Goal: Communication & Community: Connect with others

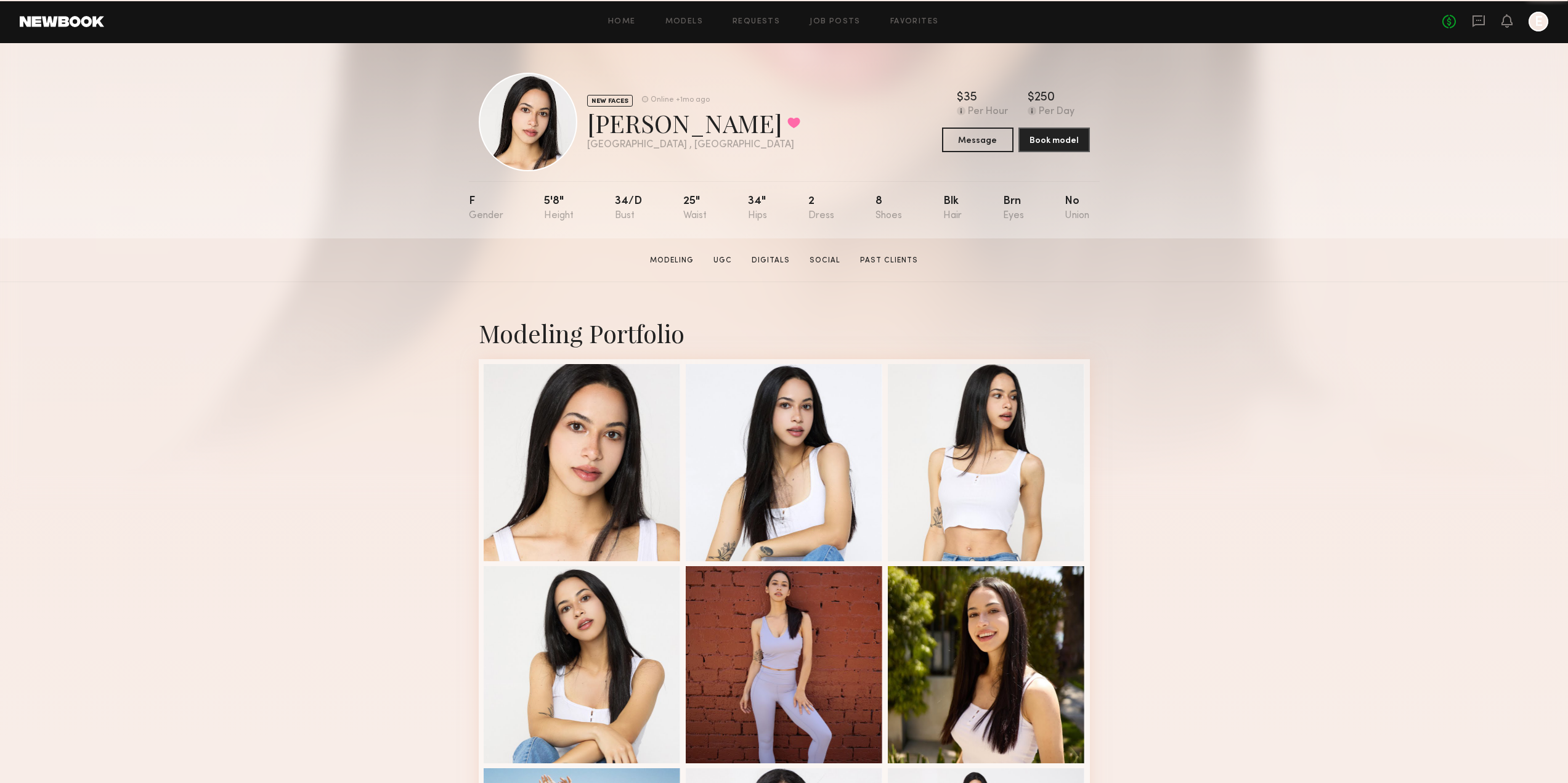
click at [609, 20] on div "Home Models Requests Job Posts Favorites Sign Out" at bounding box center [773, 22] width 1338 height 8
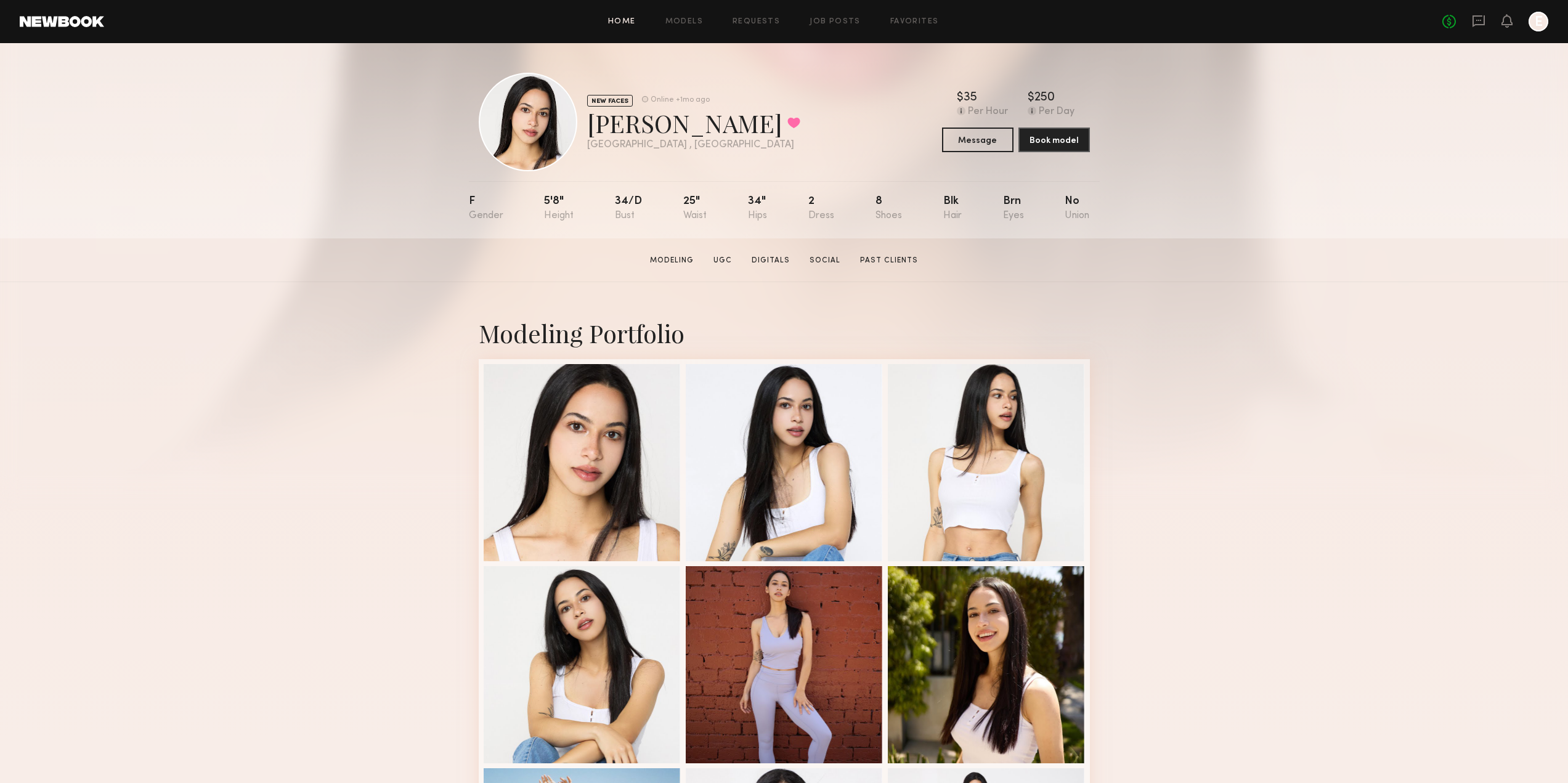
click at [616, 24] on link "Home" at bounding box center [622, 22] width 28 height 8
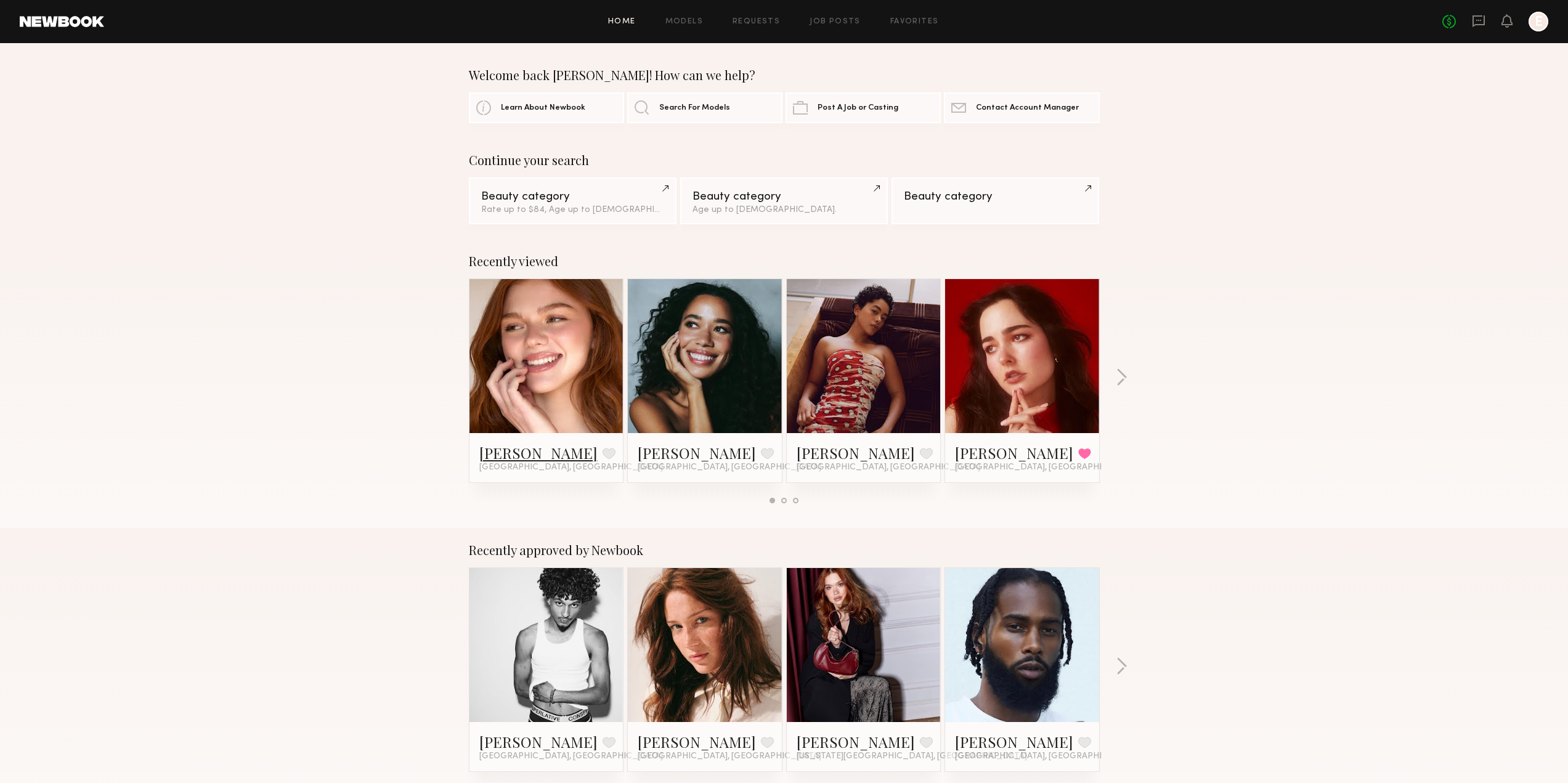
click at [503, 458] on link "[PERSON_NAME]" at bounding box center [538, 453] width 118 height 20
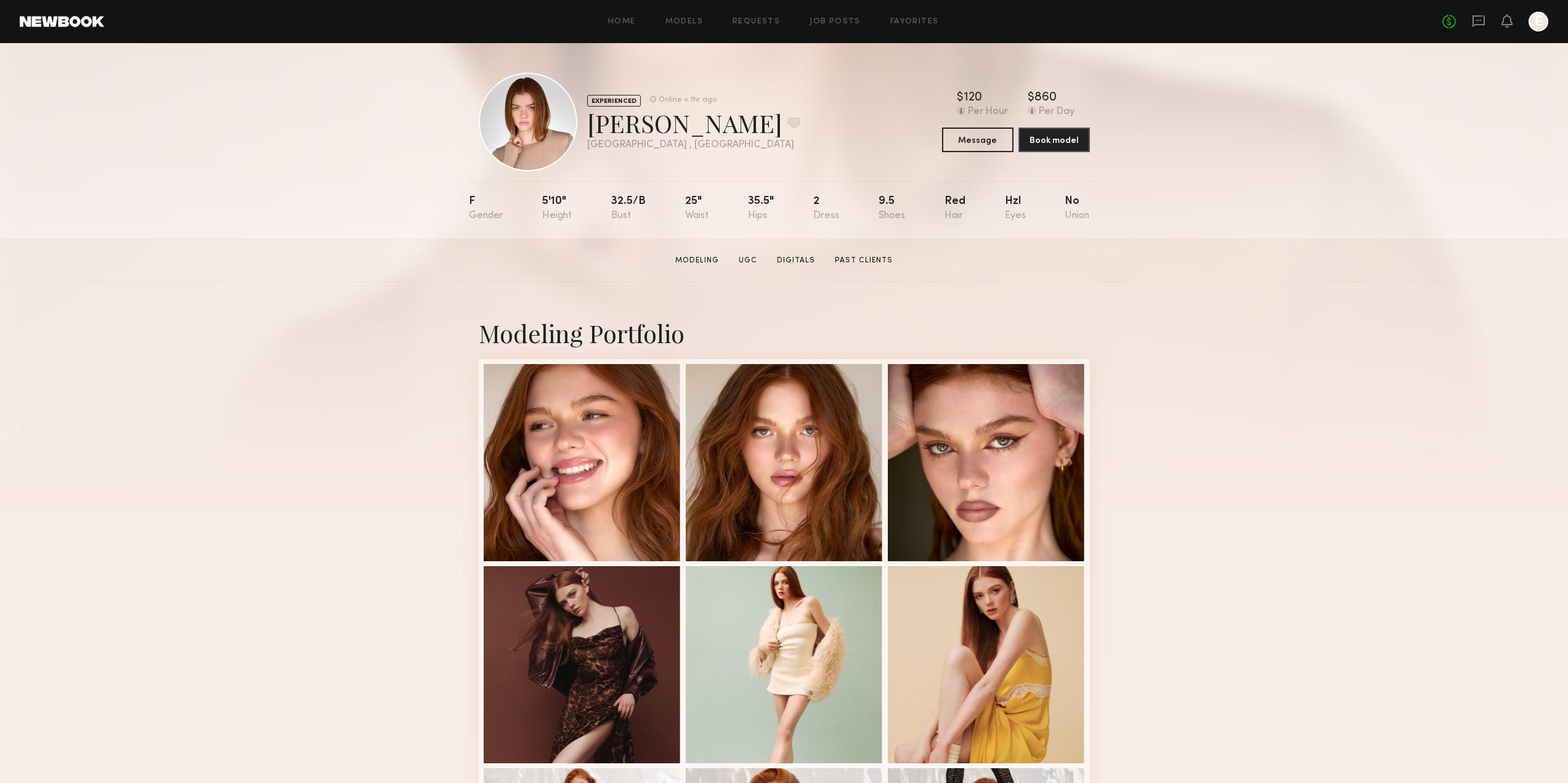
drag, startPoint x: 273, startPoint y: 530, endPoint x: 285, endPoint y: 518, distance: 17.0
click at [273, 530] on div "Modeling Portfolio View More" at bounding box center [784, 762] width 1568 height 959
click at [1478, 23] on icon at bounding box center [1478, 21] width 13 height 12
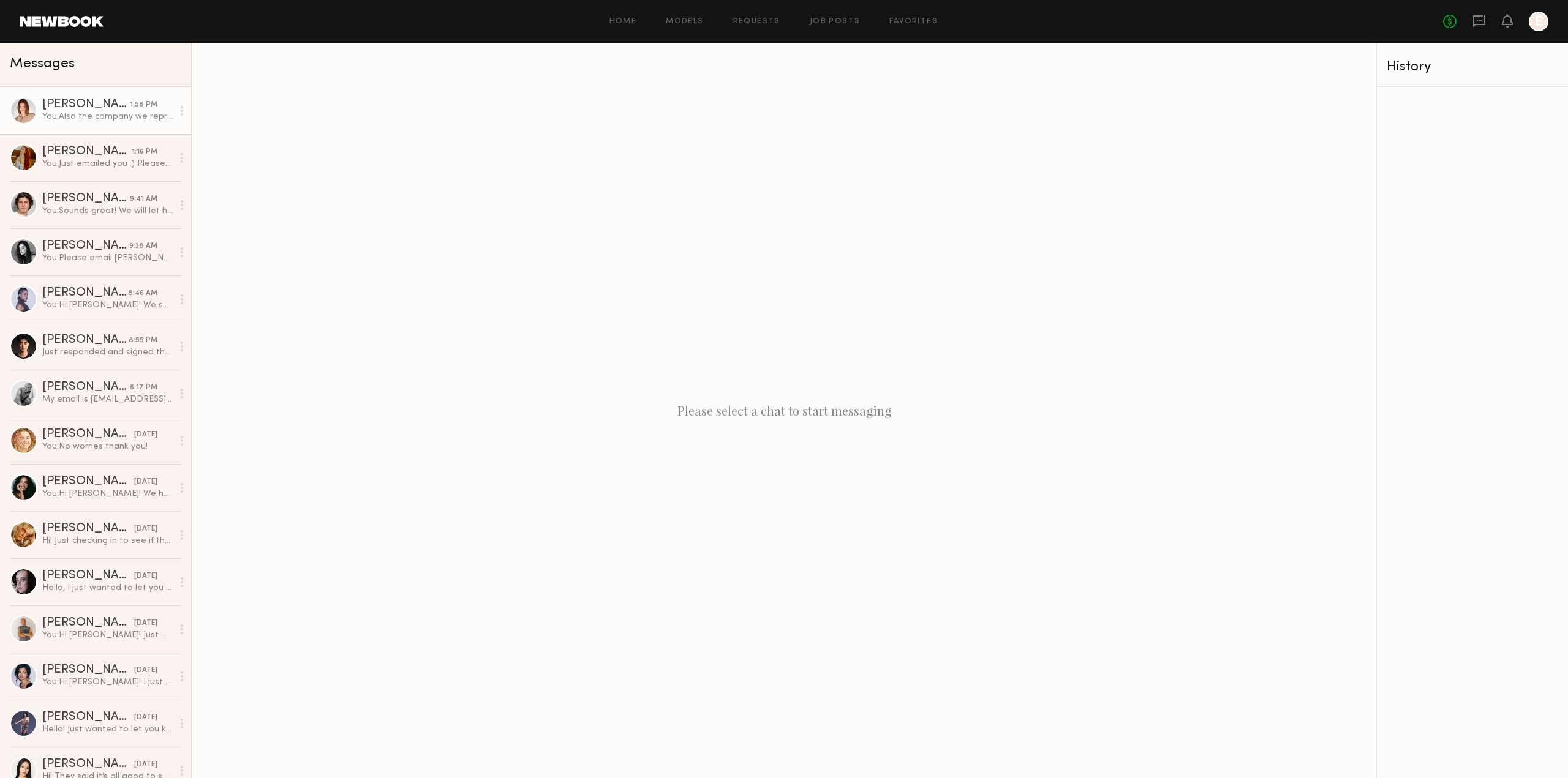
click at [85, 104] on div "Camryn B." at bounding box center [86, 104] width 87 height 13
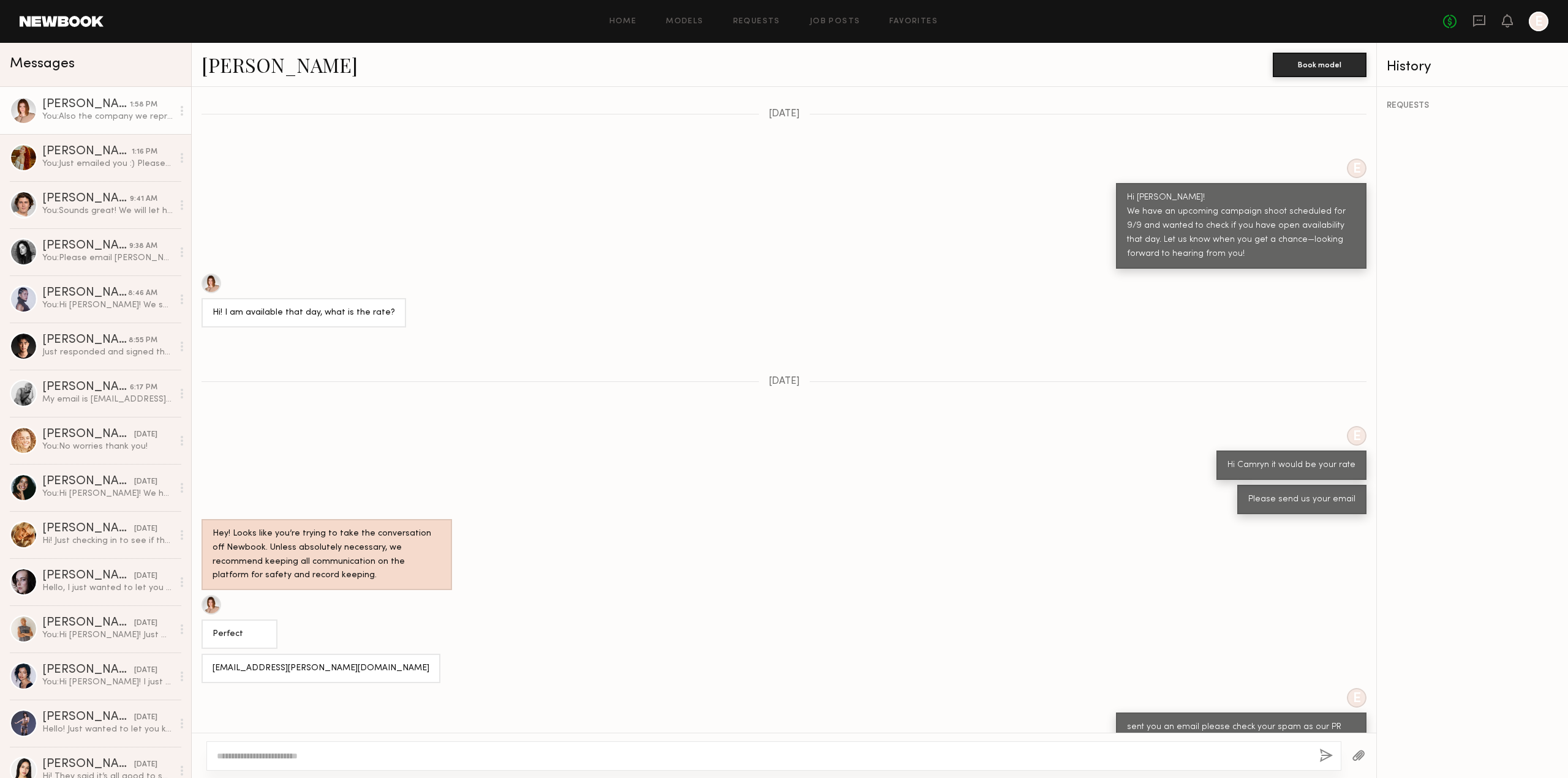
scroll to position [771, 0]
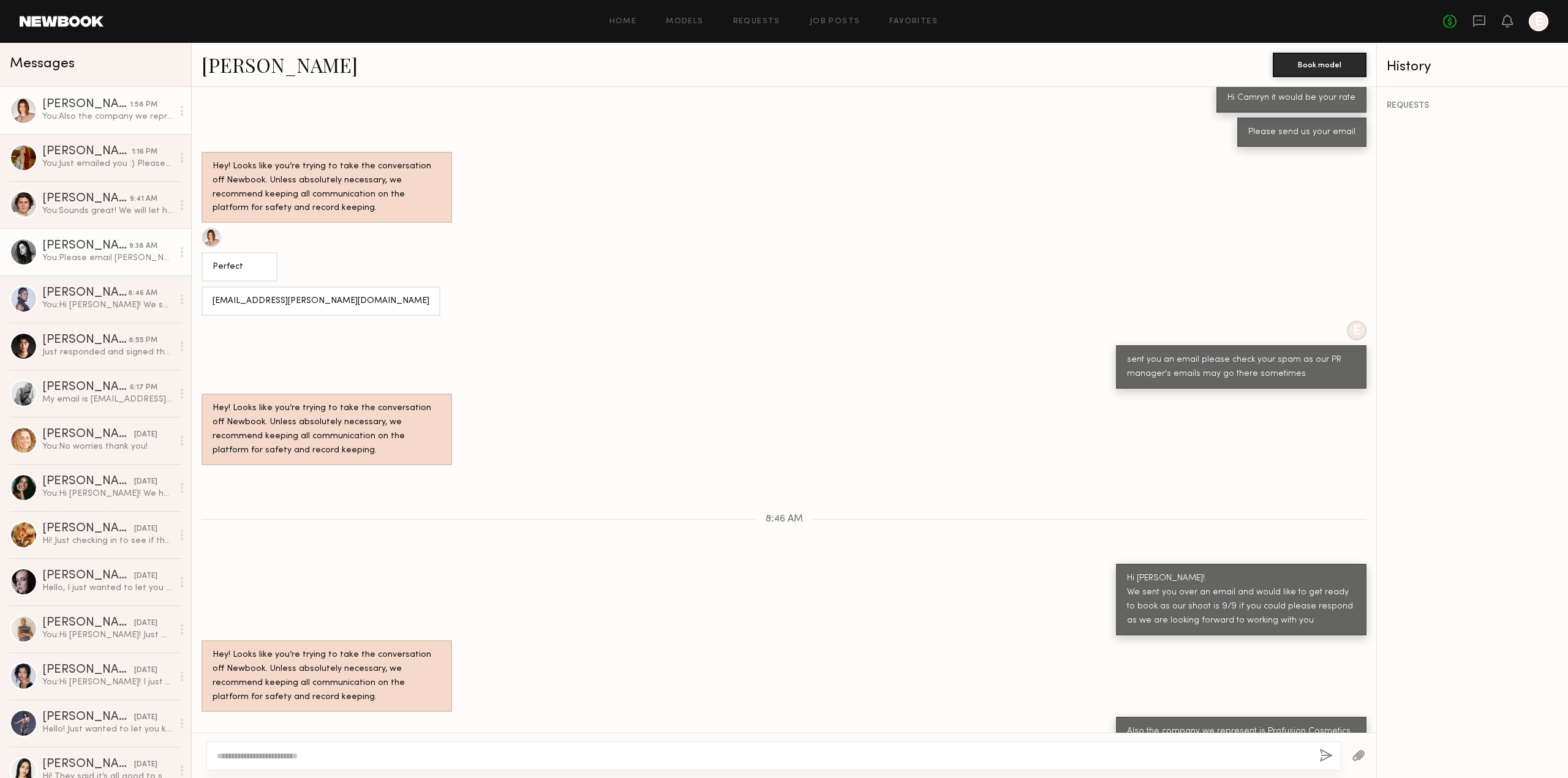
click at [92, 255] on div "You: Please email chantel@profusioncosmetics.com" at bounding box center [107, 258] width 130 height 12
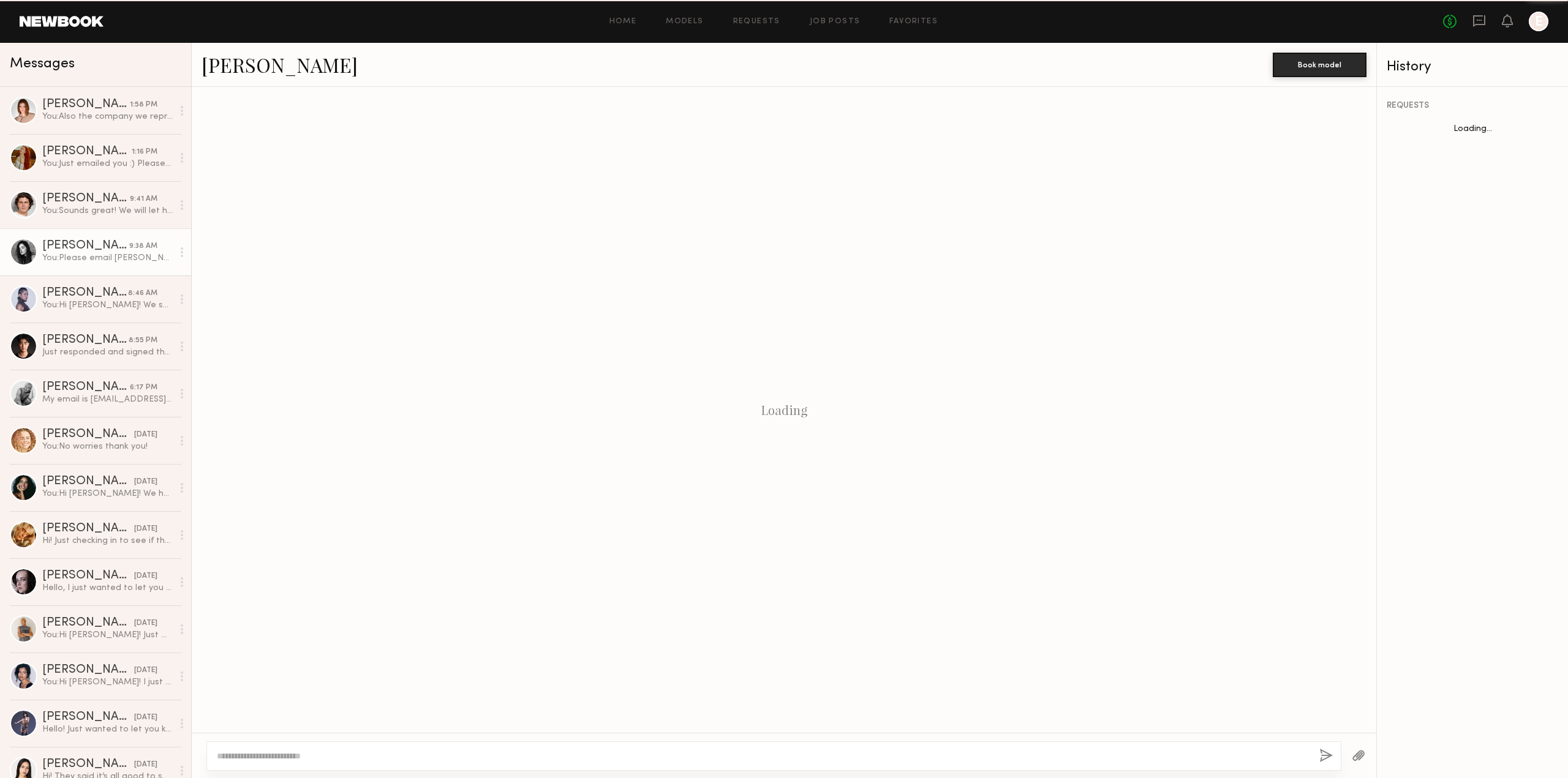
scroll to position [480, 0]
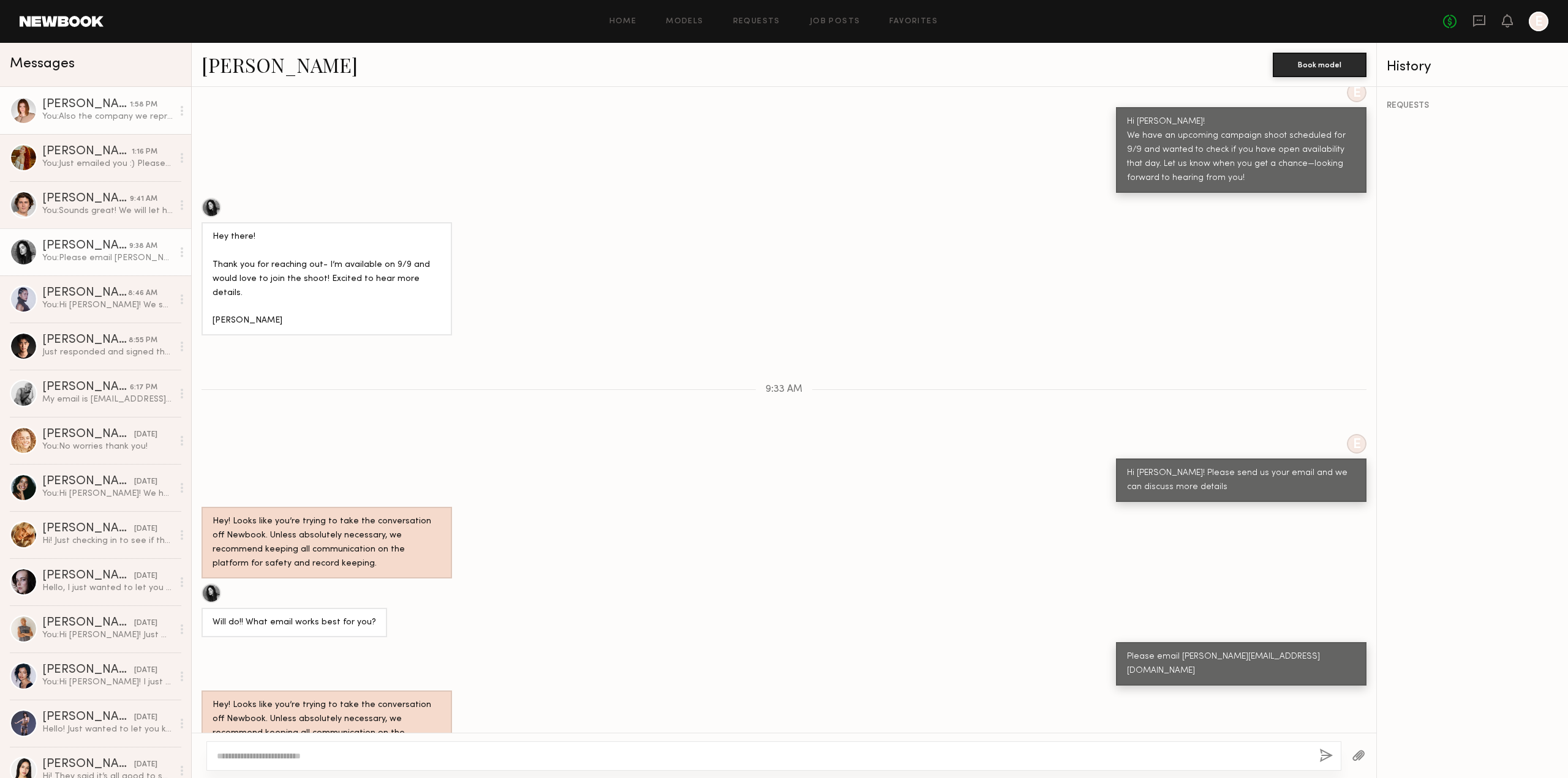
click at [36, 124] on link "Camryn B. 1:58 PM You: Also the company we represent is Profusion Cosmetics :)" at bounding box center [95, 110] width 191 height 47
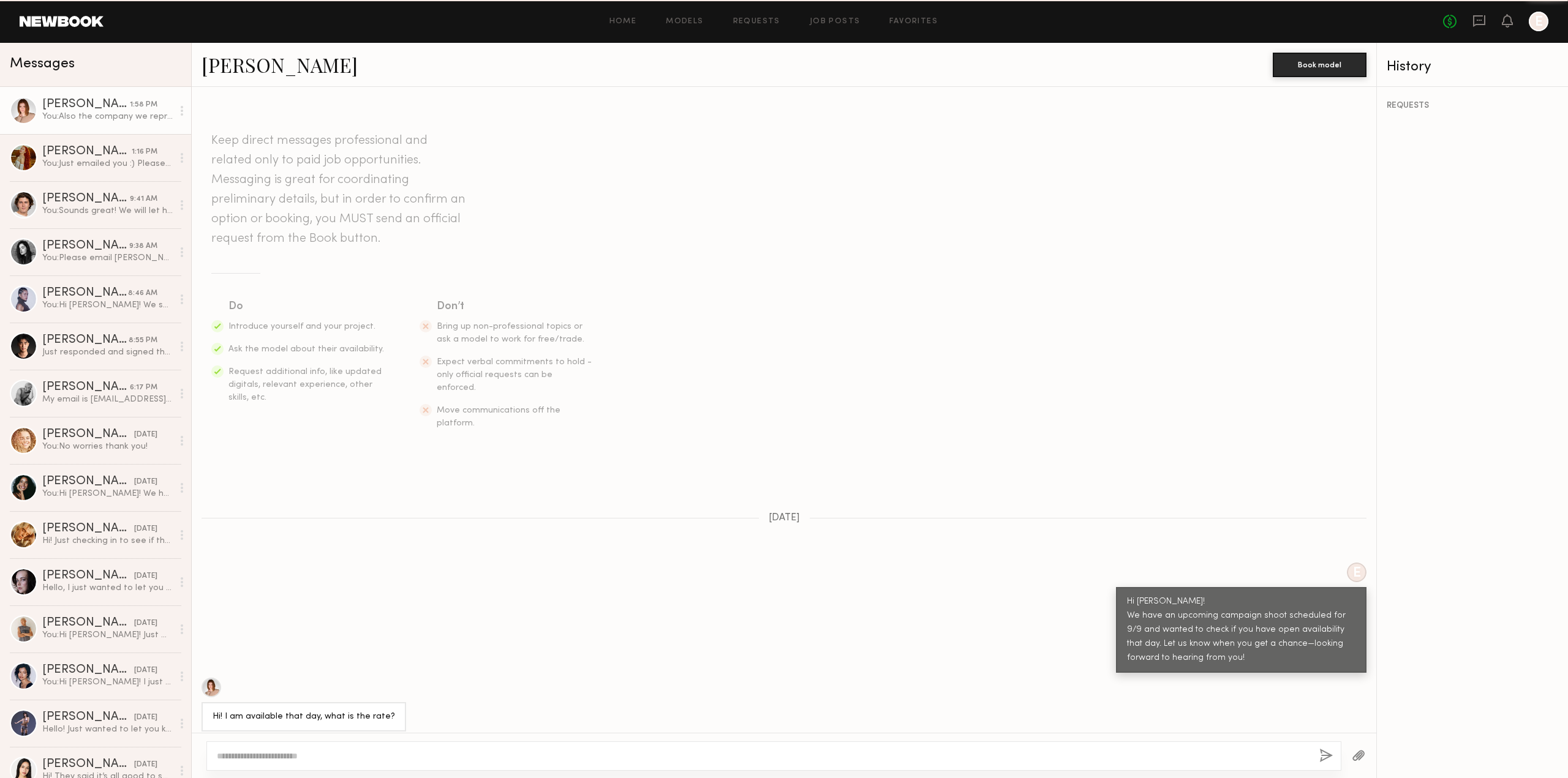
scroll to position [771, 0]
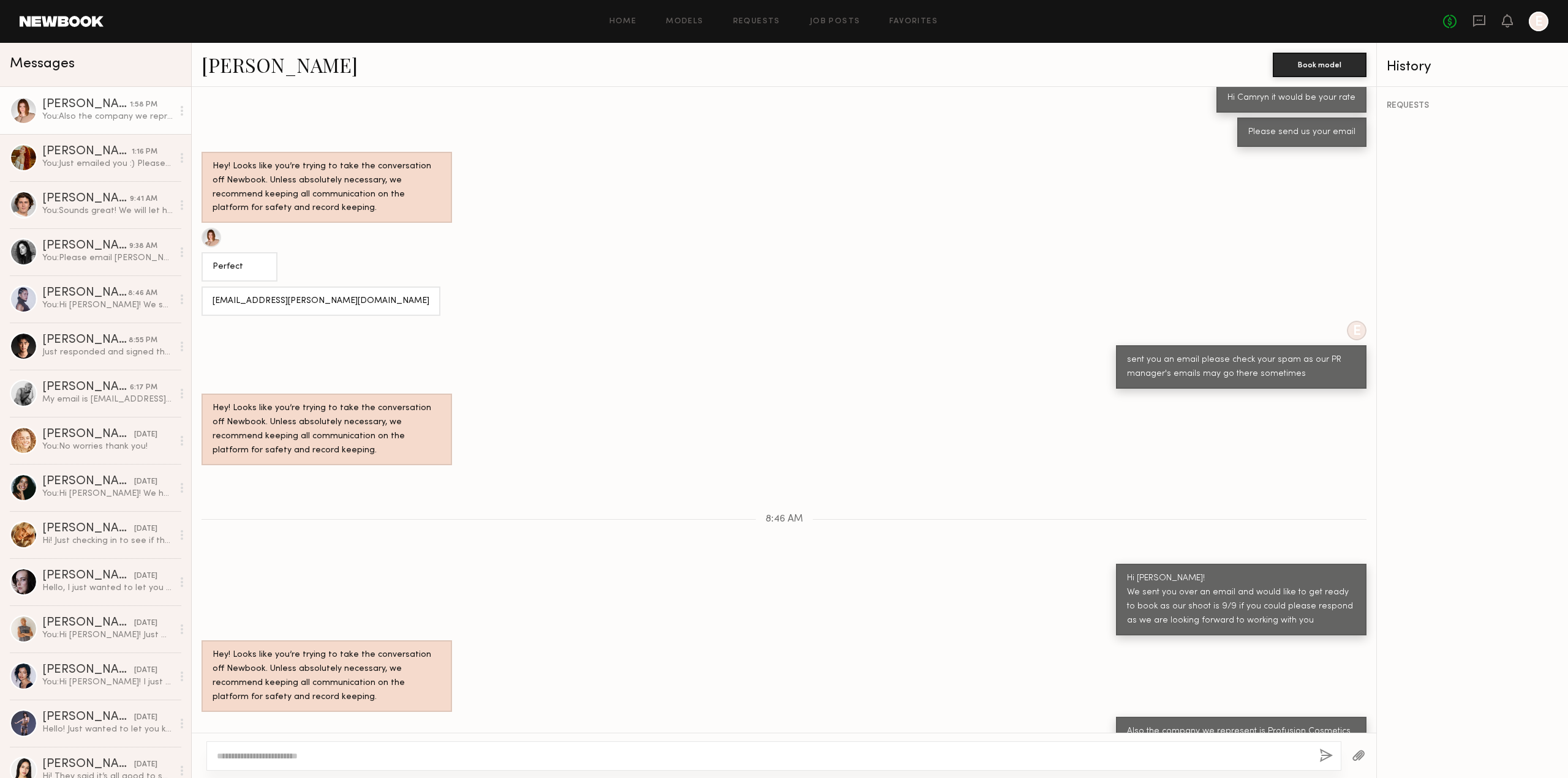
click at [595, 756] on textarea at bounding box center [763, 756] width 1093 height 13
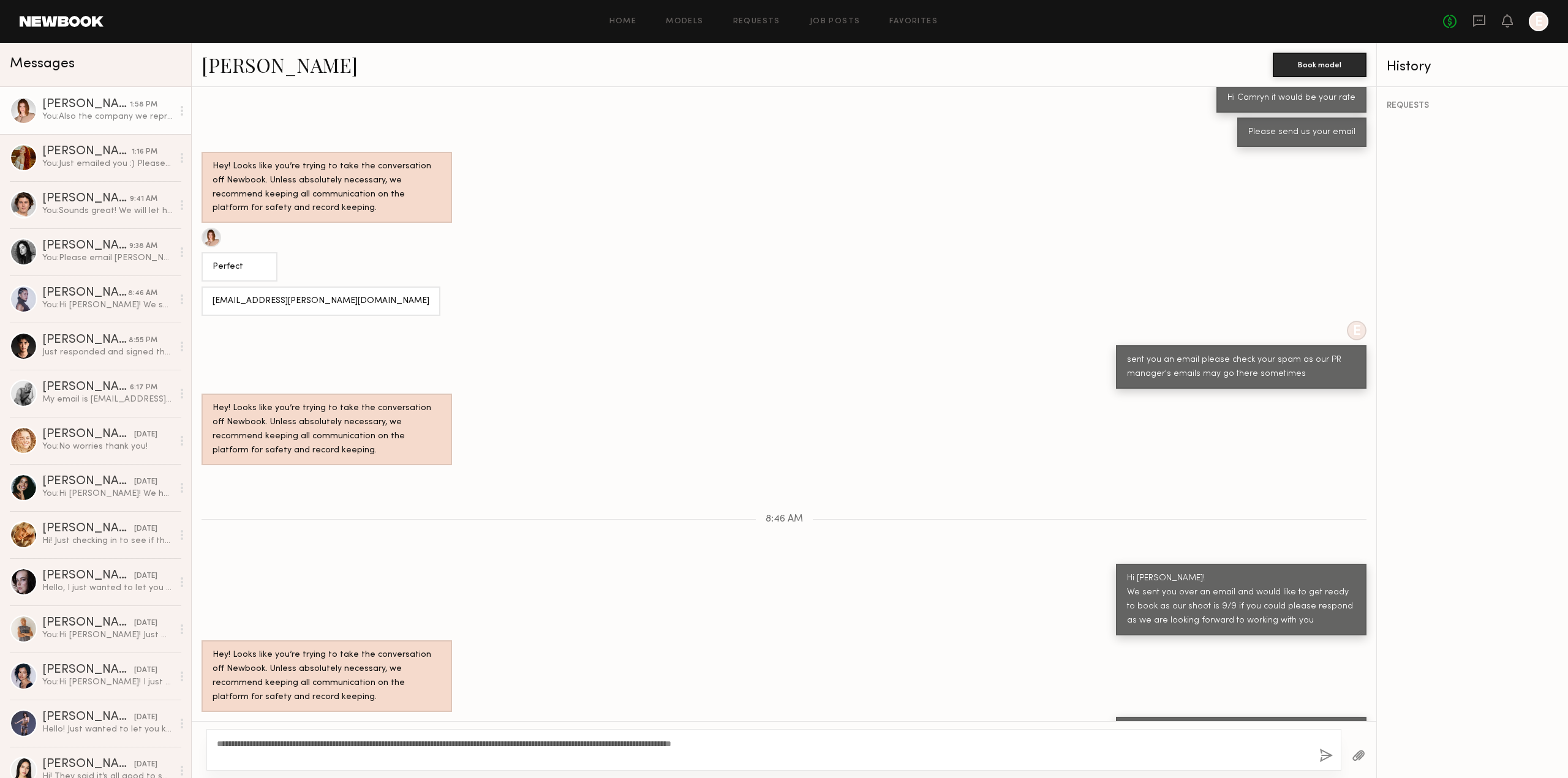
type textarea "**********"
click at [1321, 759] on button "button" at bounding box center [1326, 756] width 13 height 15
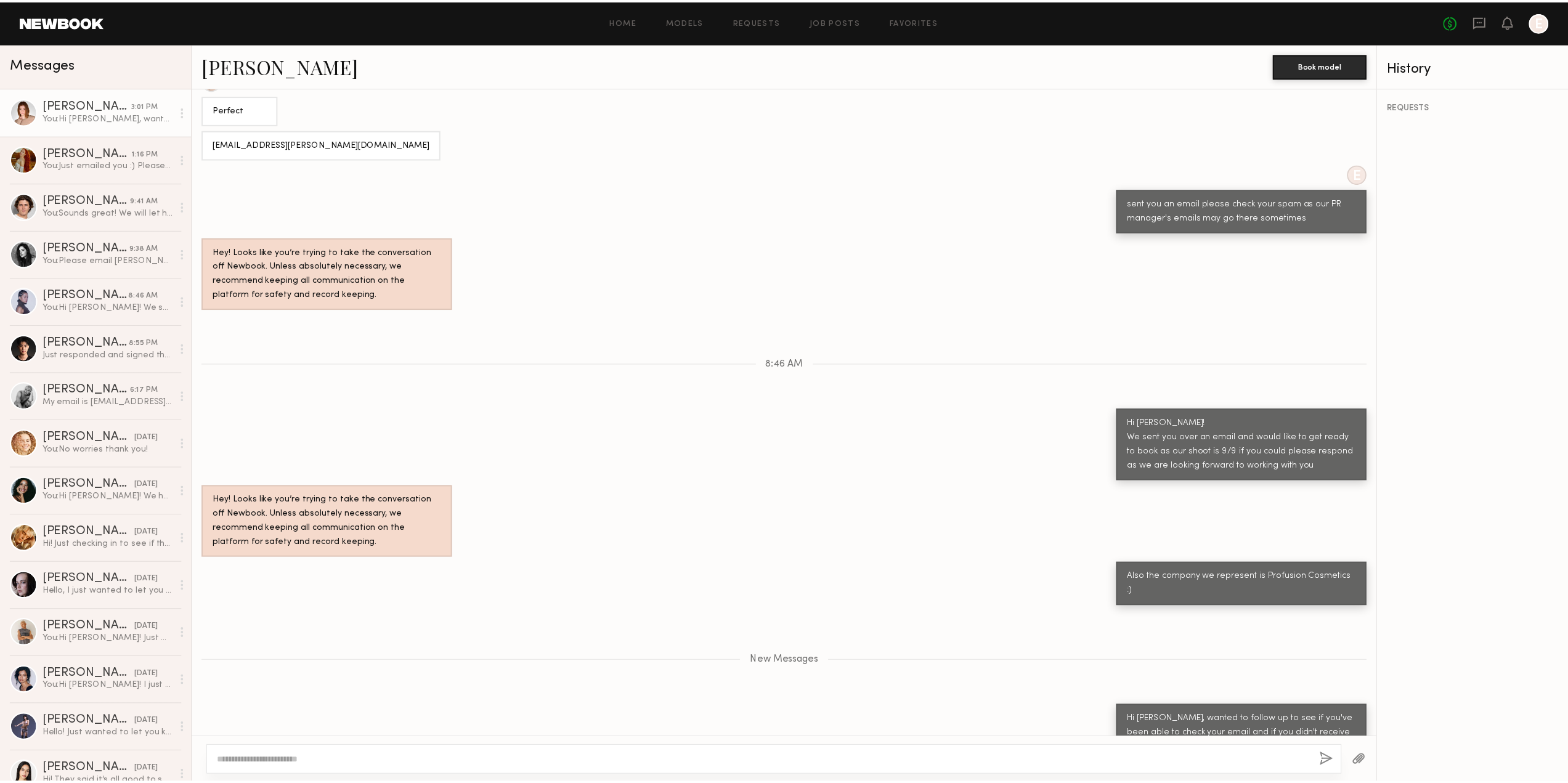
scroll to position [1012, 0]
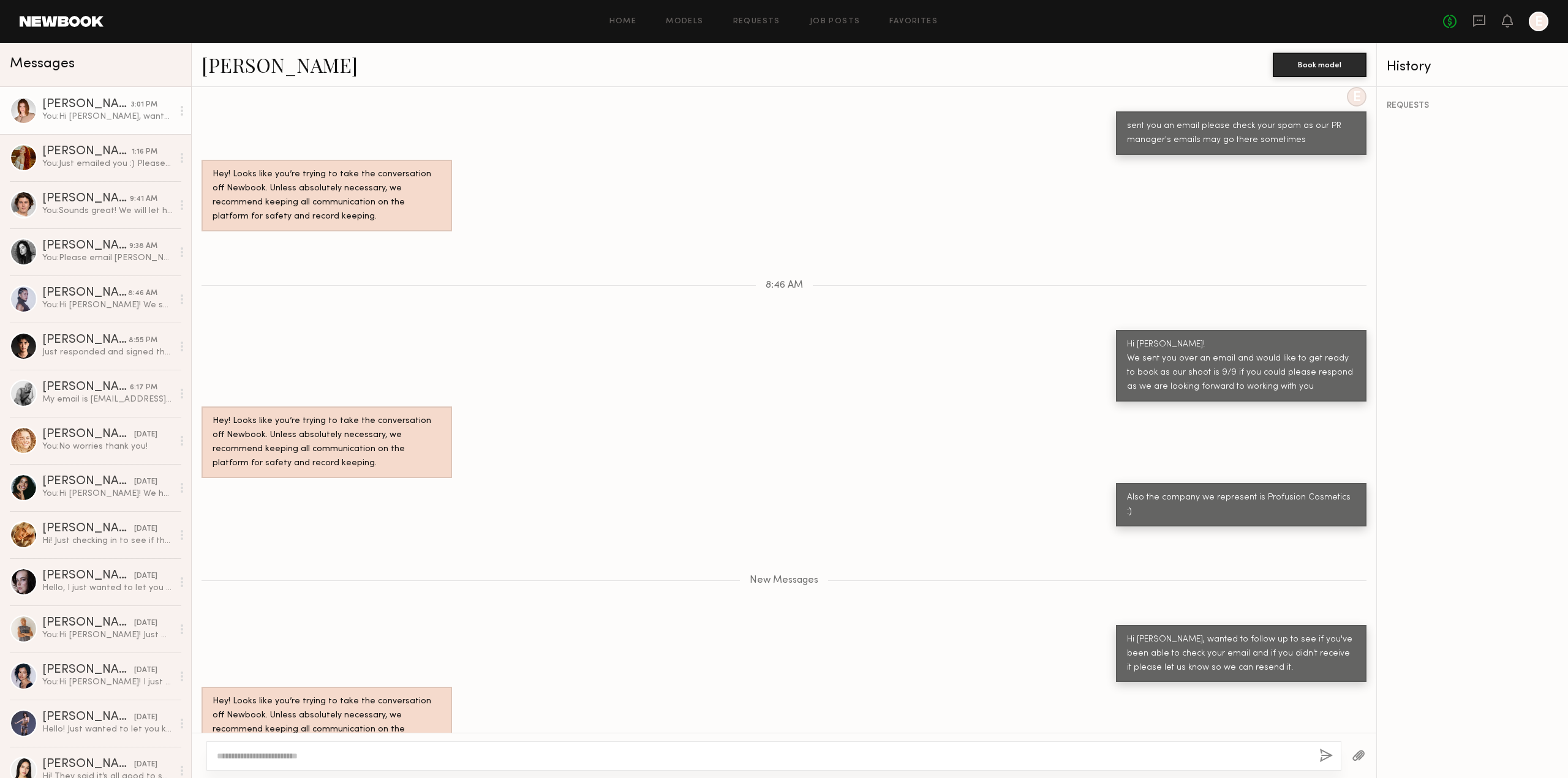
click at [364, 97] on div "E sent you an email please check your spam as our PR manager's emails may go th…" at bounding box center [784, 120] width 1184 height 68
click at [57, 13] on header "Home Models Requests Job Posts Favorites Sign Out No fees up to $5,000 E" at bounding box center [784, 21] width 1568 height 43
click at [58, 22] on link at bounding box center [62, 21] width 84 height 11
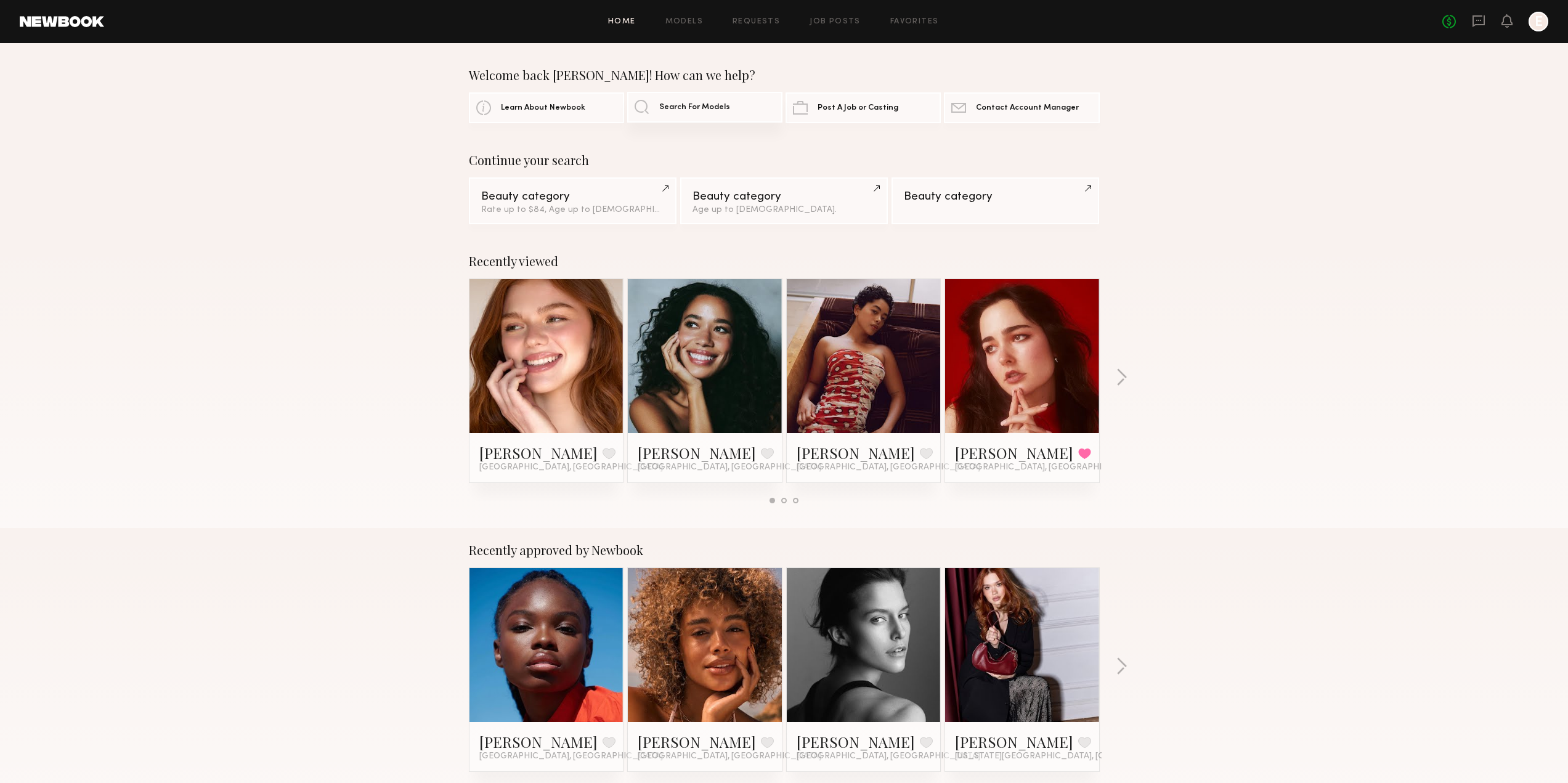
click at [683, 111] on span "Search For Models" at bounding box center [695, 108] width 71 height 8
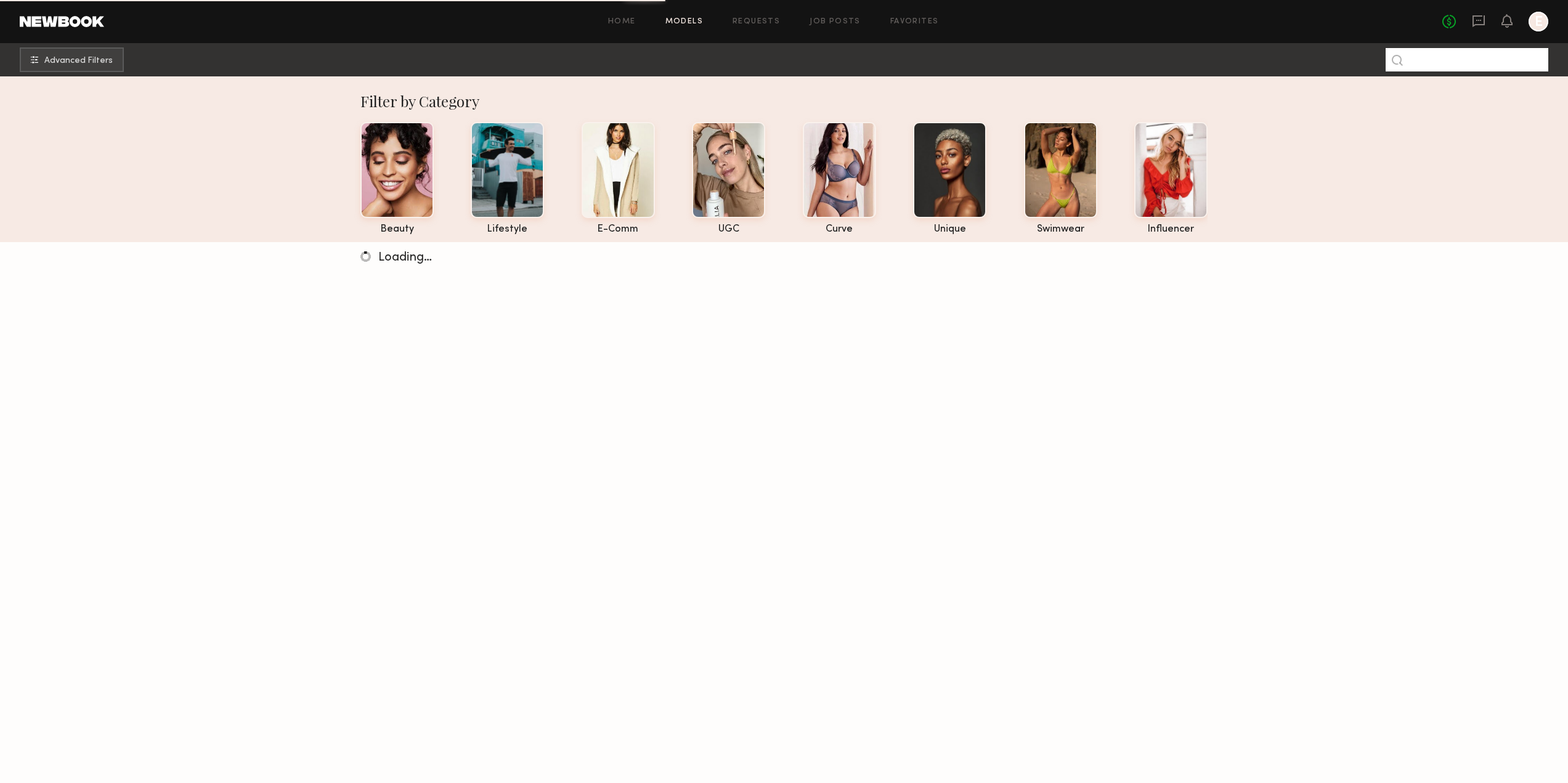
click at [1464, 61] on input at bounding box center [1467, 59] width 162 height 23
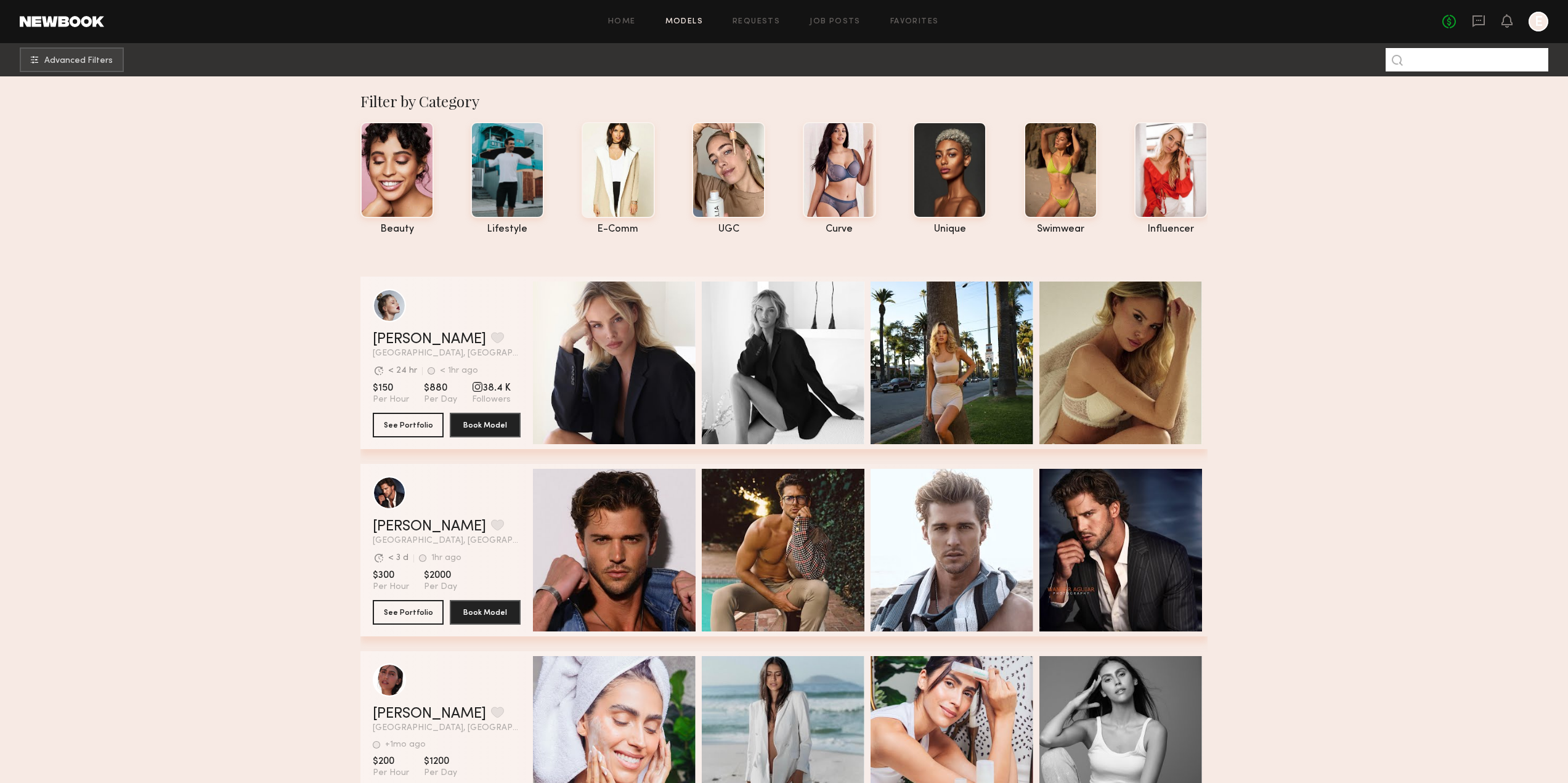
type input "*"
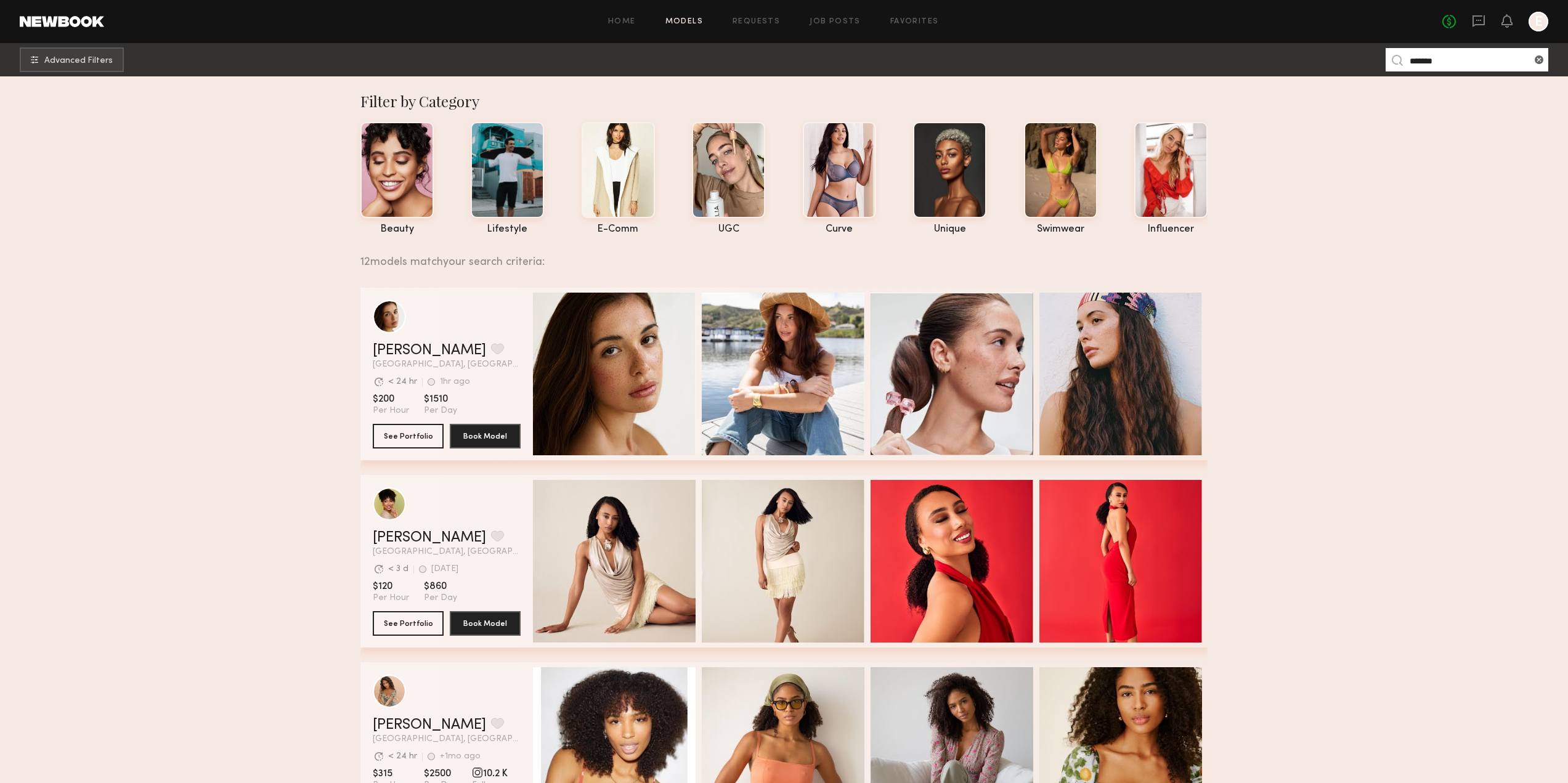
type input "*******"
click at [1478, 20] on icon at bounding box center [1478, 21] width 5 height 1
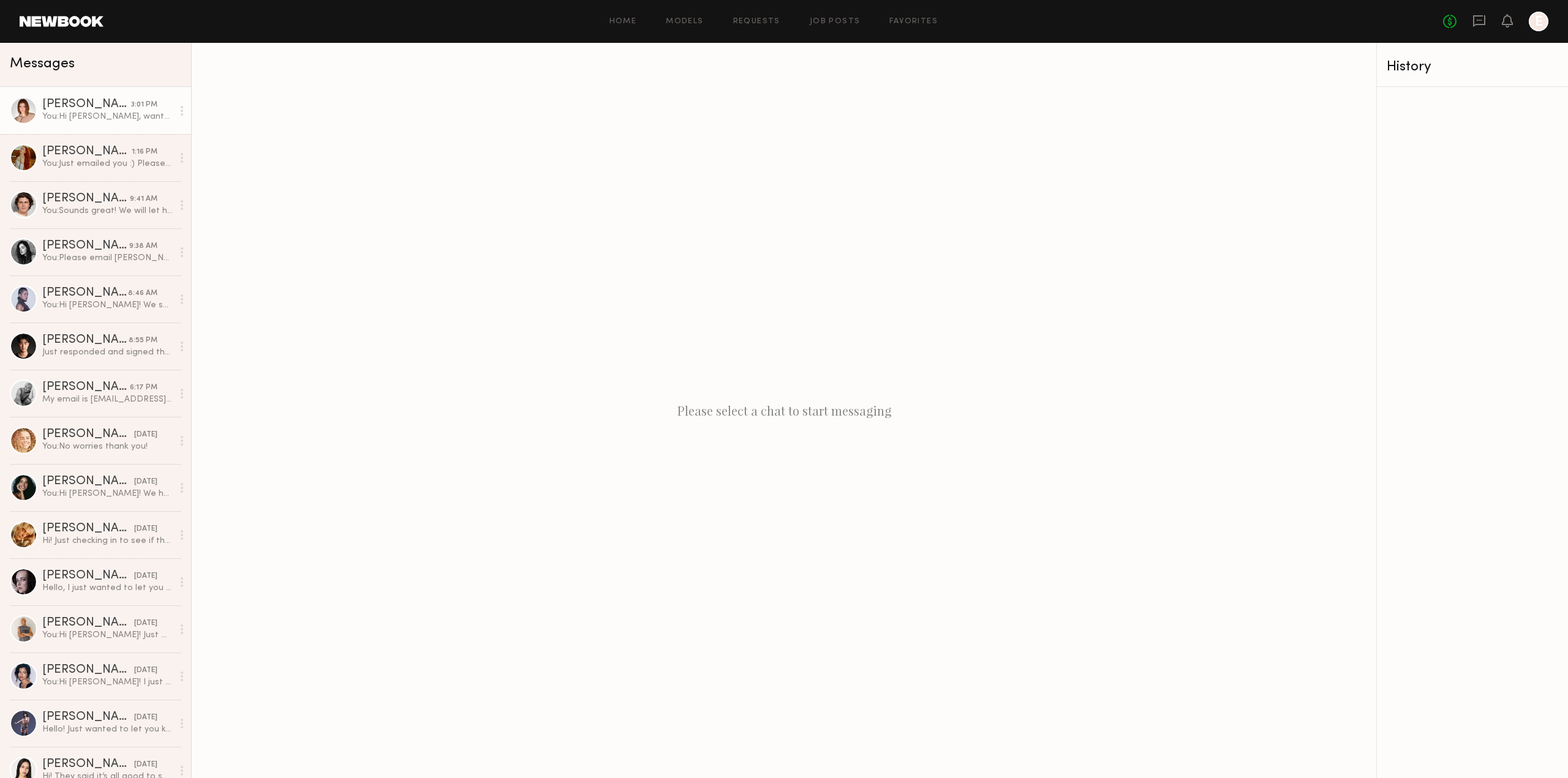
click at [46, 124] on link "Camryn B. 3:01 PM You: Hi Camryn, wanted to follow up to see if you've been abl…" at bounding box center [95, 110] width 191 height 47
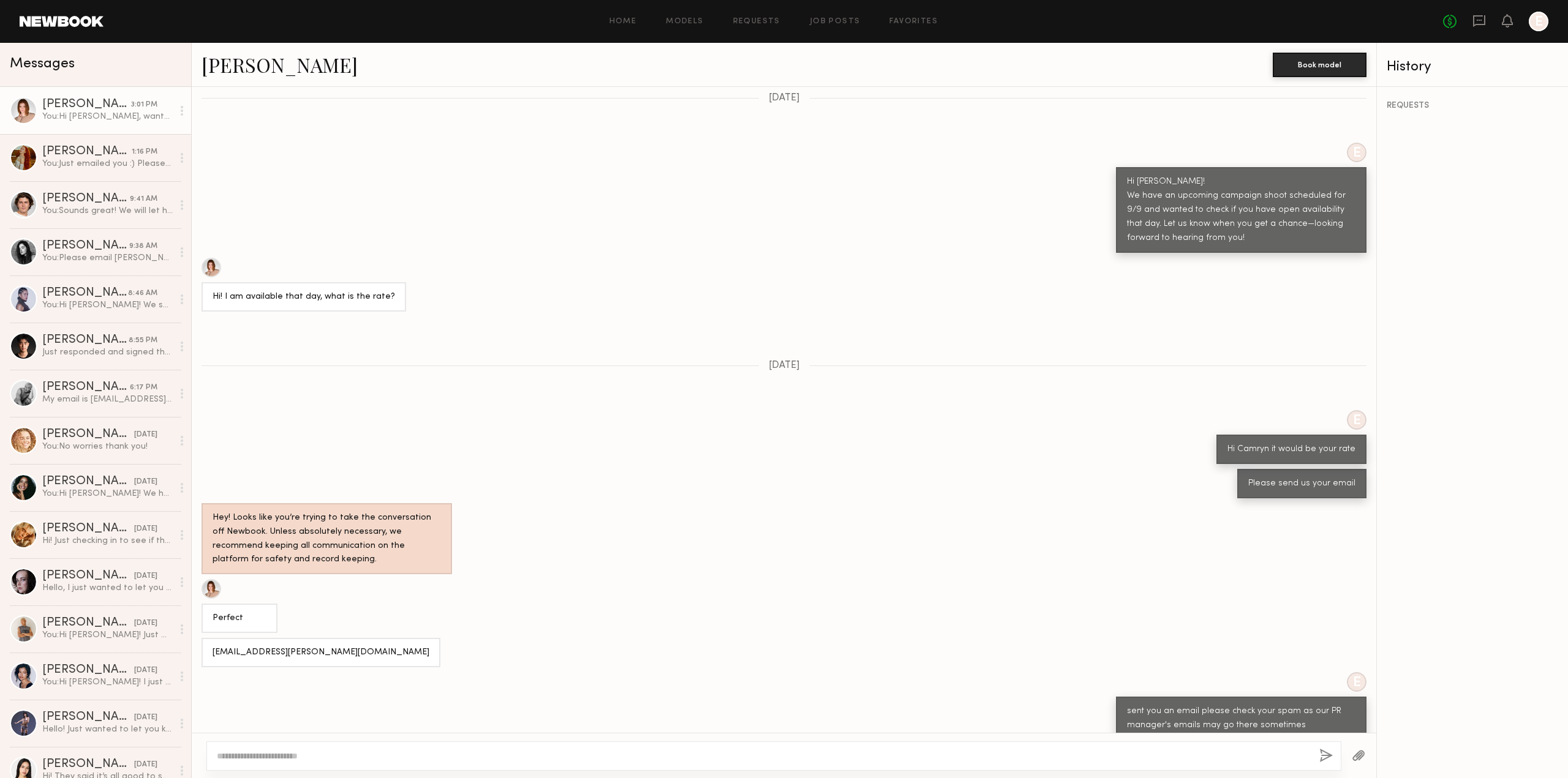
scroll to position [910, 0]
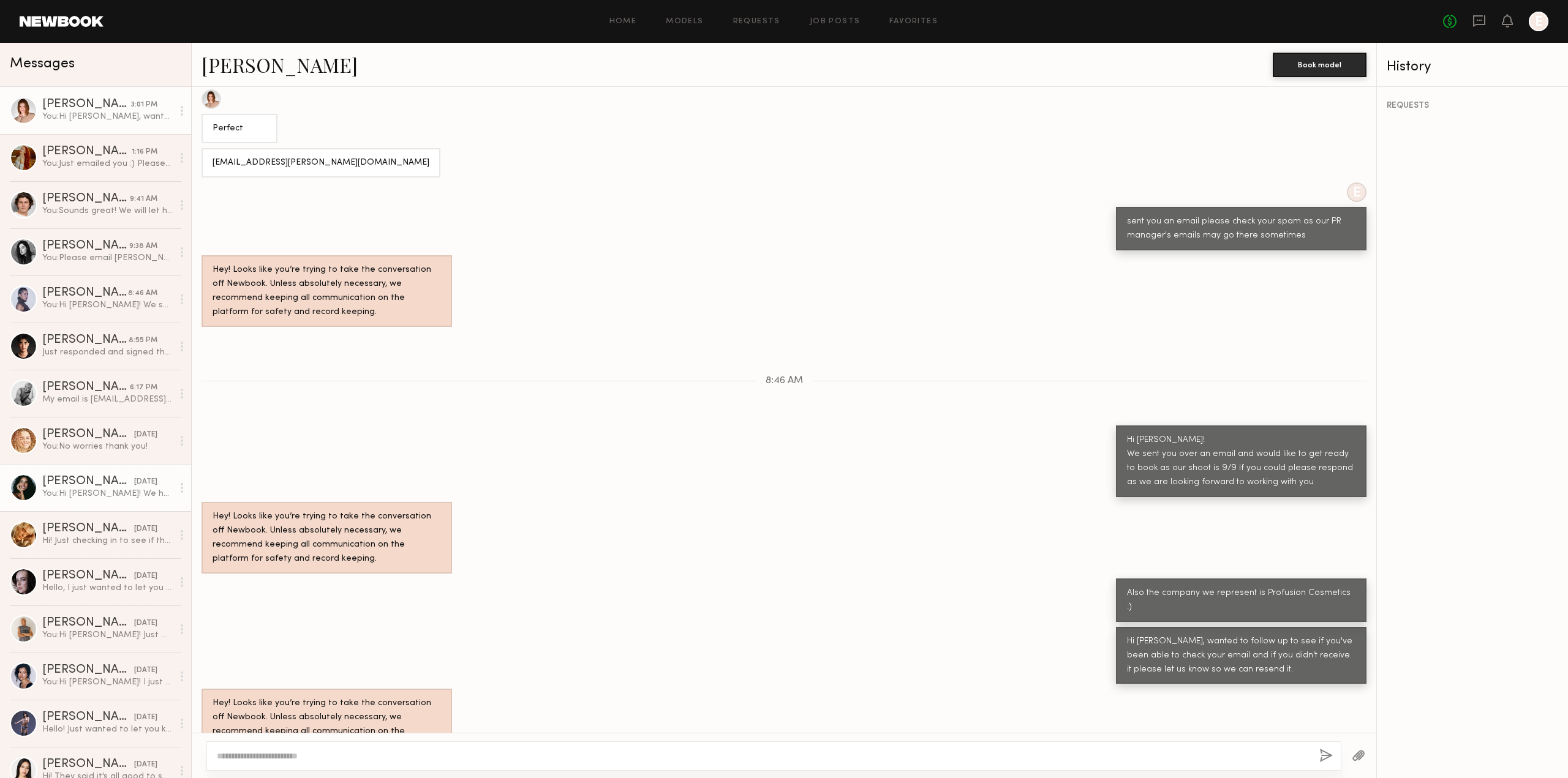
click at [102, 484] on div "[PERSON_NAME]" at bounding box center [88, 482] width 92 height 13
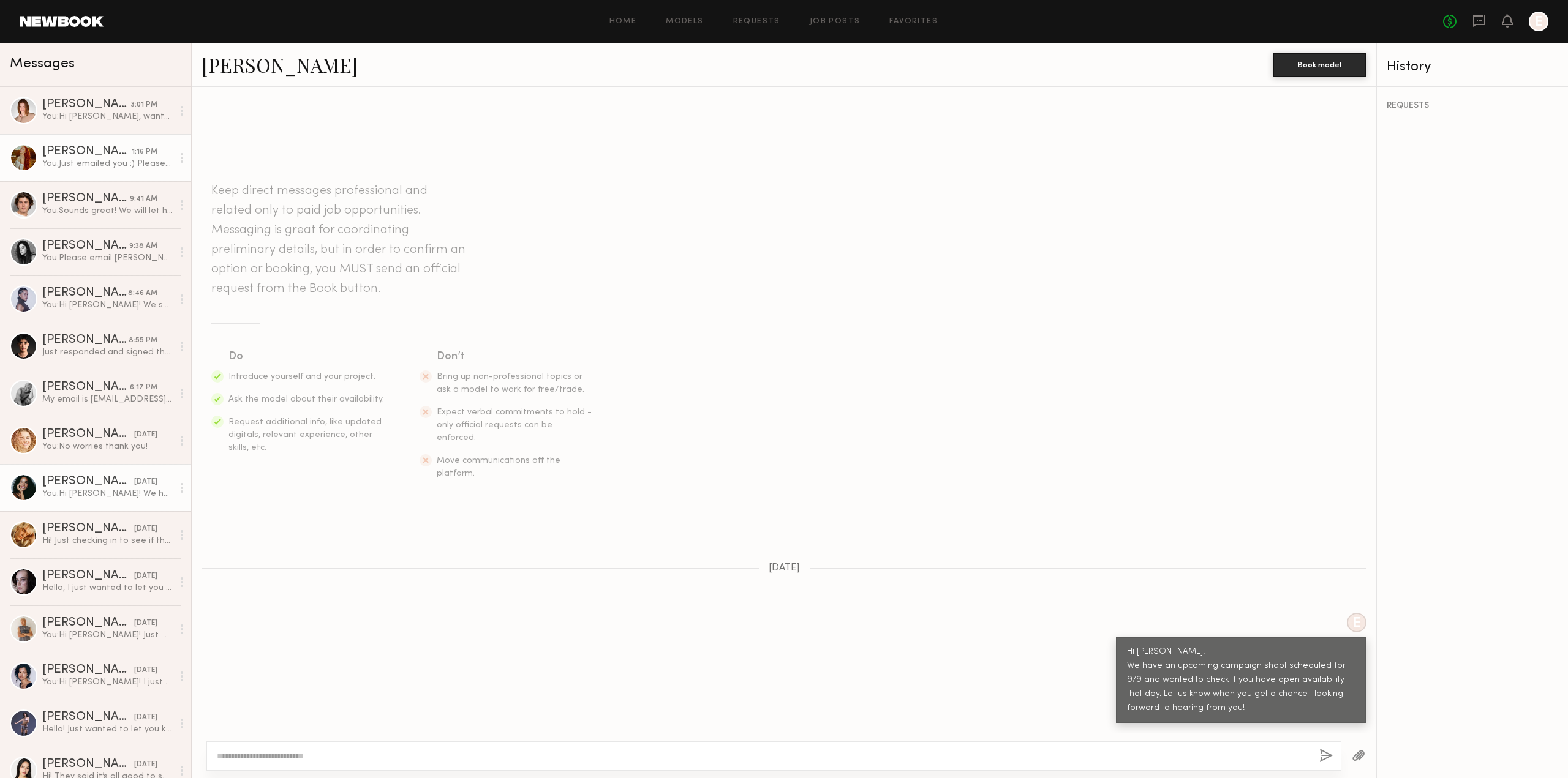
click at [79, 143] on link "Maggie J. 1:16 PM You: Just emailed you :) Please check your spam aswell" at bounding box center [95, 157] width 191 height 47
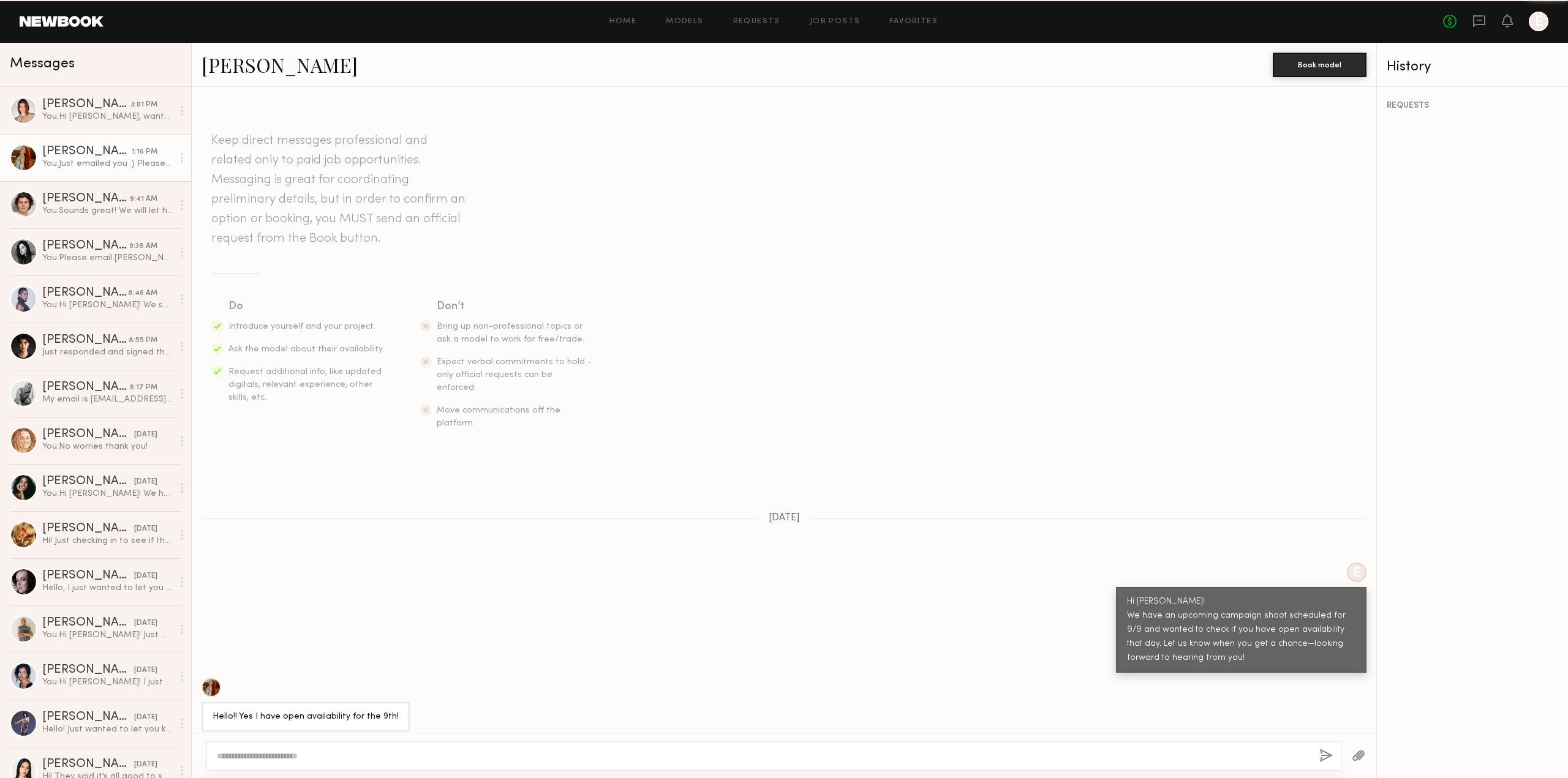
scroll to position [319, 0]
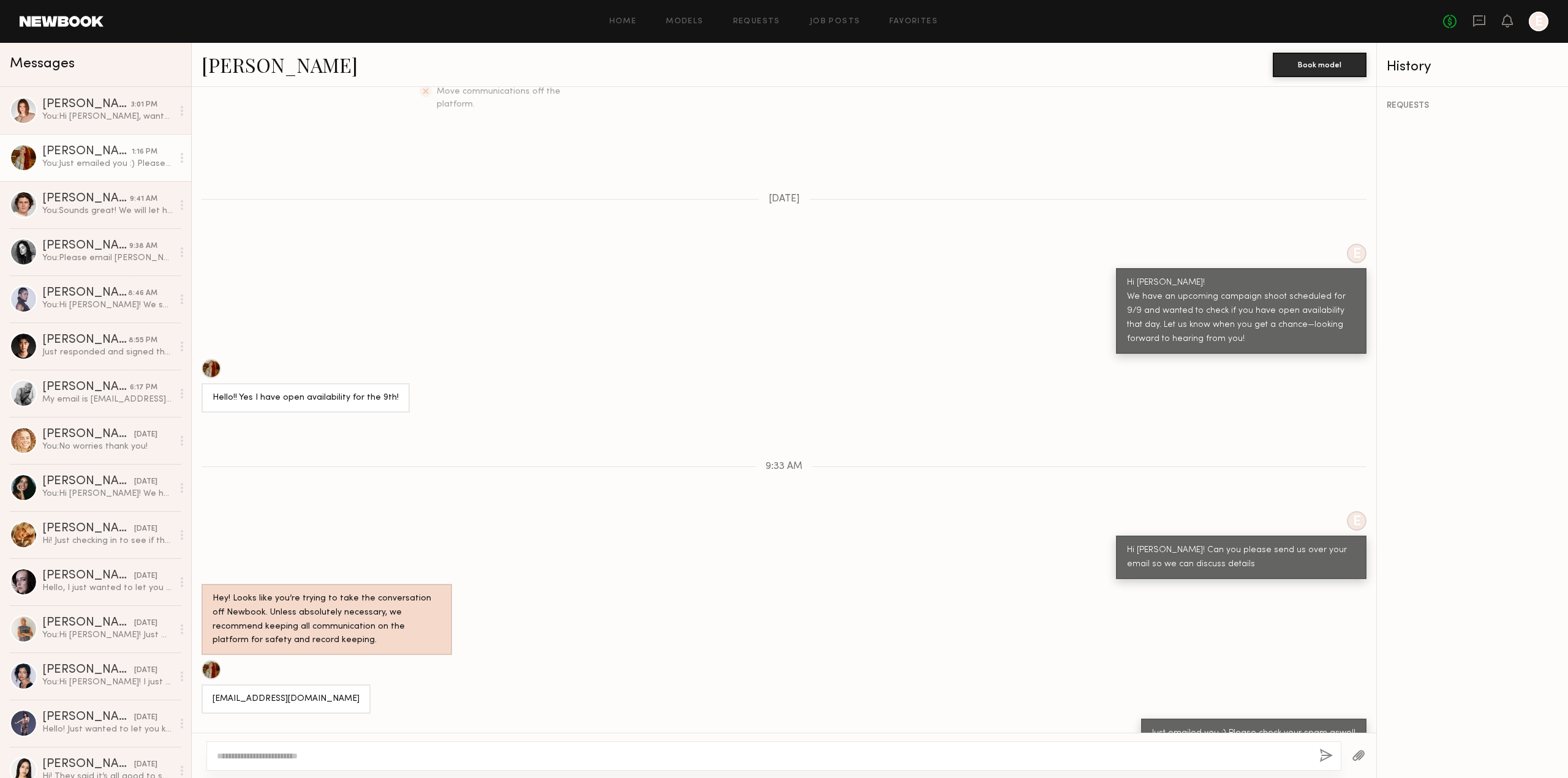
click at [795, 660] on div "[EMAIL_ADDRESS][DOMAIN_NAME]" at bounding box center [784, 686] width 1184 height 54
click at [232, 70] on link "Maggie J." at bounding box center [280, 65] width 156 height 26
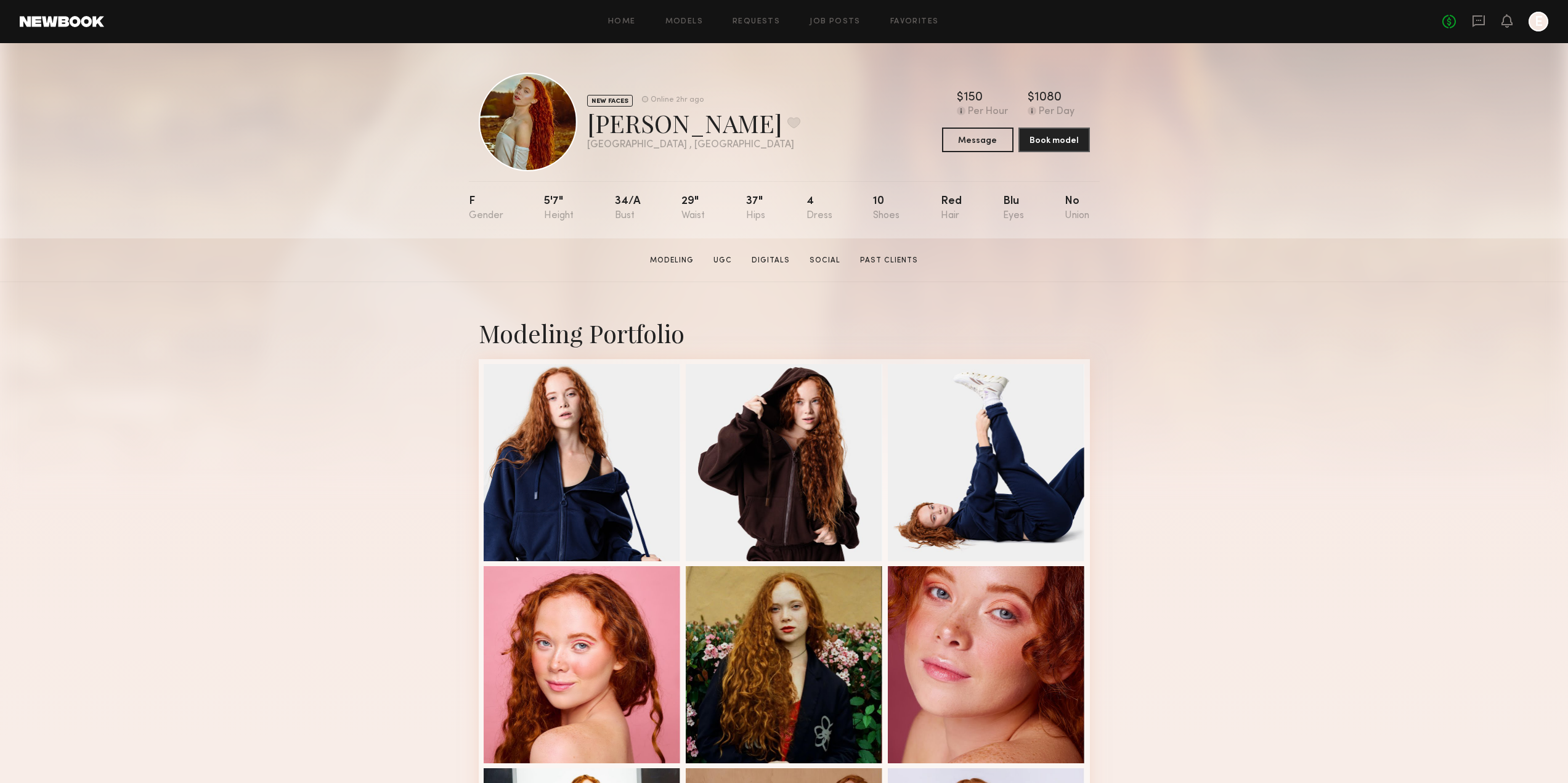
drag, startPoint x: 197, startPoint y: 7, endPoint x: 297, endPoint y: 405, distance: 410.4
click at [297, 405] on div "Modeling Portfolio View More" at bounding box center [784, 762] width 1568 height 959
click at [379, 421] on div "Modeling Portfolio View More" at bounding box center [784, 762] width 1568 height 959
click at [1484, 21] on icon at bounding box center [1478, 21] width 13 height 12
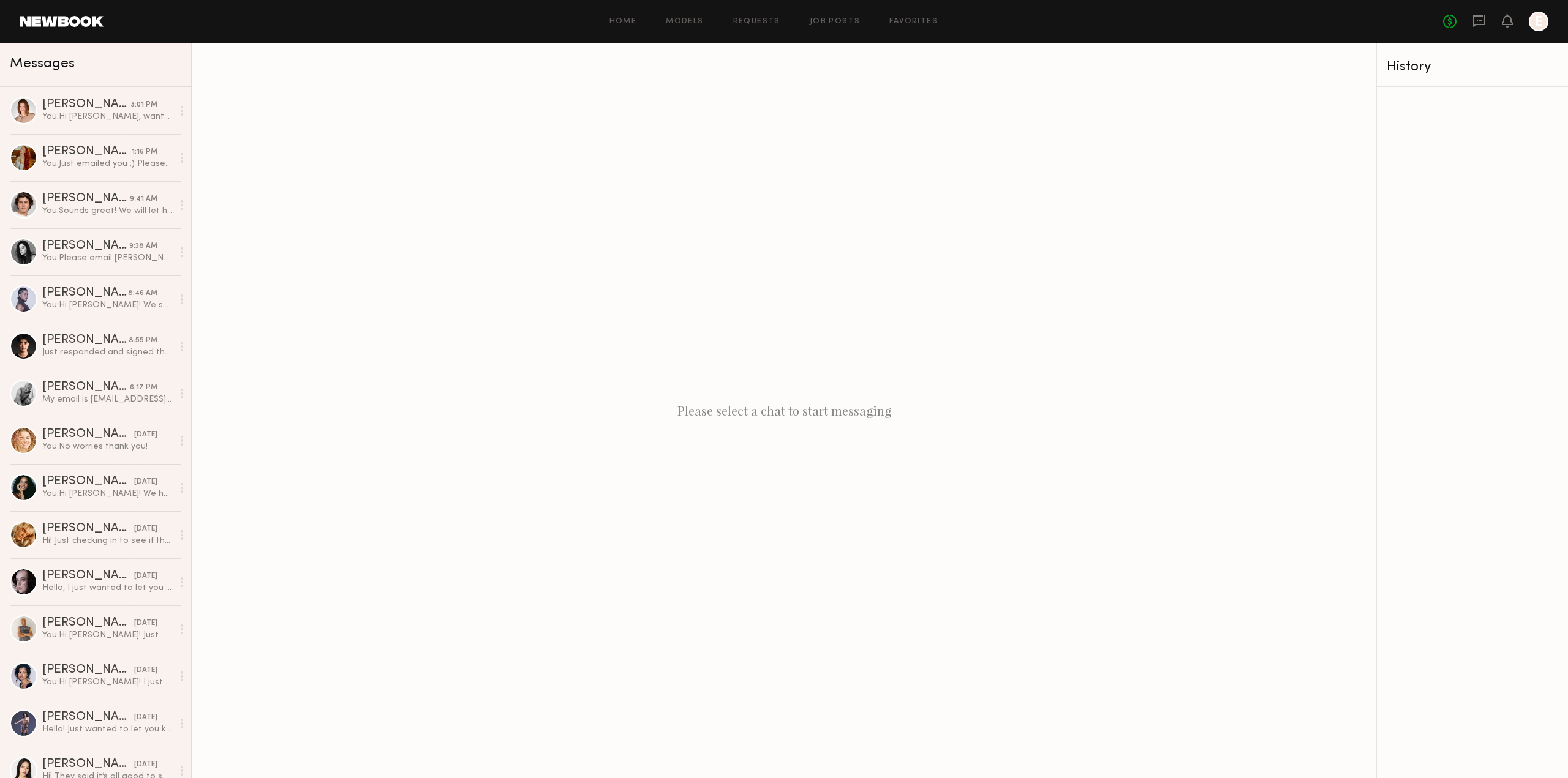
click at [87, 25] on link at bounding box center [62, 21] width 84 height 11
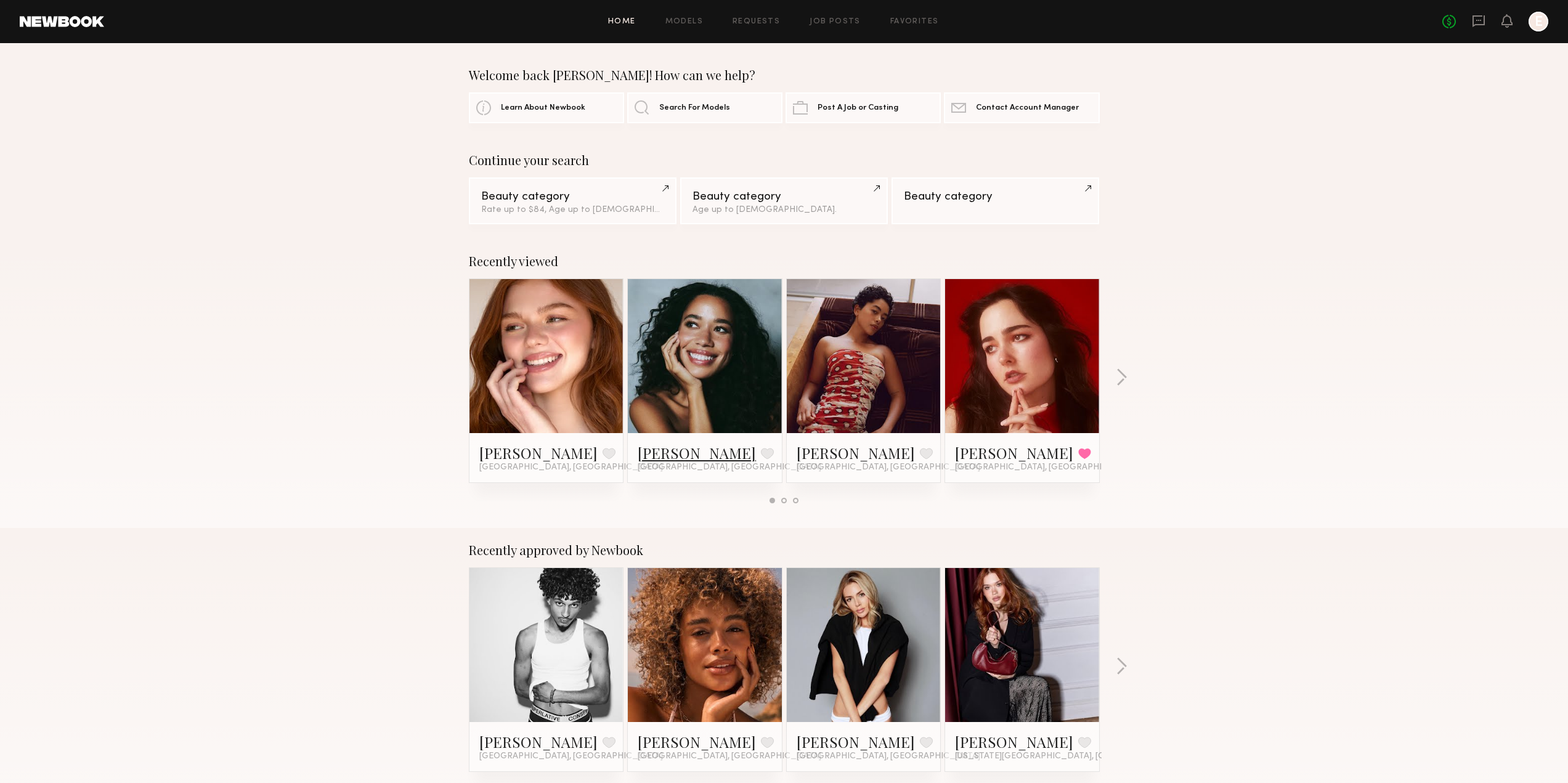
click at [704, 454] on link "[PERSON_NAME]" at bounding box center [697, 453] width 118 height 20
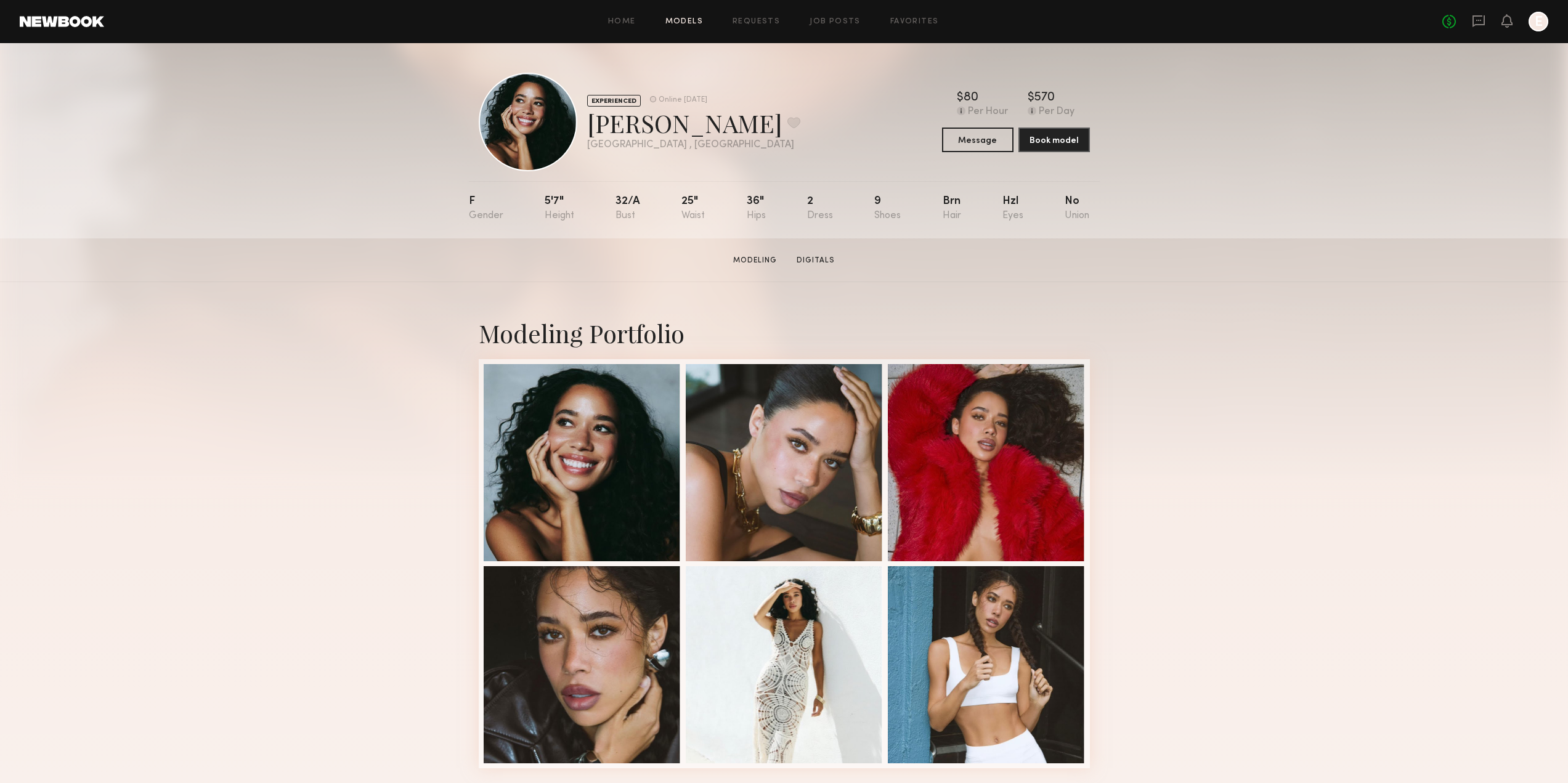
click at [683, 23] on link "Models" at bounding box center [684, 22] width 37 height 8
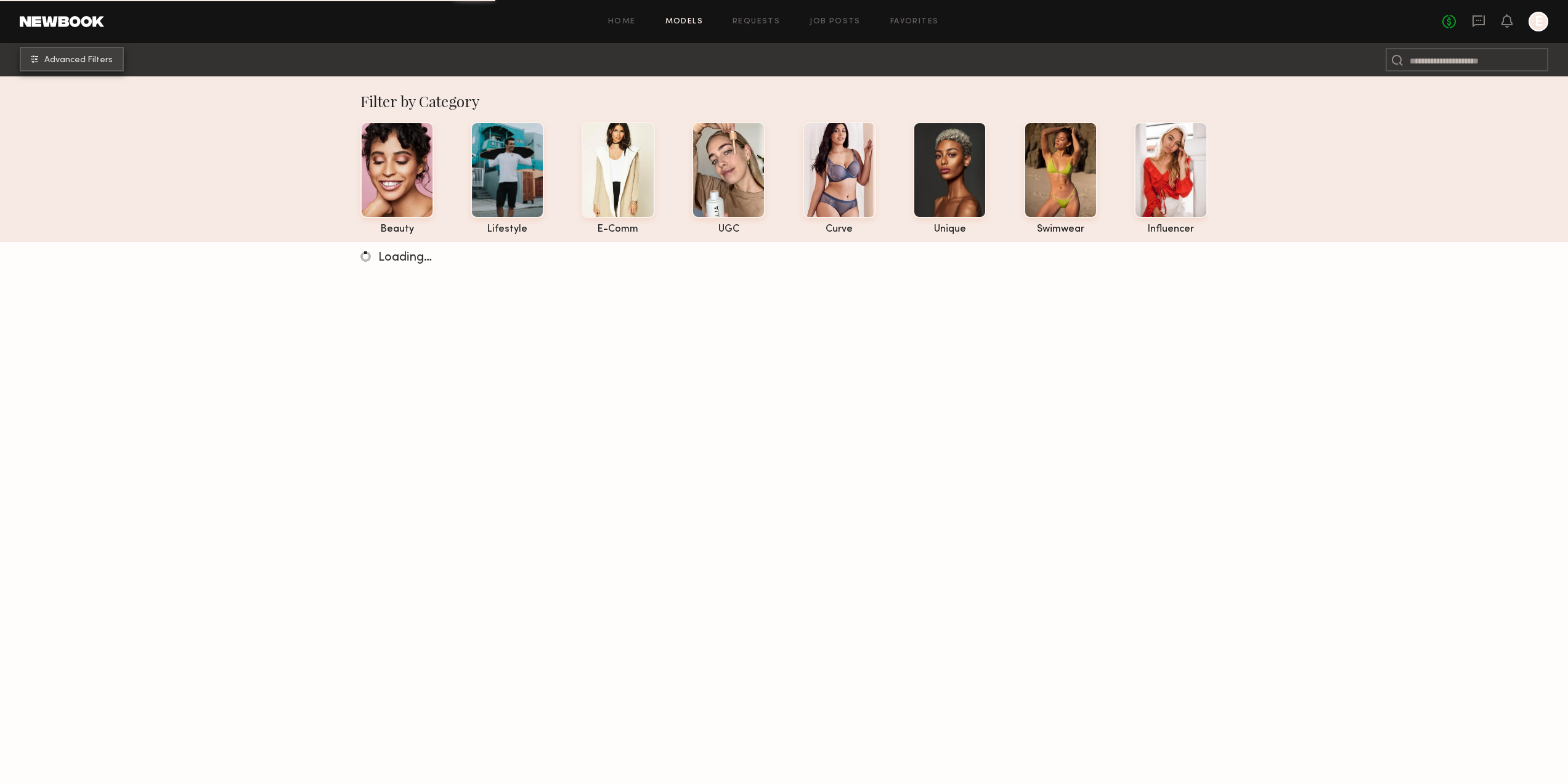
click at [69, 59] on span "Advanced Filters" at bounding box center [78, 60] width 69 height 9
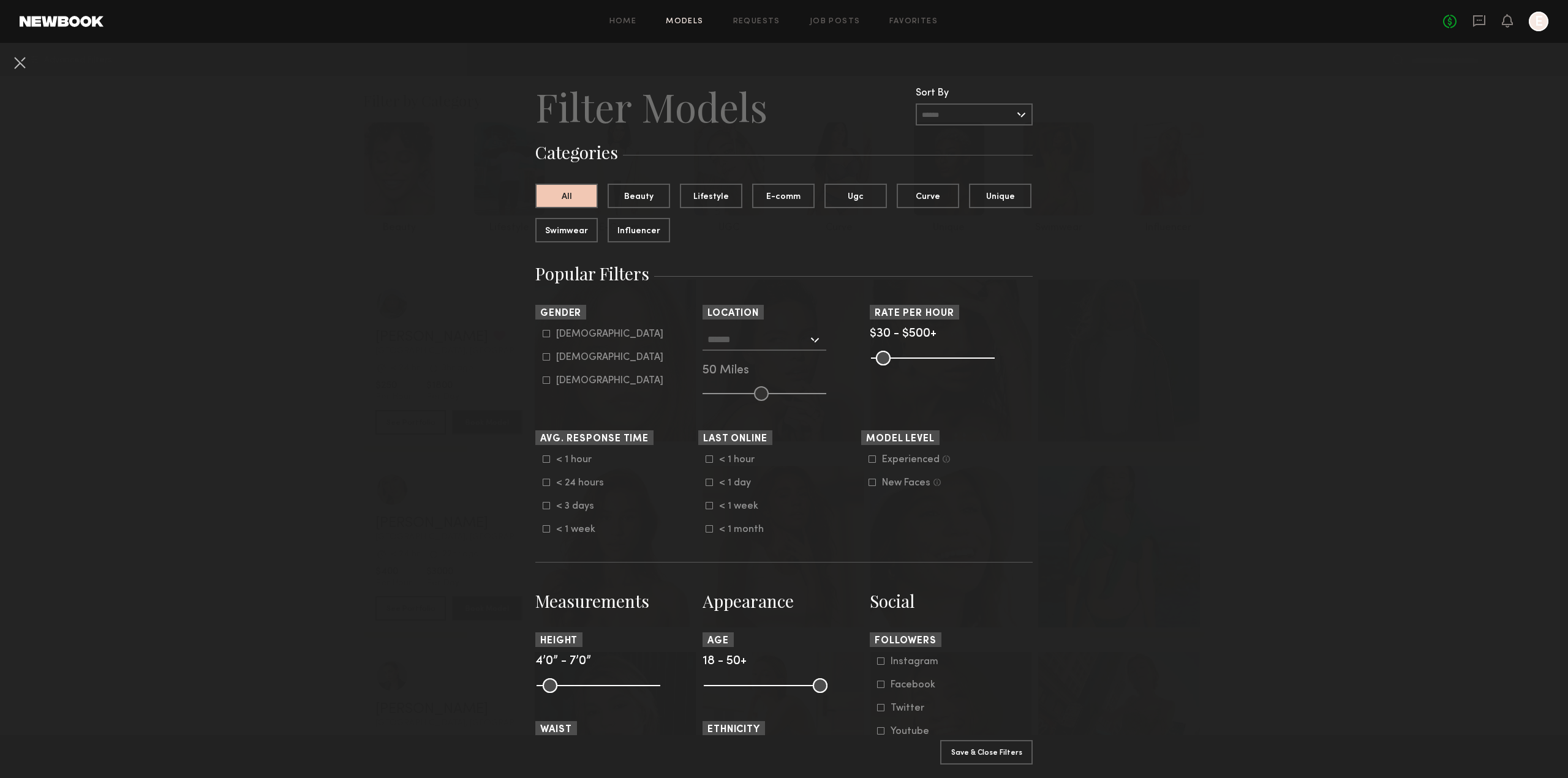
click at [542, 354] on icon at bounding box center [546, 356] width 7 height 7
type input "**"
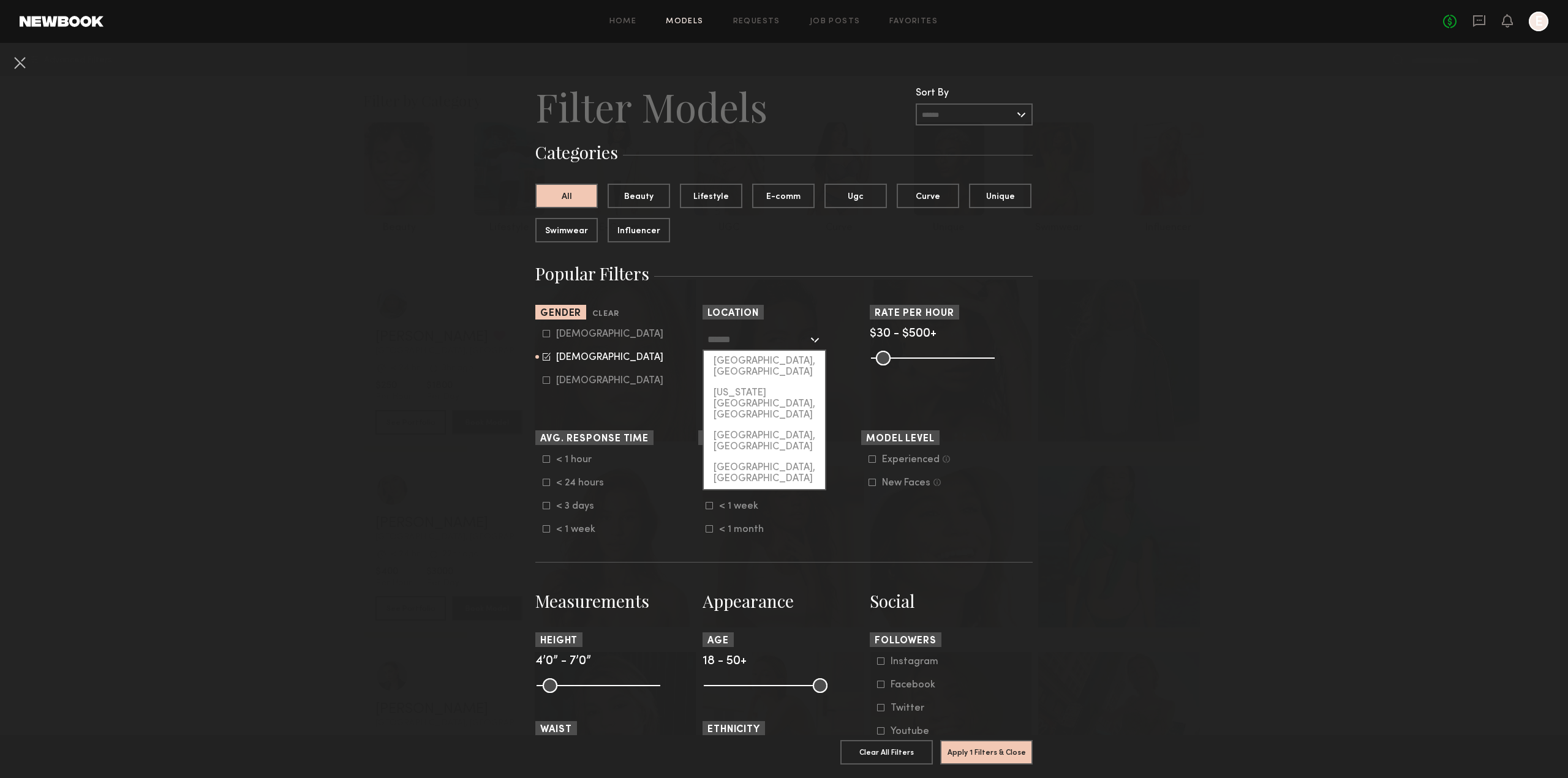
click at [745, 339] on input "text" at bounding box center [758, 338] width 101 height 20
click at [753, 358] on div "Los Angeles, CA" at bounding box center [764, 367] width 121 height 32
type input "**********"
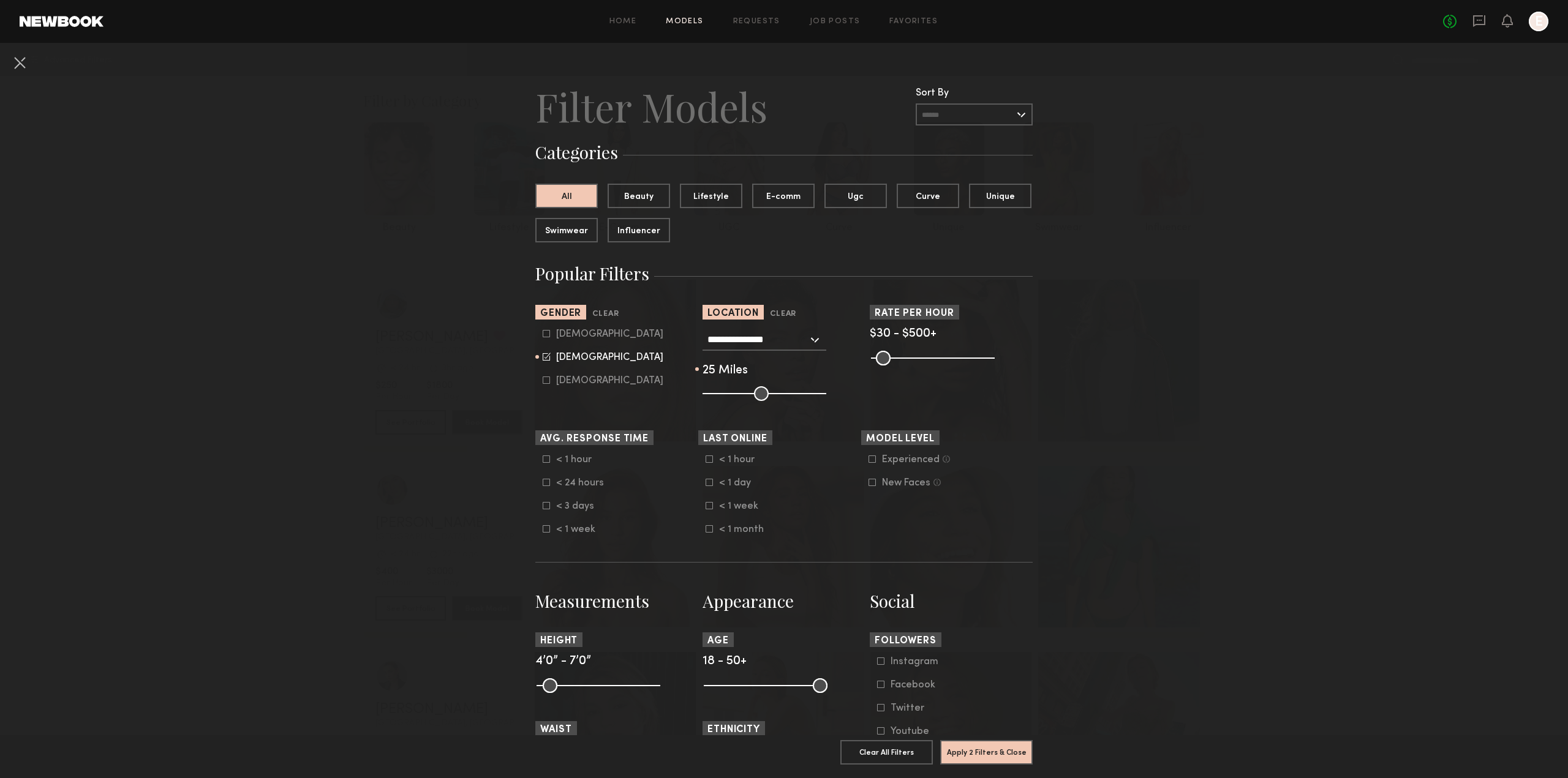
drag, startPoint x: 761, startPoint y: 387, endPoint x: 731, endPoint y: 393, distance: 30.6
click at [731, 393] on input "range" at bounding box center [764, 393] width 124 height 15
type input "**"
click at [735, 395] on input "range" at bounding box center [764, 393] width 124 height 15
click at [542, 459] on icon at bounding box center [546, 459] width 7 height 7
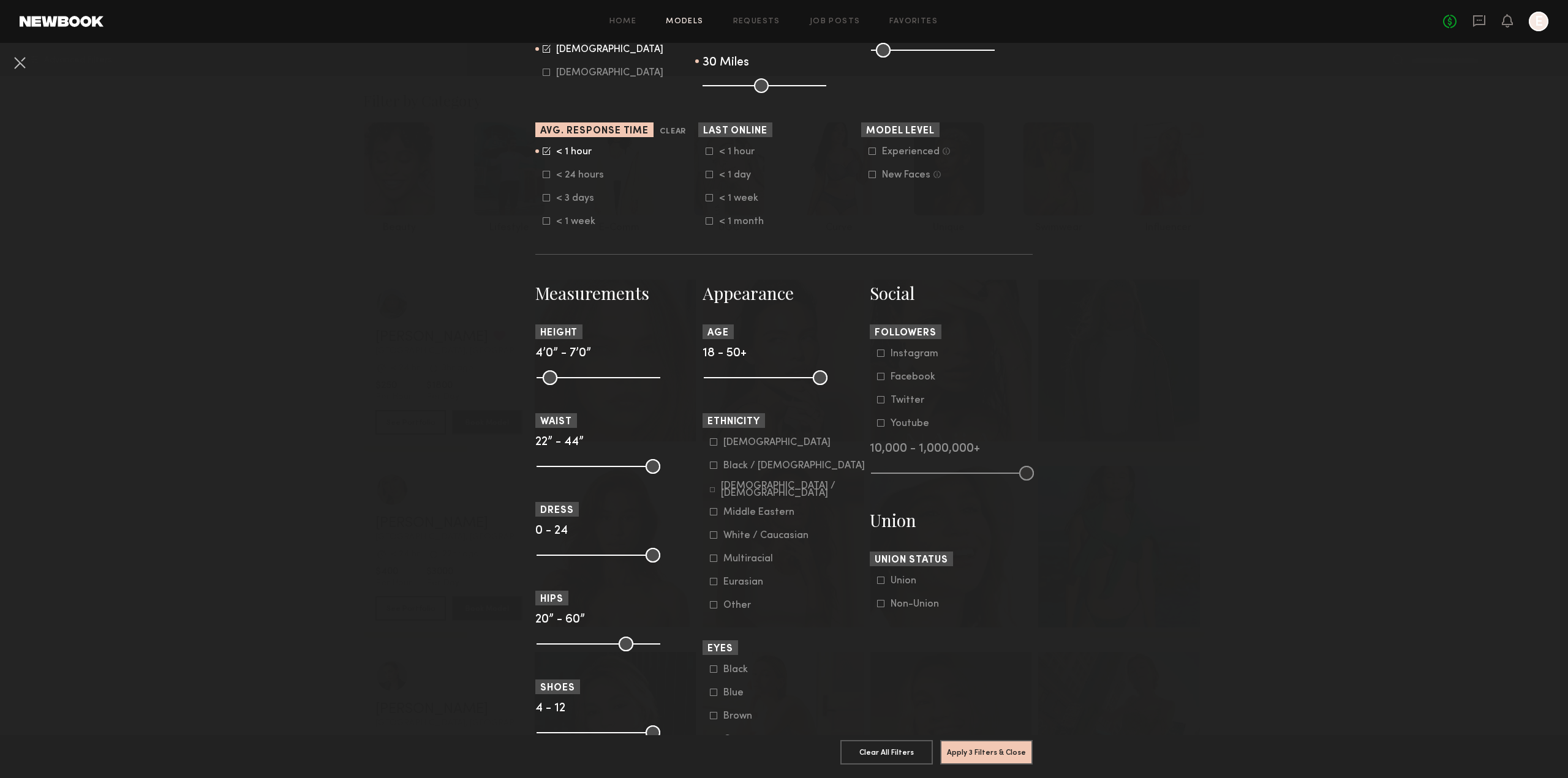
scroll to position [368, 0]
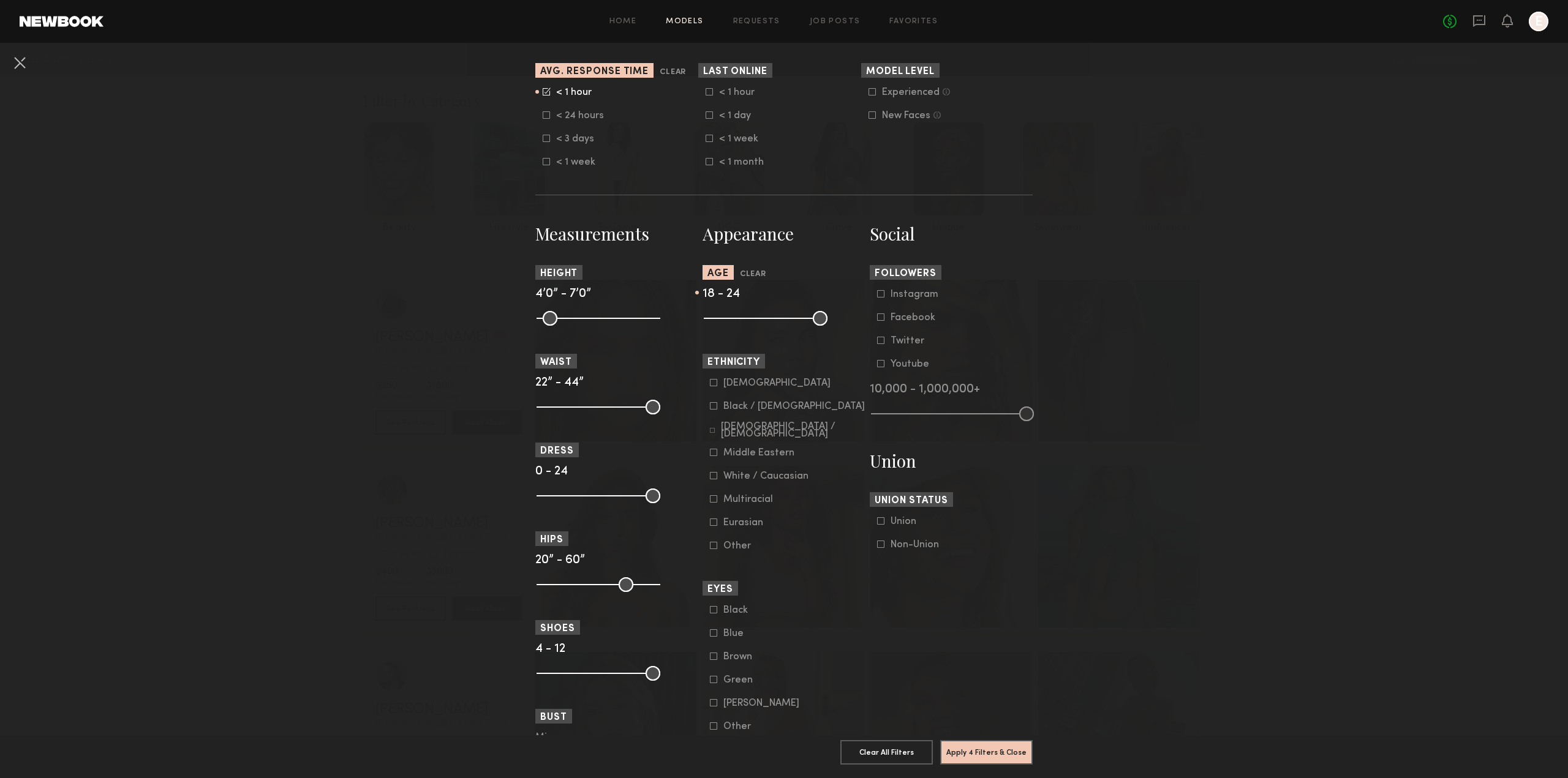
drag, startPoint x: 817, startPoint y: 317, endPoint x: 728, endPoint y: 323, distance: 89.2
type input "**"
click at [728, 323] on input "range" at bounding box center [765, 318] width 124 height 15
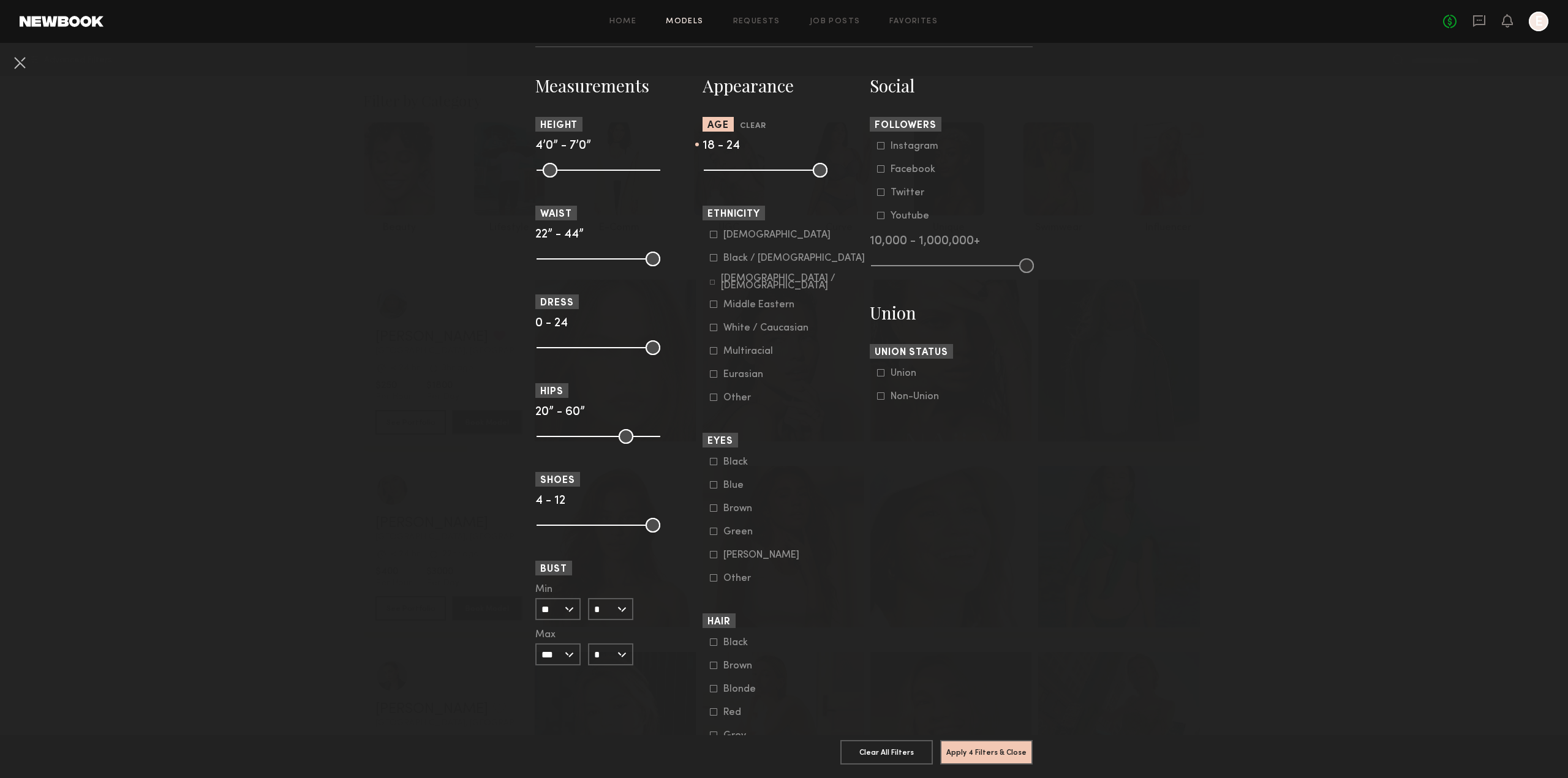
scroll to position [551, 0]
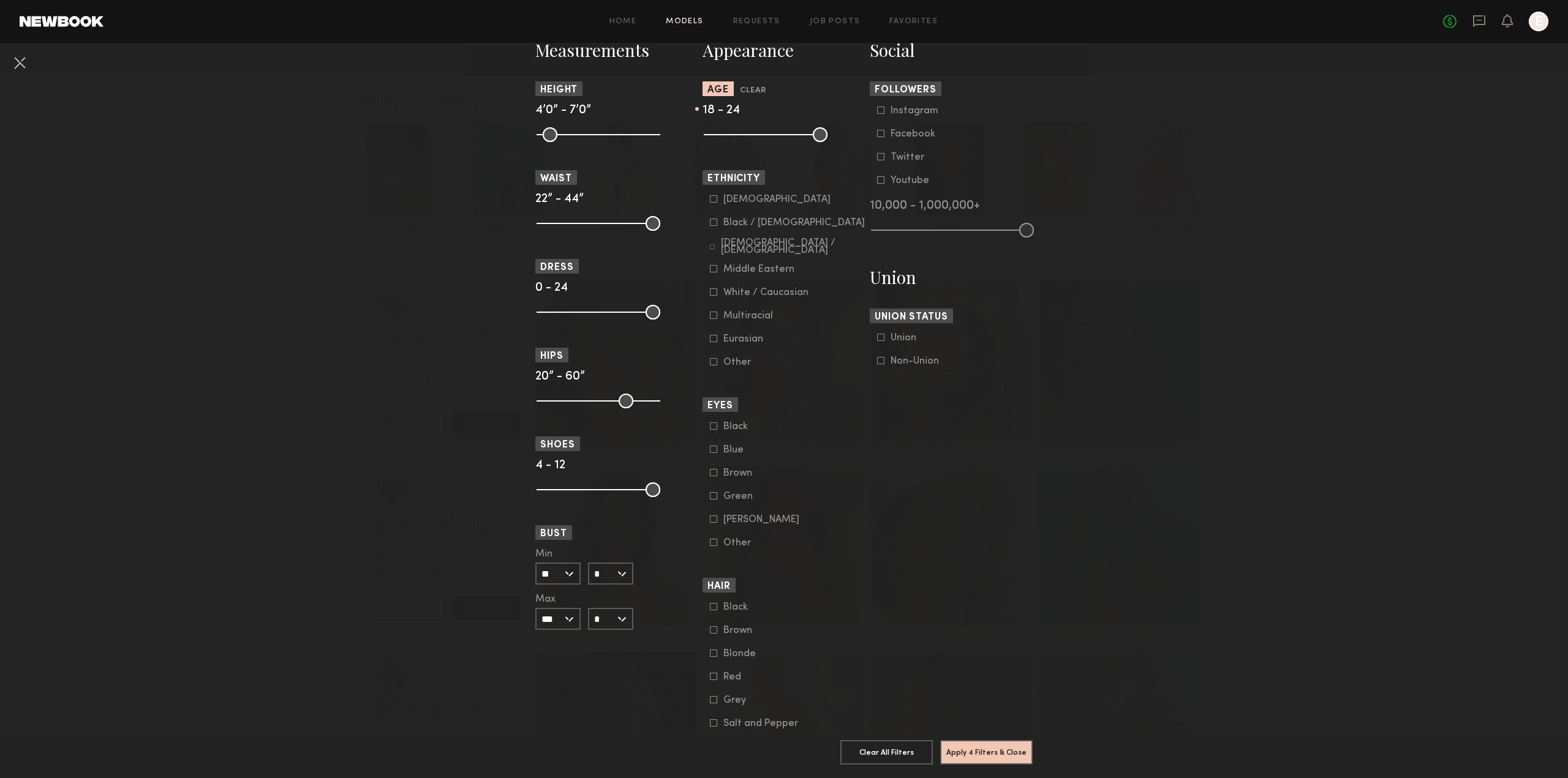
click at [710, 227] on common-framework-checkbox "Black / African American" at bounding box center [787, 223] width 155 height 11
click at [710, 223] on icon at bounding box center [713, 222] width 7 height 7
click at [710, 247] on icon at bounding box center [712, 246] width 5 height 5
click at [710, 313] on icon at bounding box center [713, 315] width 7 height 7
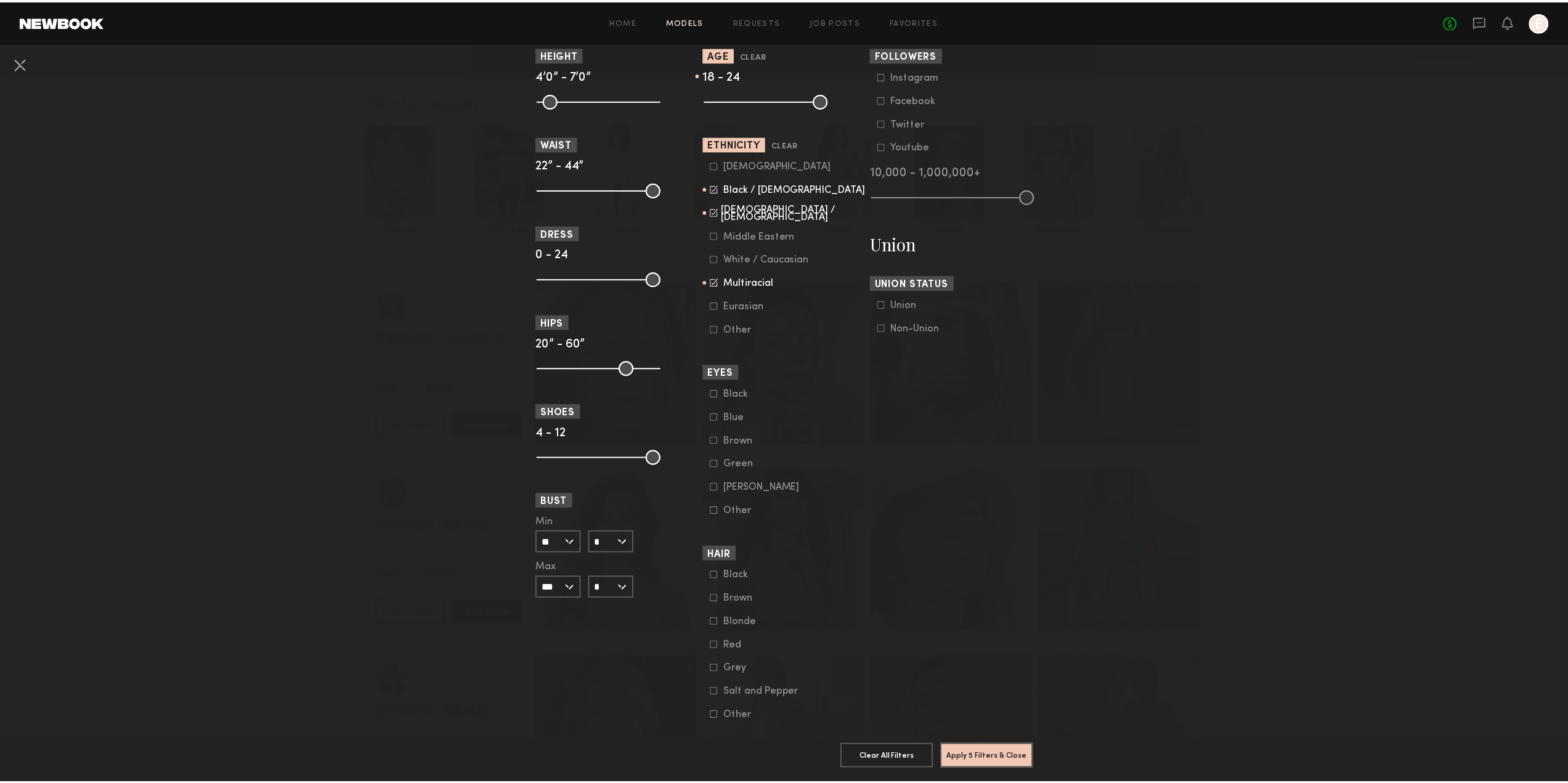
scroll to position [621, 0]
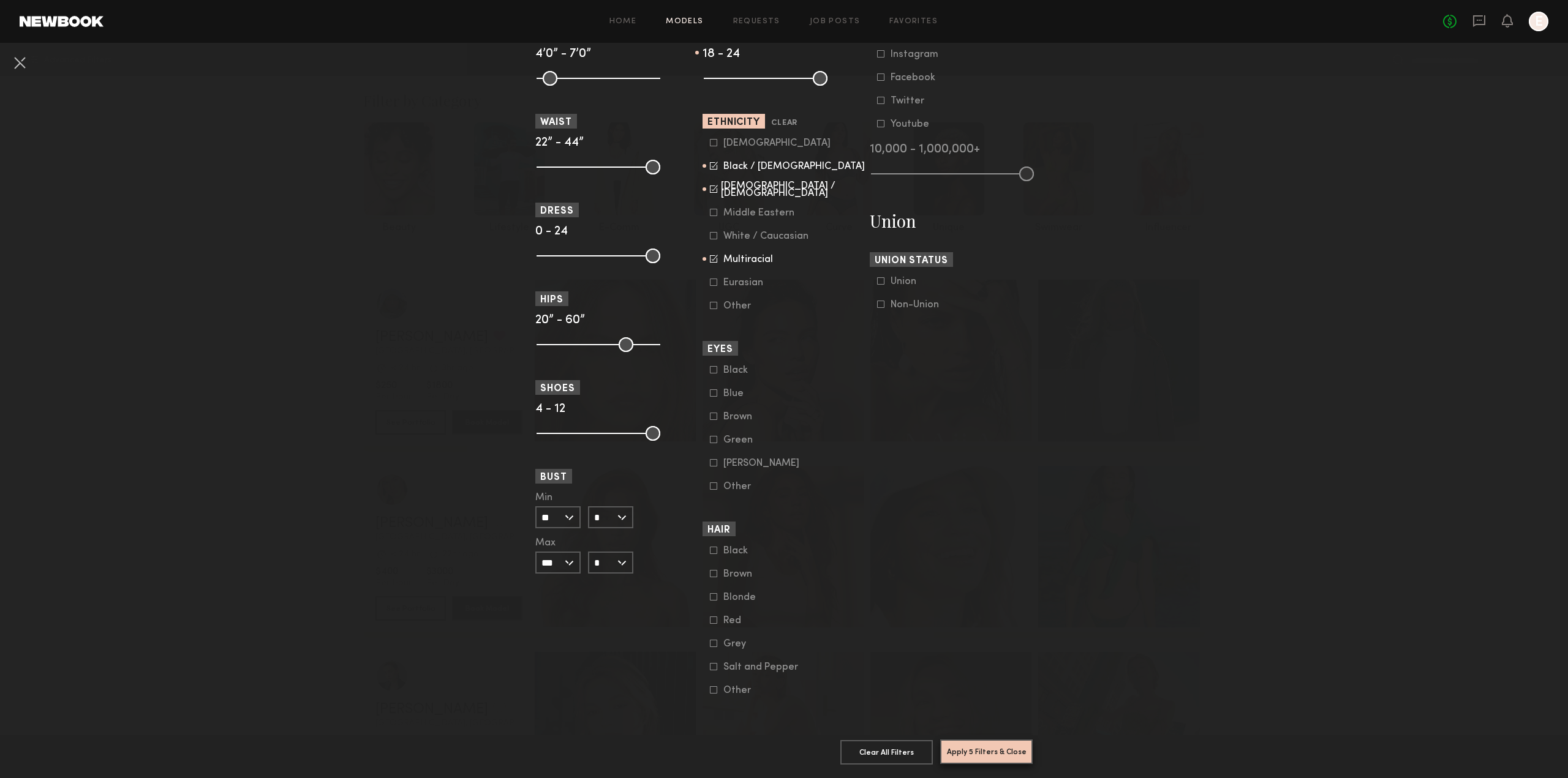
drag, startPoint x: 965, startPoint y: 744, endPoint x: 973, endPoint y: 724, distance: 21.5
click at [966, 744] on button "Apply 5 Filters & Close" at bounding box center [986, 752] width 93 height 24
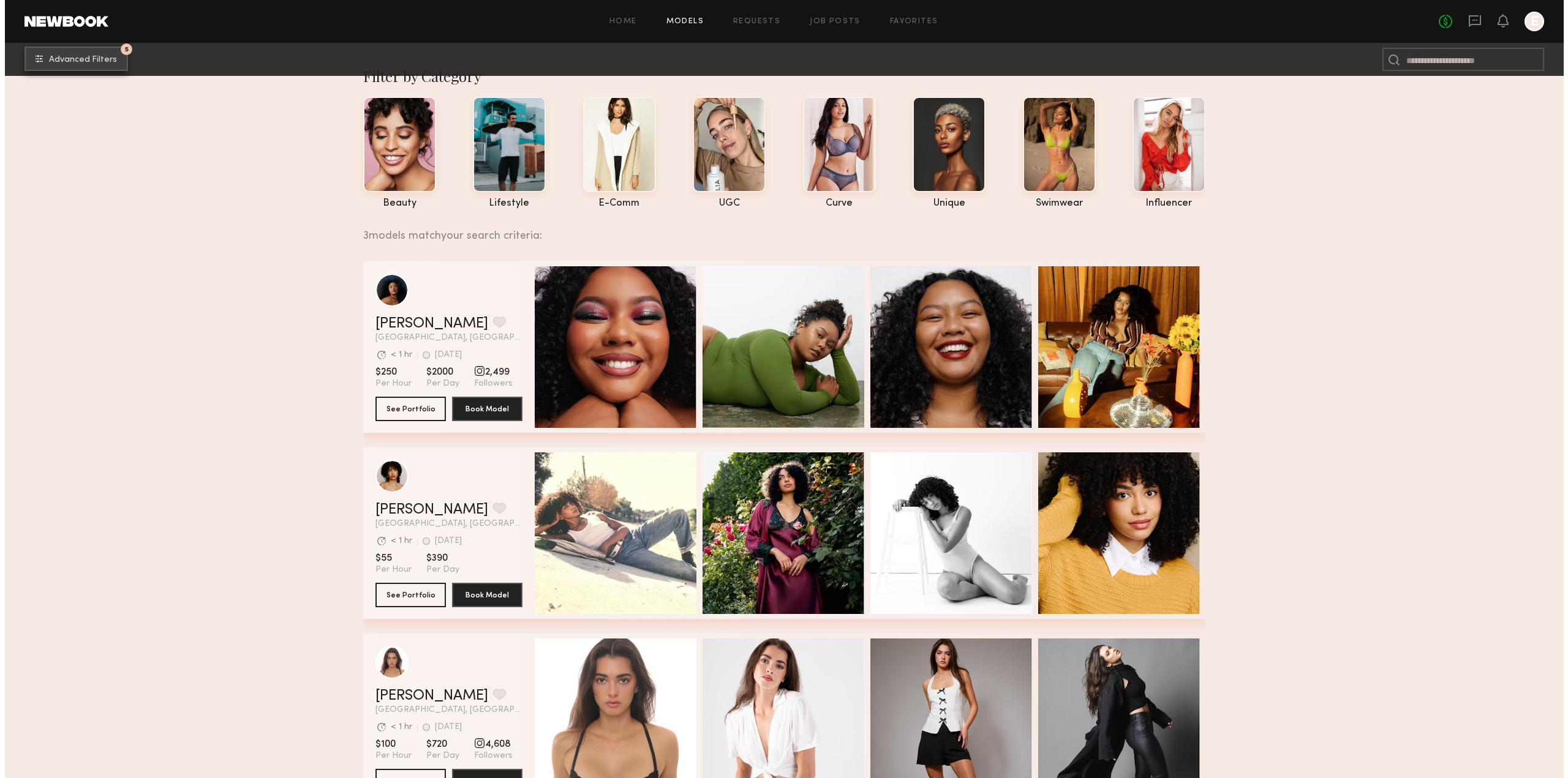
scroll to position [19, 0]
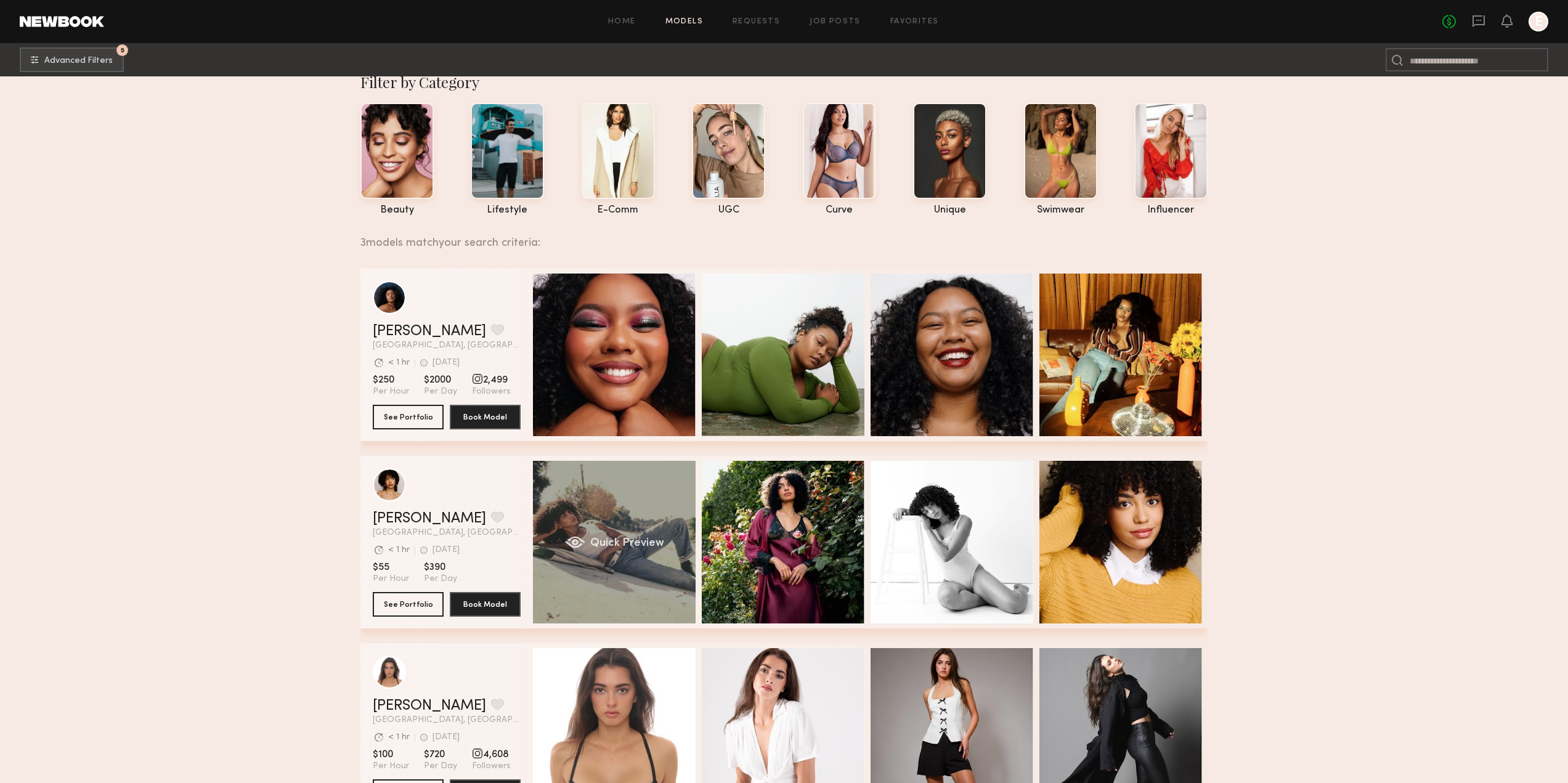
click at [667, 551] on div "Quick Preview" at bounding box center [614, 542] width 162 height 162
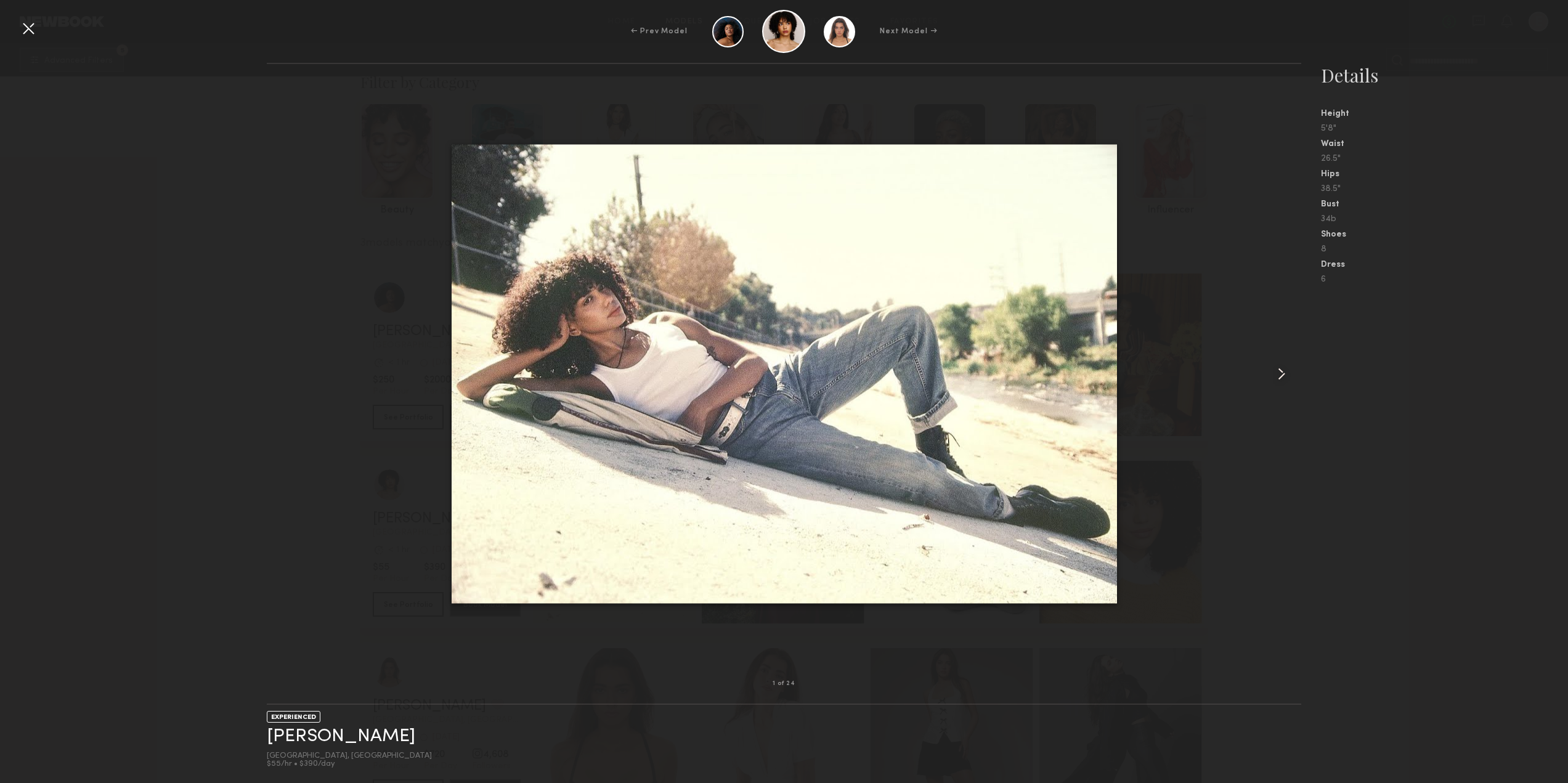
click at [1285, 364] on common-icon at bounding box center [1281, 374] width 20 height 20
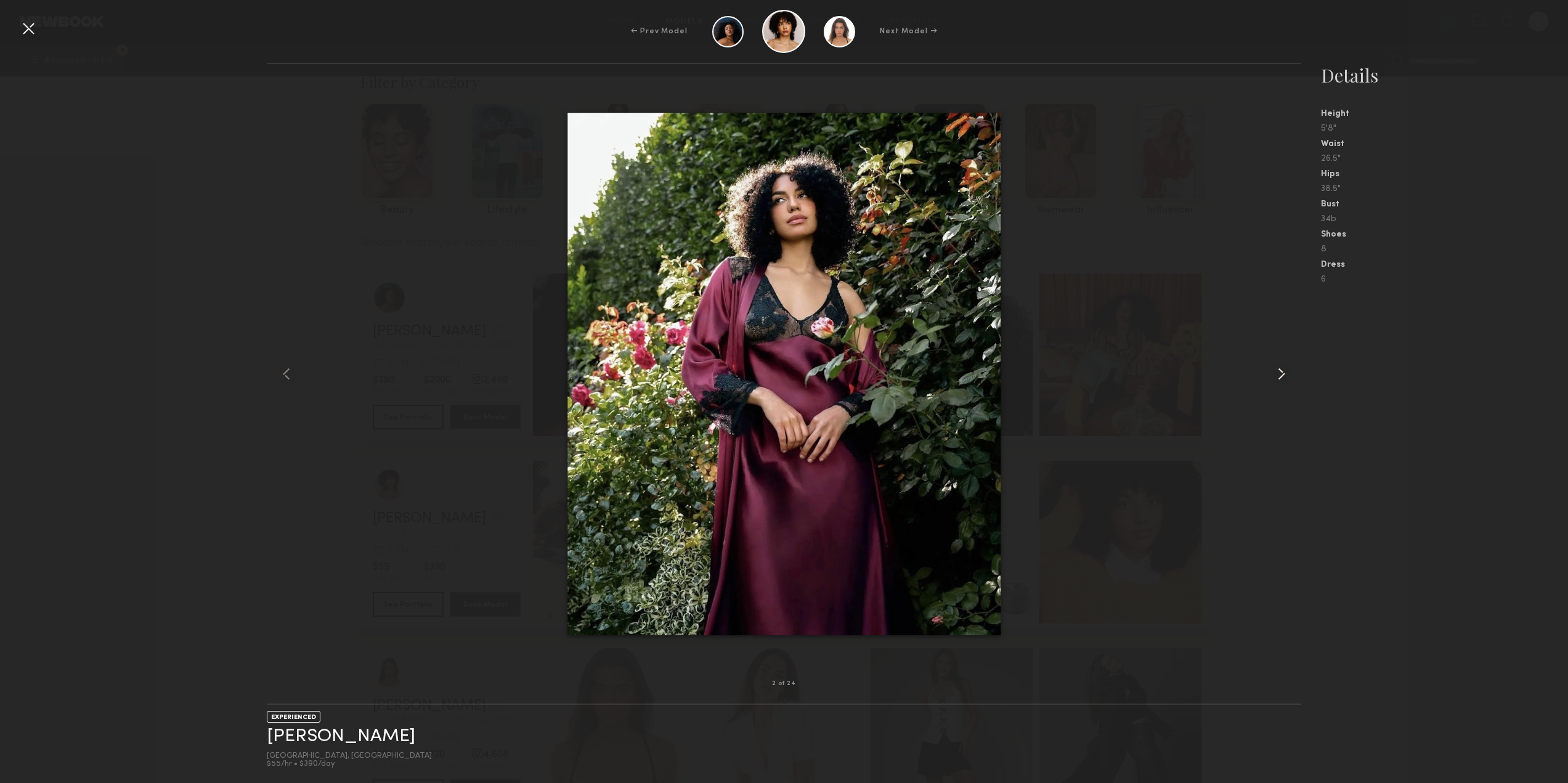
click at [1284, 367] on common-icon at bounding box center [1281, 374] width 20 height 20
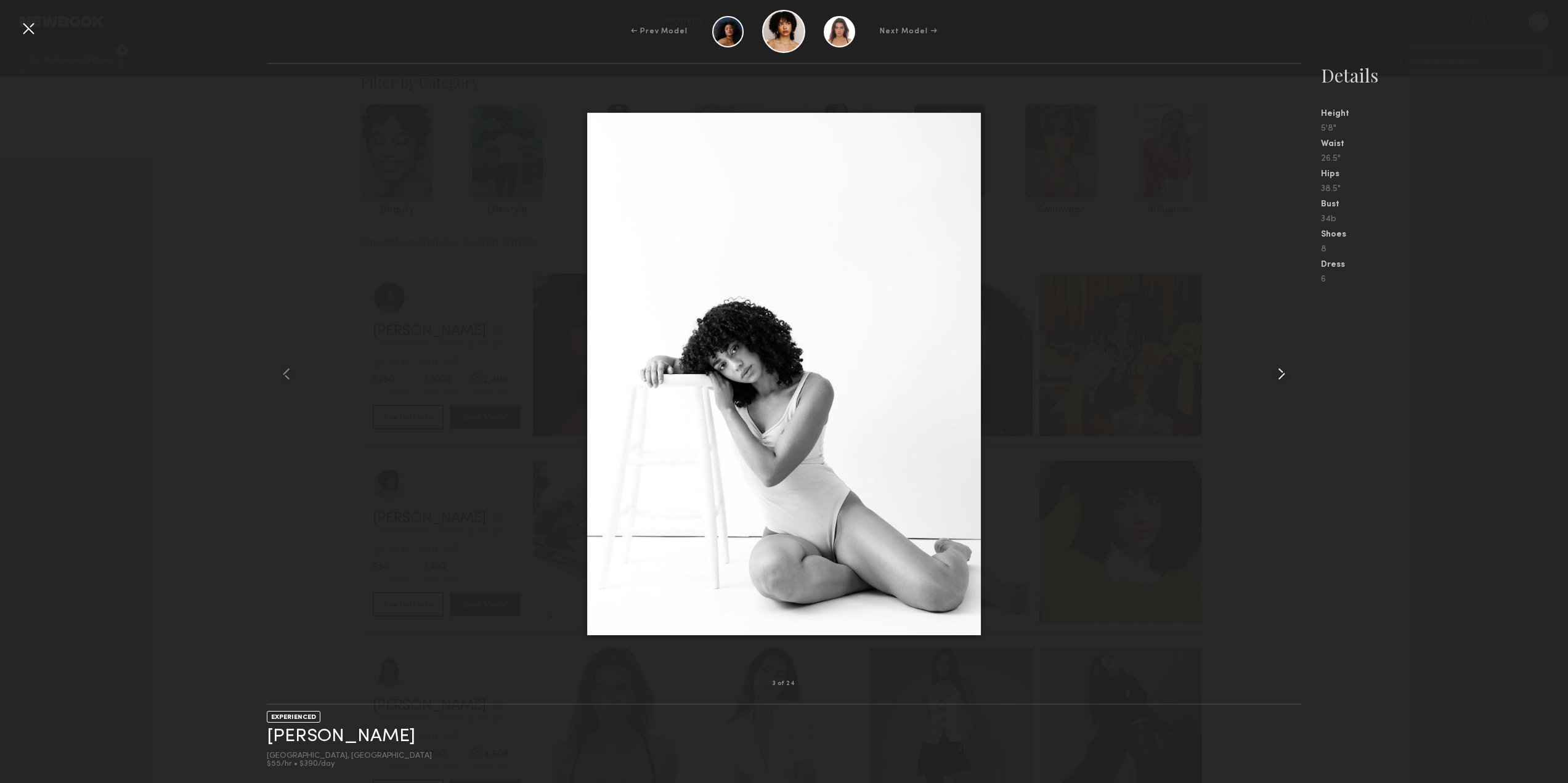
click at [1283, 367] on common-icon at bounding box center [1281, 374] width 20 height 20
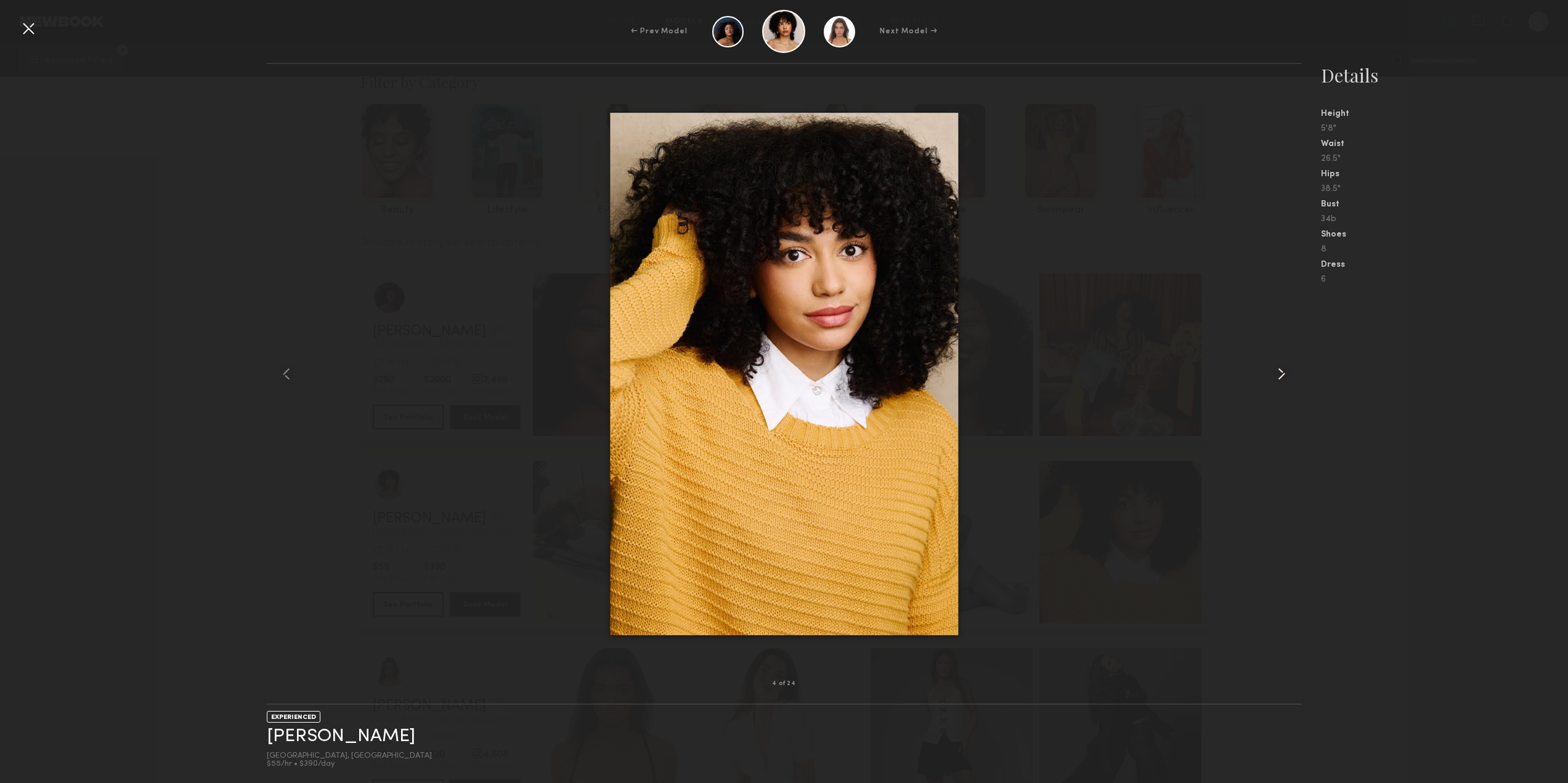
click at [1283, 367] on common-icon at bounding box center [1281, 374] width 20 height 20
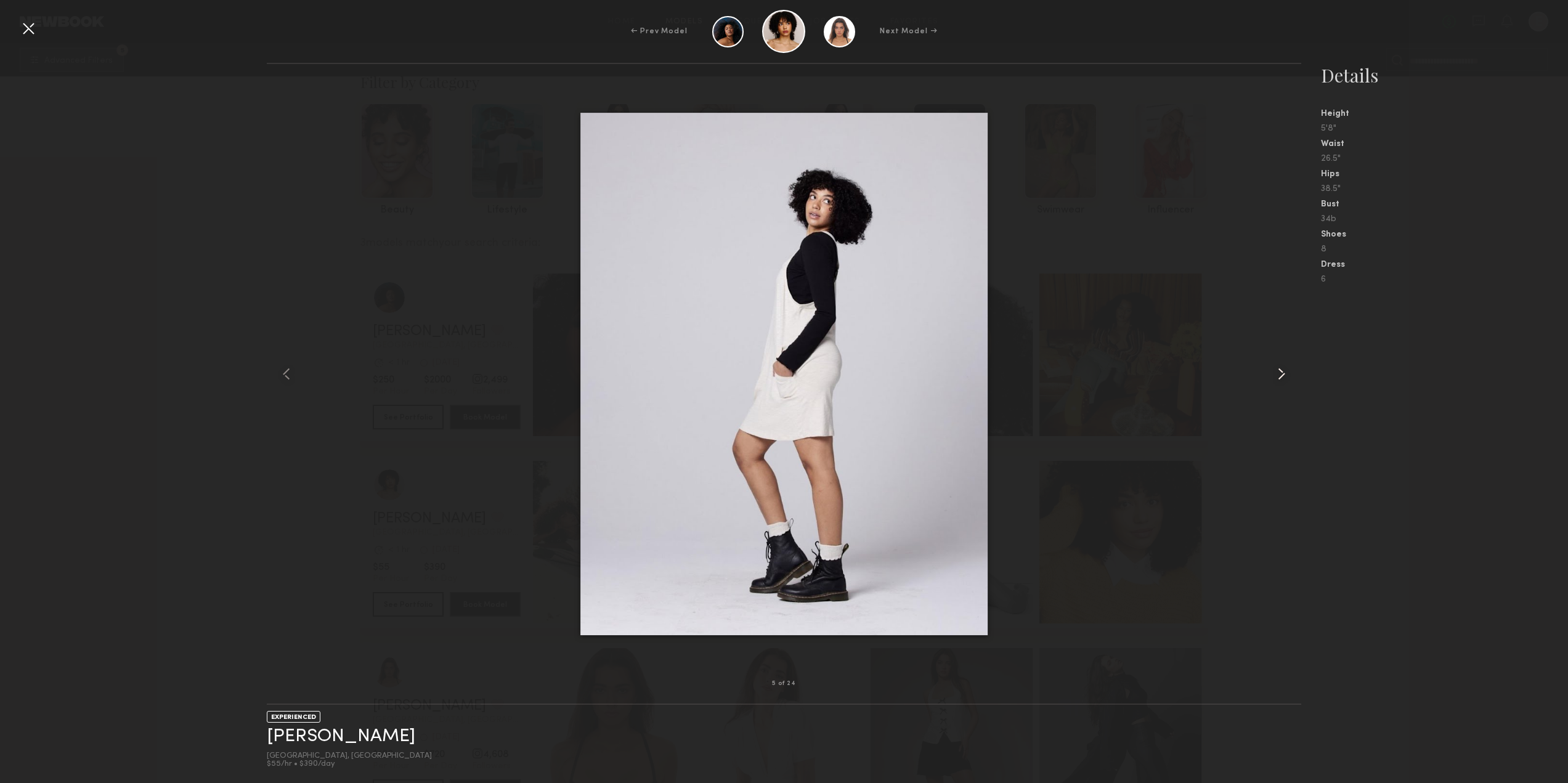
click at [1283, 368] on common-icon at bounding box center [1281, 374] width 20 height 20
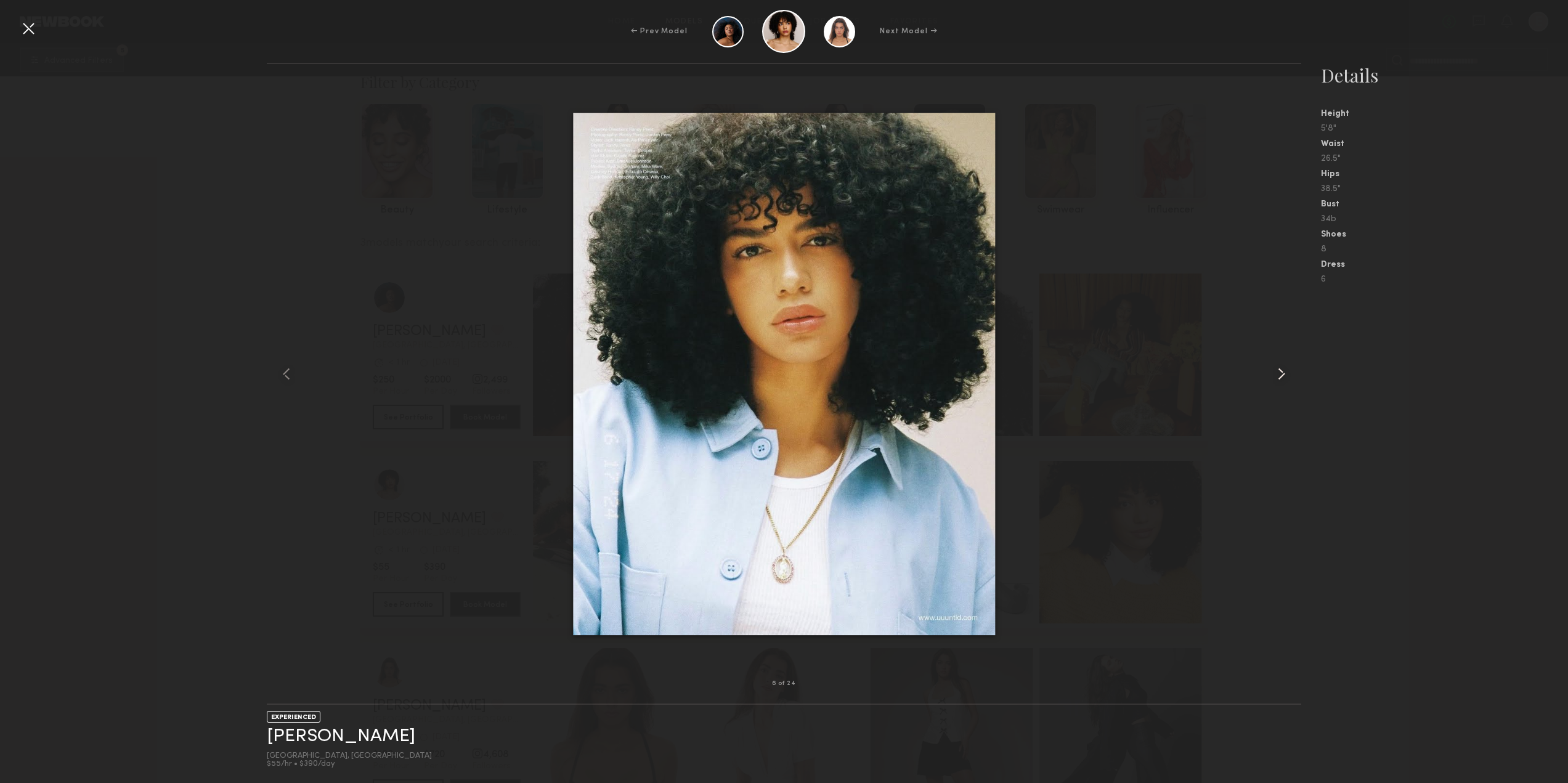
click at [1283, 368] on common-icon at bounding box center [1281, 374] width 20 height 20
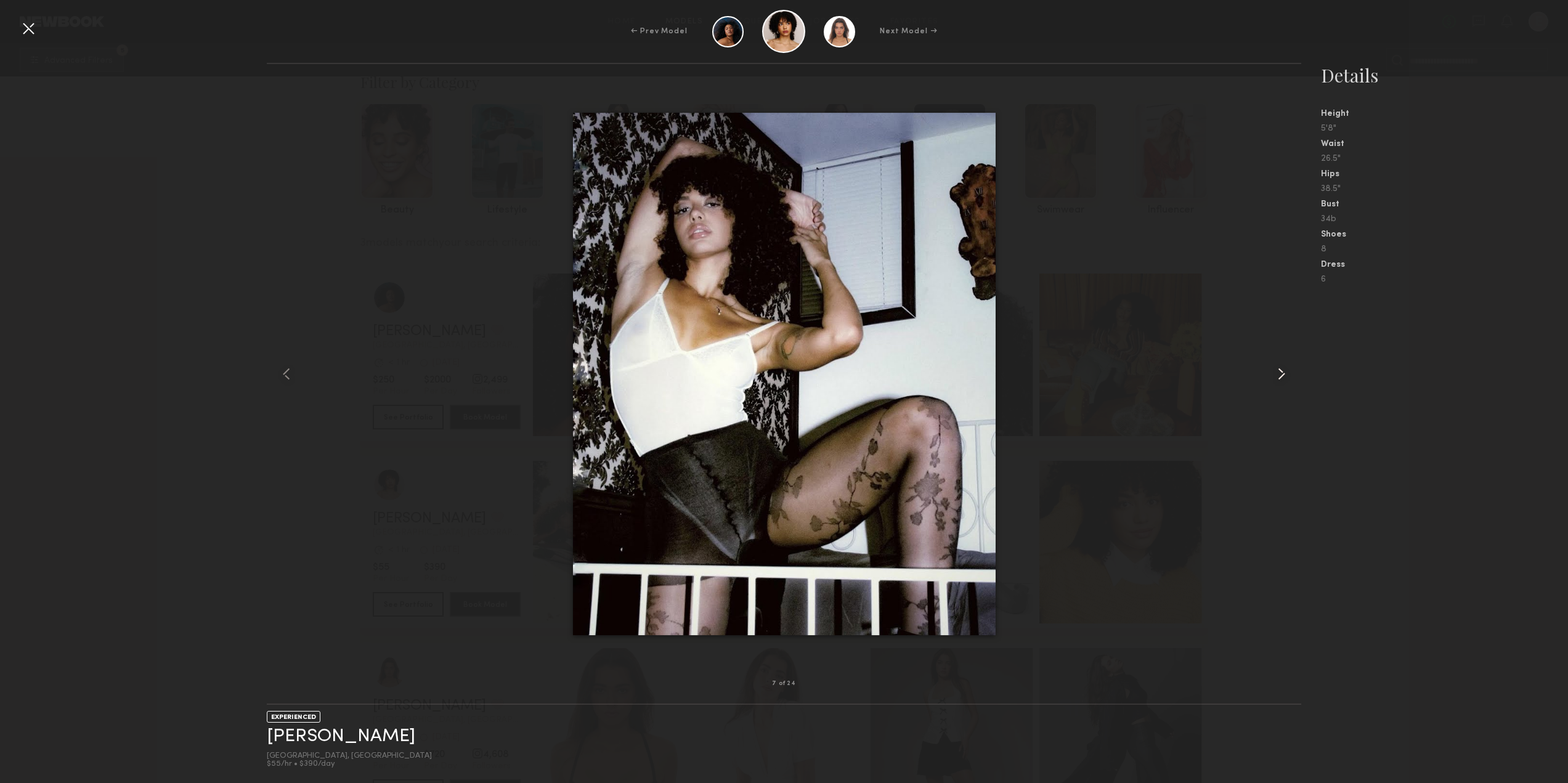
click at [1283, 368] on common-icon at bounding box center [1281, 374] width 20 height 20
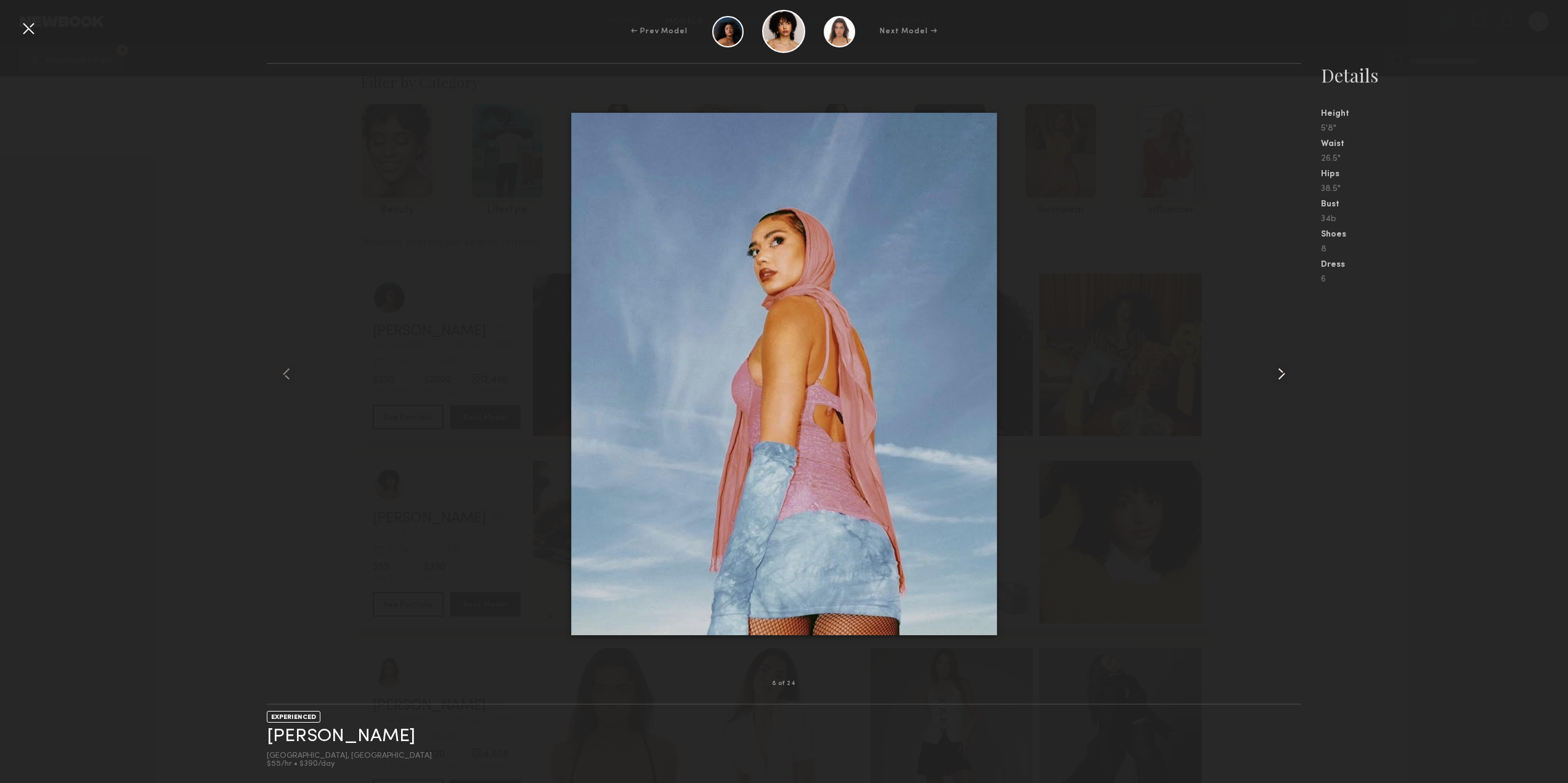
click at [1283, 368] on common-icon at bounding box center [1281, 374] width 20 height 20
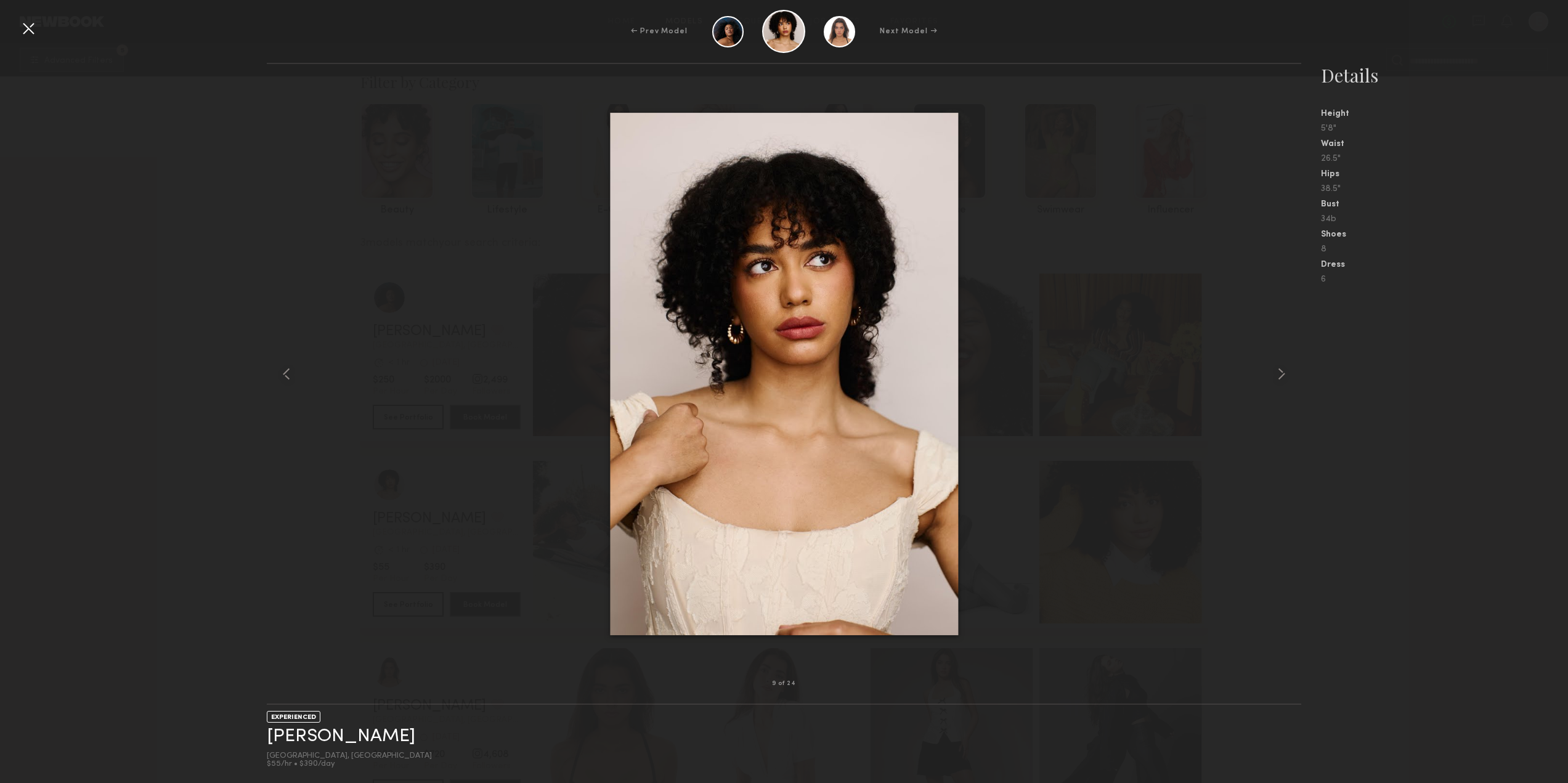
click at [1100, 401] on div at bounding box center [784, 374] width 1035 height 580
click at [454, 456] on div at bounding box center [784, 374] width 1035 height 580
click at [35, 34] on div at bounding box center [29, 29] width 20 height 20
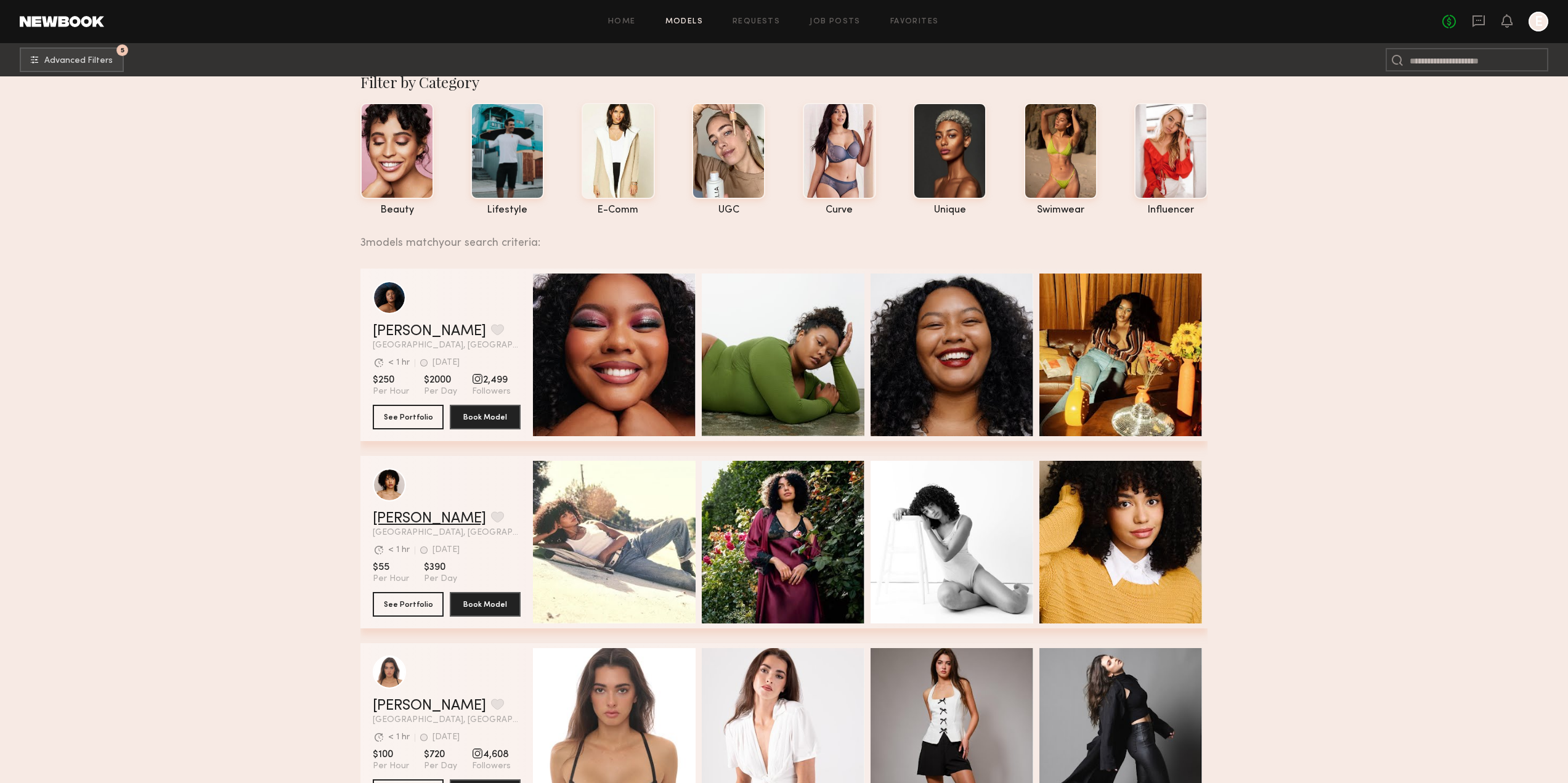
click at [415, 525] on link "Delaney H." at bounding box center [429, 519] width 113 height 15
click at [84, 64] on span "Advanced Filters" at bounding box center [78, 60] width 69 height 9
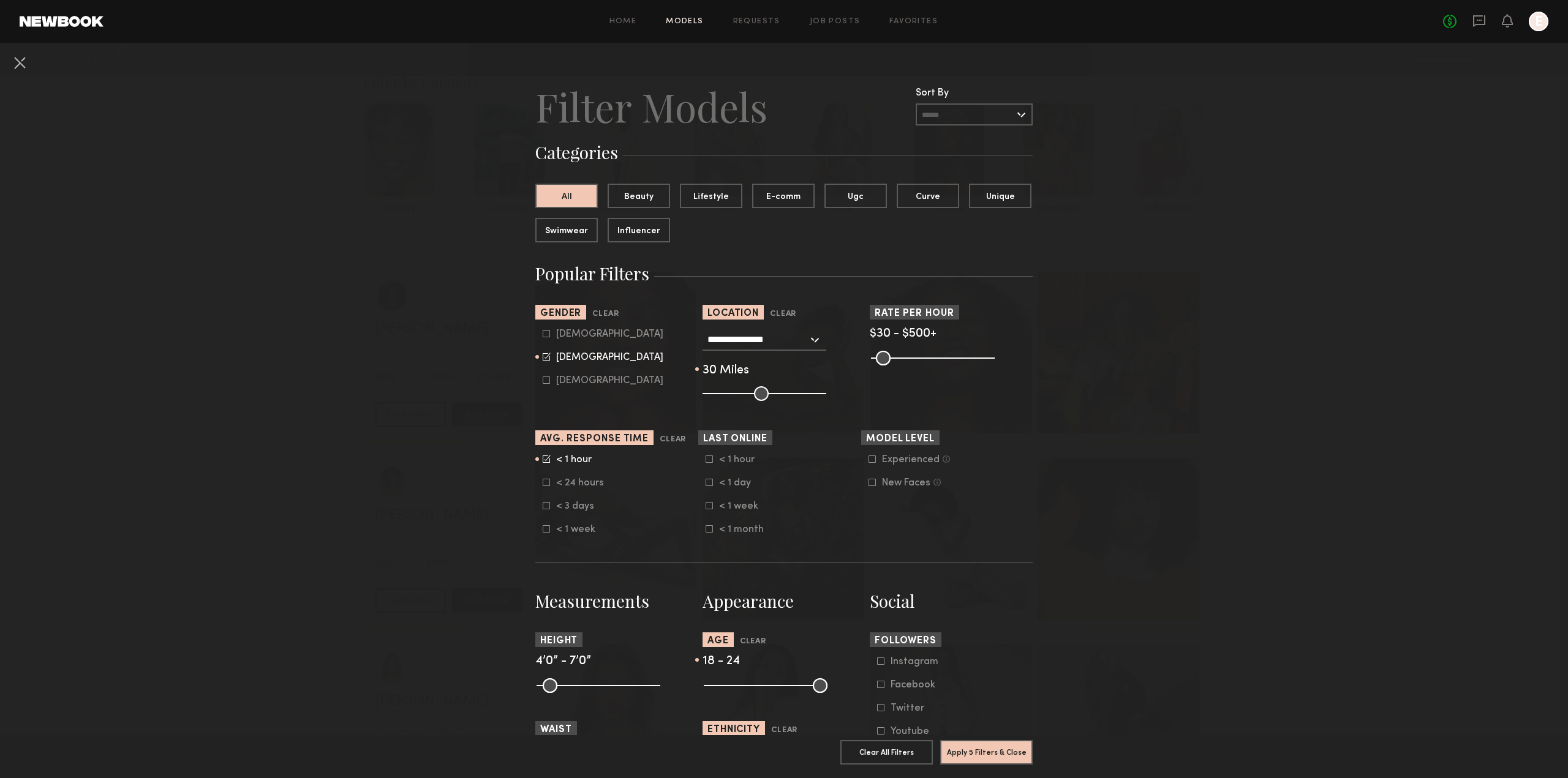
scroll to position [61, 0]
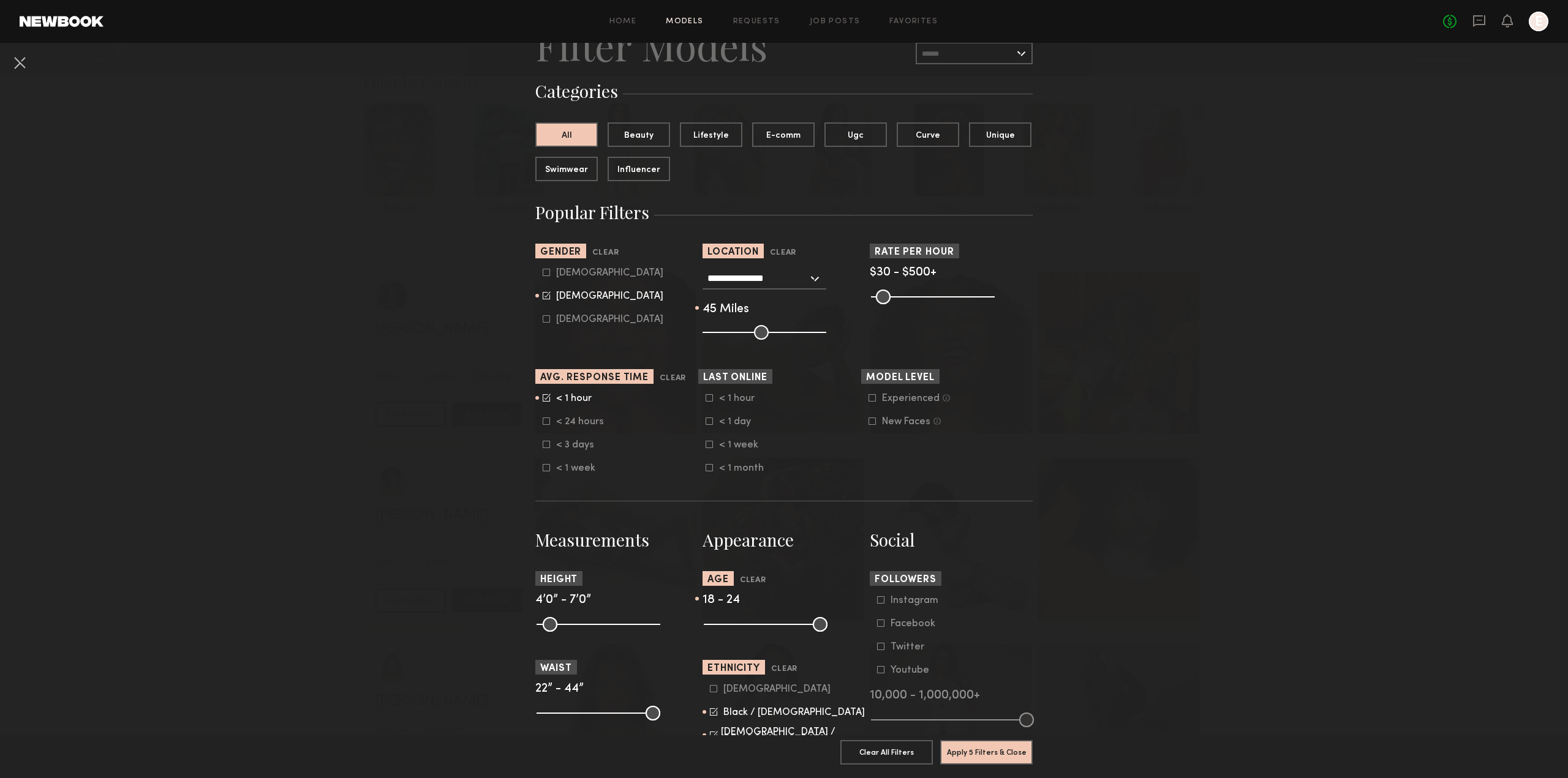
drag, startPoint x: 737, startPoint y: 333, endPoint x: 753, endPoint y: 334, distance: 16.0
type input "**"
click at [753, 334] on input "range" at bounding box center [764, 332] width 124 height 15
click at [543, 421] on icon at bounding box center [546, 421] width 7 height 7
click at [542, 420] on icon at bounding box center [546, 421] width 8 height 8
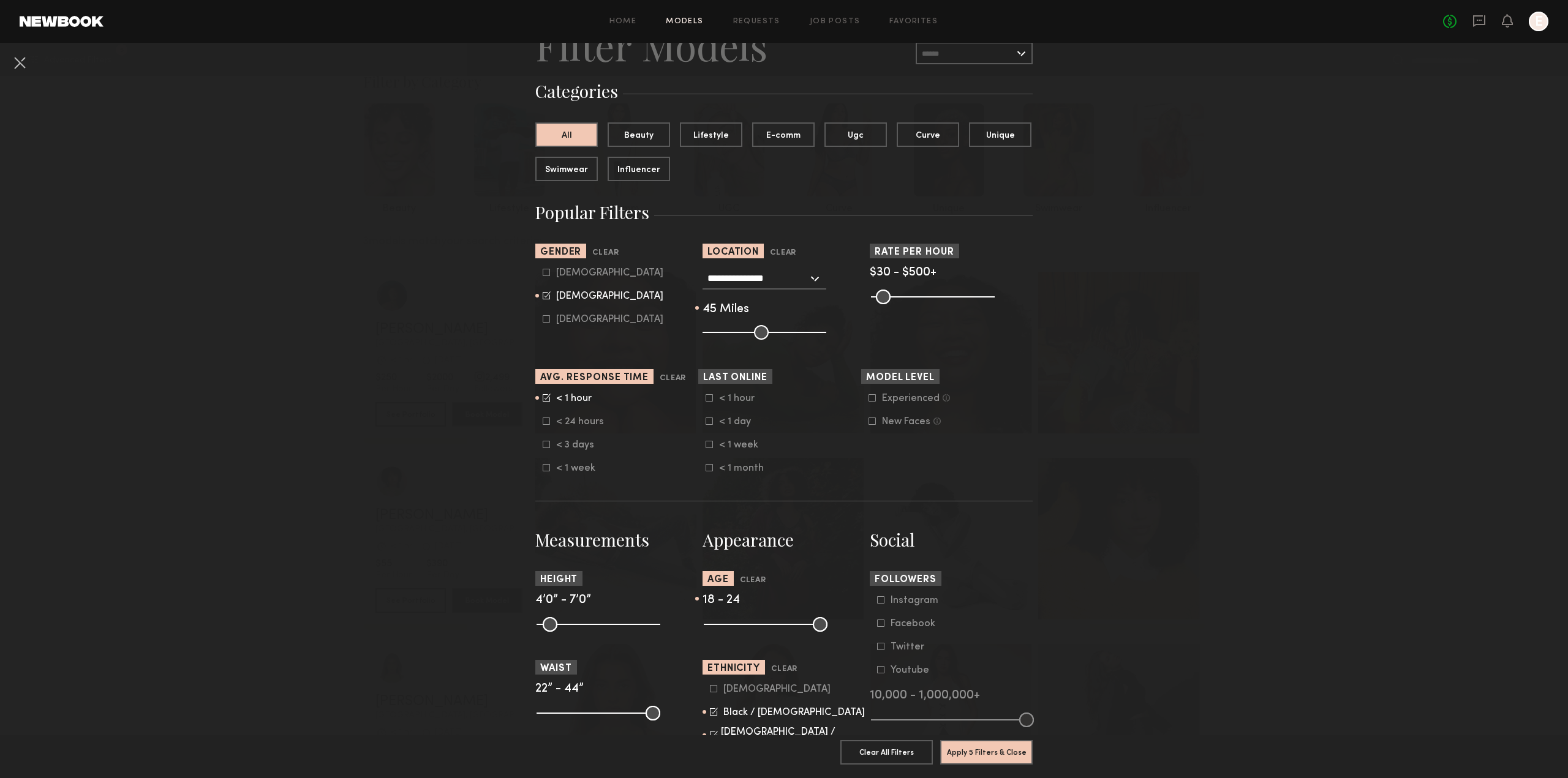
click at [706, 424] on icon at bounding box center [709, 421] width 7 height 7
click at [706, 401] on div at bounding box center [709, 397] width 7 height 7
click at [544, 420] on icon at bounding box center [546, 421] width 7 height 7
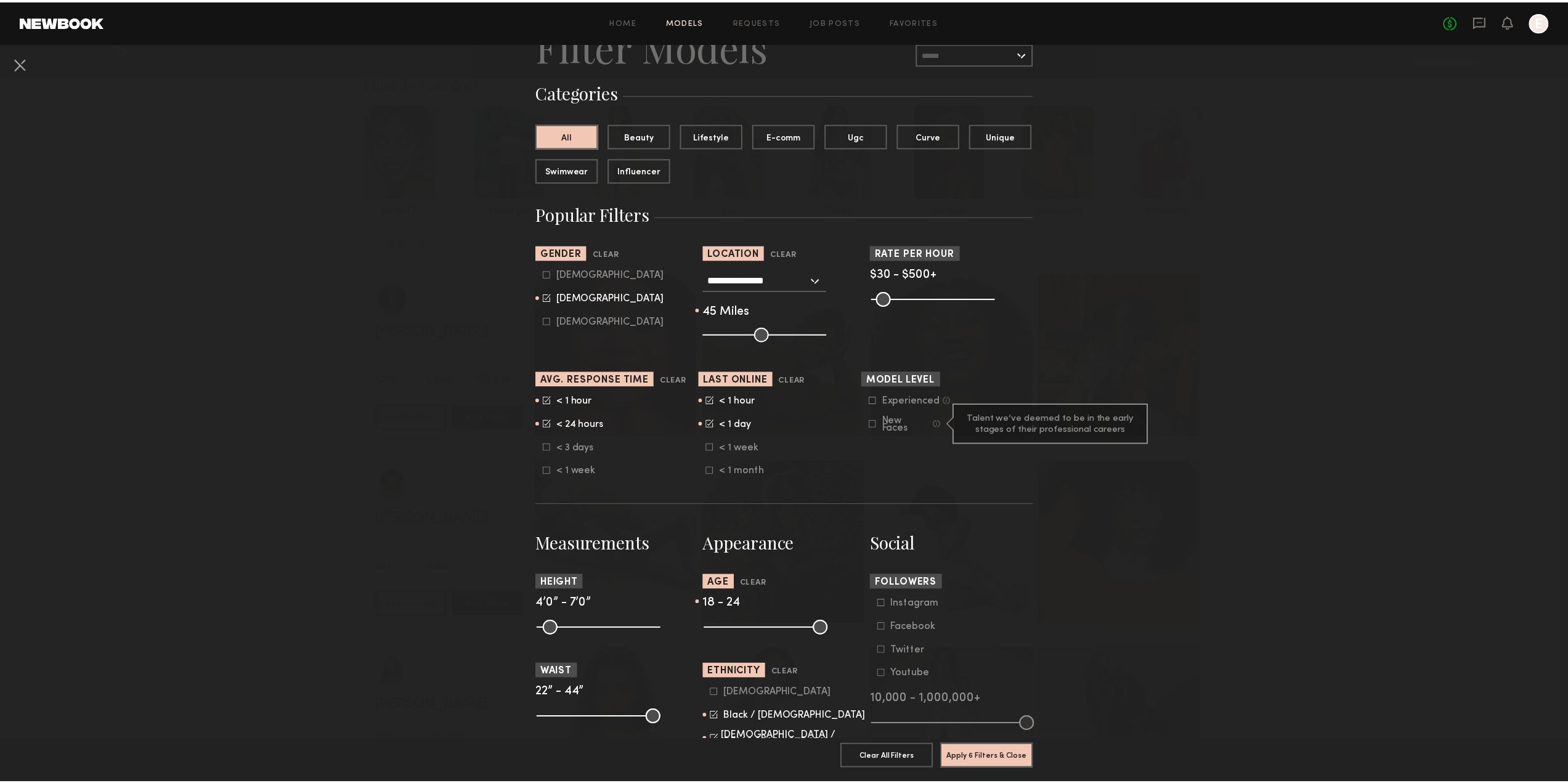
scroll to position [308, 0]
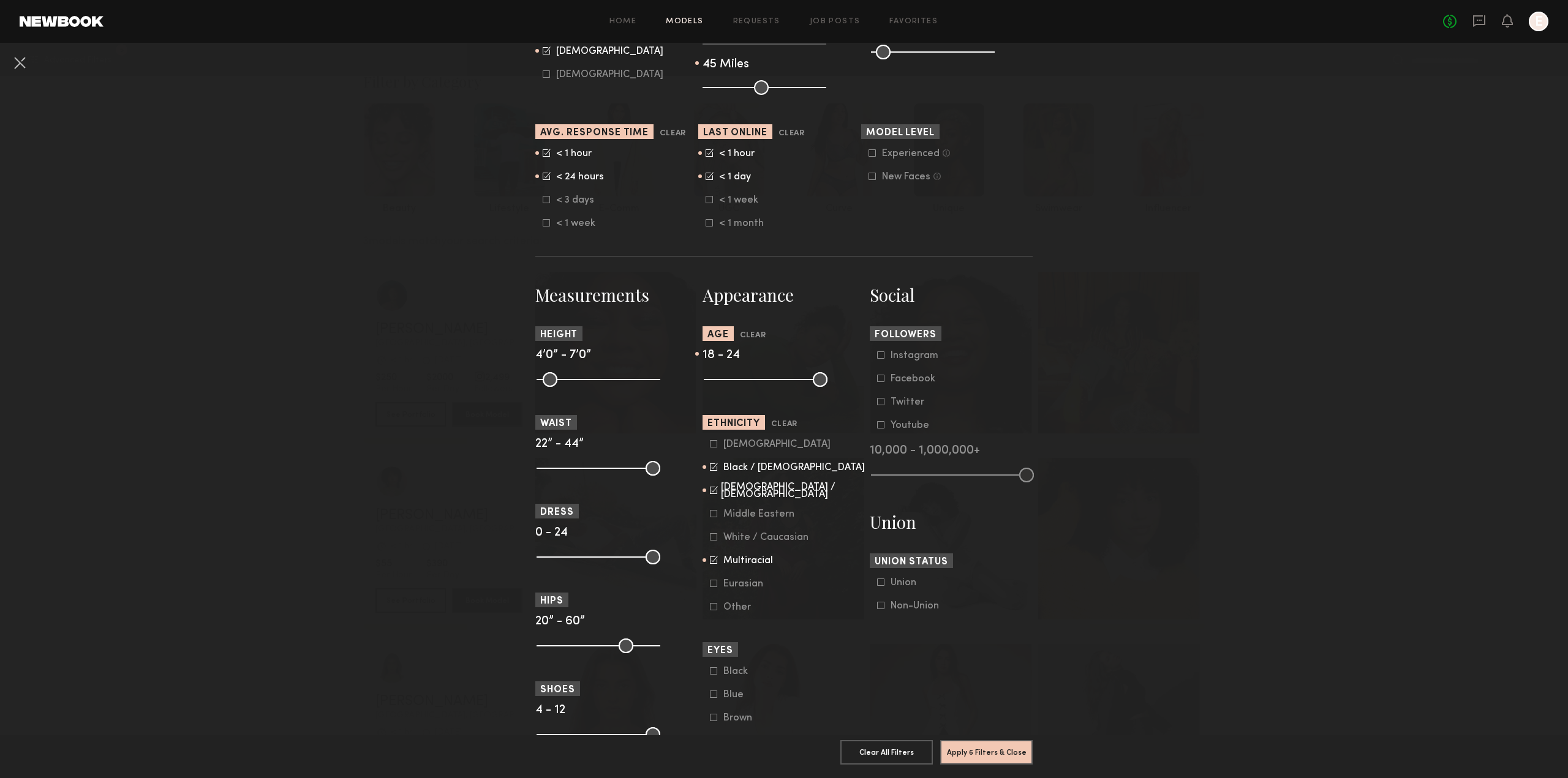
click at [962, 758] on common-button "Apply 6 Filters & Close" at bounding box center [986, 757] width 93 height 33
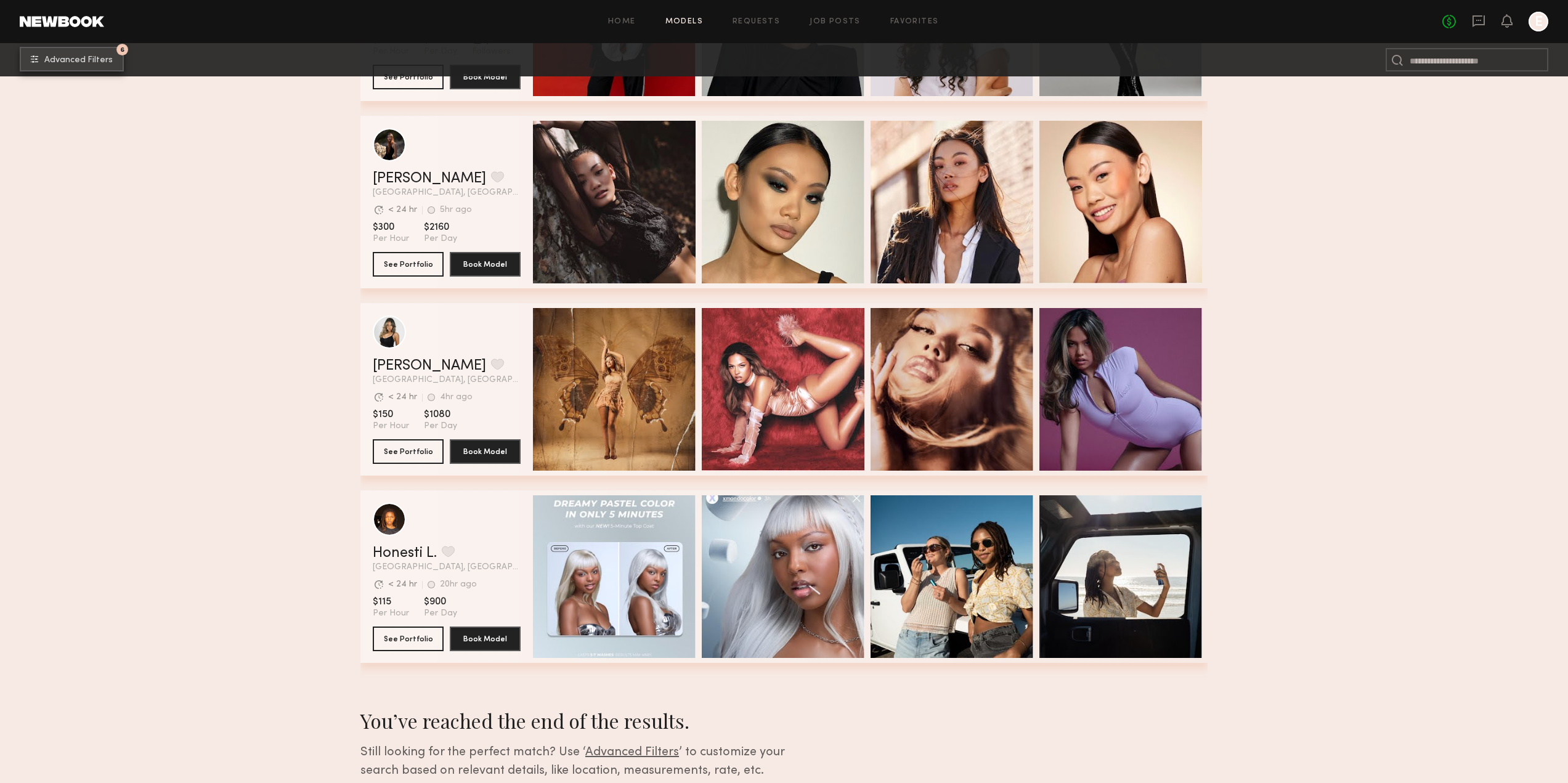
scroll to position [573, 0]
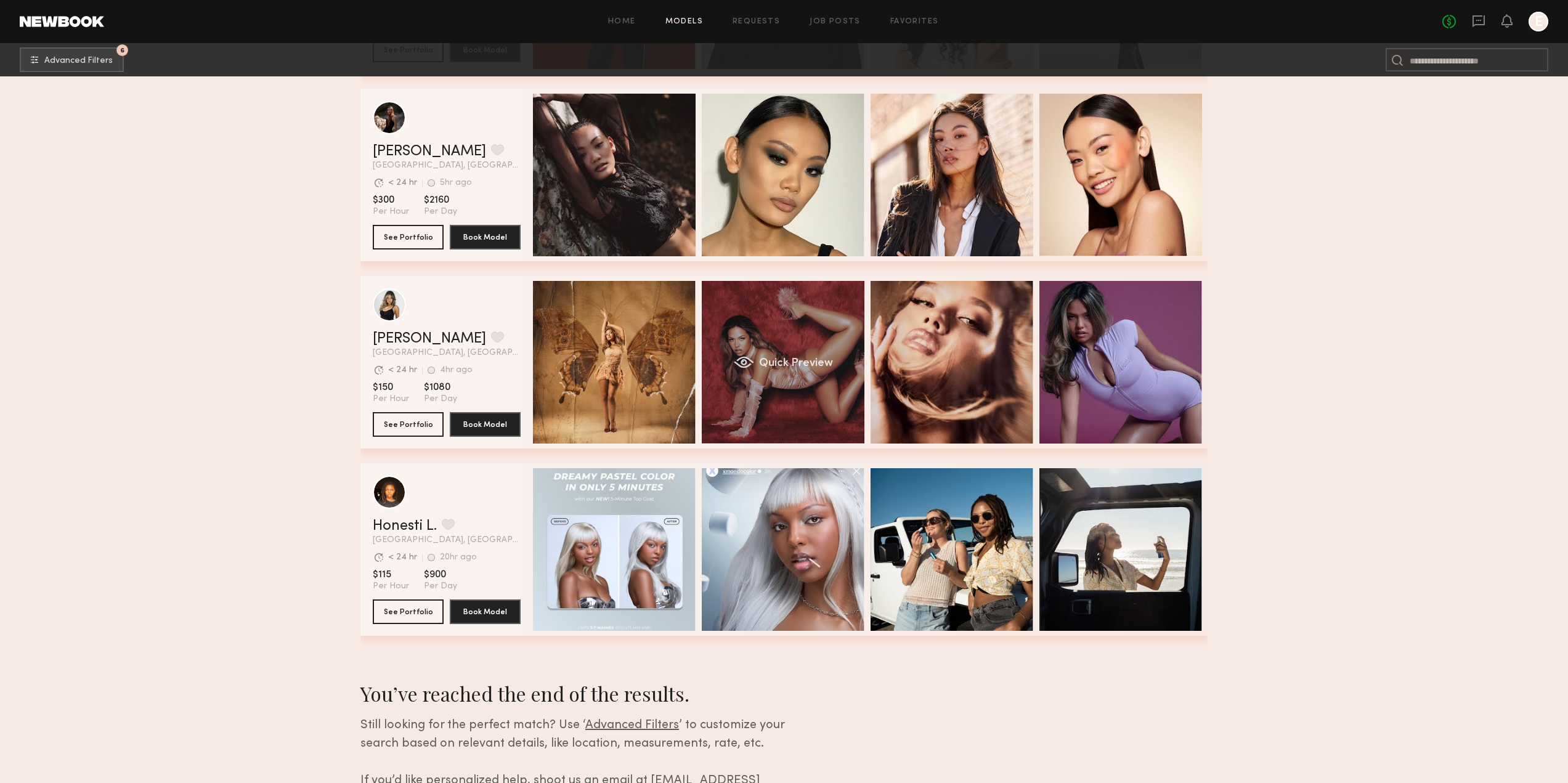
click at [796, 324] on div "Quick Preview" at bounding box center [783, 362] width 162 height 162
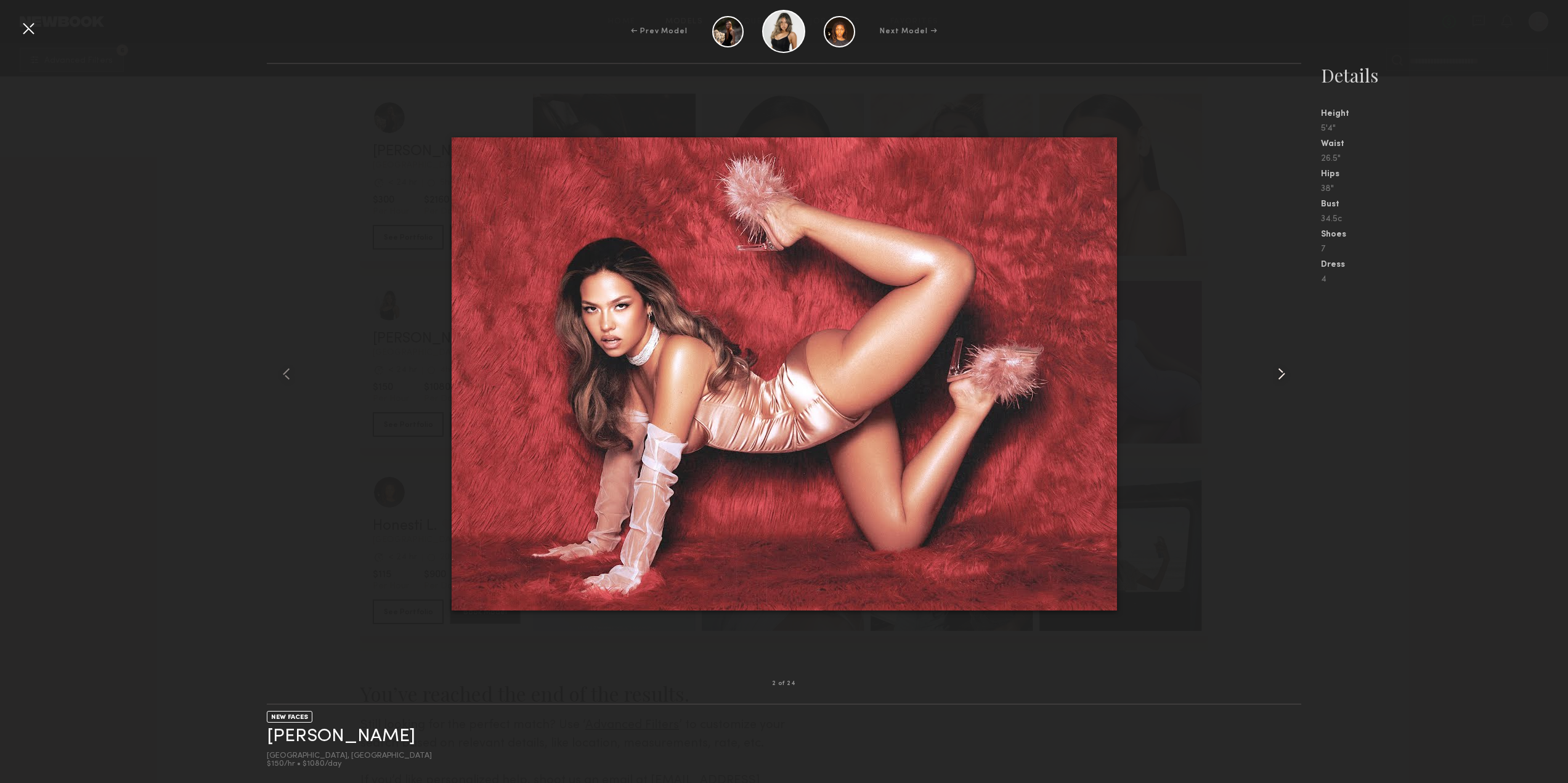
click at [1286, 375] on common-icon at bounding box center [1281, 374] width 20 height 20
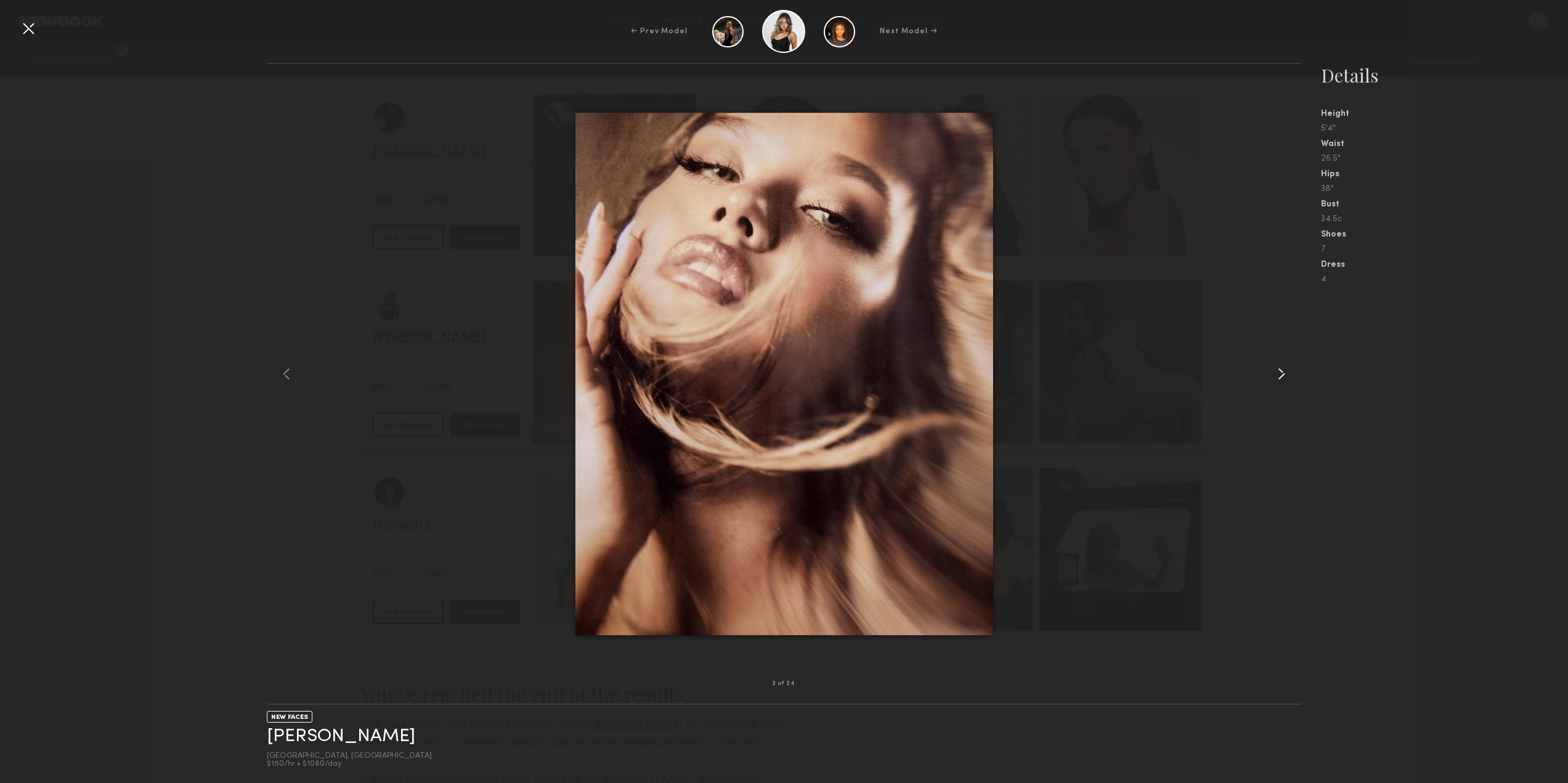
click at [1286, 375] on common-icon at bounding box center [1281, 374] width 20 height 20
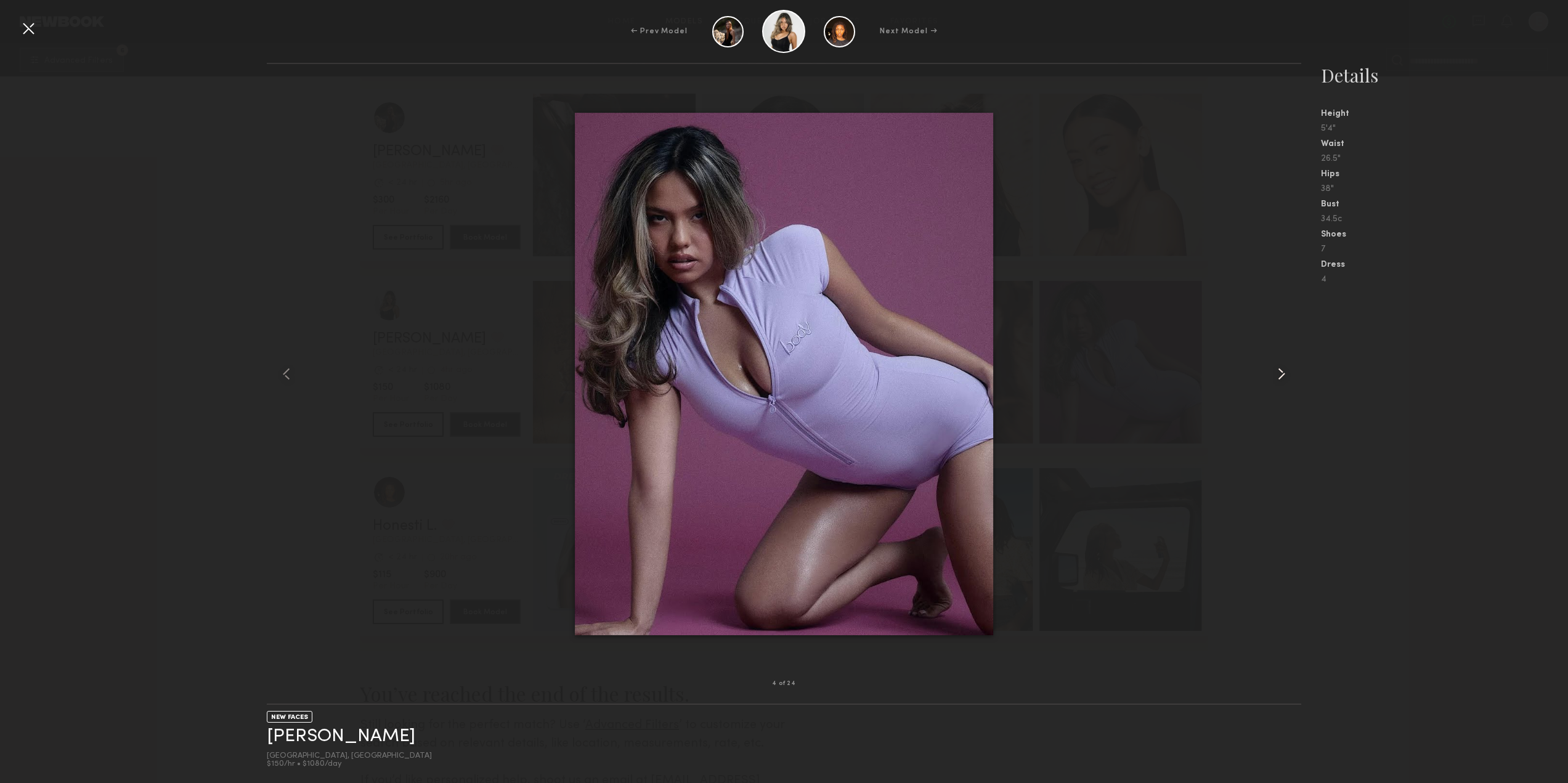
click at [1286, 375] on common-icon at bounding box center [1281, 374] width 20 height 20
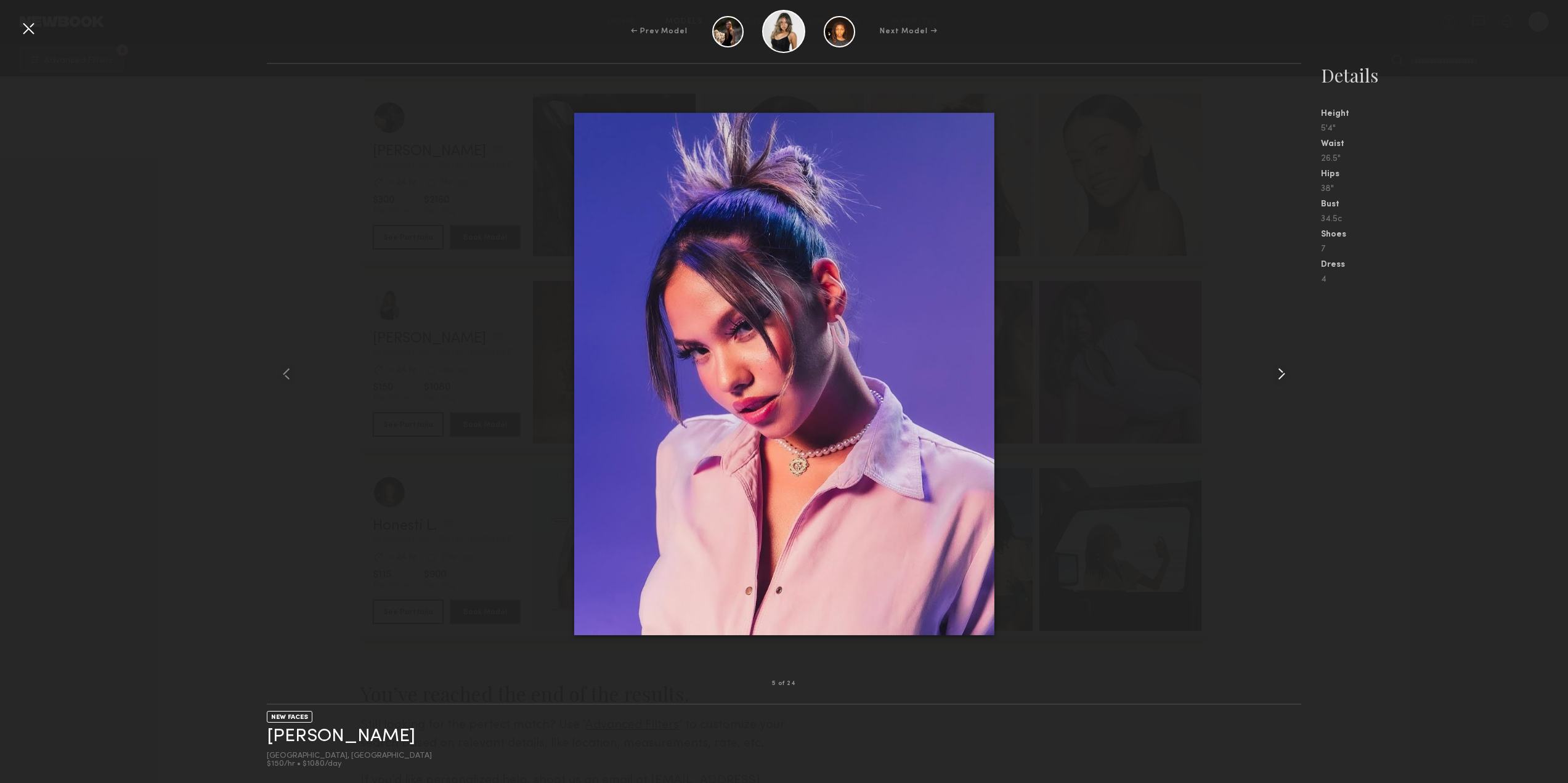
click at [1286, 375] on common-icon at bounding box center [1281, 374] width 20 height 20
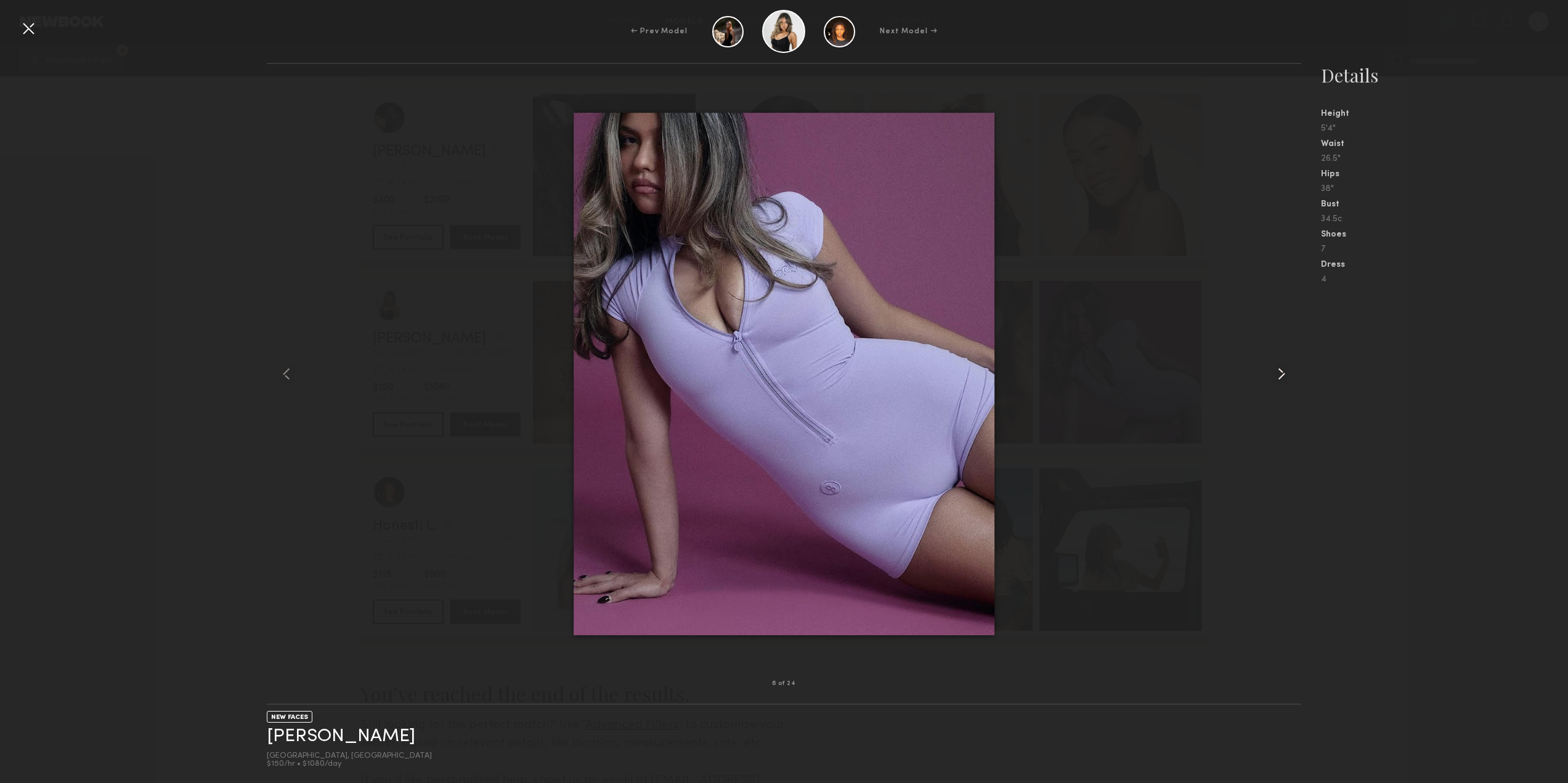
click at [1286, 375] on common-icon at bounding box center [1281, 374] width 20 height 20
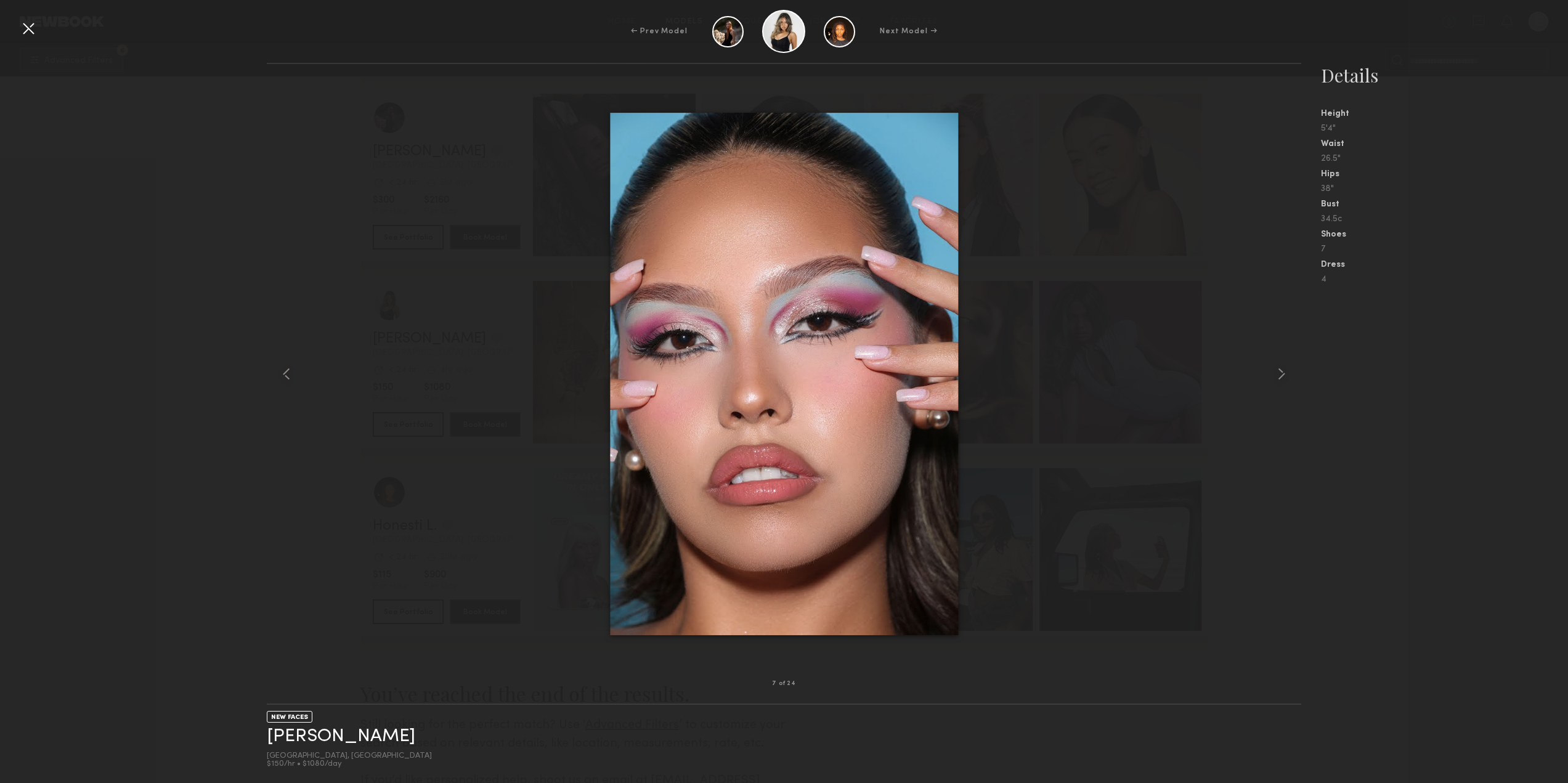
click at [32, 32] on div at bounding box center [29, 29] width 20 height 20
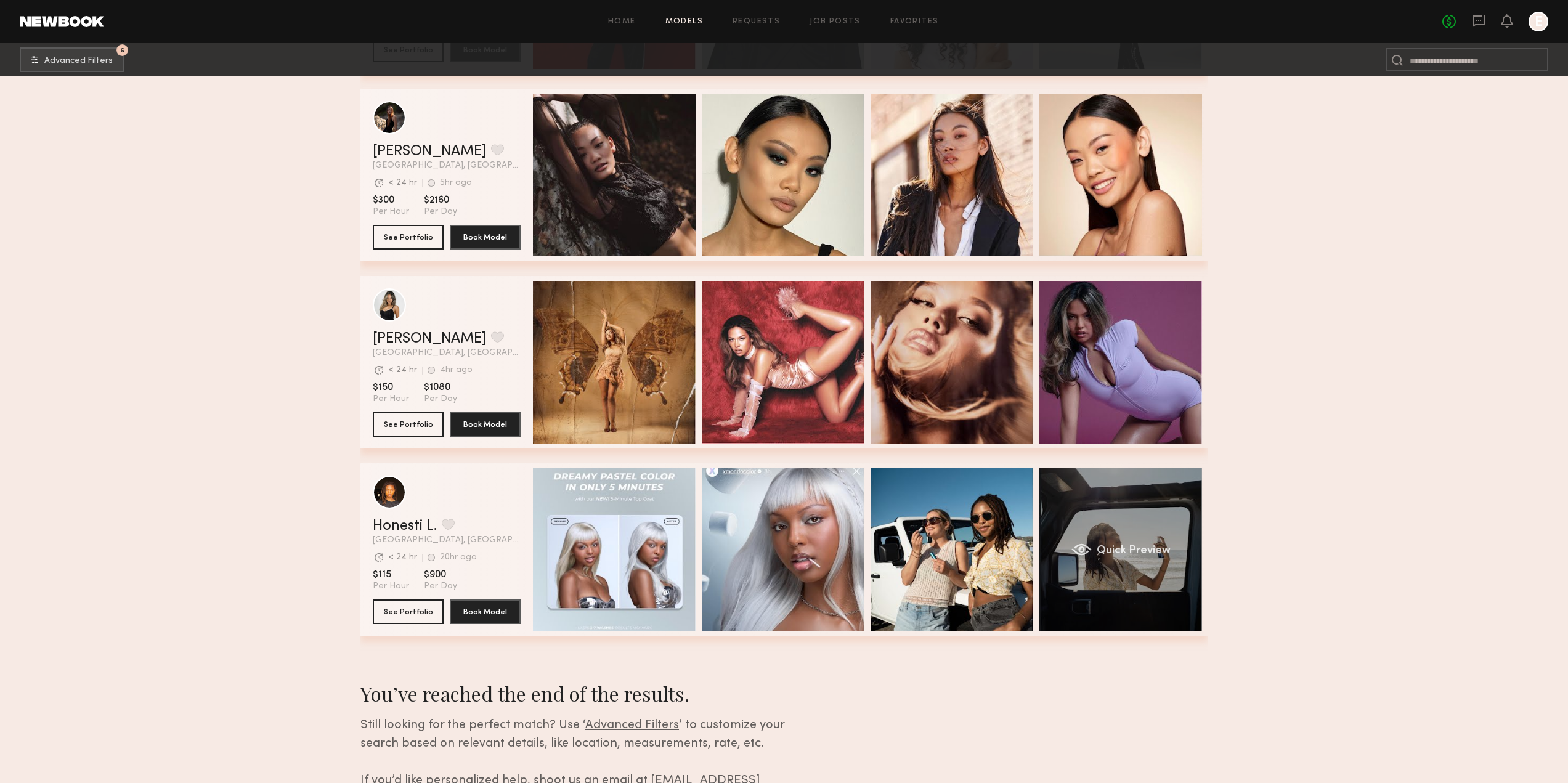
click at [1131, 486] on div "Quick Preview" at bounding box center [1120, 549] width 162 height 162
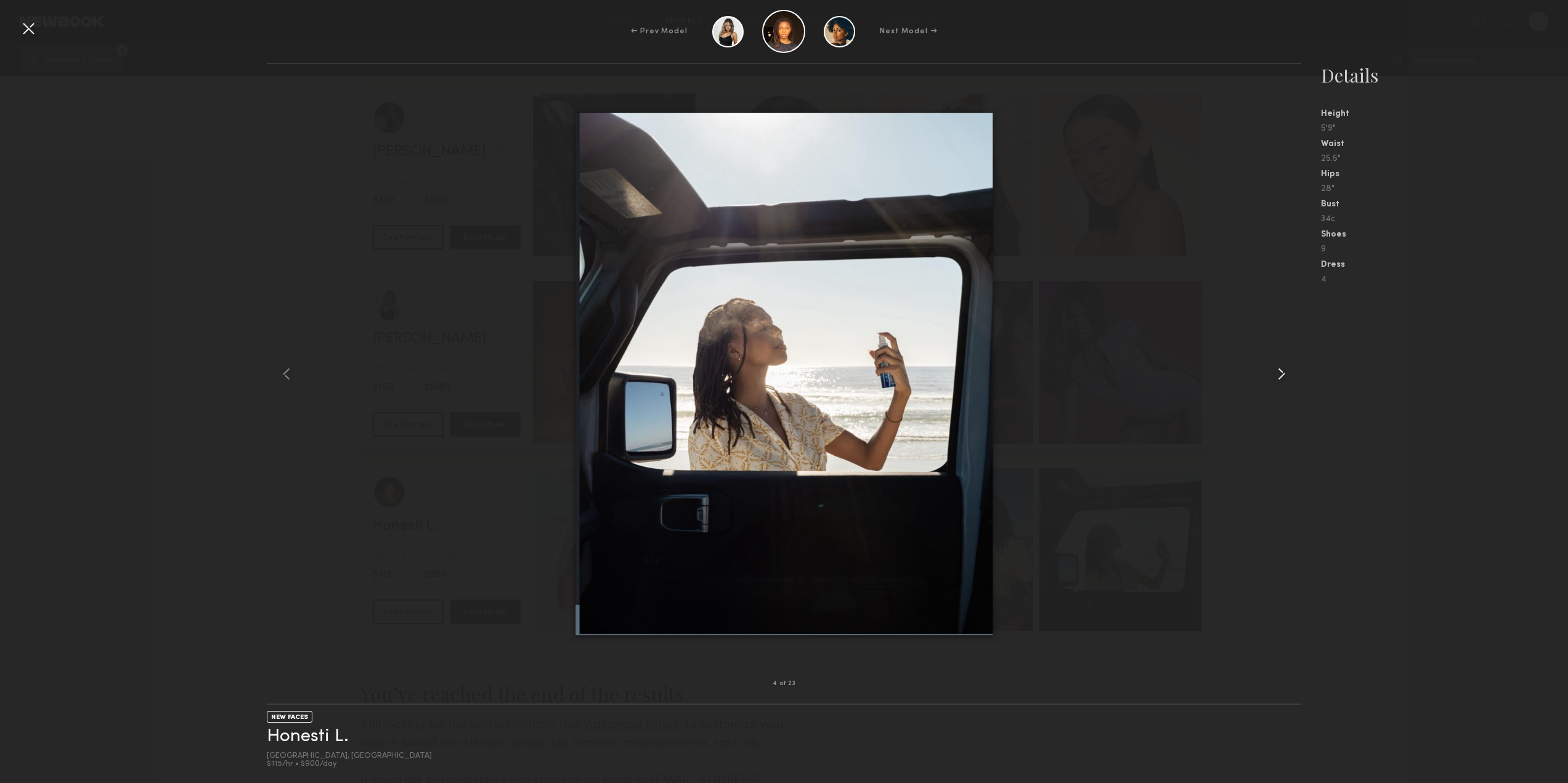
click at [1289, 379] on common-icon at bounding box center [1281, 374] width 20 height 20
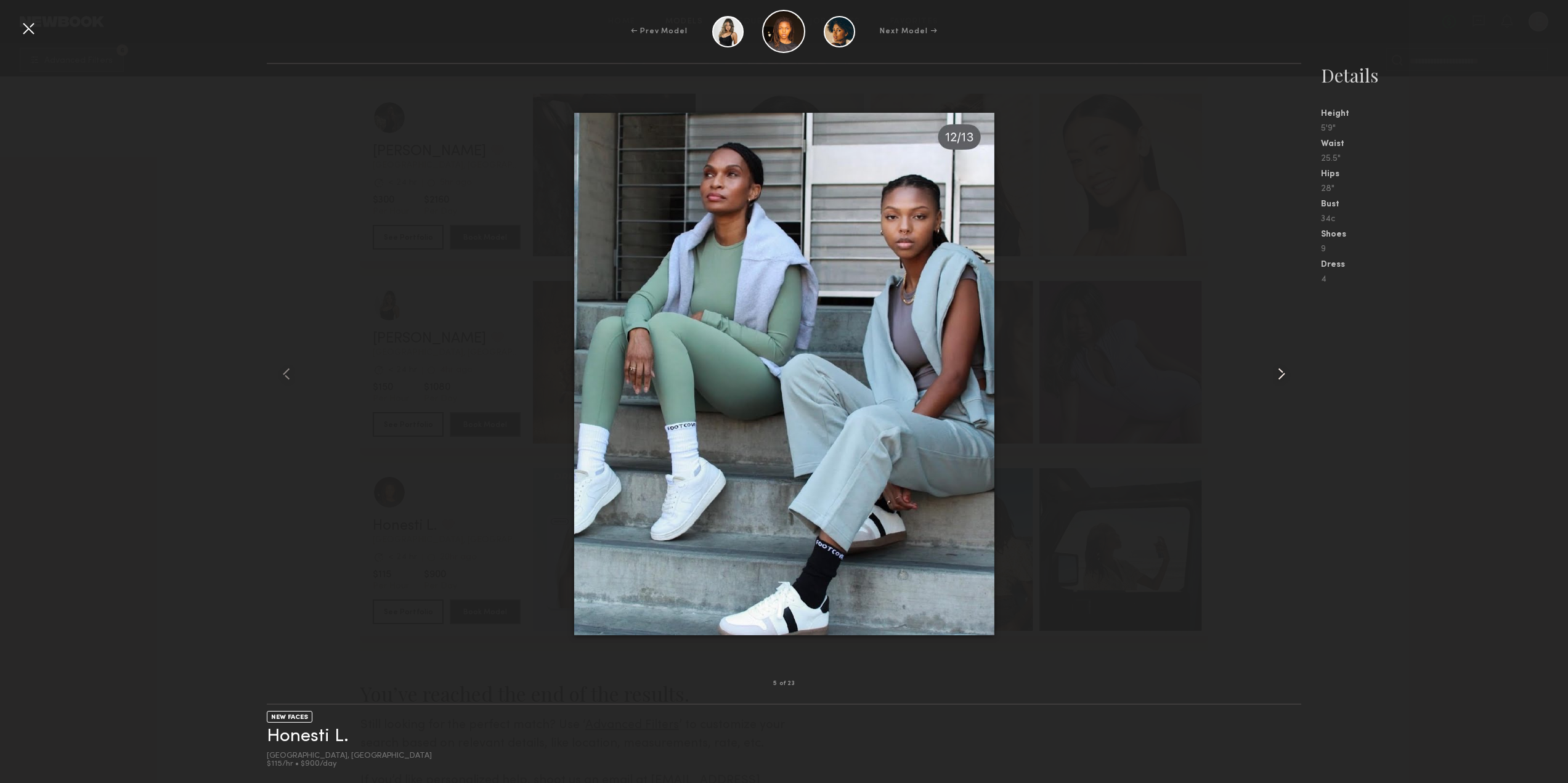
click at [1289, 379] on common-icon at bounding box center [1281, 374] width 20 height 20
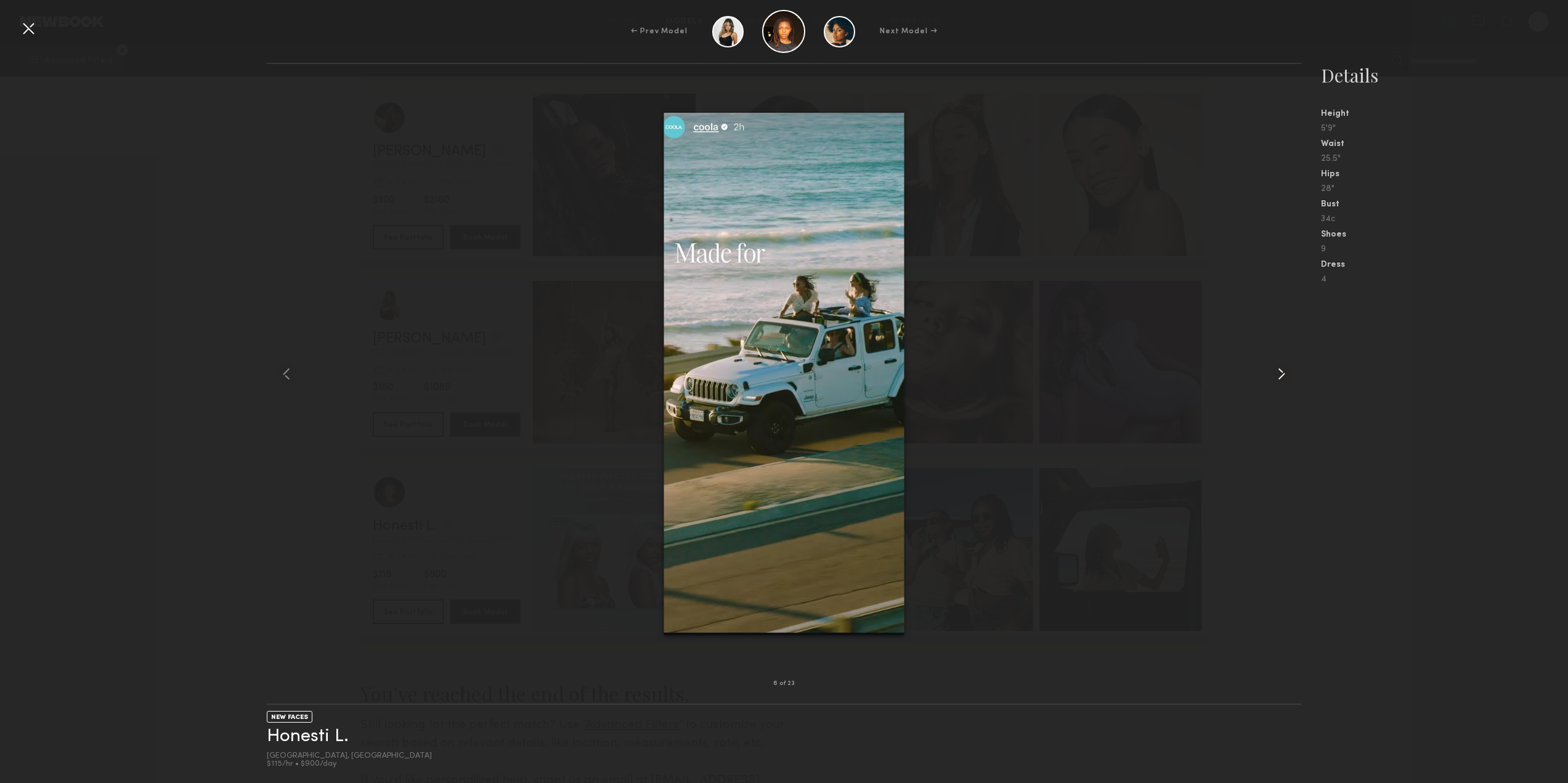
click at [1289, 379] on common-icon at bounding box center [1281, 374] width 20 height 20
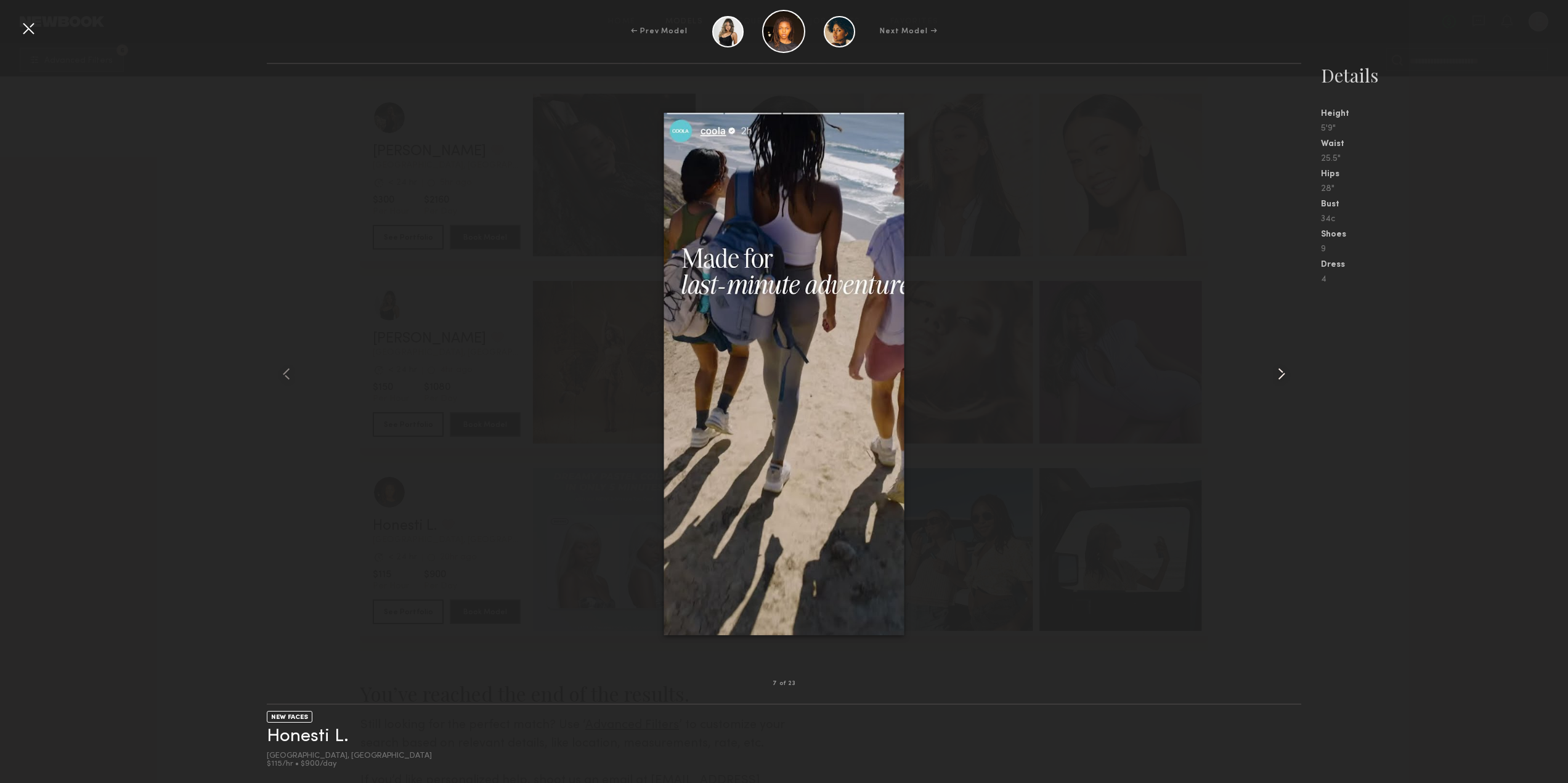
click at [1289, 379] on common-icon at bounding box center [1281, 374] width 20 height 20
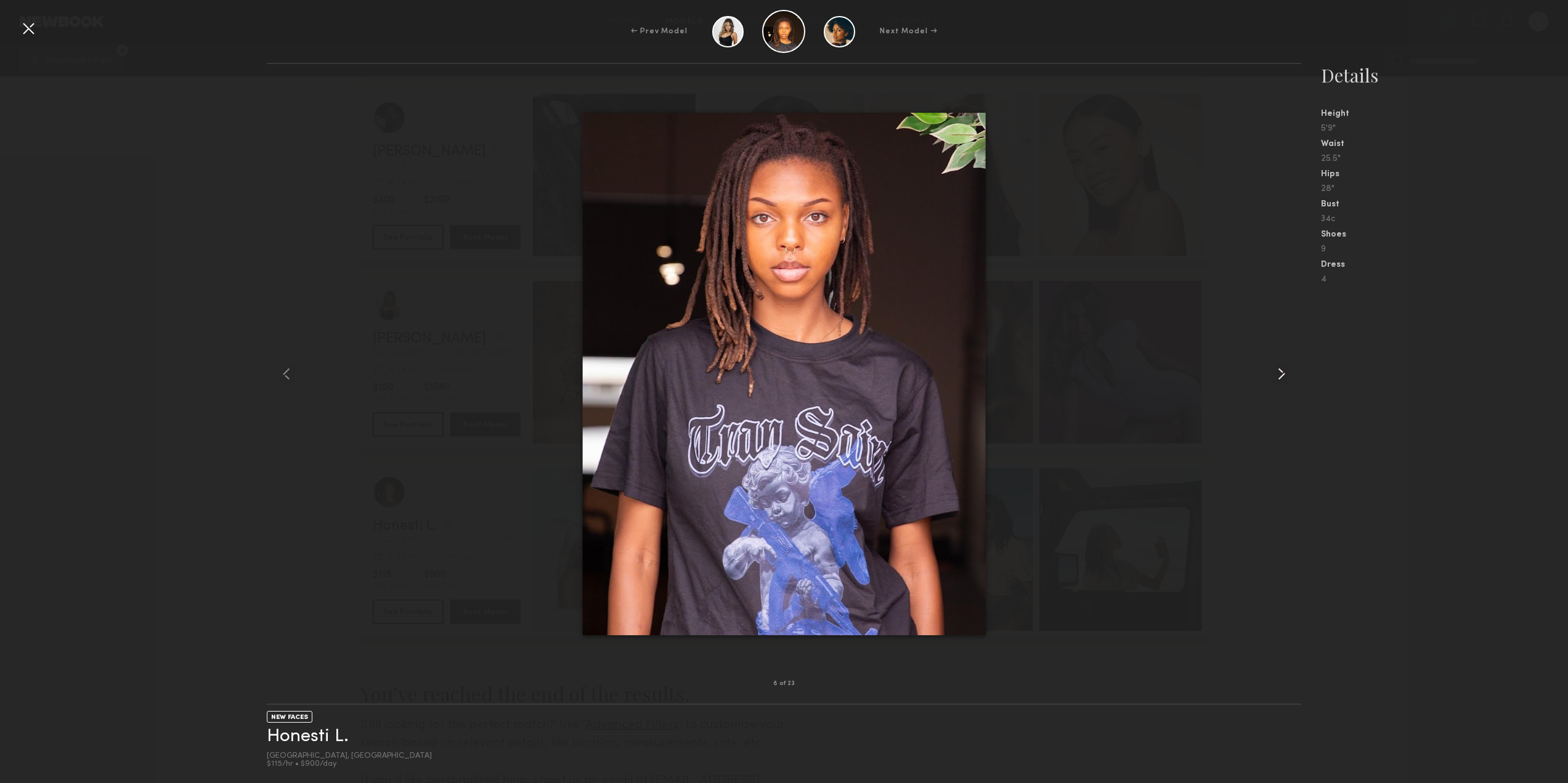
click at [1289, 379] on common-icon at bounding box center [1281, 374] width 20 height 20
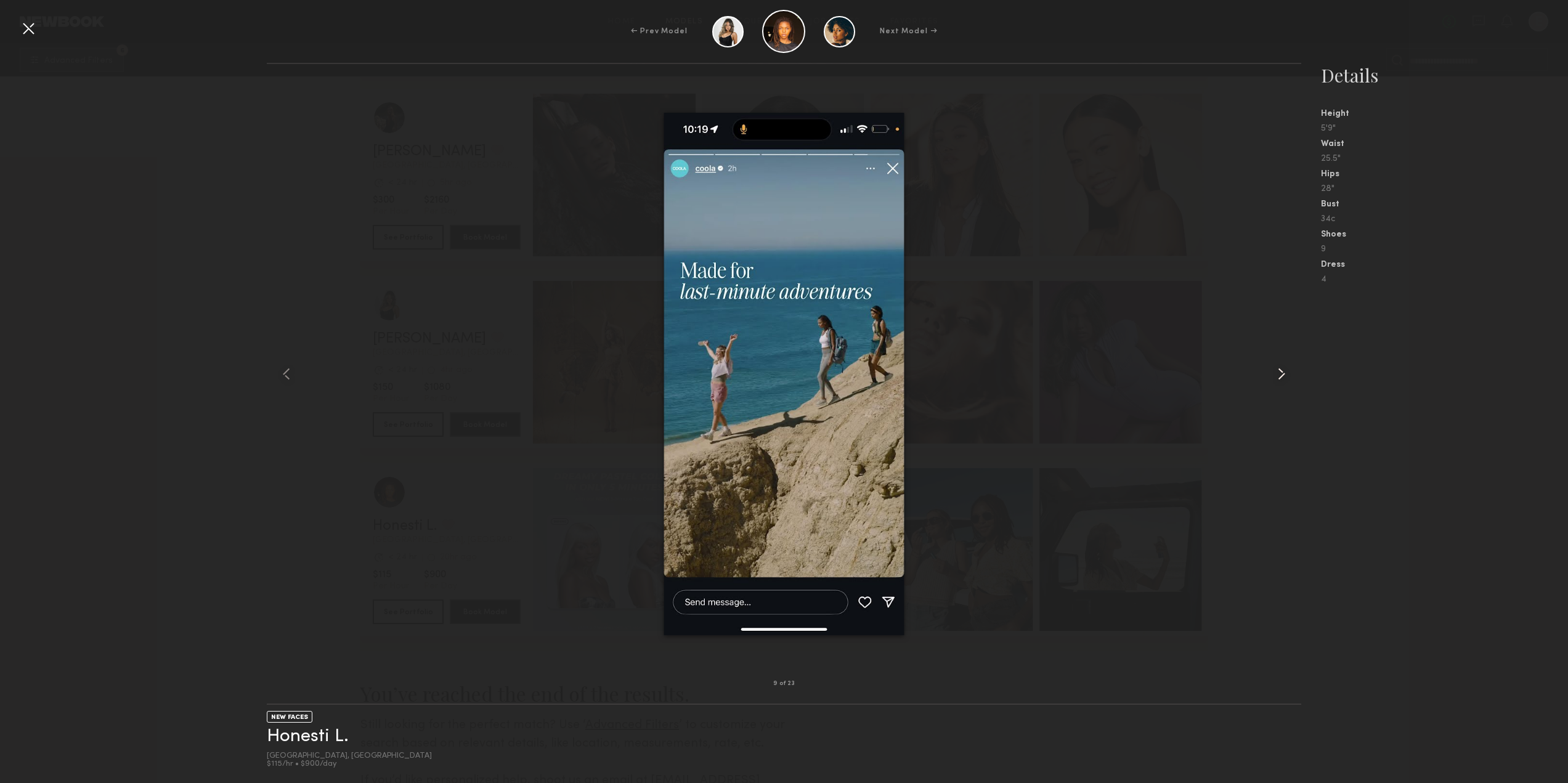
click at [1289, 379] on common-icon at bounding box center [1281, 374] width 20 height 20
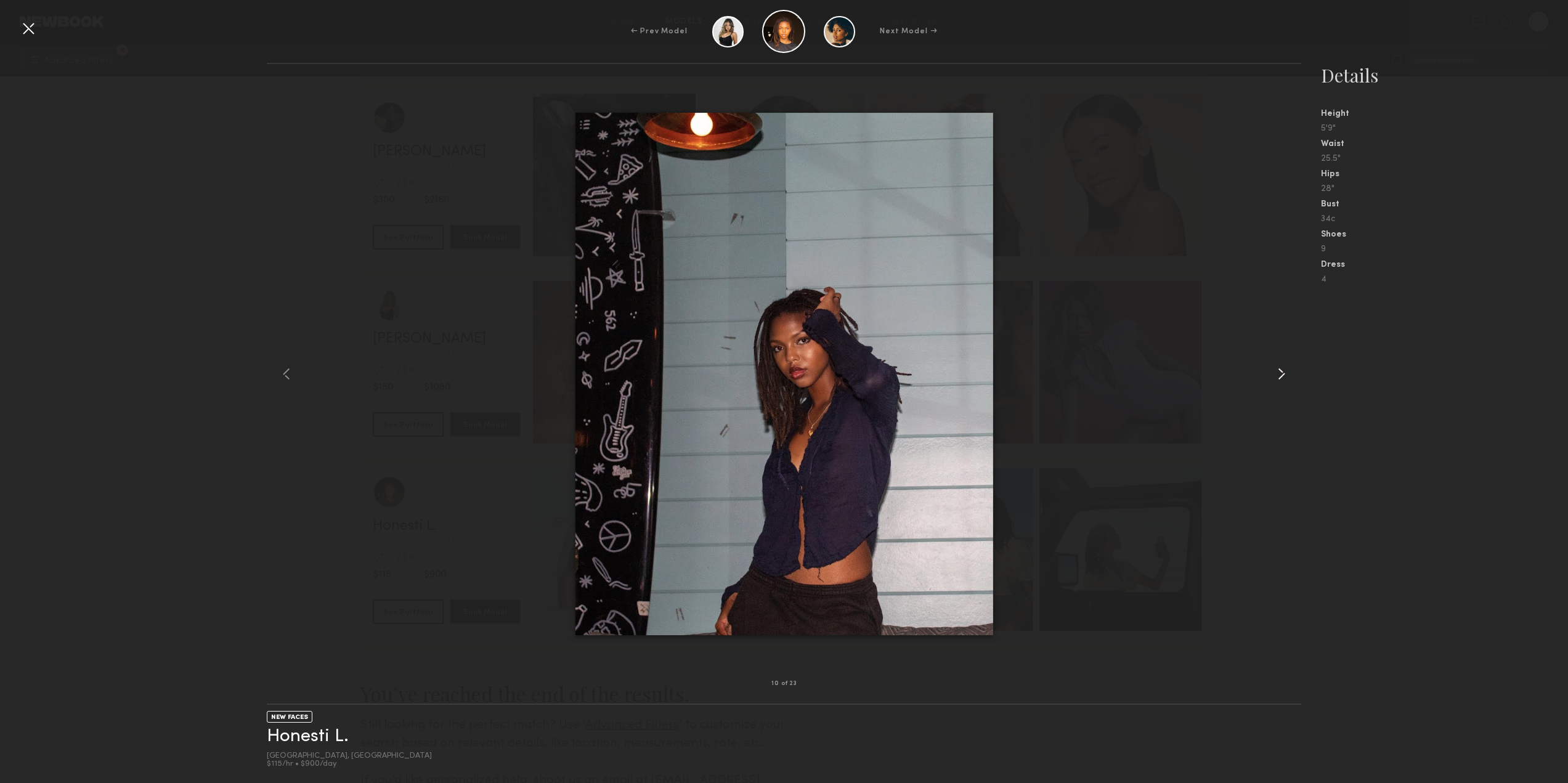
click at [1289, 379] on common-icon at bounding box center [1281, 374] width 20 height 20
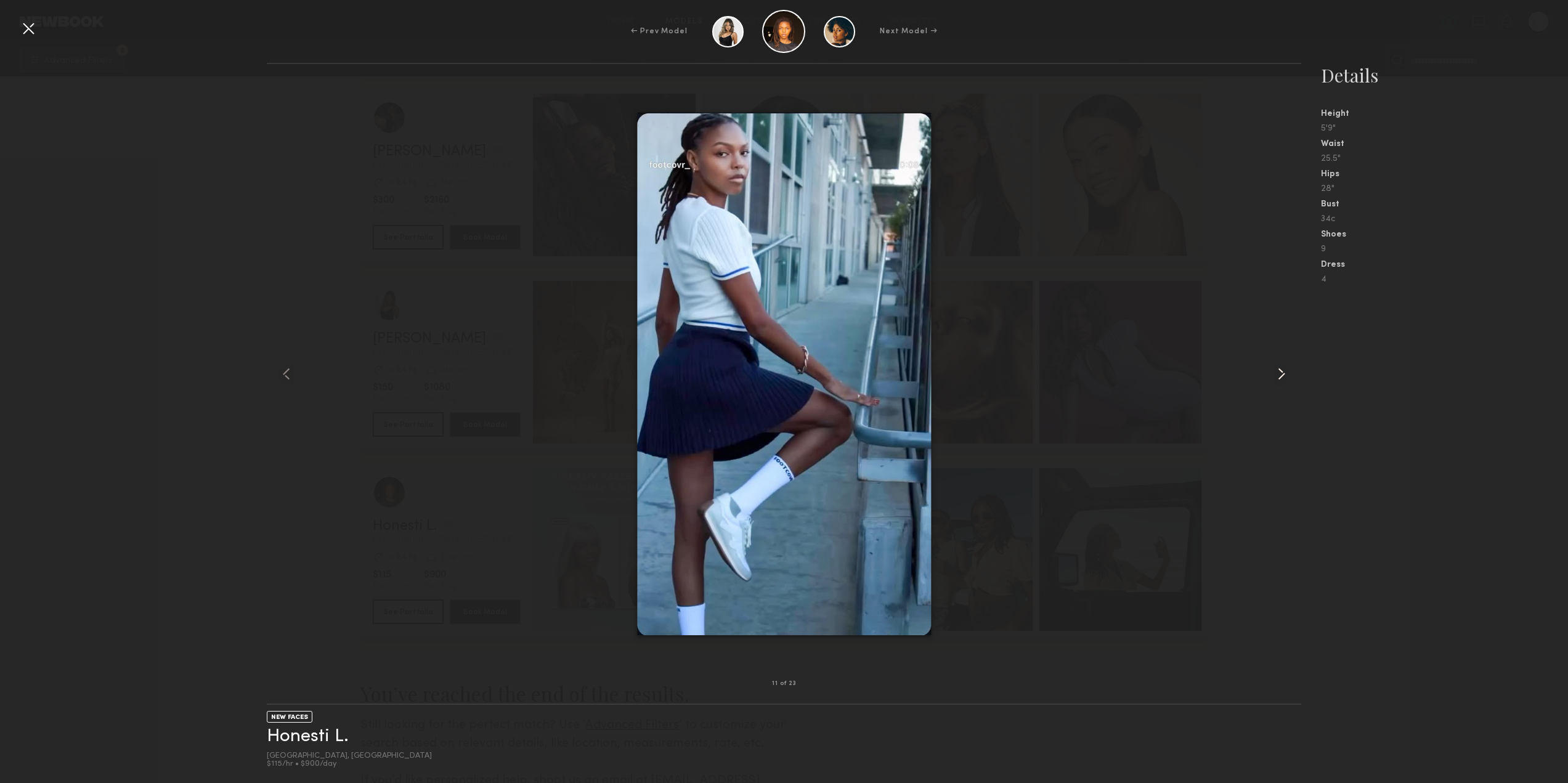
click at [1289, 379] on common-icon at bounding box center [1281, 374] width 20 height 20
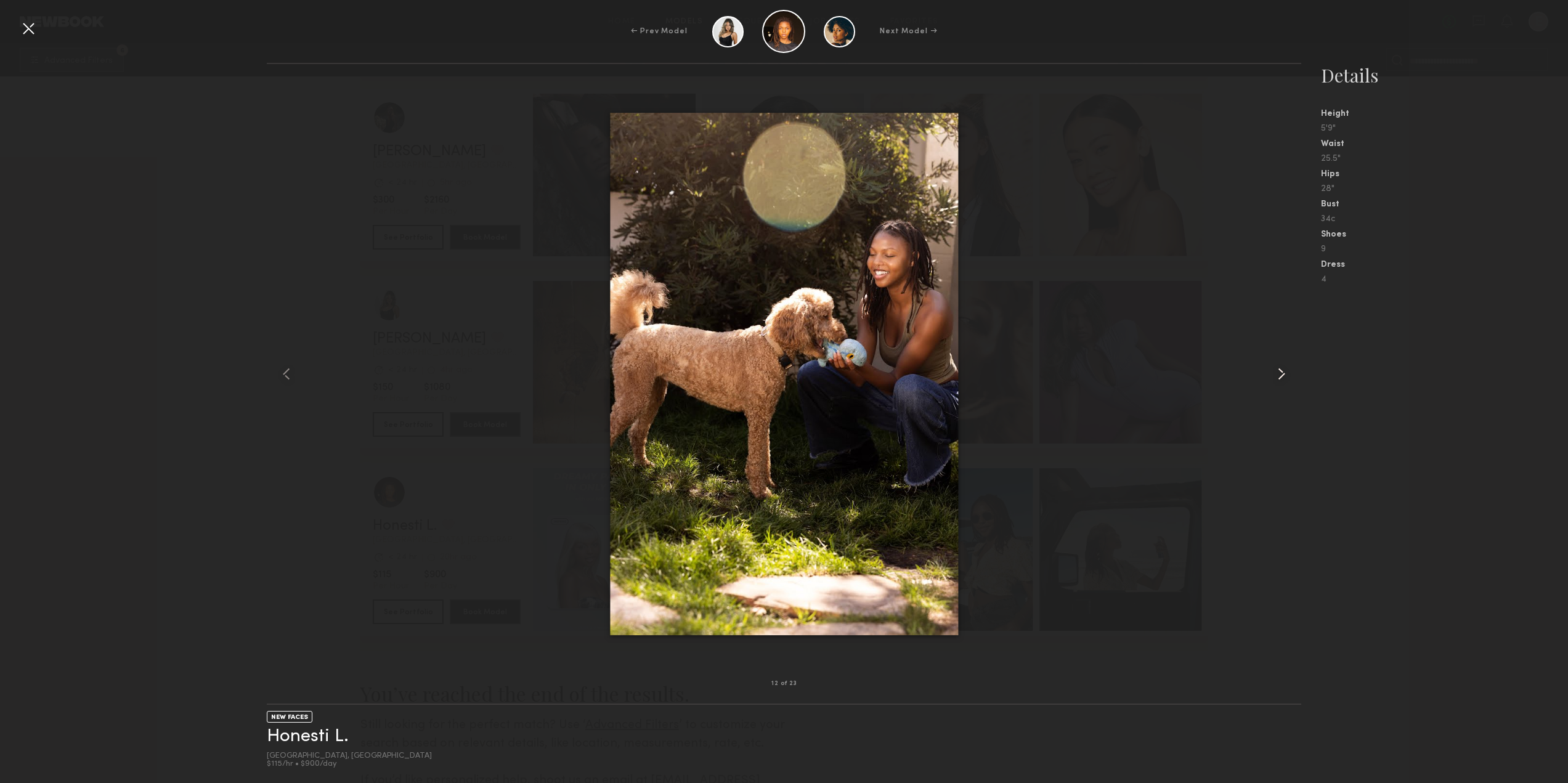
click at [1289, 379] on common-icon at bounding box center [1281, 374] width 20 height 20
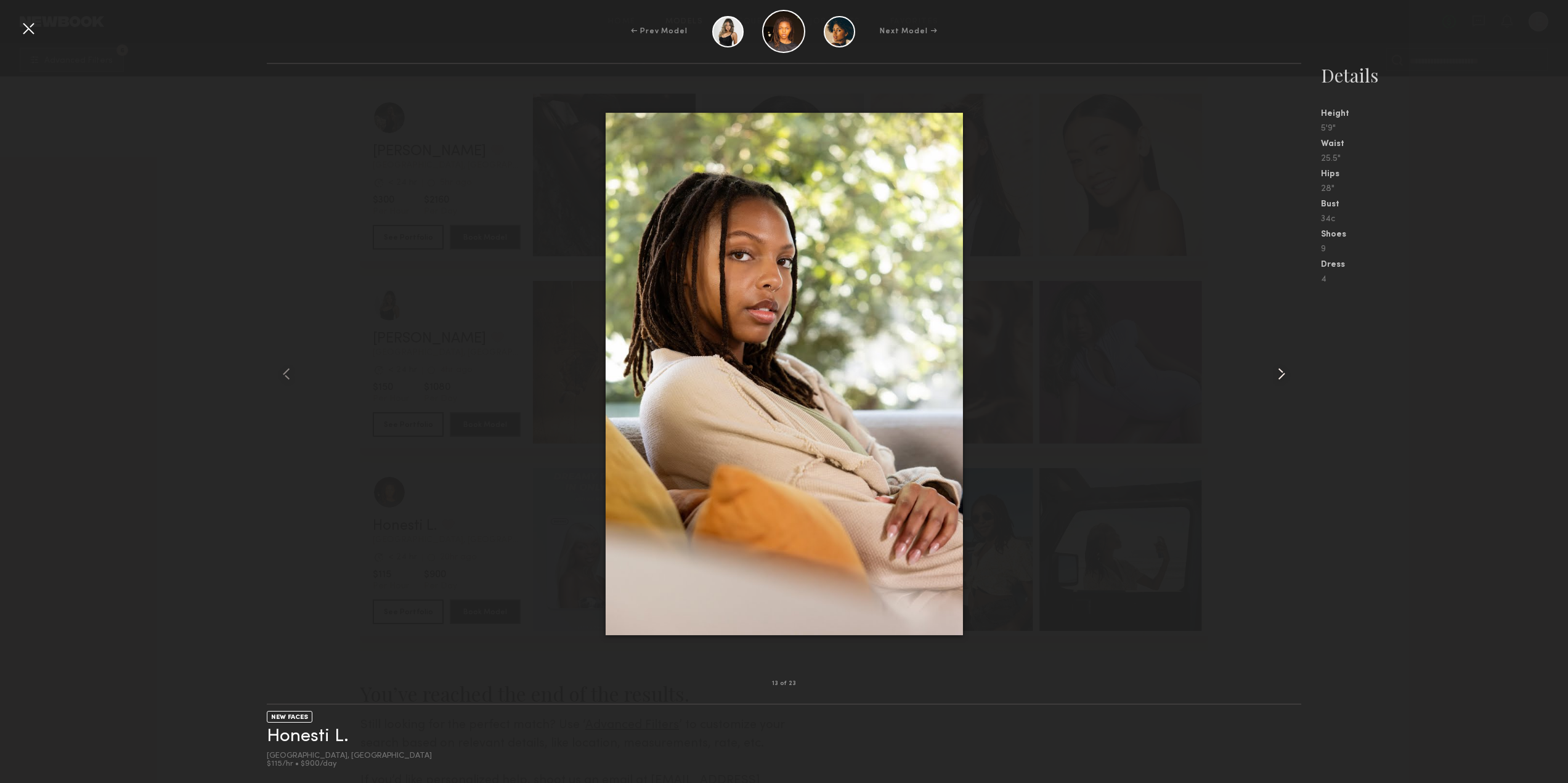
click at [1289, 379] on common-icon at bounding box center [1281, 374] width 20 height 20
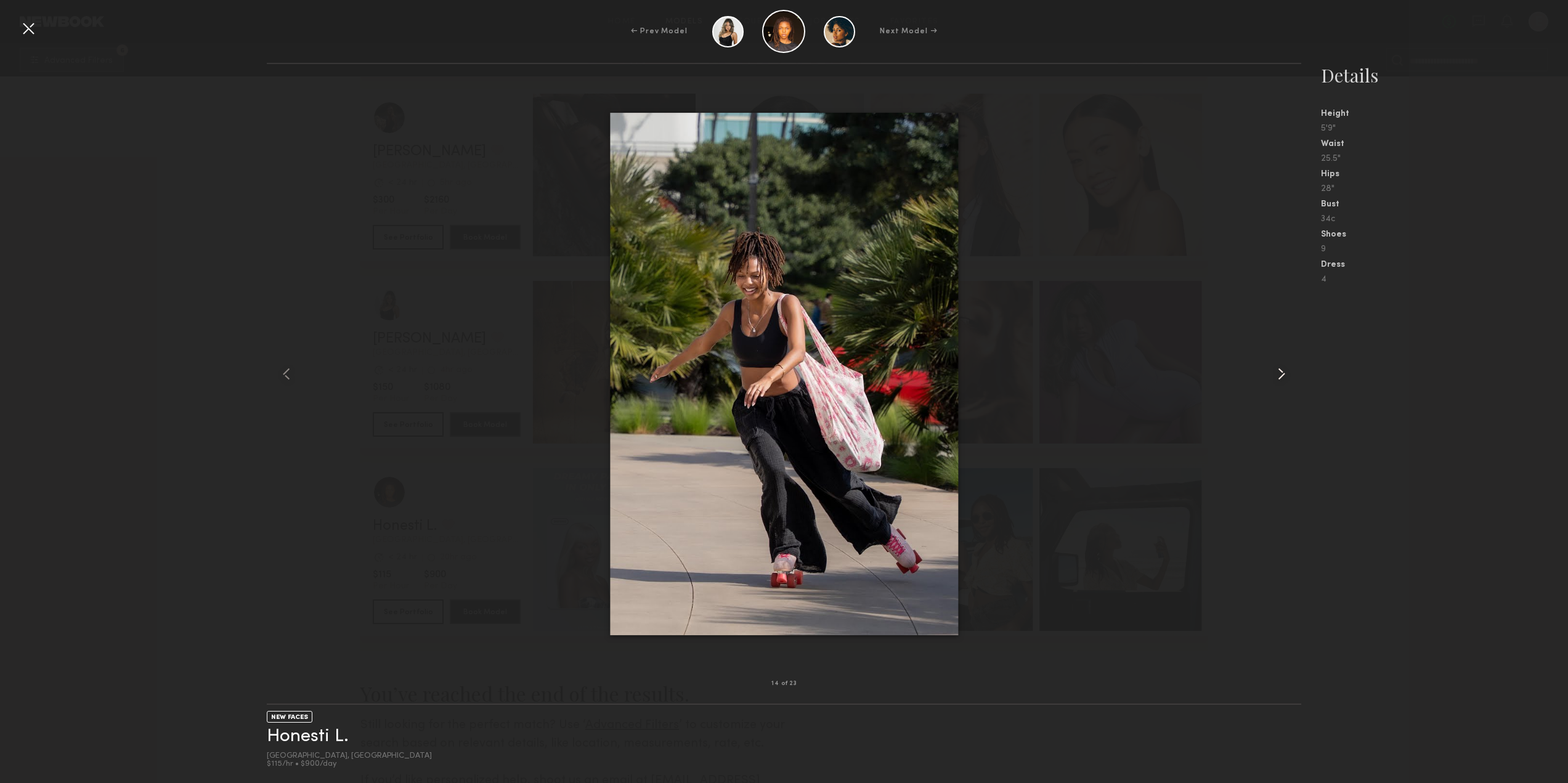
click at [1289, 379] on common-icon at bounding box center [1281, 374] width 20 height 20
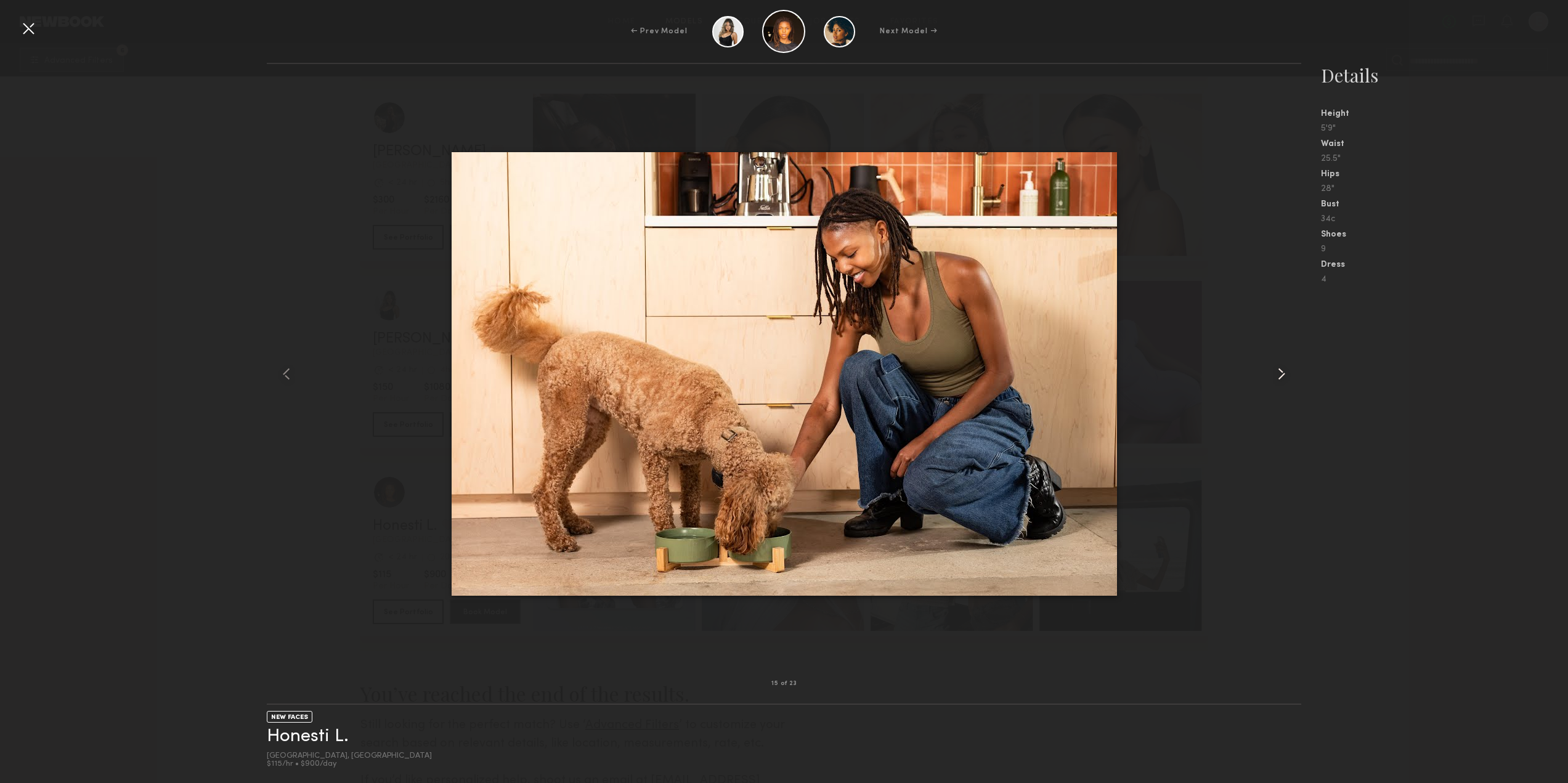
click at [1289, 379] on common-icon at bounding box center [1281, 374] width 20 height 20
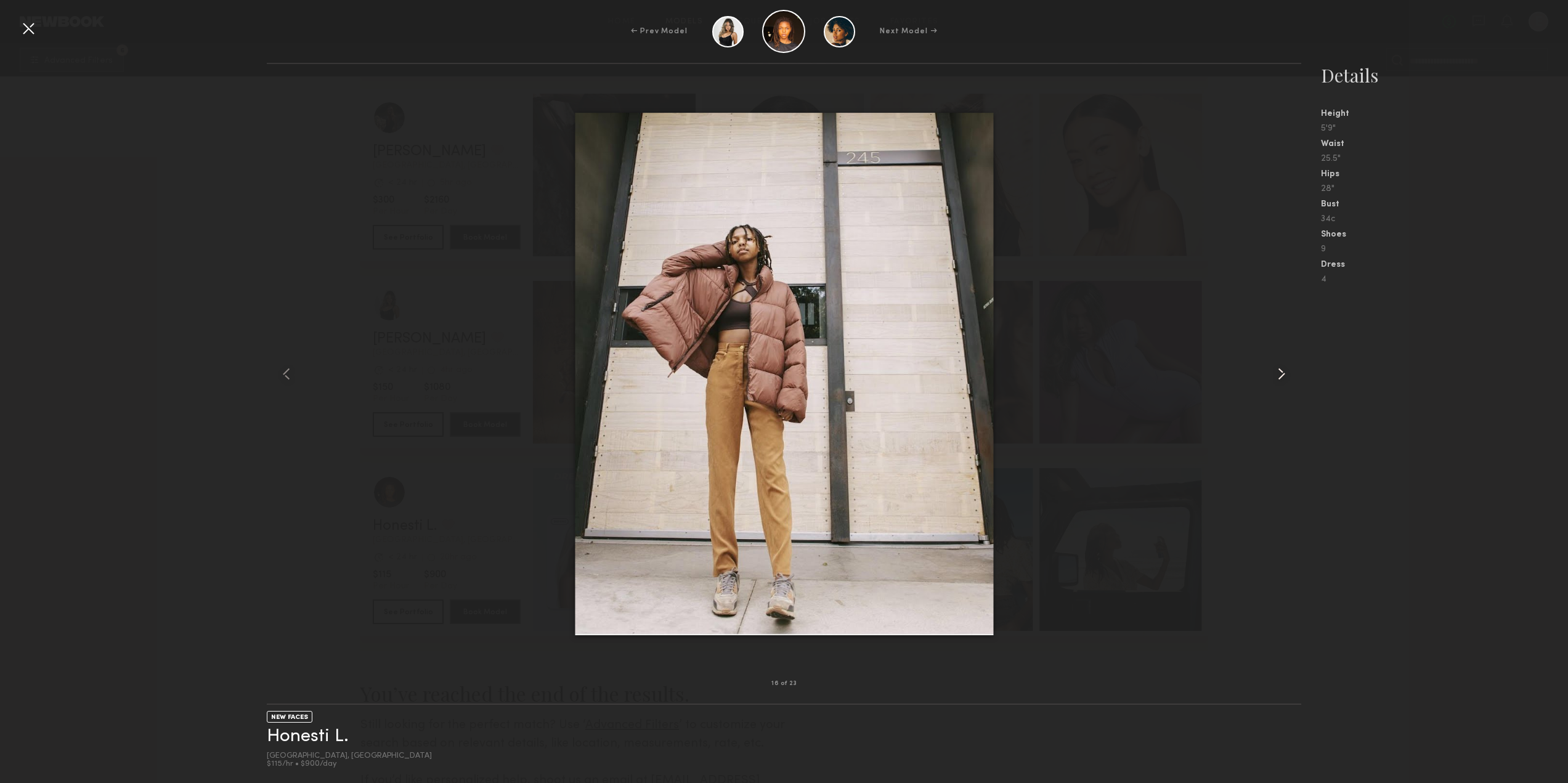
click at [1289, 379] on common-icon at bounding box center [1281, 374] width 20 height 20
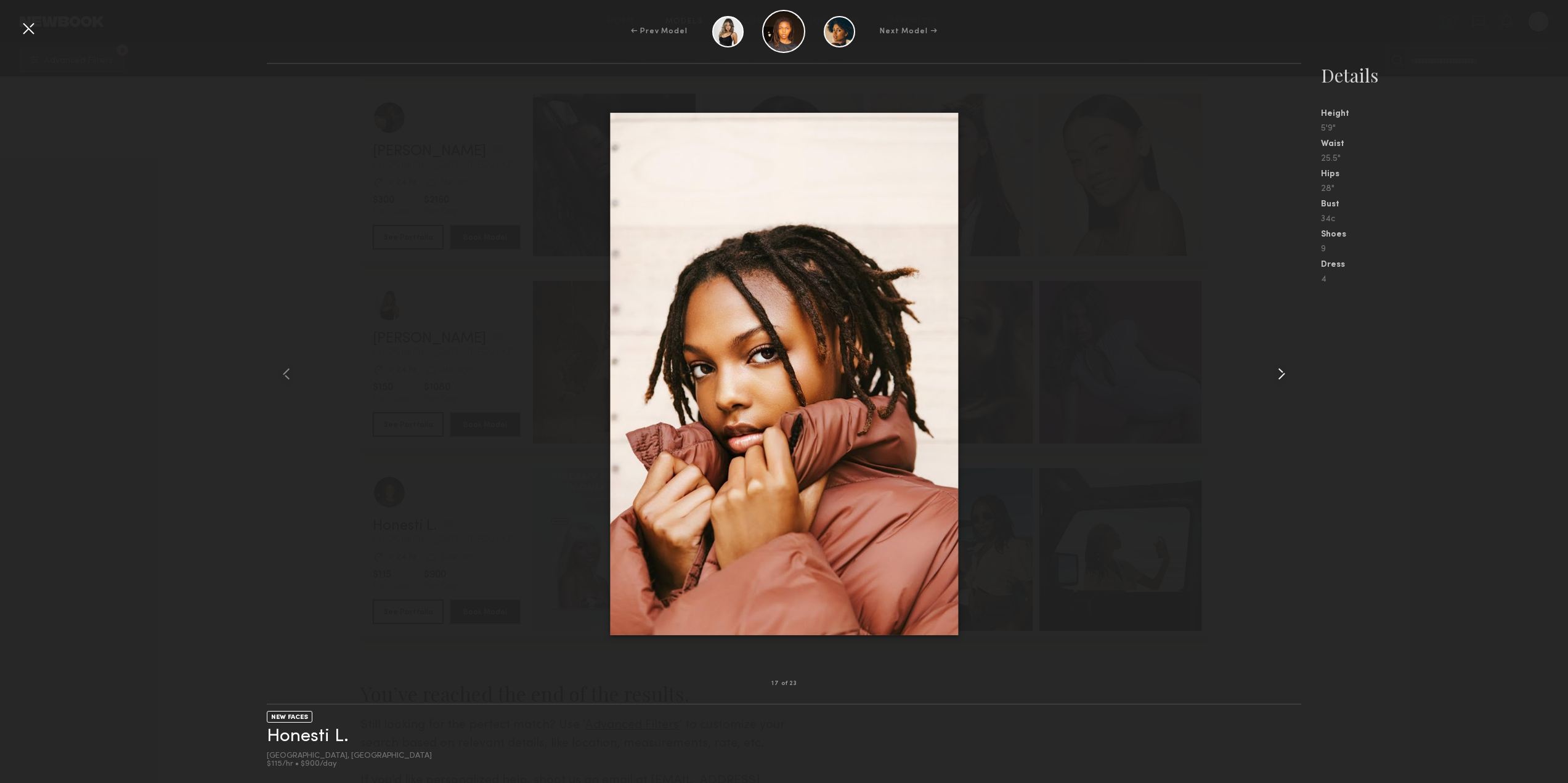
click at [1271, 382] on common-icon at bounding box center [1281, 374] width 20 height 20
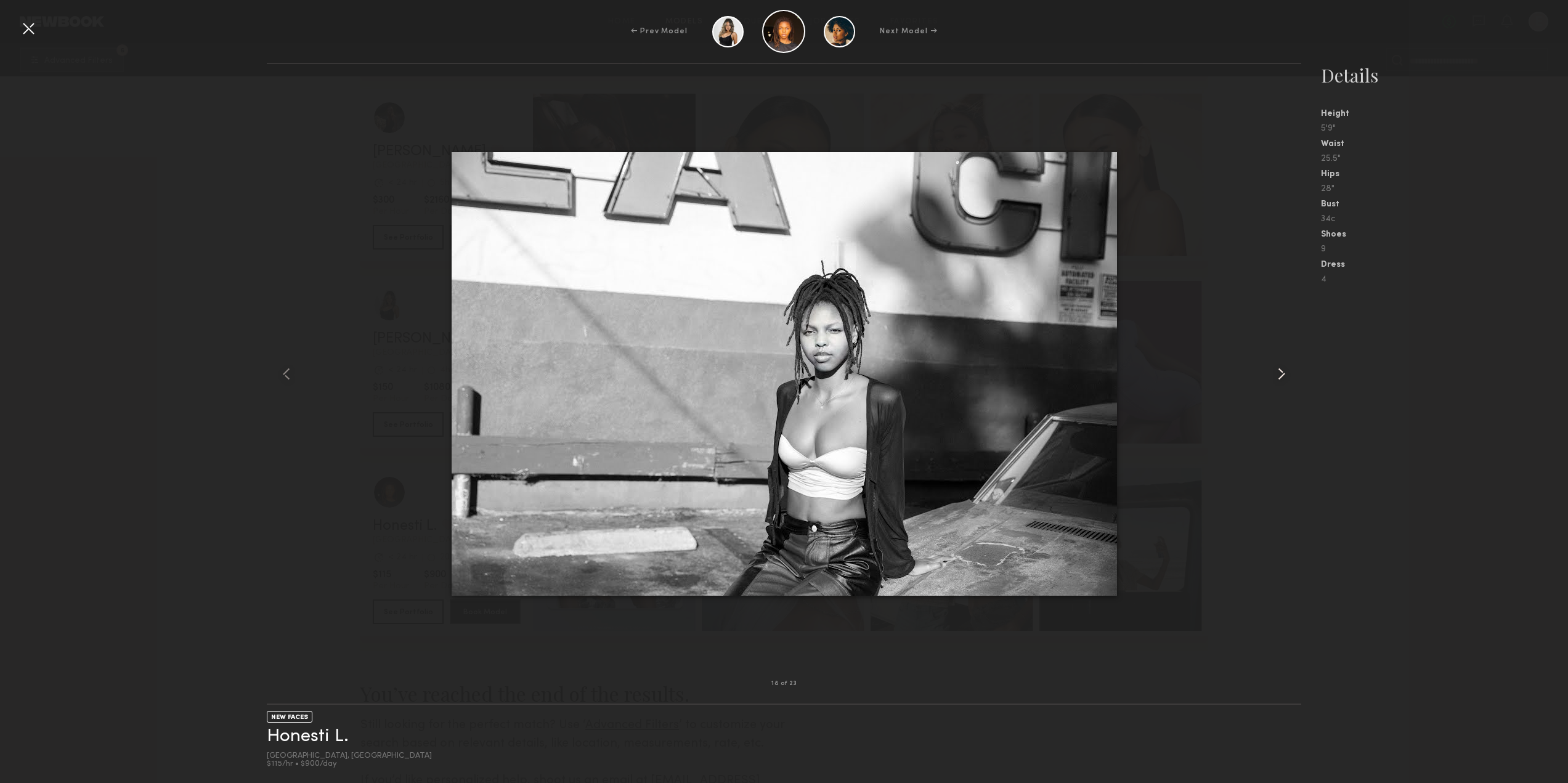
click at [1271, 382] on common-icon at bounding box center [1281, 374] width 20 height 20
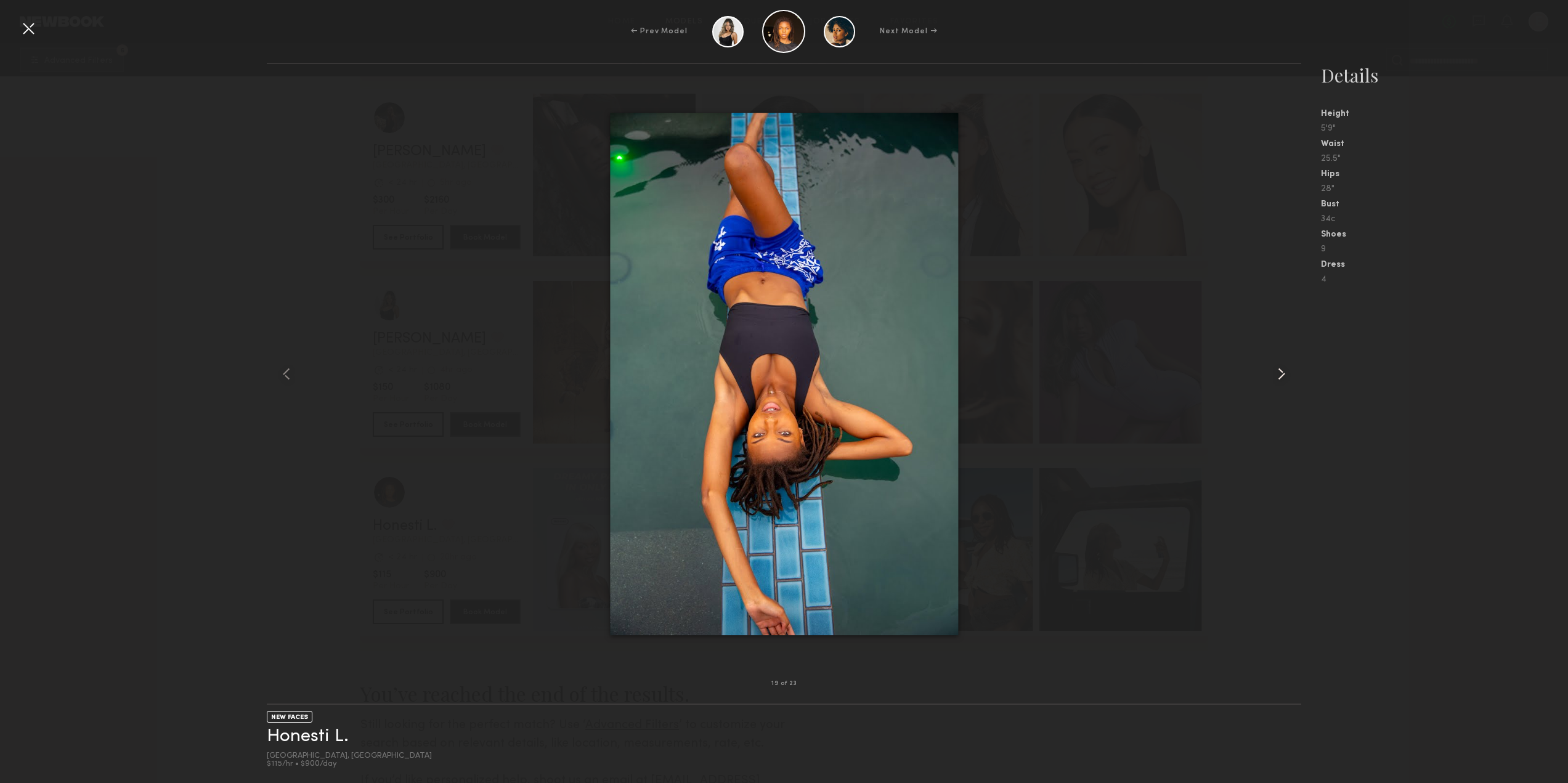
click at [1271, 383] on common-icon at bounding box center [1281, 374] width 20 height 20
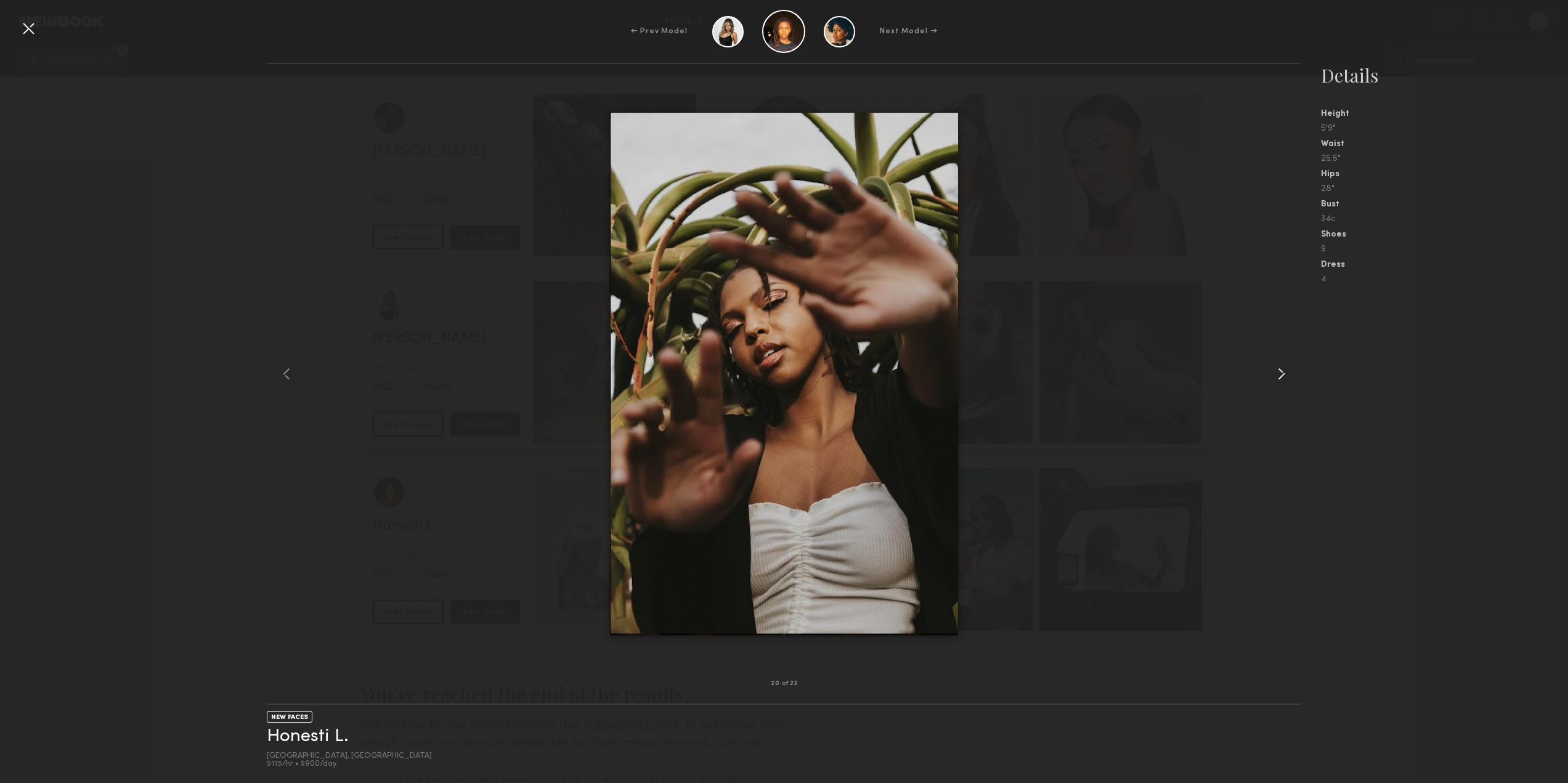
click at [1271, 383] on common-icon at bounding box center [1281, 374] width 20 height 20
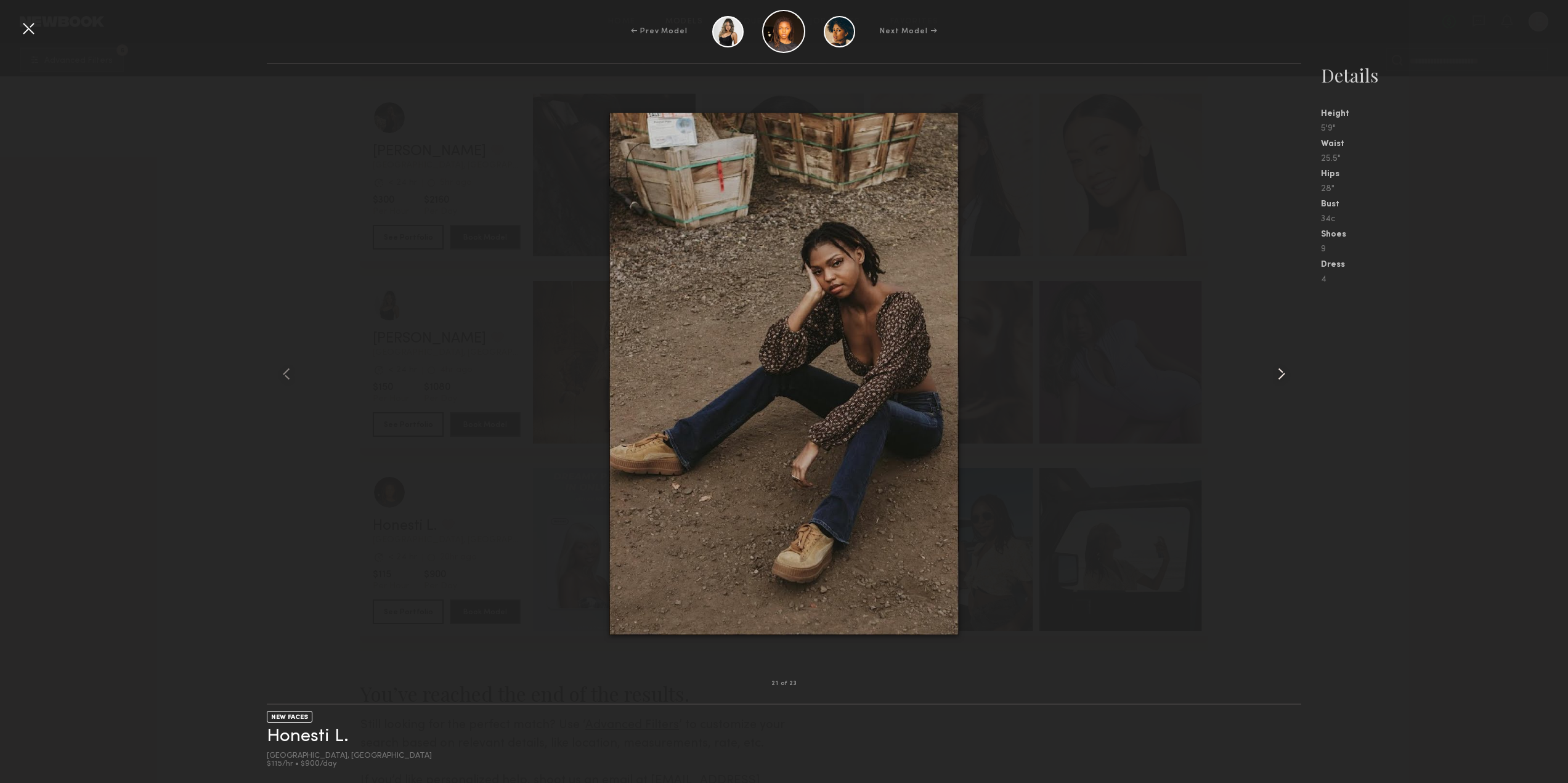
click at [1271, 385] on div at bounding box center [1281, 374] width 41 height 580
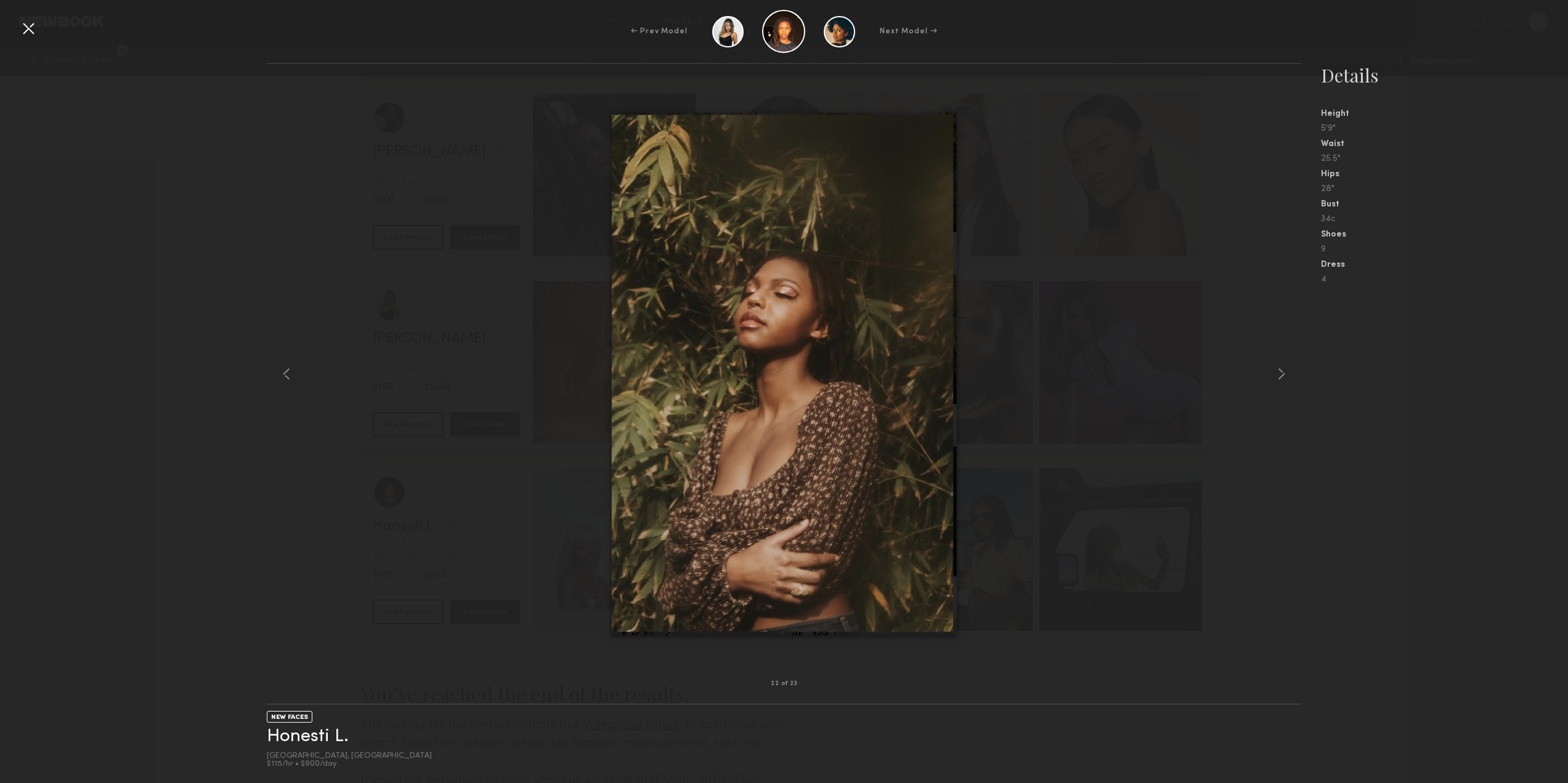
click at [1160, 400] on div at bounding box center [784, 374] width 1035 height 580
click at [1267, 385] on div at bounding box center [1281, 374] width 41 height 580
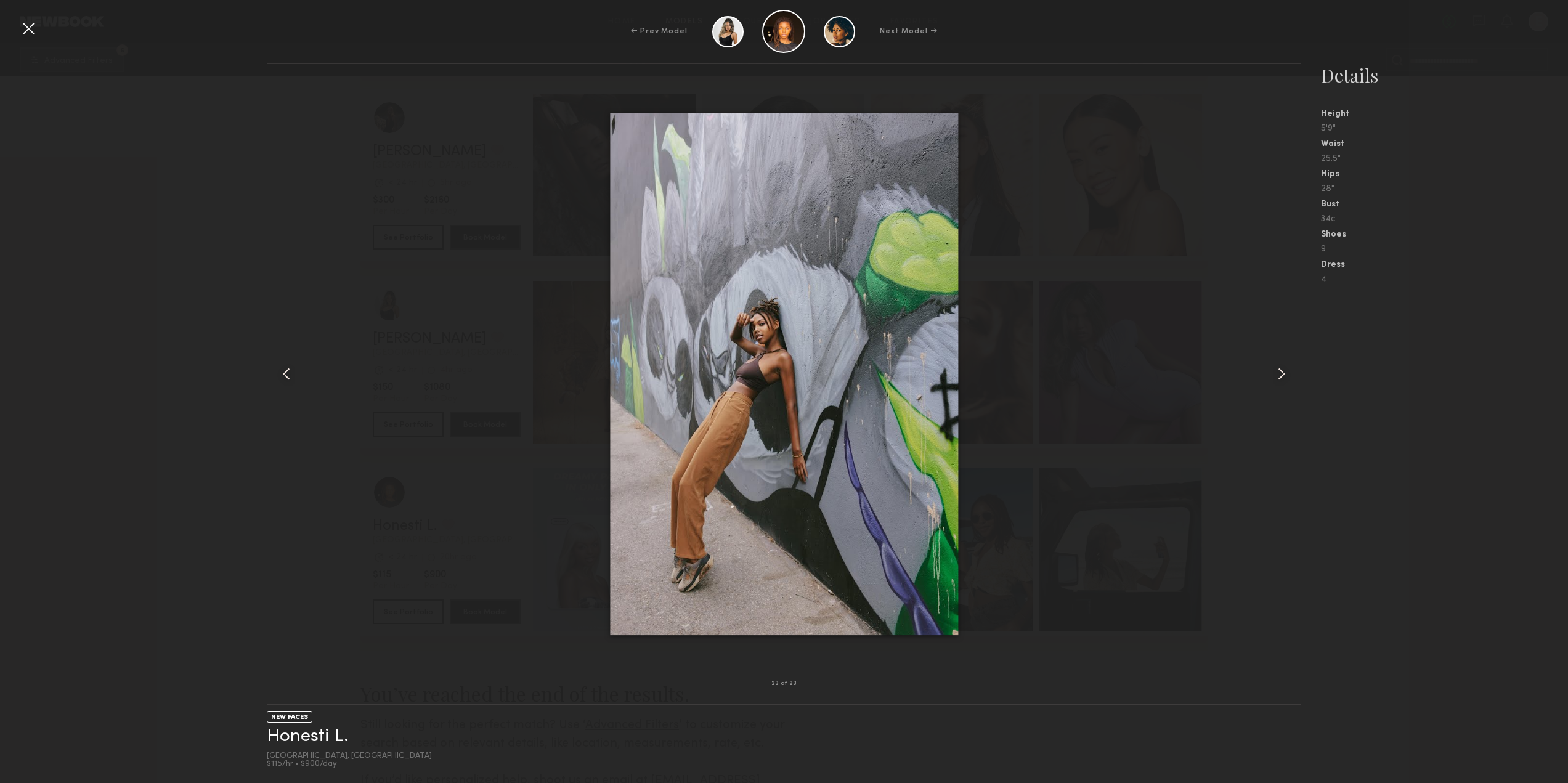
click at [1272, 379] on common-icon at bounding box center [1281, 374] width 20 height 20
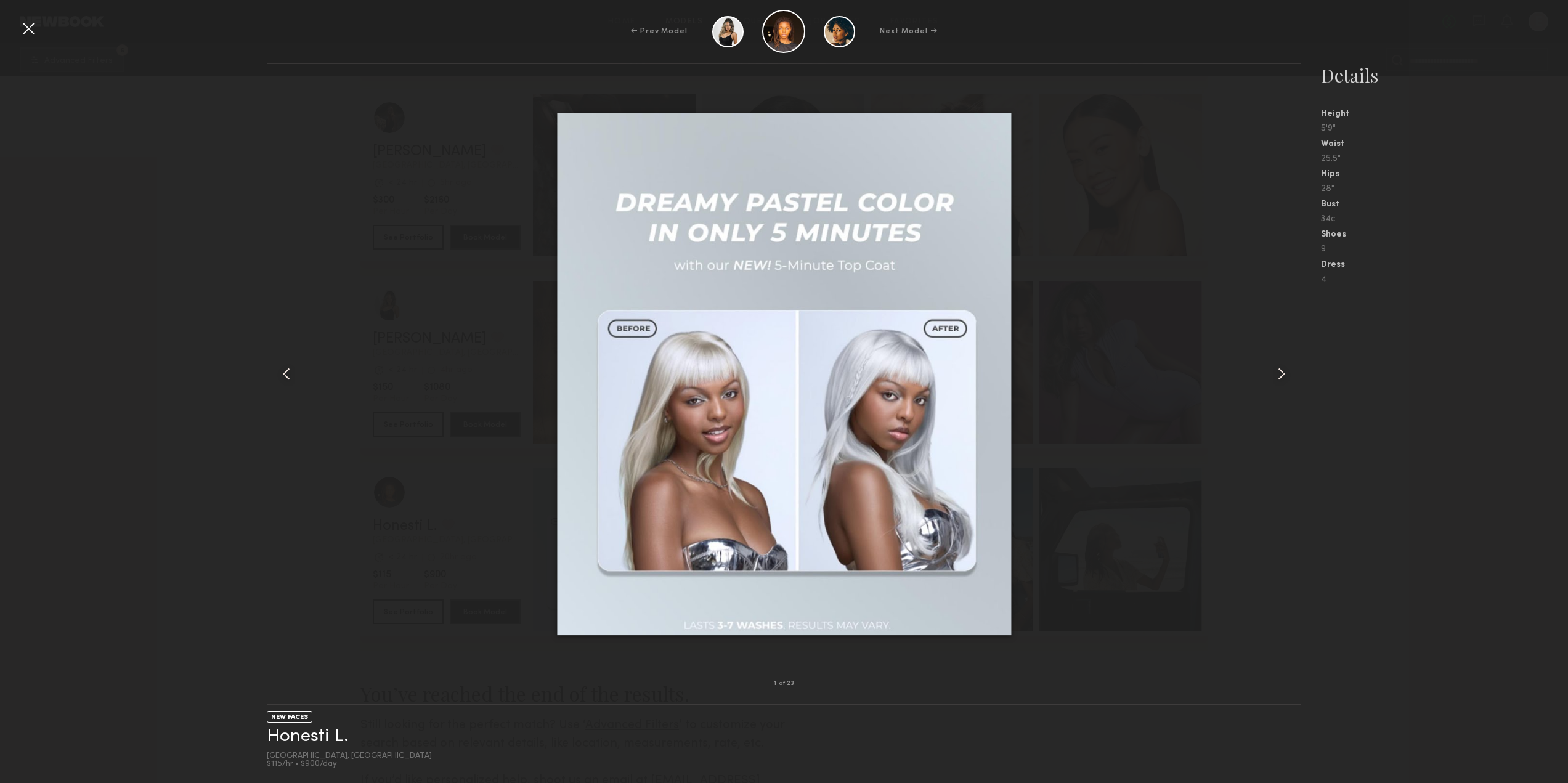
click at [1213, 417] on div at bounding box center [784, 374] width 1035 height 580
click at [585, 716] on div "NEW FACES Honesti L. Los Angeles, CA $115/hr • $900/day" at bounding box center [784, 744] width 1035 height 78
click at [1285, 383] on common-icon at bounding box center [1281, 374] width 20 height 20
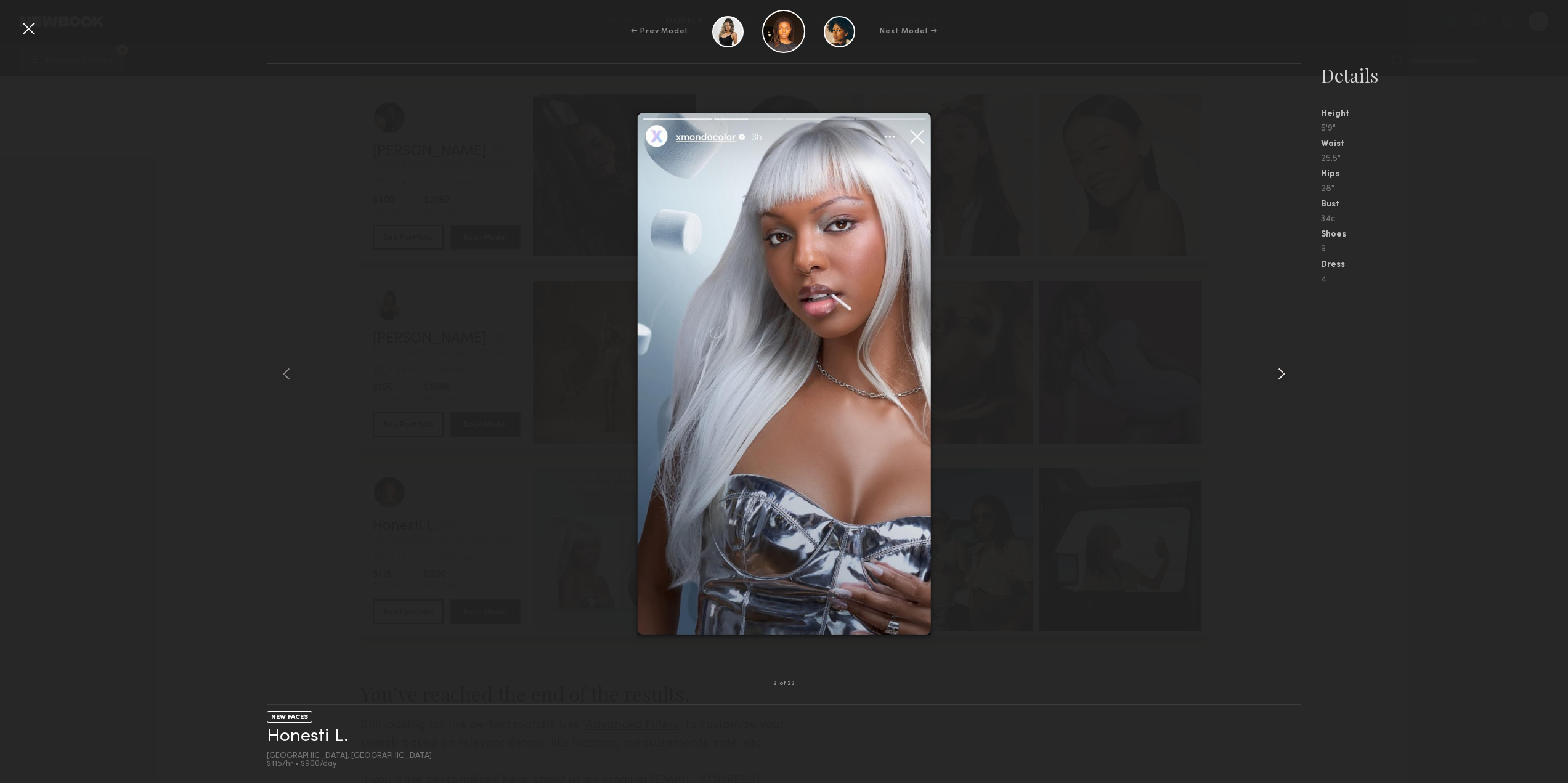
click at [1285, 383] on common-icon at bounding box center [1281, 374] width 20 height 20
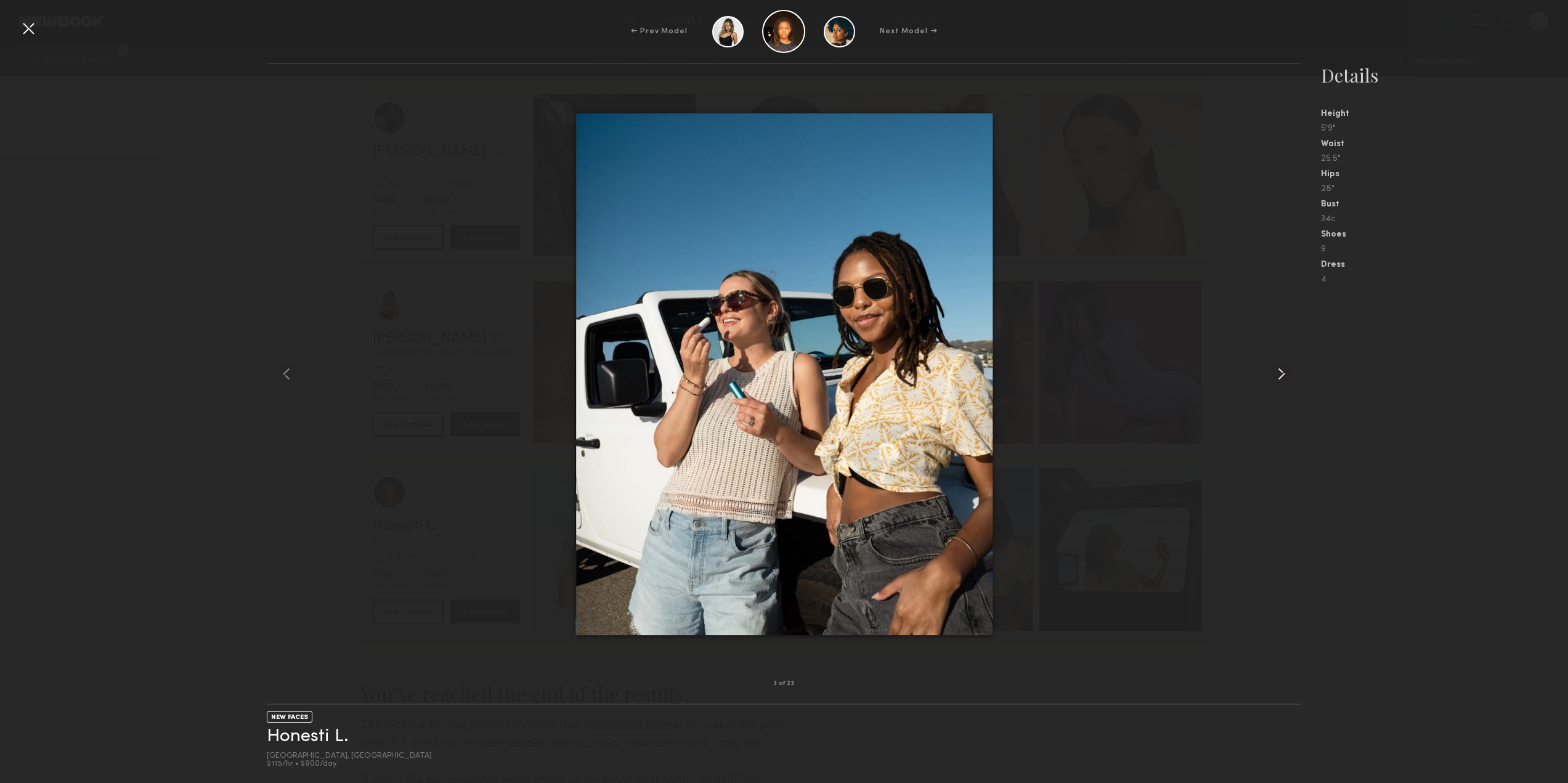
click at [1285, 383] on common-icon at bounding box center [1281, 374] width 20 height 20
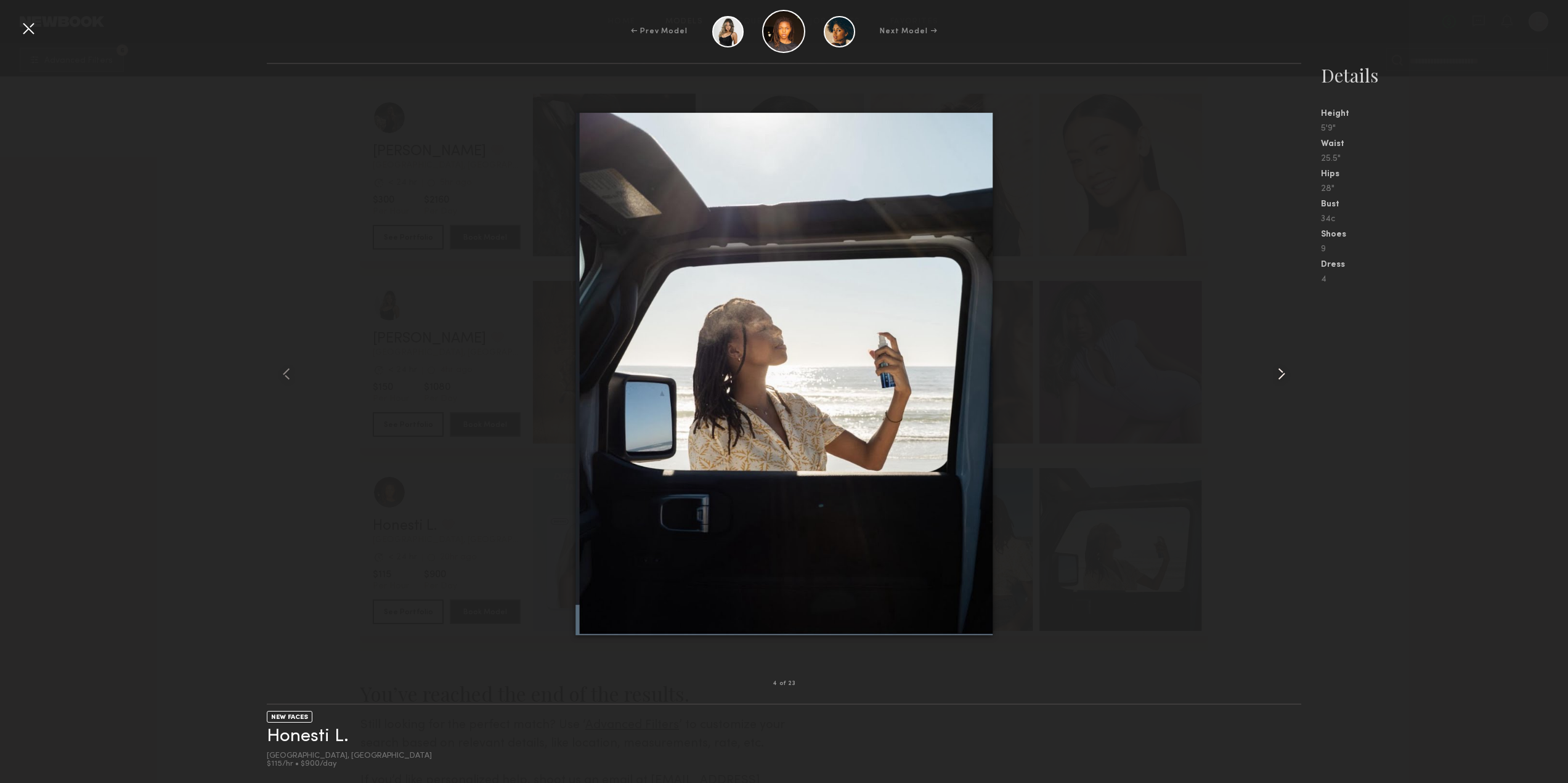
click at [1285, 383] on common-icon at bounding box center [1281, 374] width 20 height 20
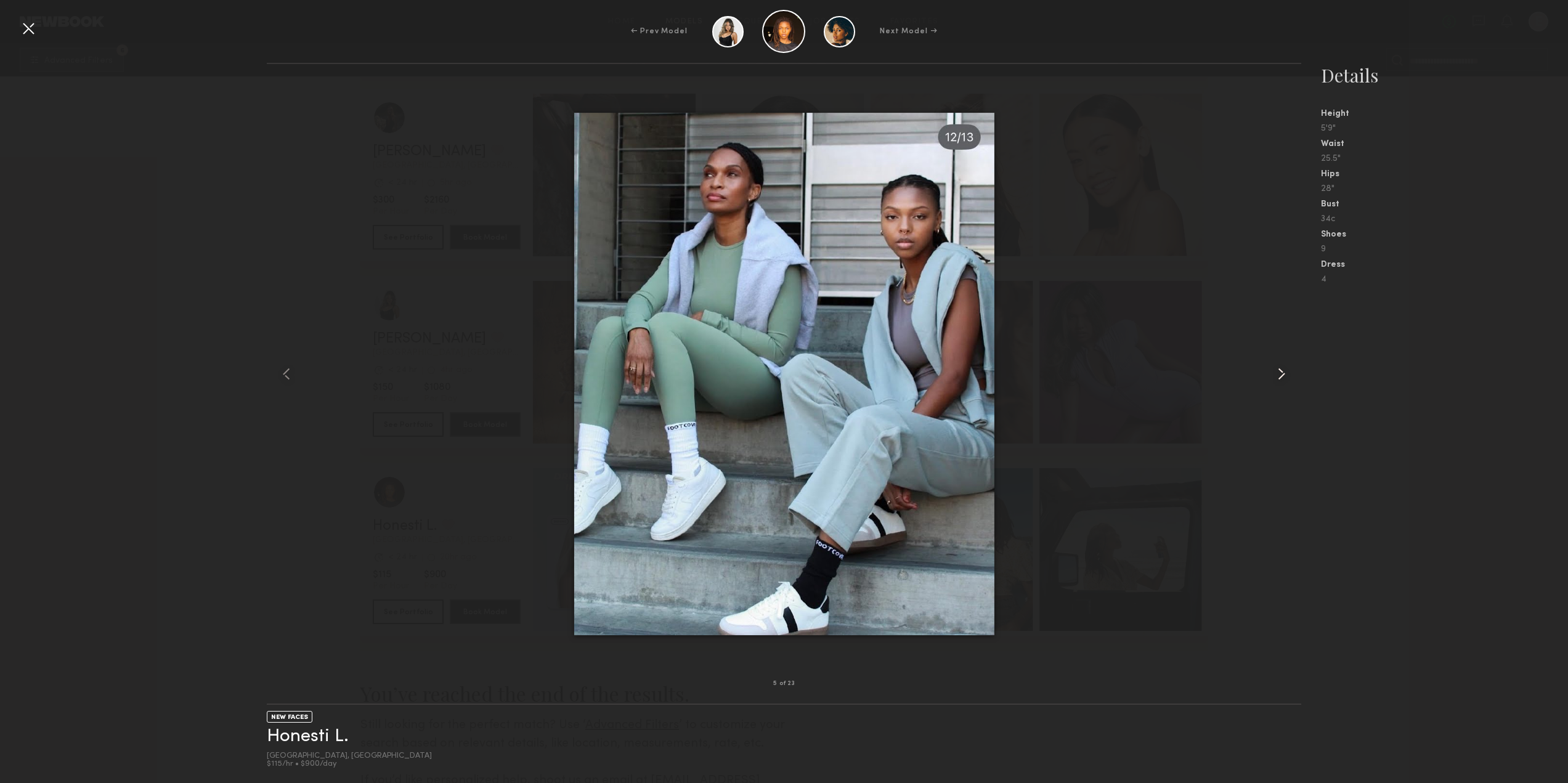
click at [1285, 383] on common-icon at bounding box center [1281, 374] width 20 height 20
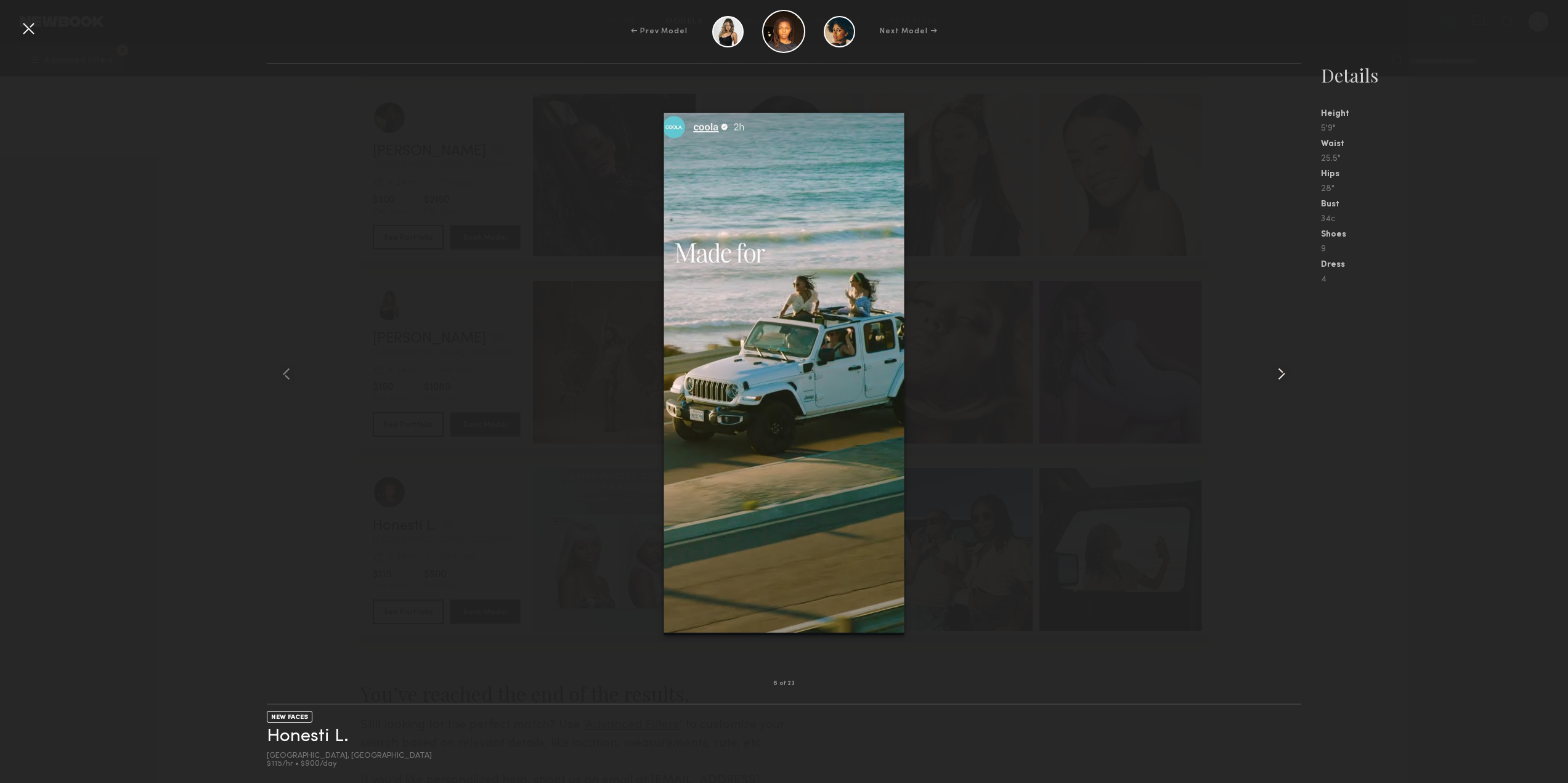
click at [1285, 383] on common-icon at bounding box center [1281, 374] width 20 height 20
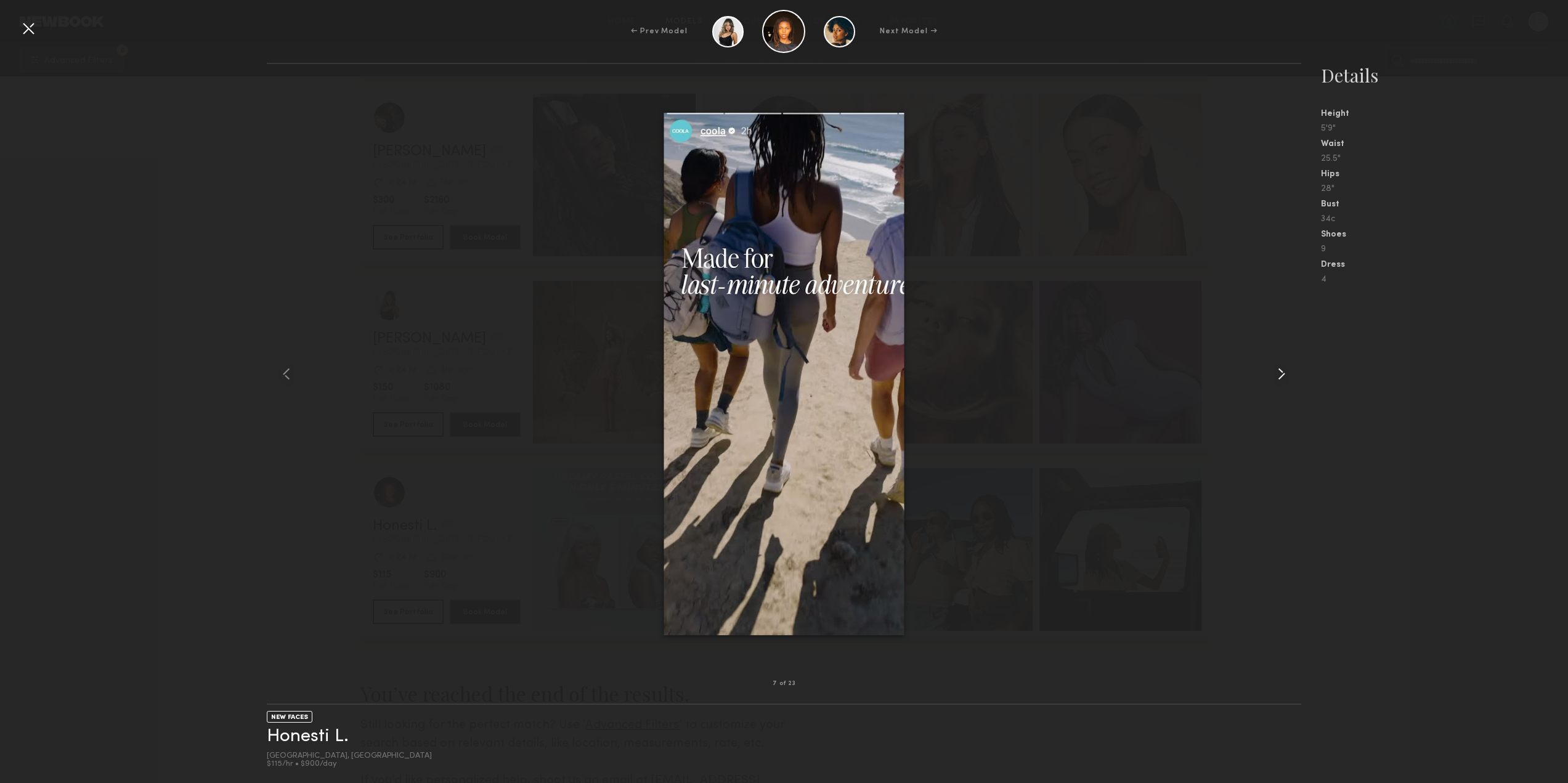
click at [1285, 383] on common-icon at bounding box center [1281, 374] width 20 height 20
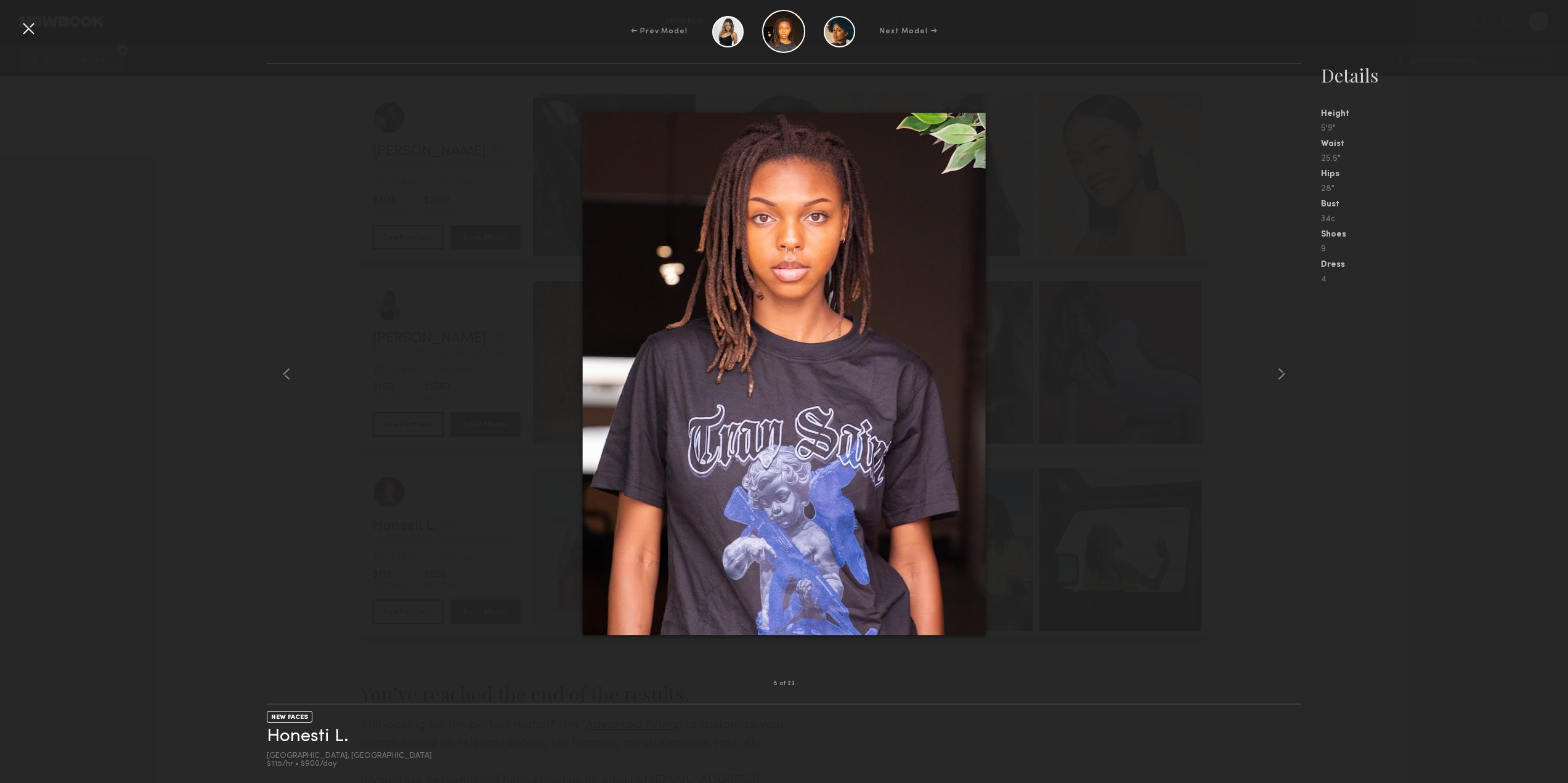
click at [486, 454] on div at bounding box center [784, 374] width 1035 height 580
click at [25, 36] on div at bounding box center [29, 29] width 20 height 20
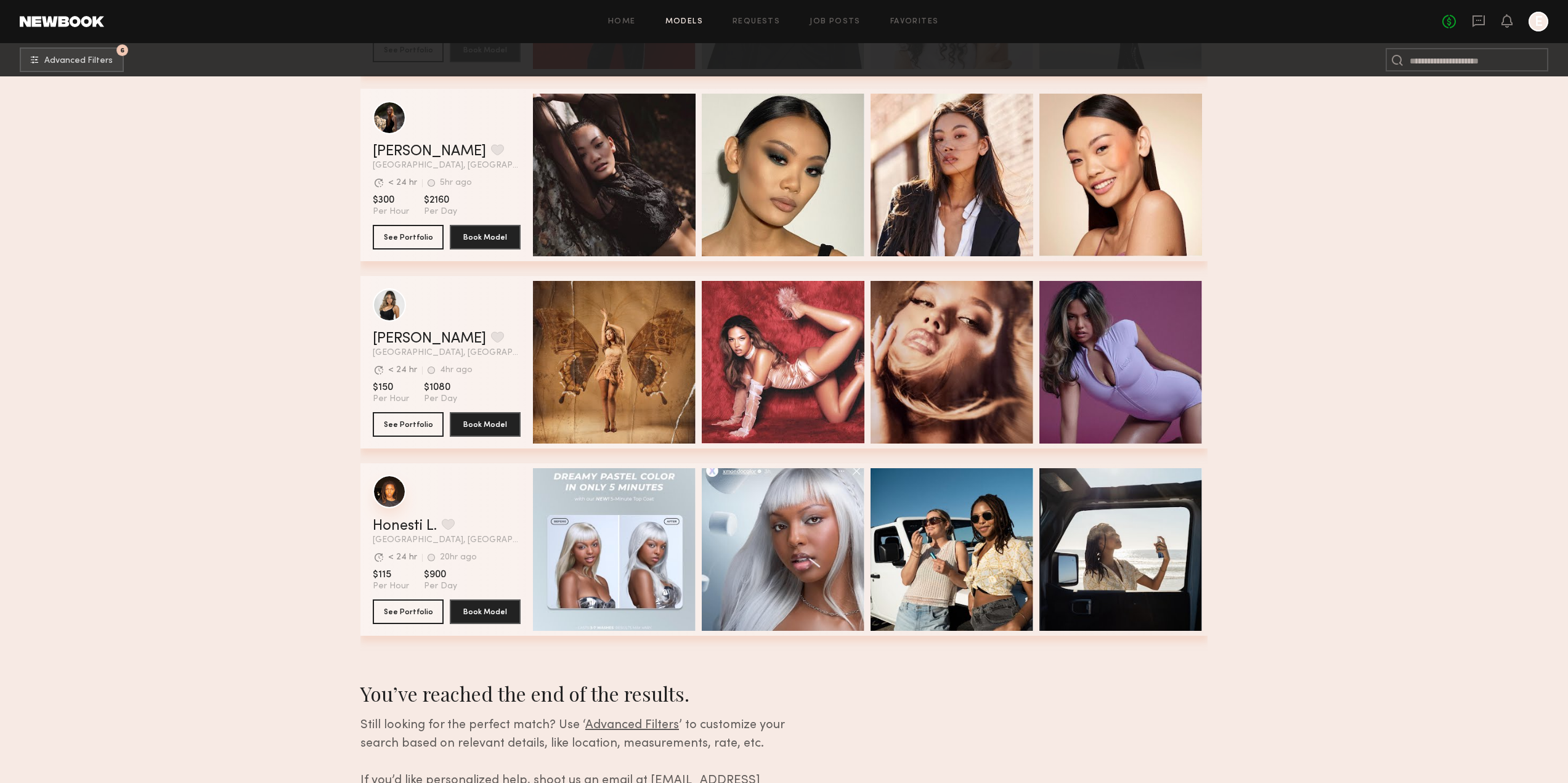
click at [392, 494] on div "grid" at bounding box center [389, 492] width 33 height 33
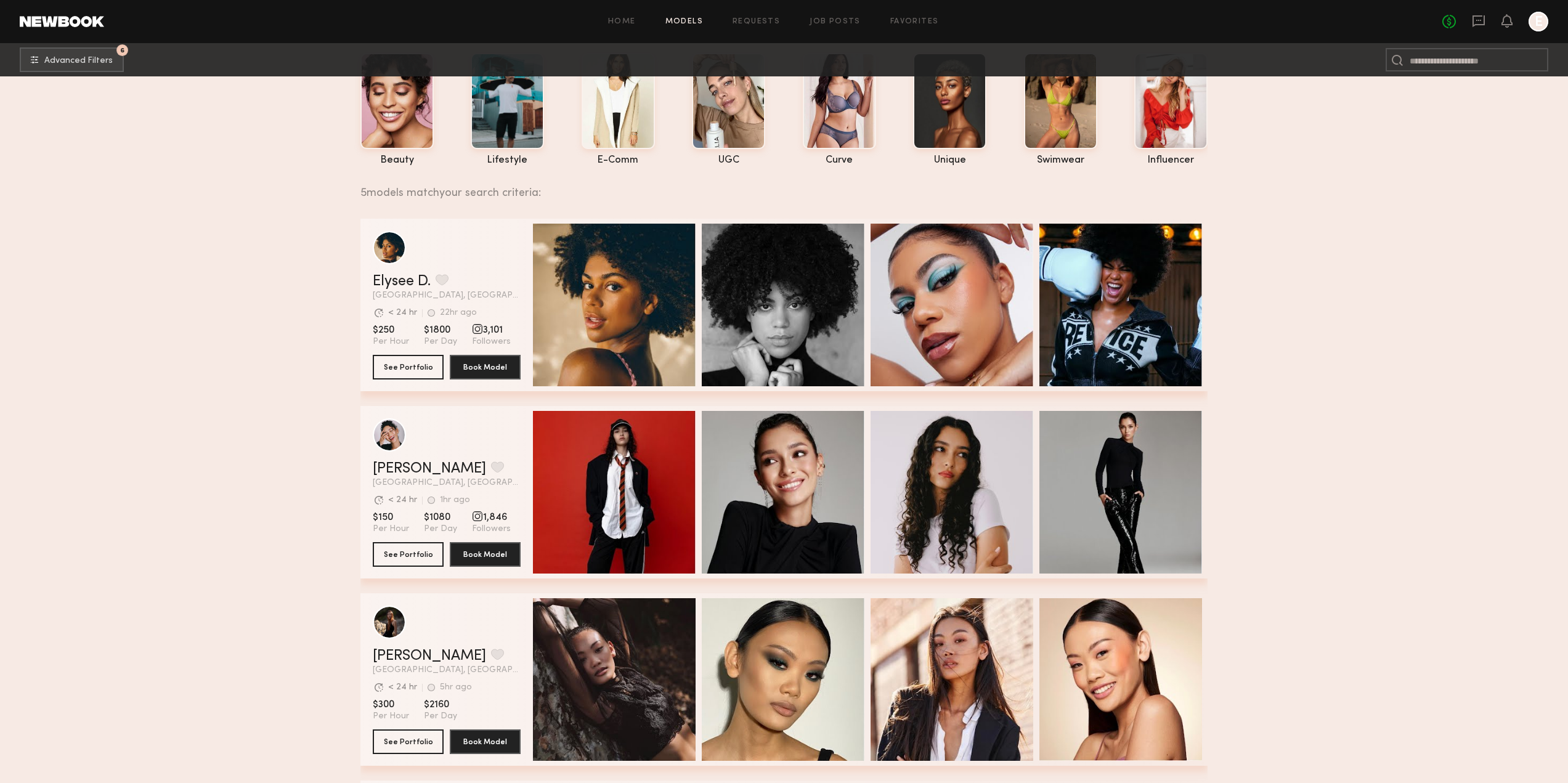
scroll to position [0, 0]
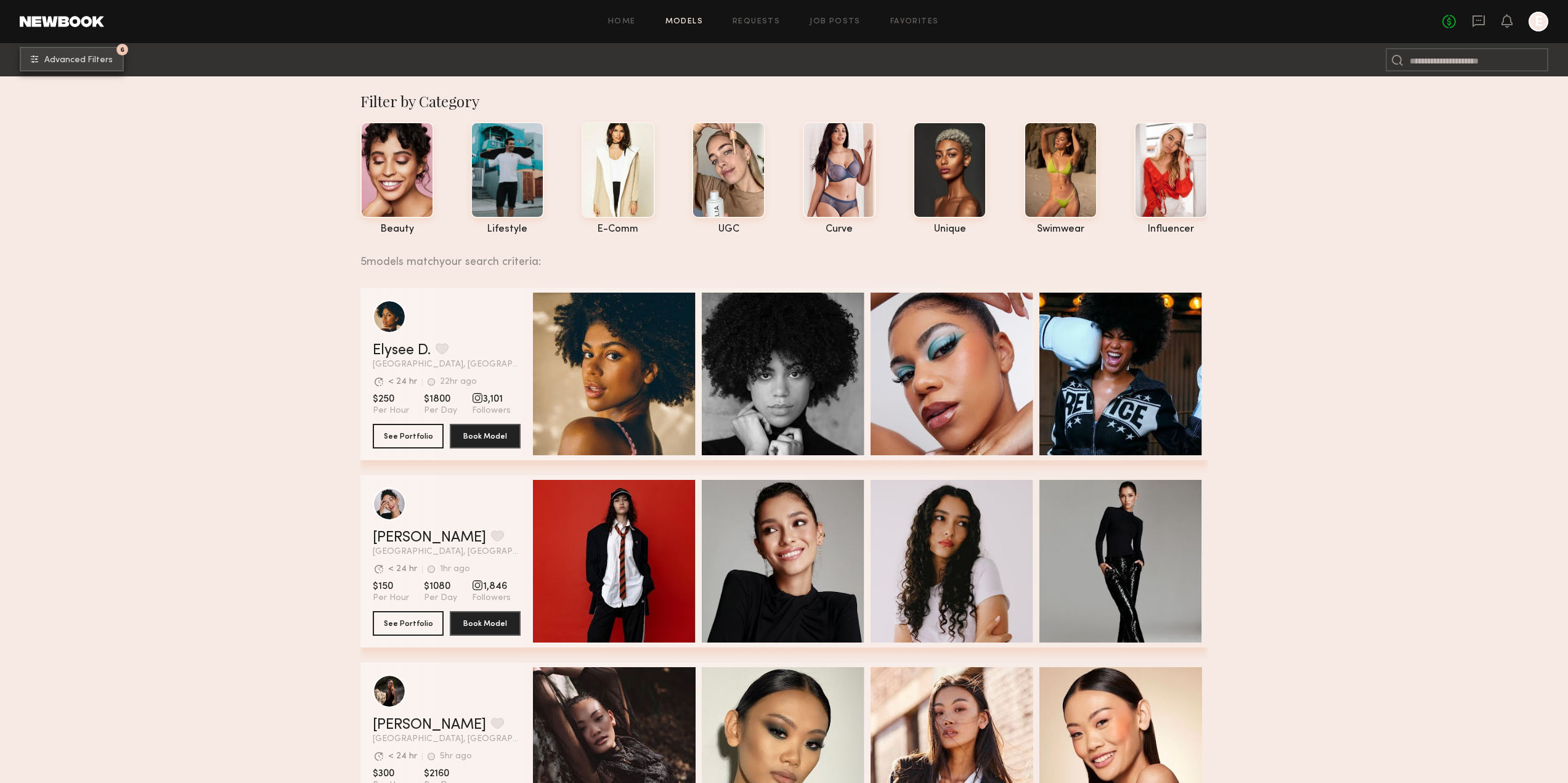
click at [96, 65] on button "6 Advanced Filters" at bounding box center [72, 59] width 104 height 25
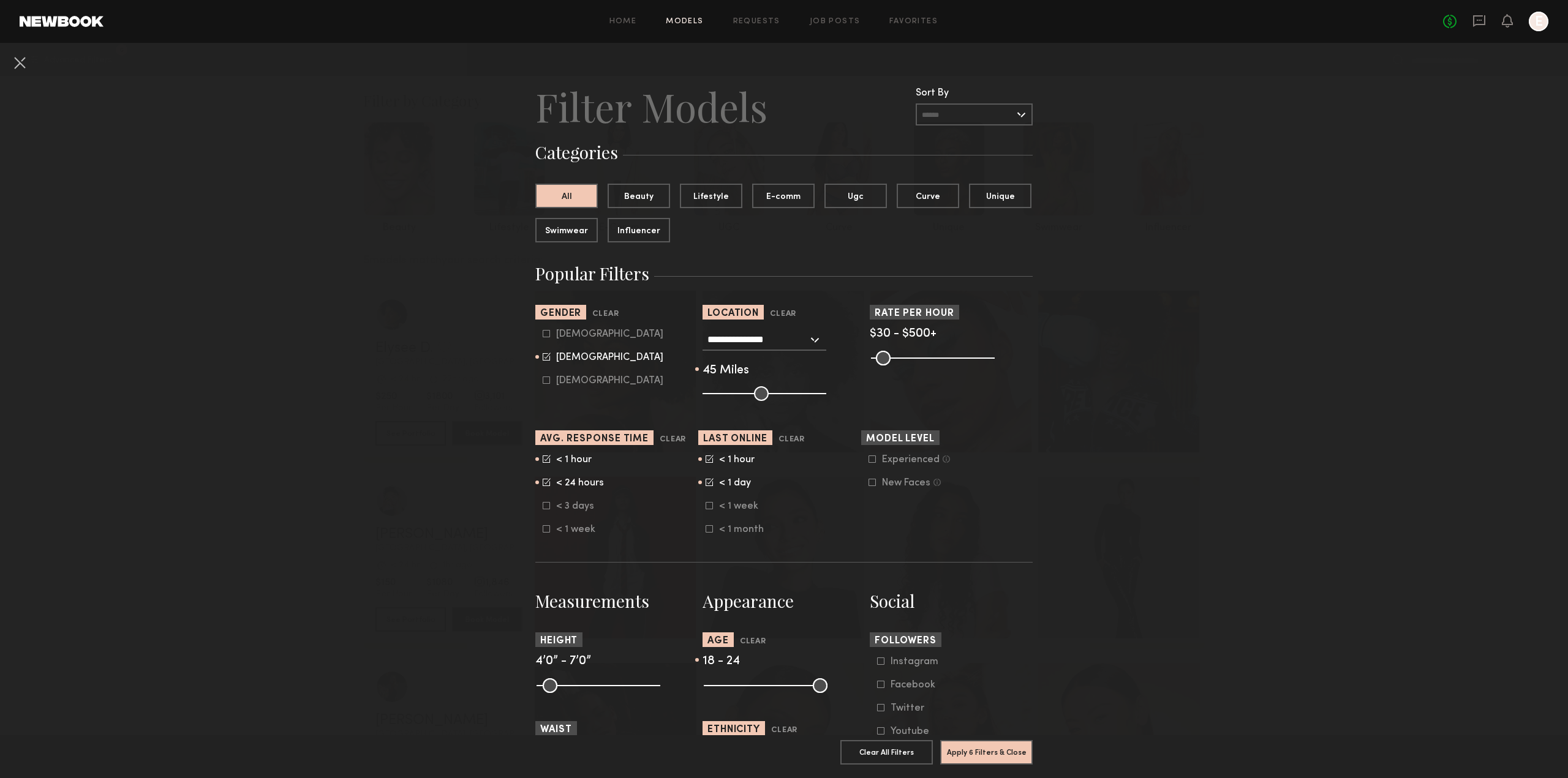
click at [537, 505] on div "< 1 hour < 24 hours < 3 days < 1 week" at bounding box center [616, 494] width 163 height 81
click at [543, 509] on icon at bounding box center [546, 506] width 7 height 7
click at [706, 507] on icon at bounding box center [709, 505] width 7 height 7
click at [995, 744] on button "Apply 6 Filters & Close" at bounding box center [986, 752] width 93 height 24
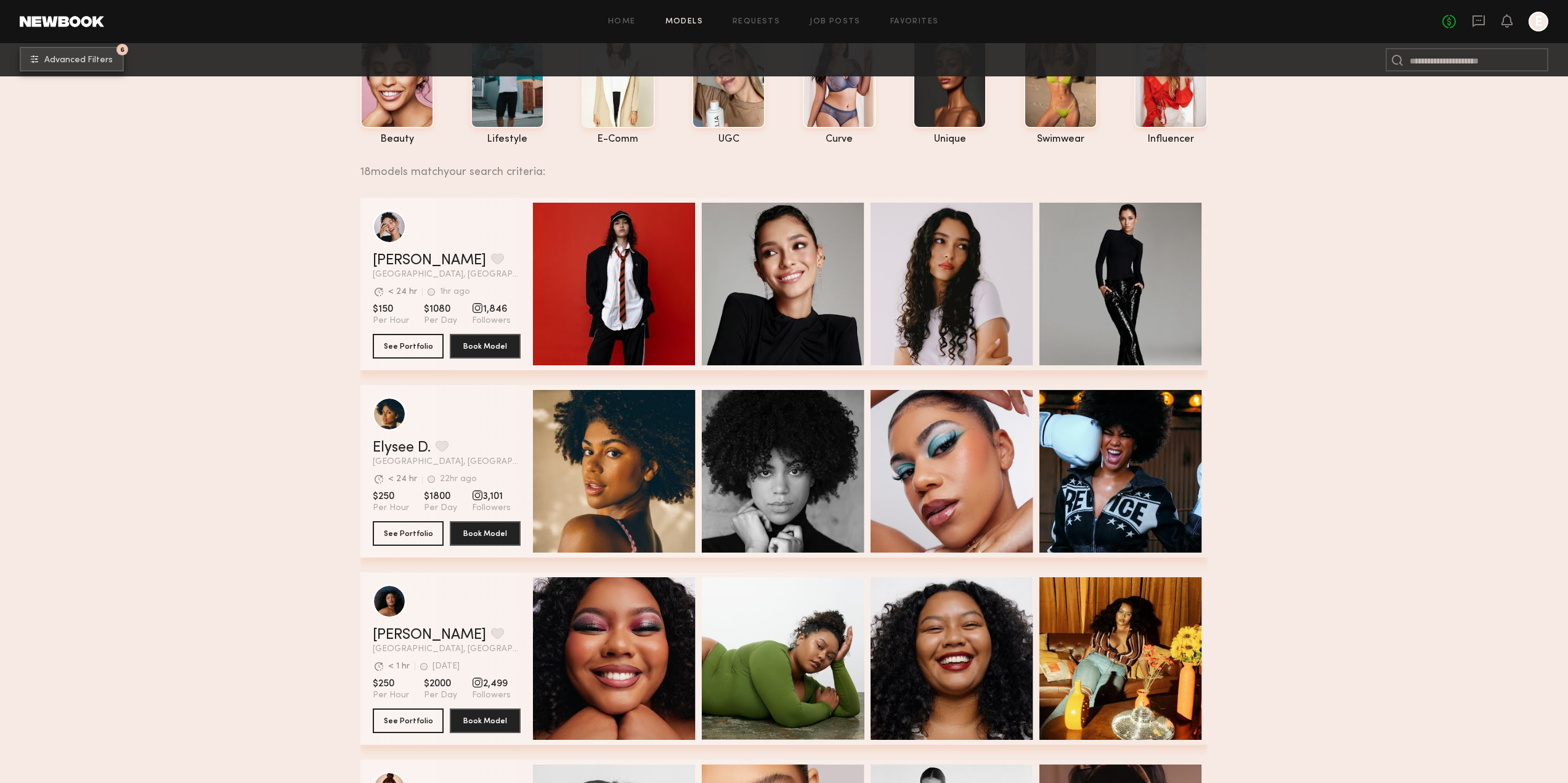
scroll to position [185, 0]
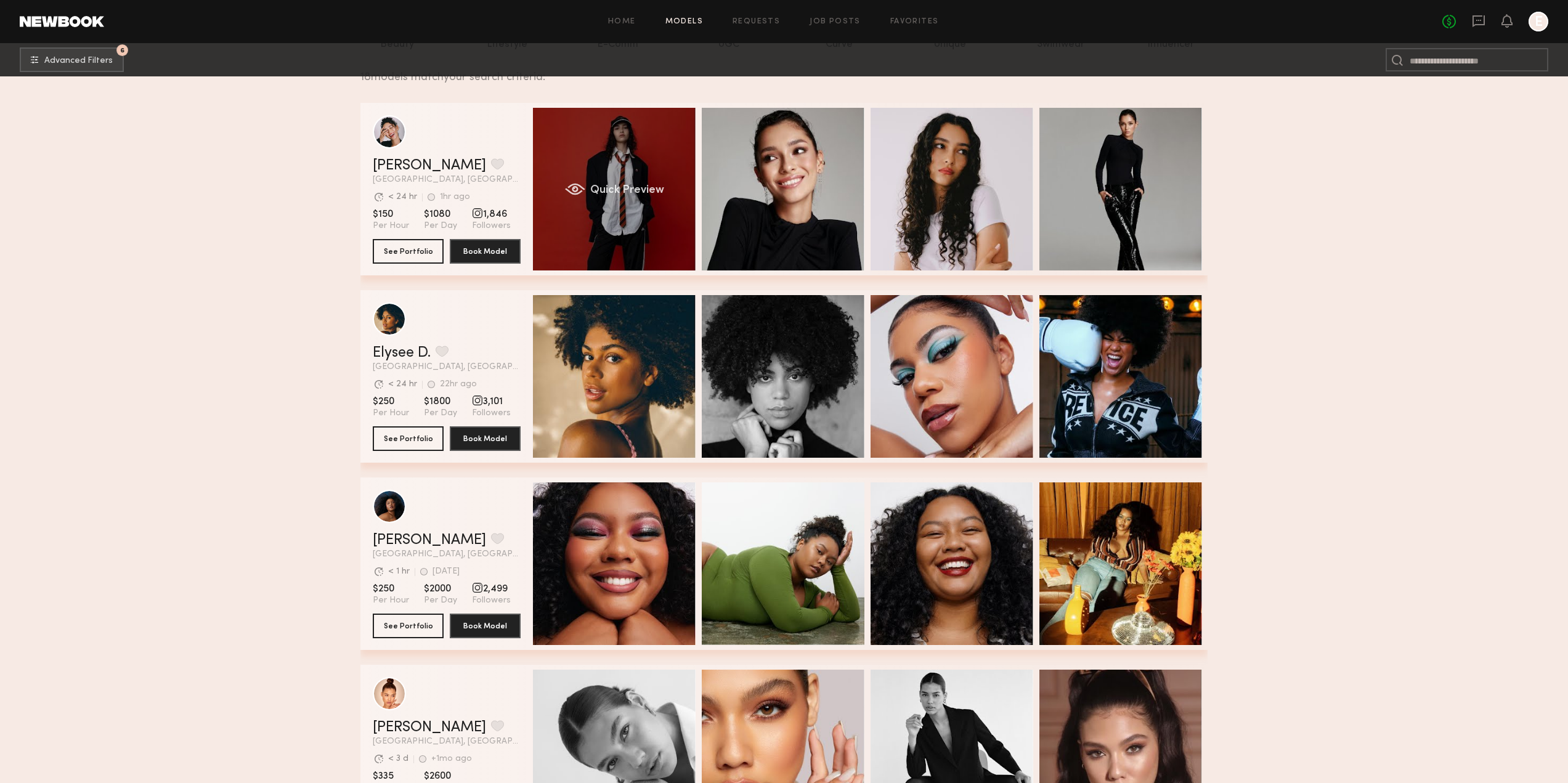
click at [655, 224] on div "Quick Preview" at bounding box center [614, 189] width 162 height 162
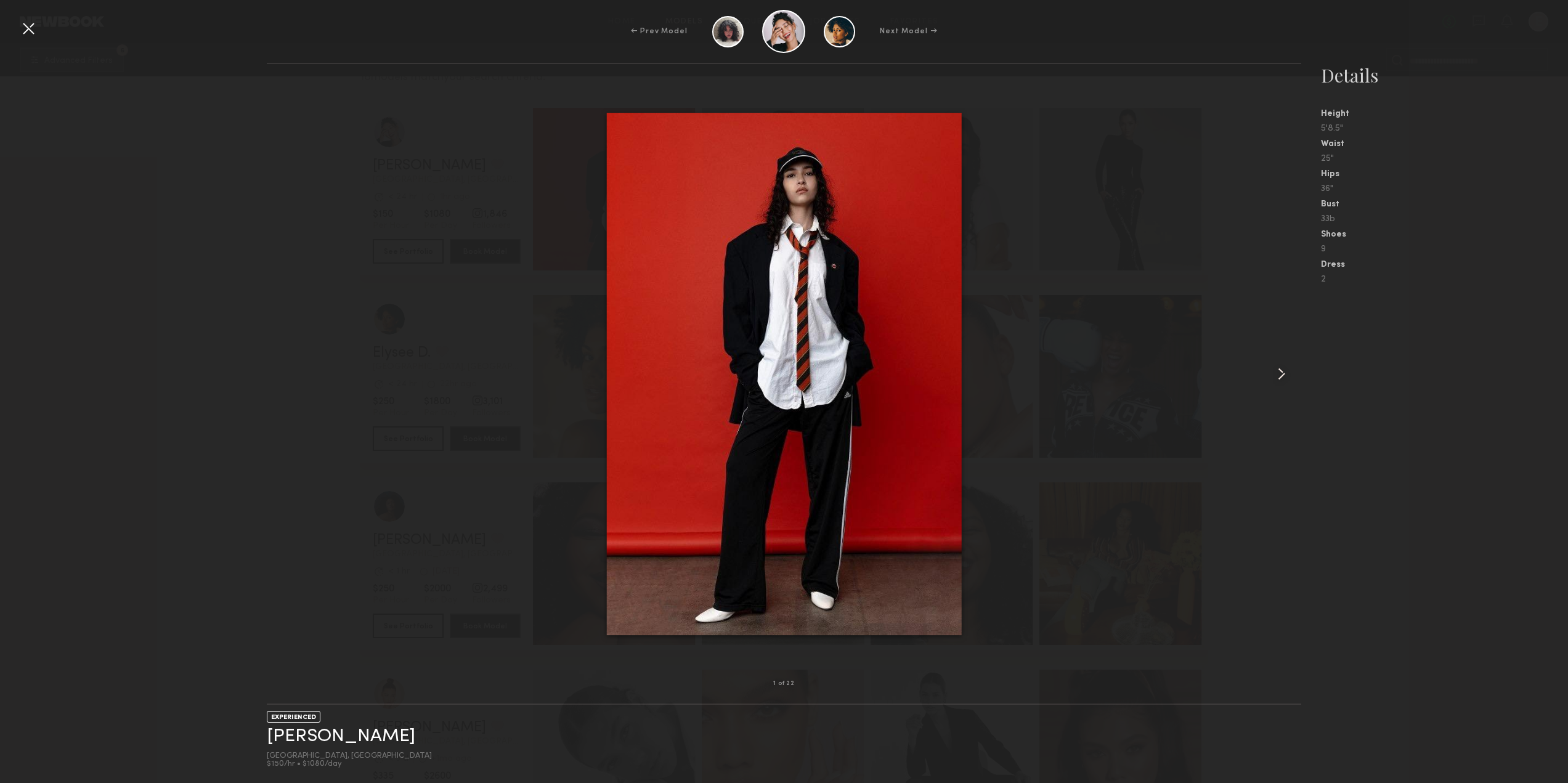
click at [1281, 374] on common-icon at bounding box center [1281, 374] width 20 height 20
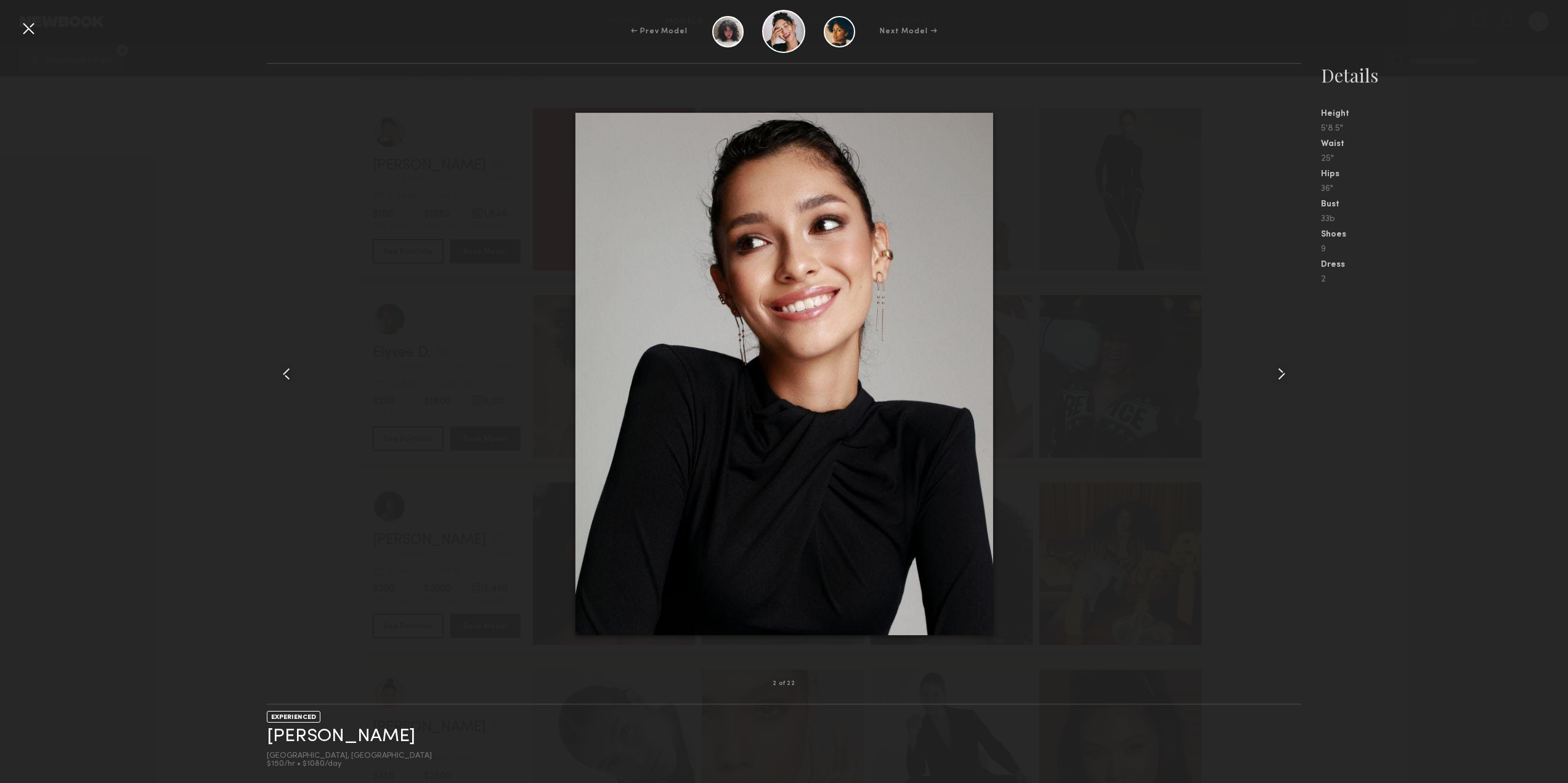
click at [1281, 374] on common-icon at bounding box center [1281, 374] width 20 height 20
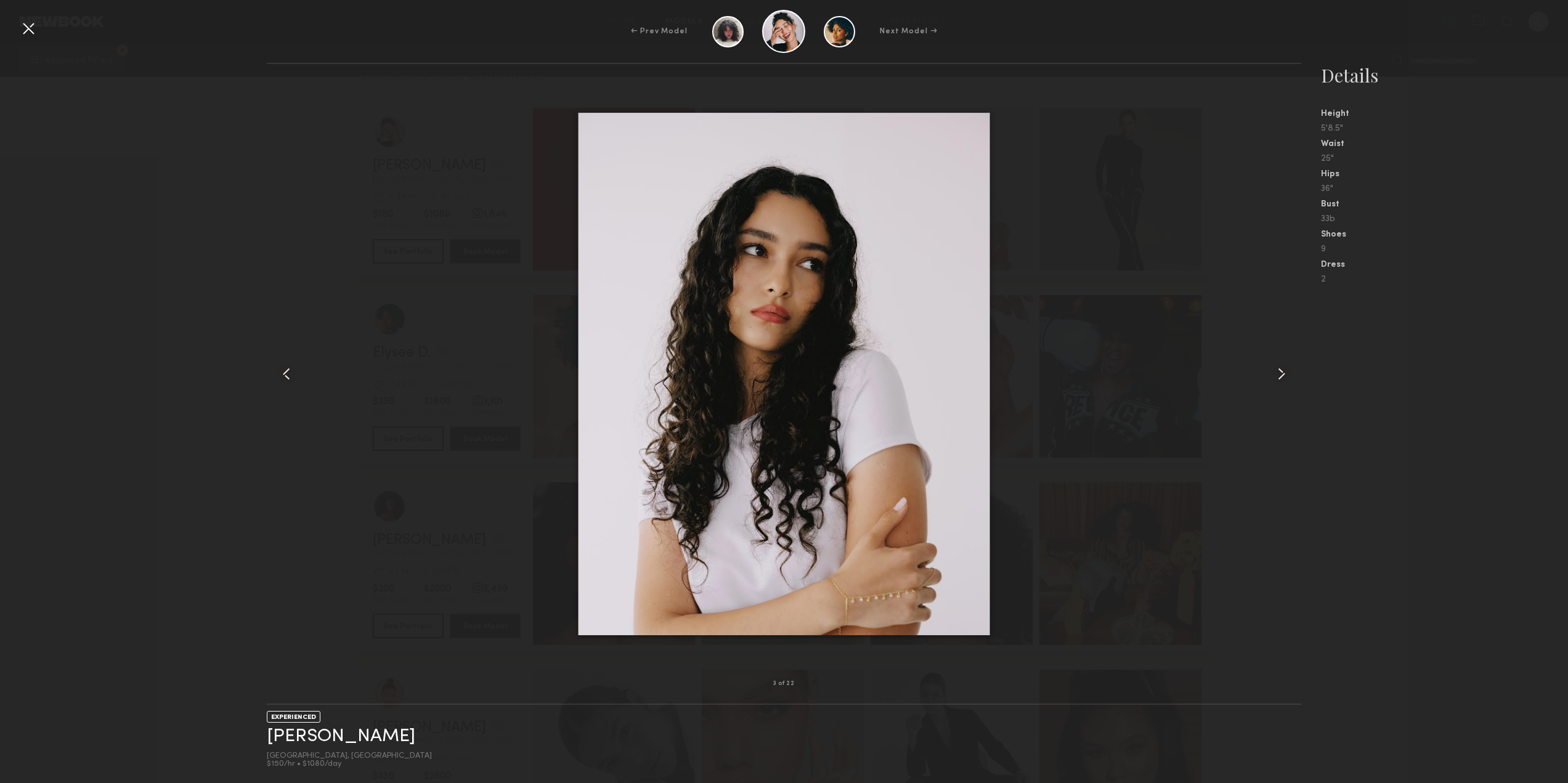
click at [1281, 374] on common-icon at bounding box center [1281, 374] width 20 height 20
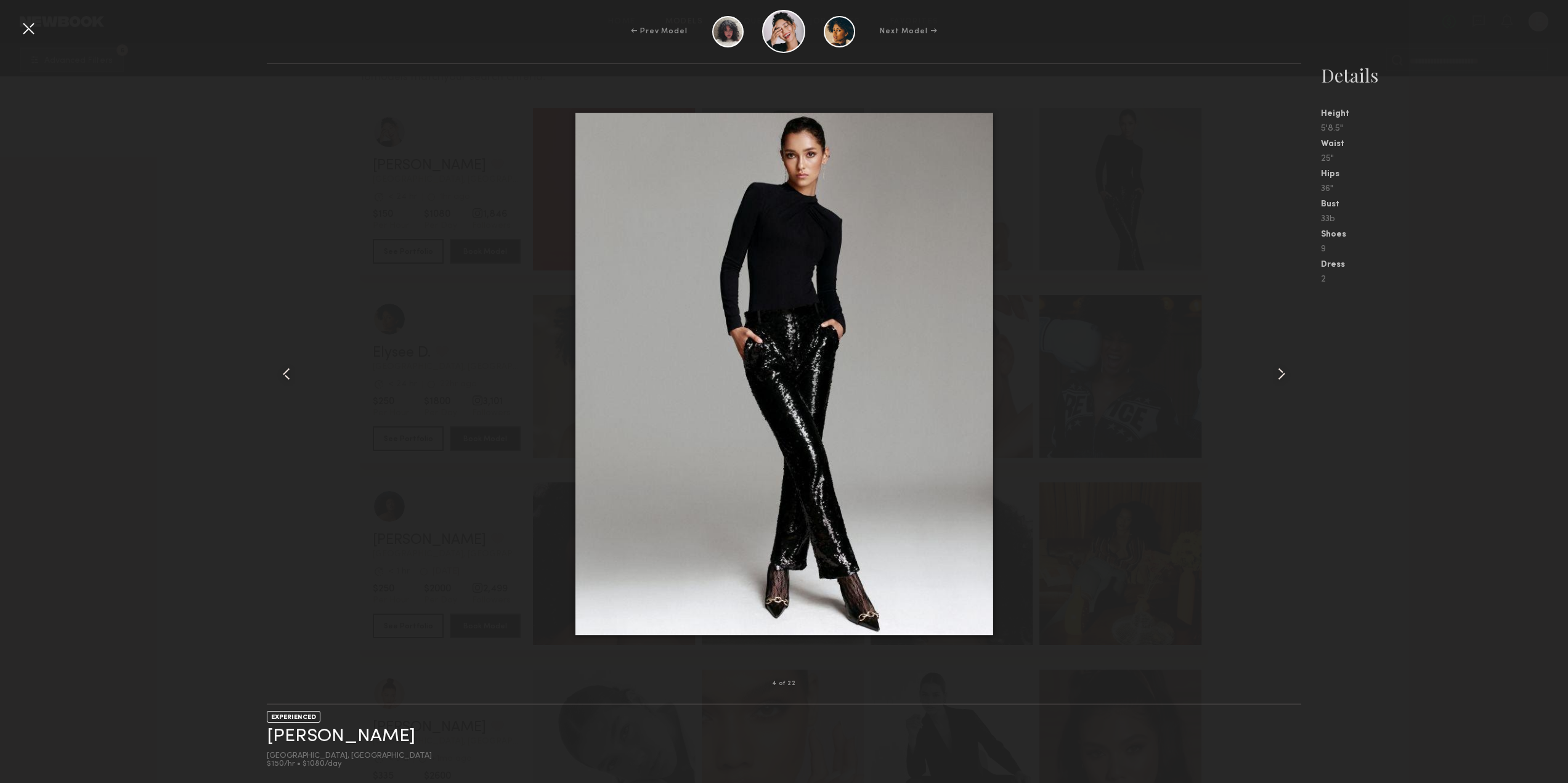
click at [1281, 374] on common-icon at bounding box center [1281, 374] width 20 height 20
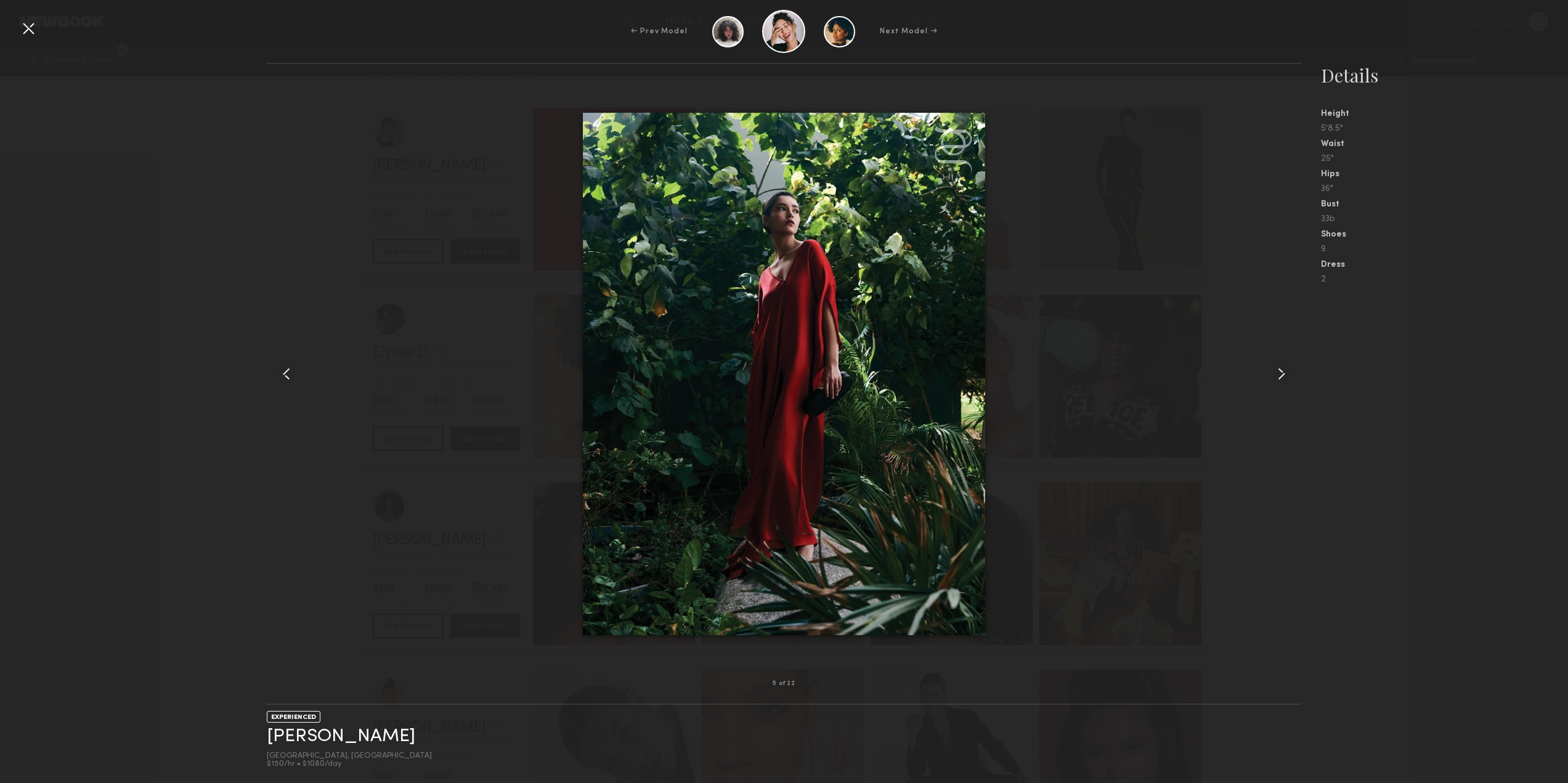
click at [1281, 374] on common-icon at bounding box center [1281, 374] width 20 height 20
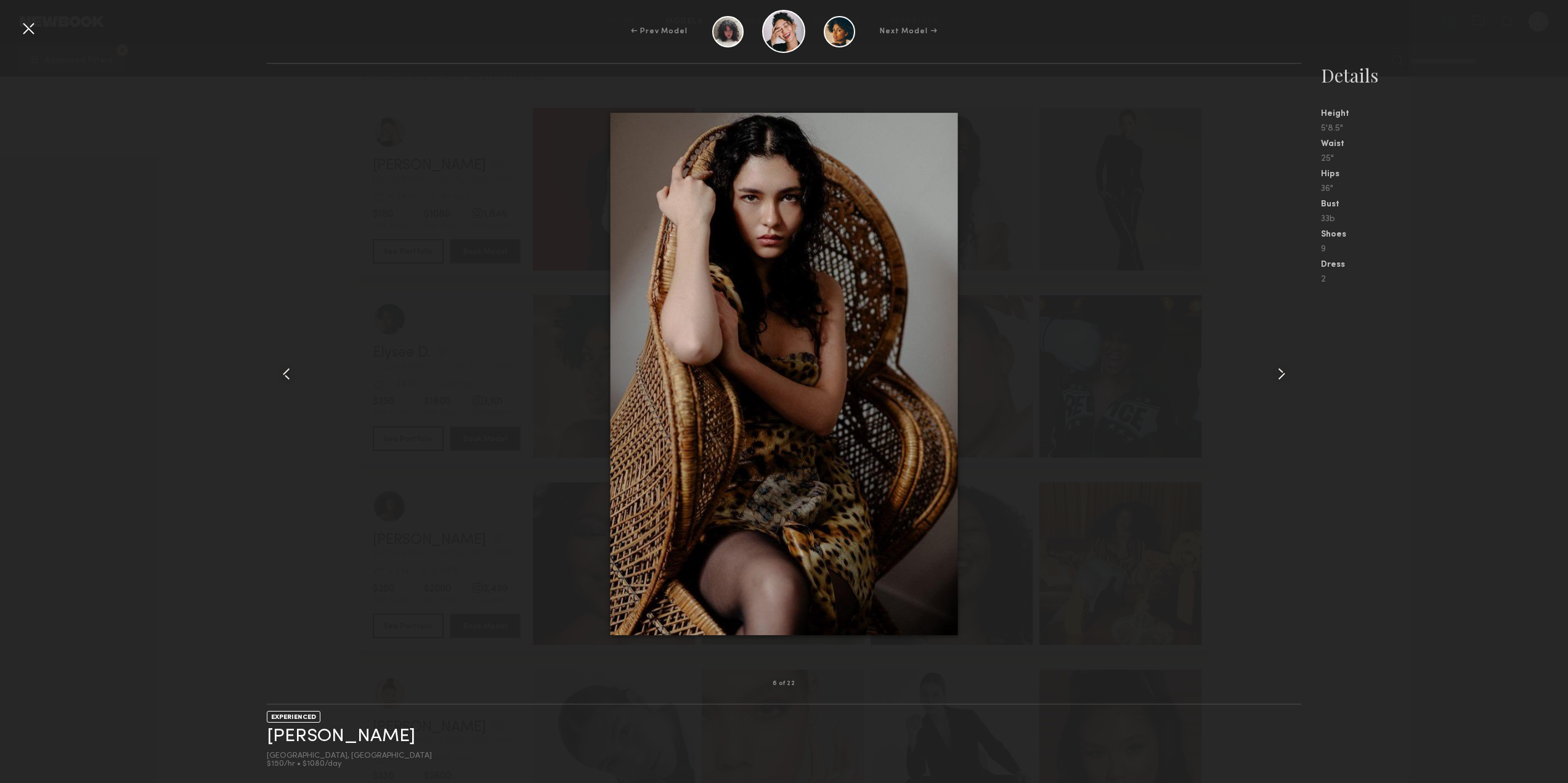
click at [1281, 374] on common-icon at bounding box center [1281, 374] width 20 height 20
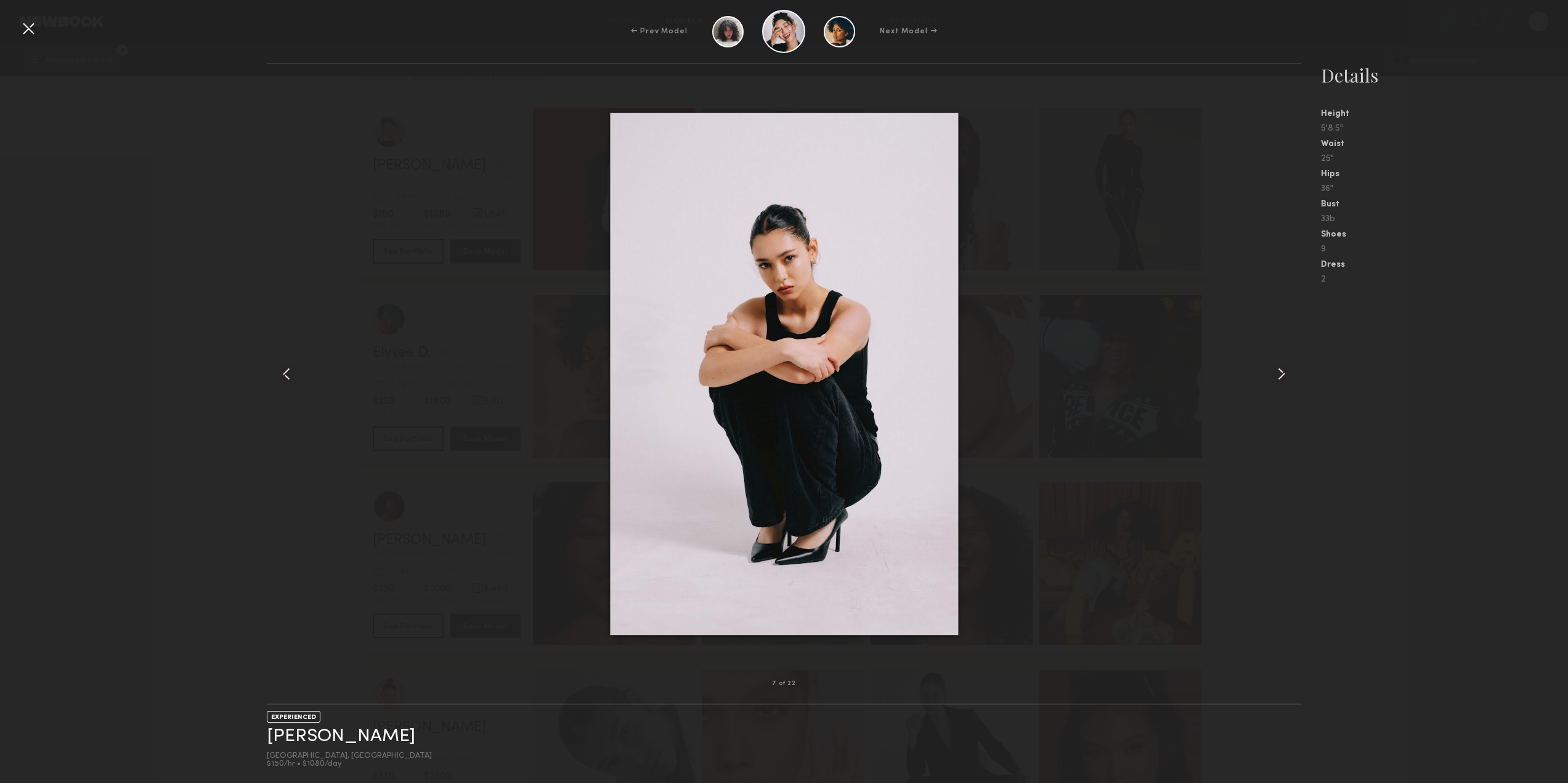
click at [1281, 374] on common-icon at bounding box center [1281, 374] width 20 height 20
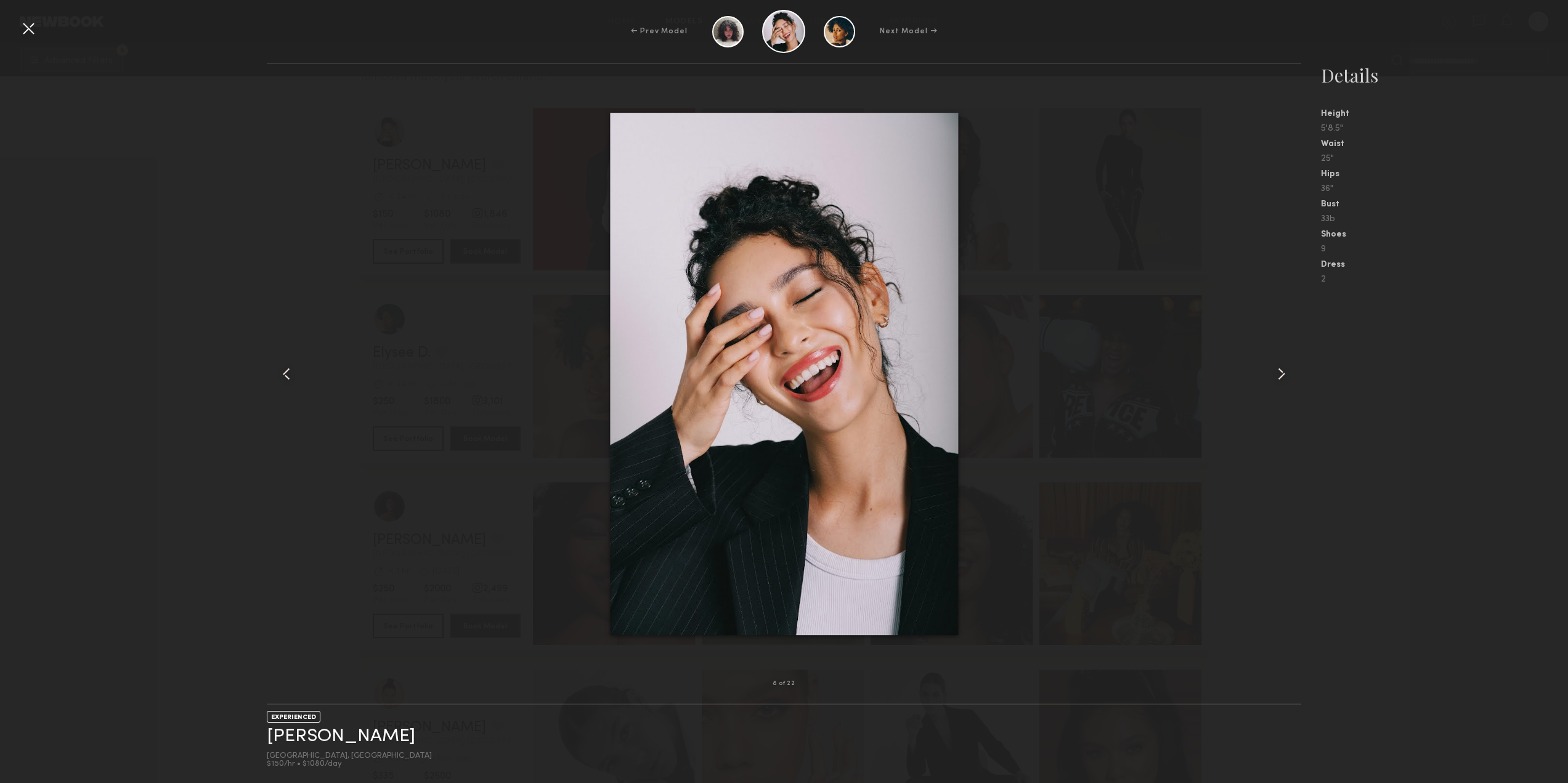
click at [1281, 374] on common-icon at bounding box center [1281, 374] width 20 height 20
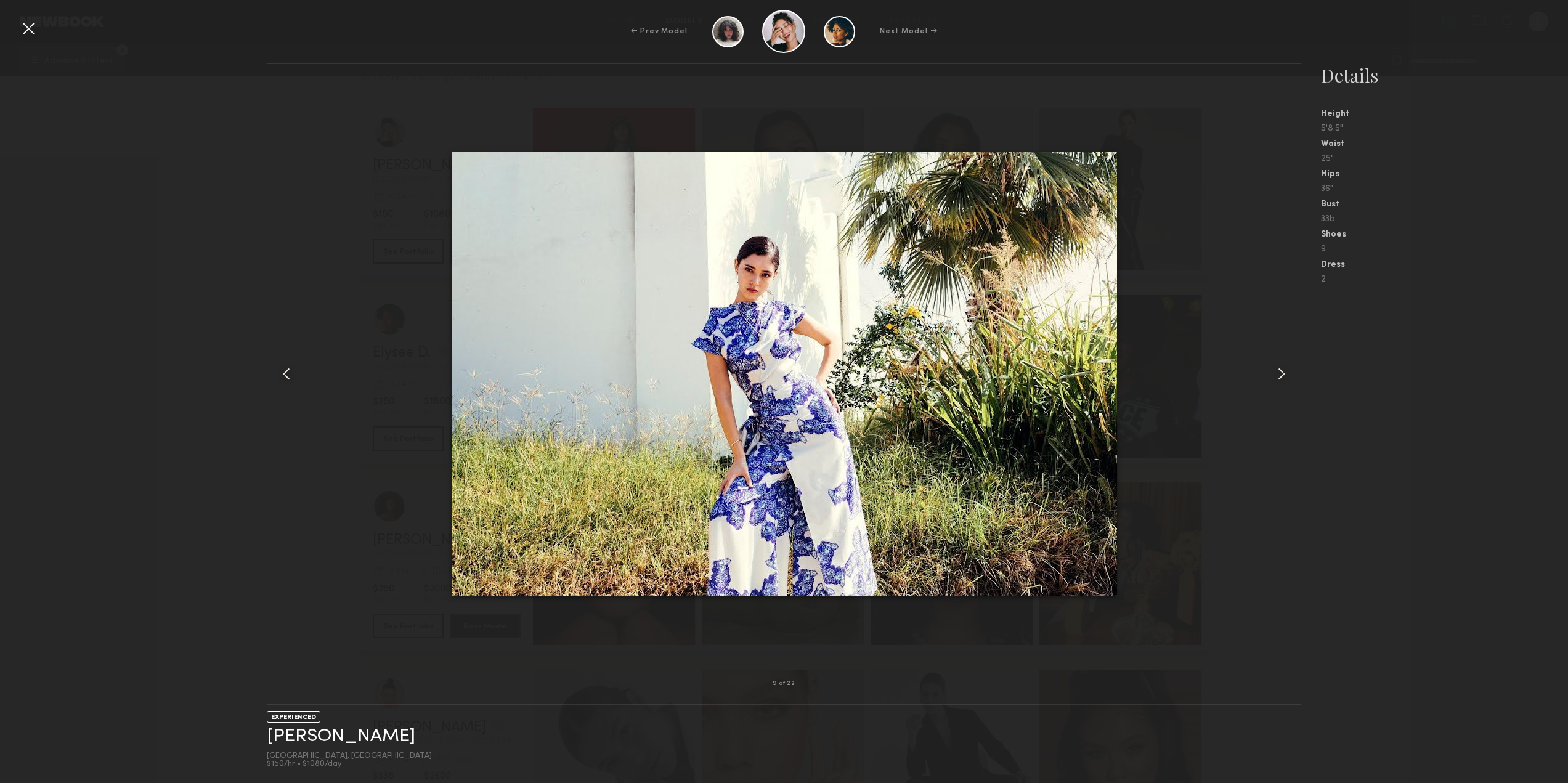
click at [1281, 374] on common-icon at bounding box center [1281, 374] width 20 height 20
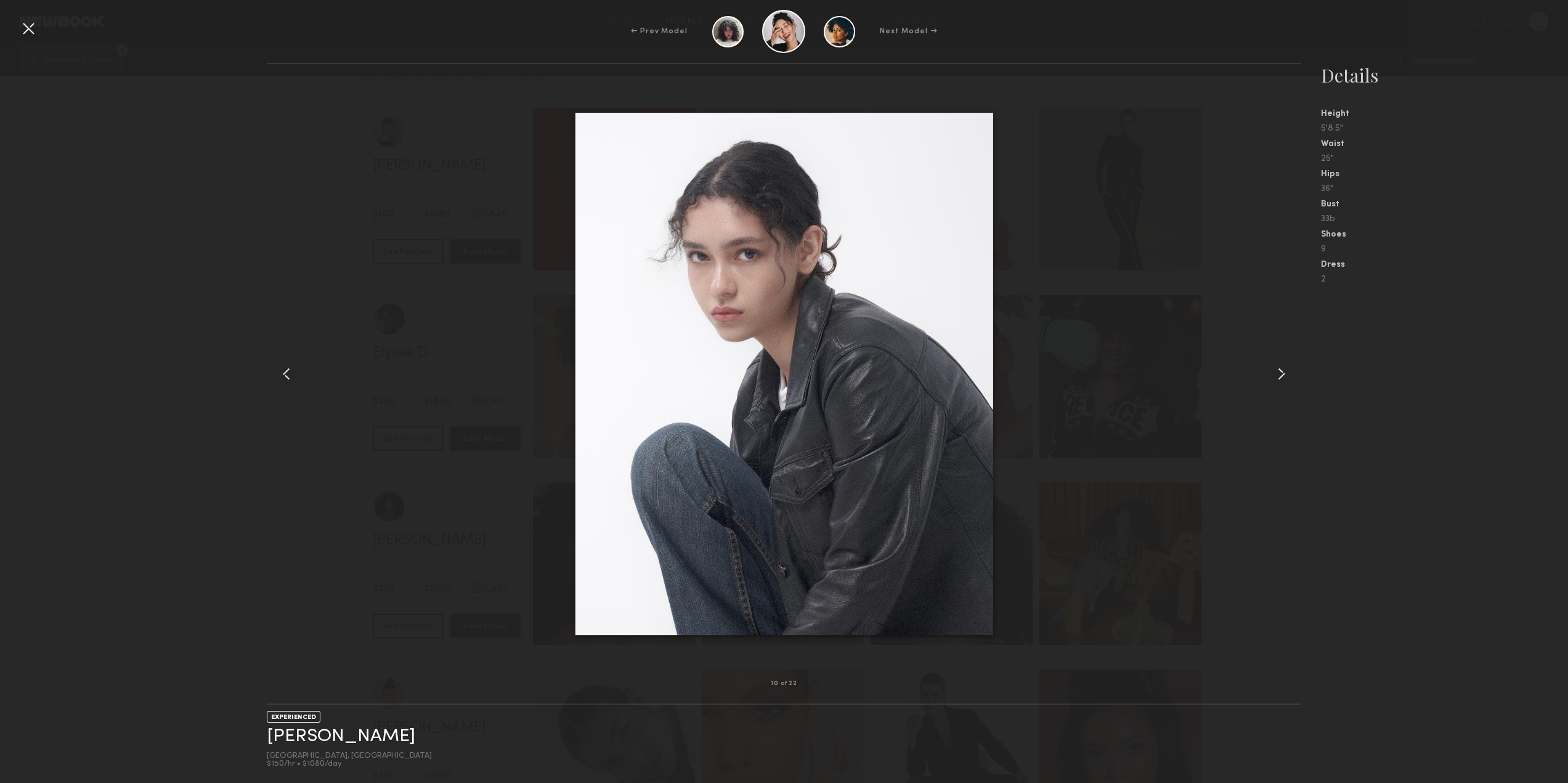
click at [1281, 374] on common-icon at bounding box center [1281, 374] width 20 height 20
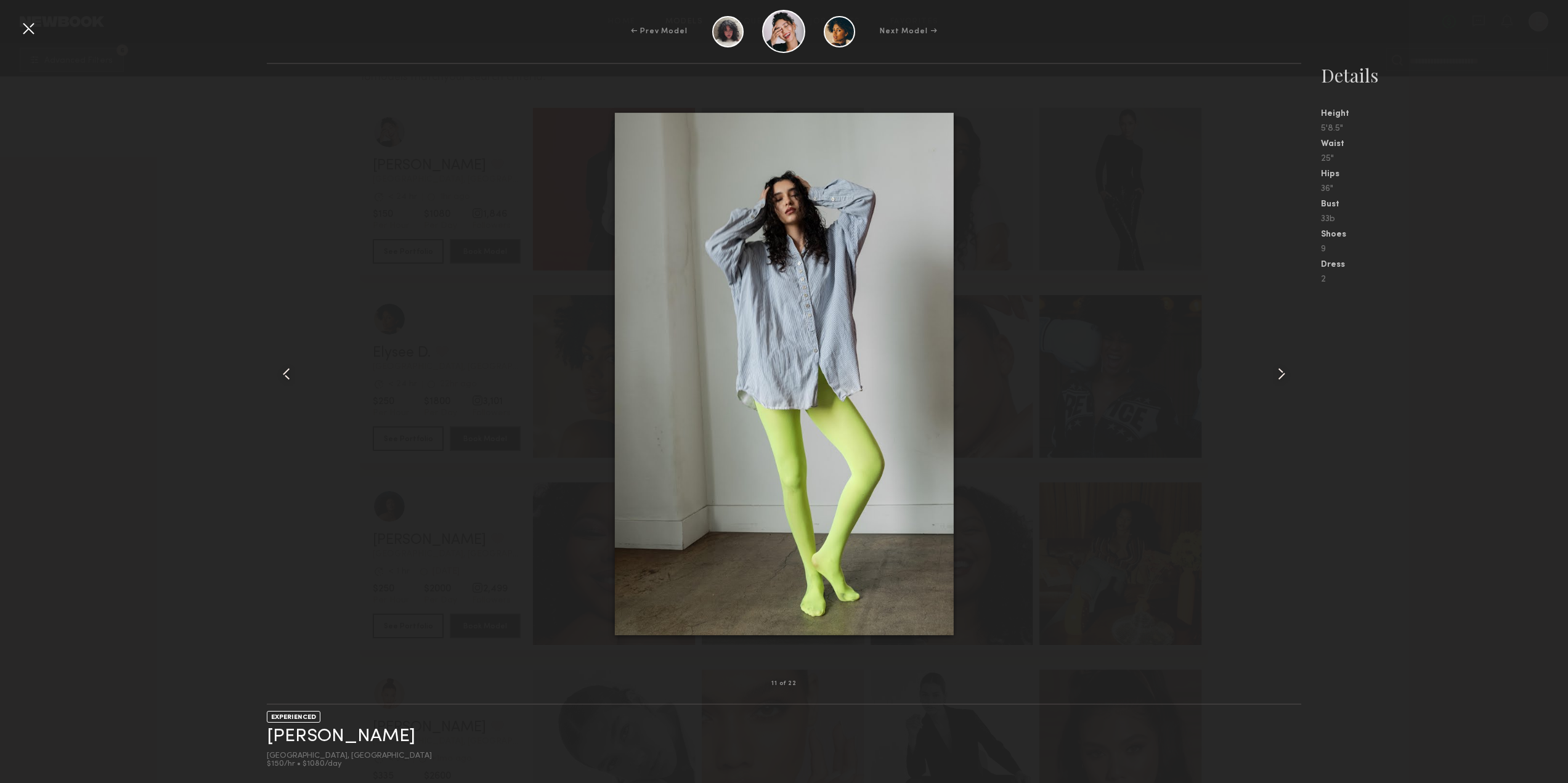
click at [1281, 374] on common-icon at bounding box center [1281, 374] width 20 height 20
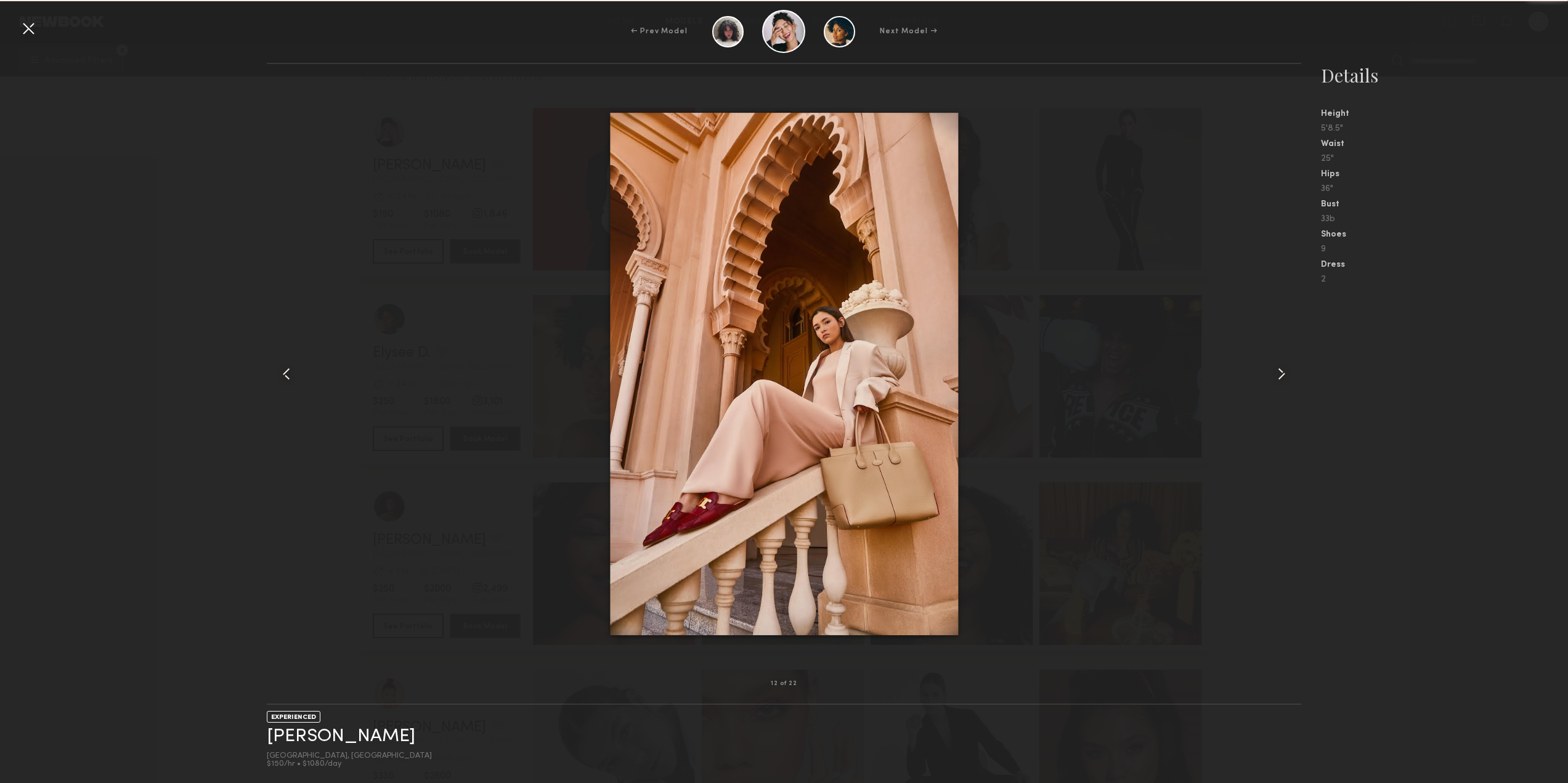
click at [1281, 374] on common-icon at bounding box center [1281, 374] width 20 height 20
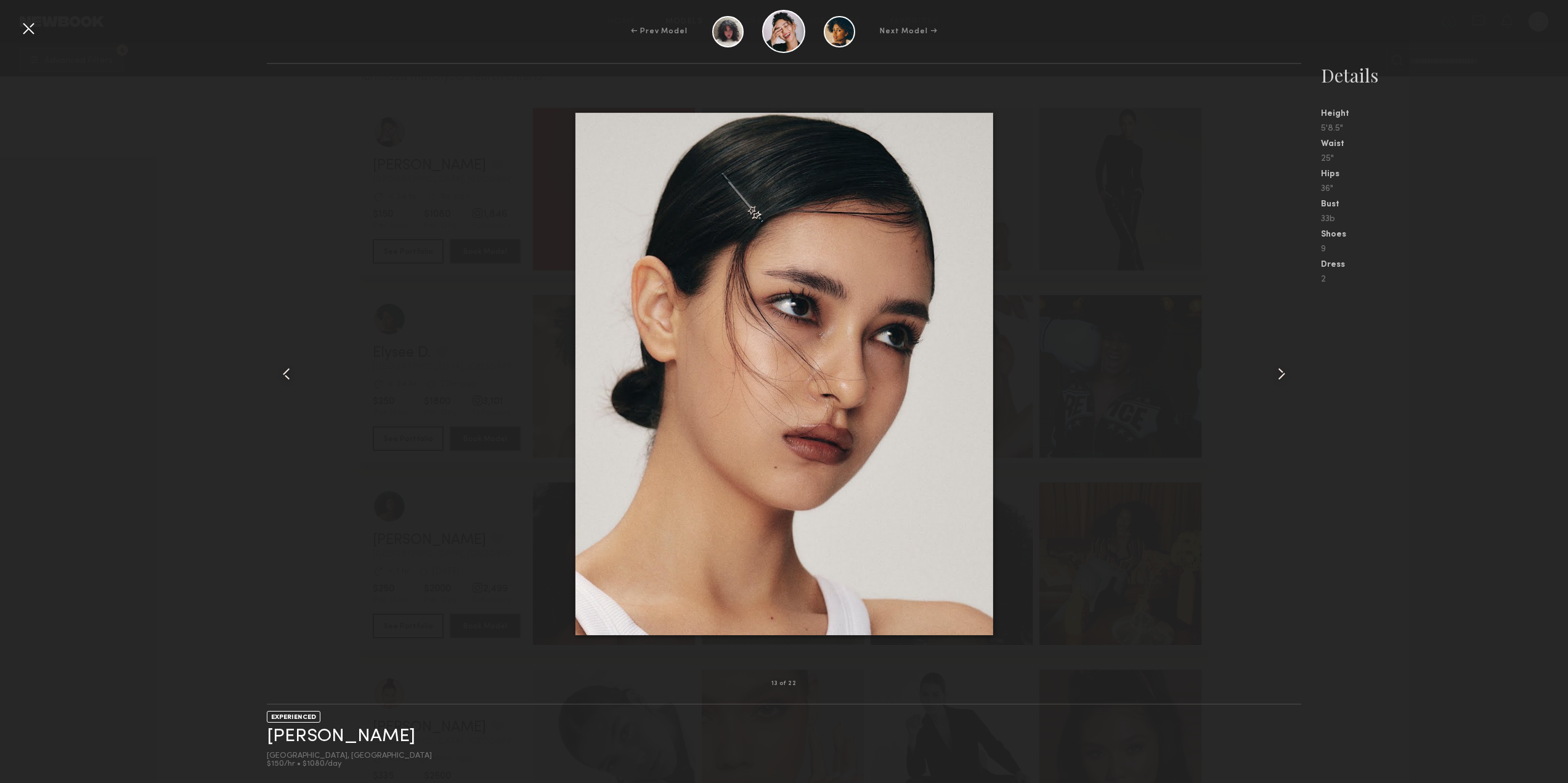
click at [1281, 374] on common-icon at bounding box center [1281, 374] width 20 height 20
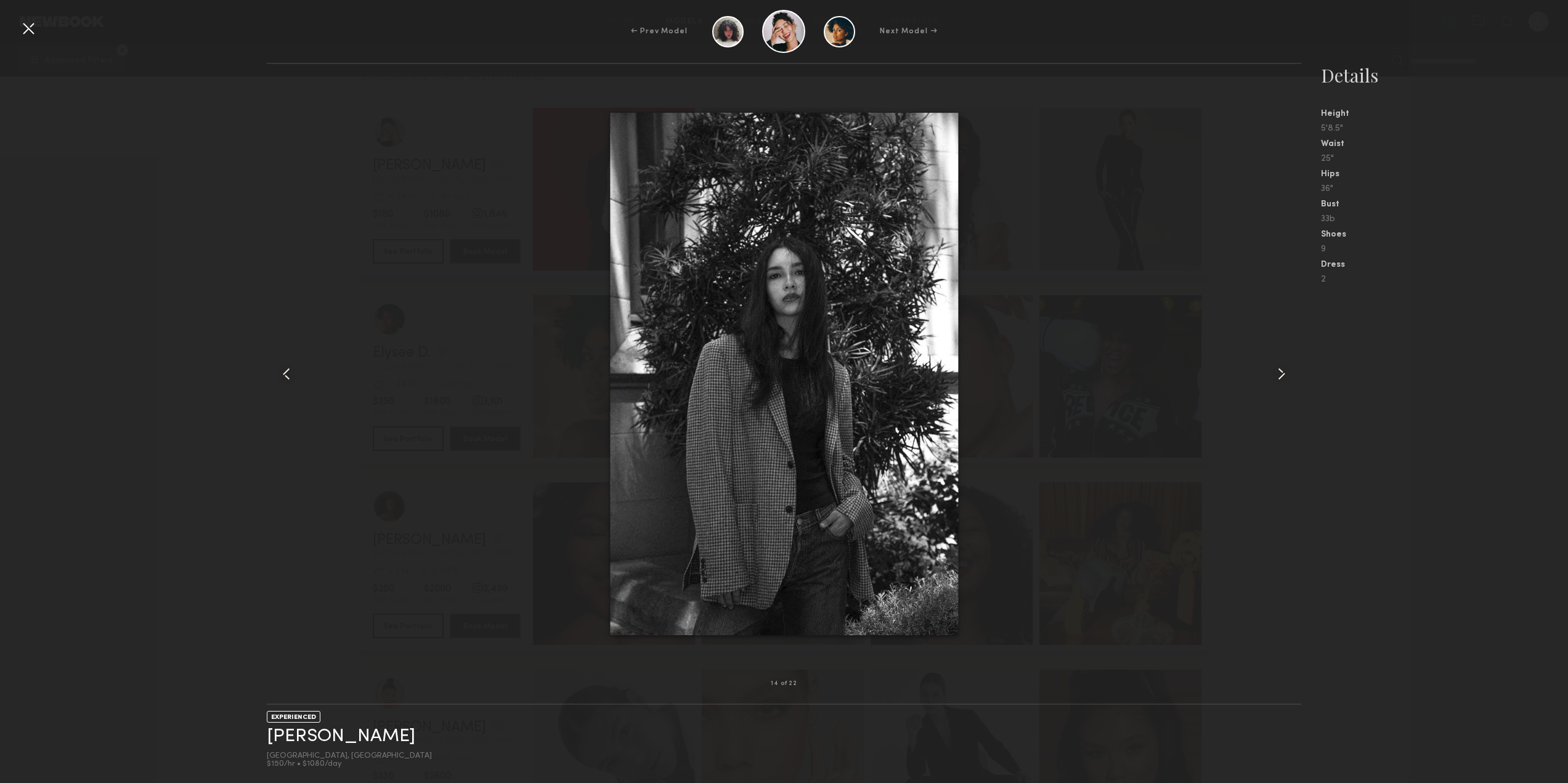
click at [1281, 374] on common-icon at bounding box center [1281, 374] width 20 height 20
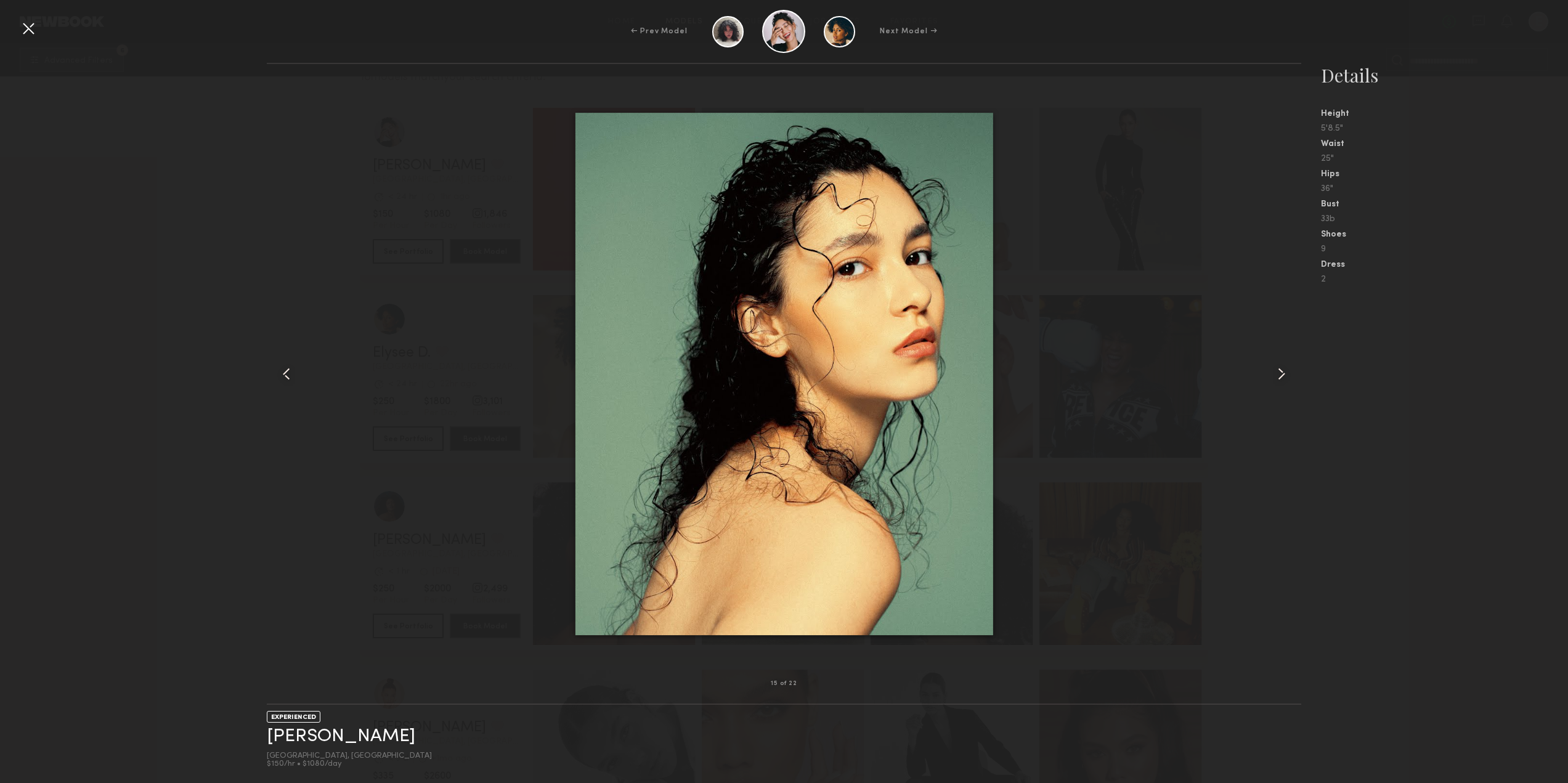
click at [1175, 385] on div at bounding box center [784, 374] width 1035 height 580
click at [342, 339] on div at bounding box center [784, 374] width 1035 height 580
click at [23, 29] on div at bounding box center [29, 29] width 20 height 20
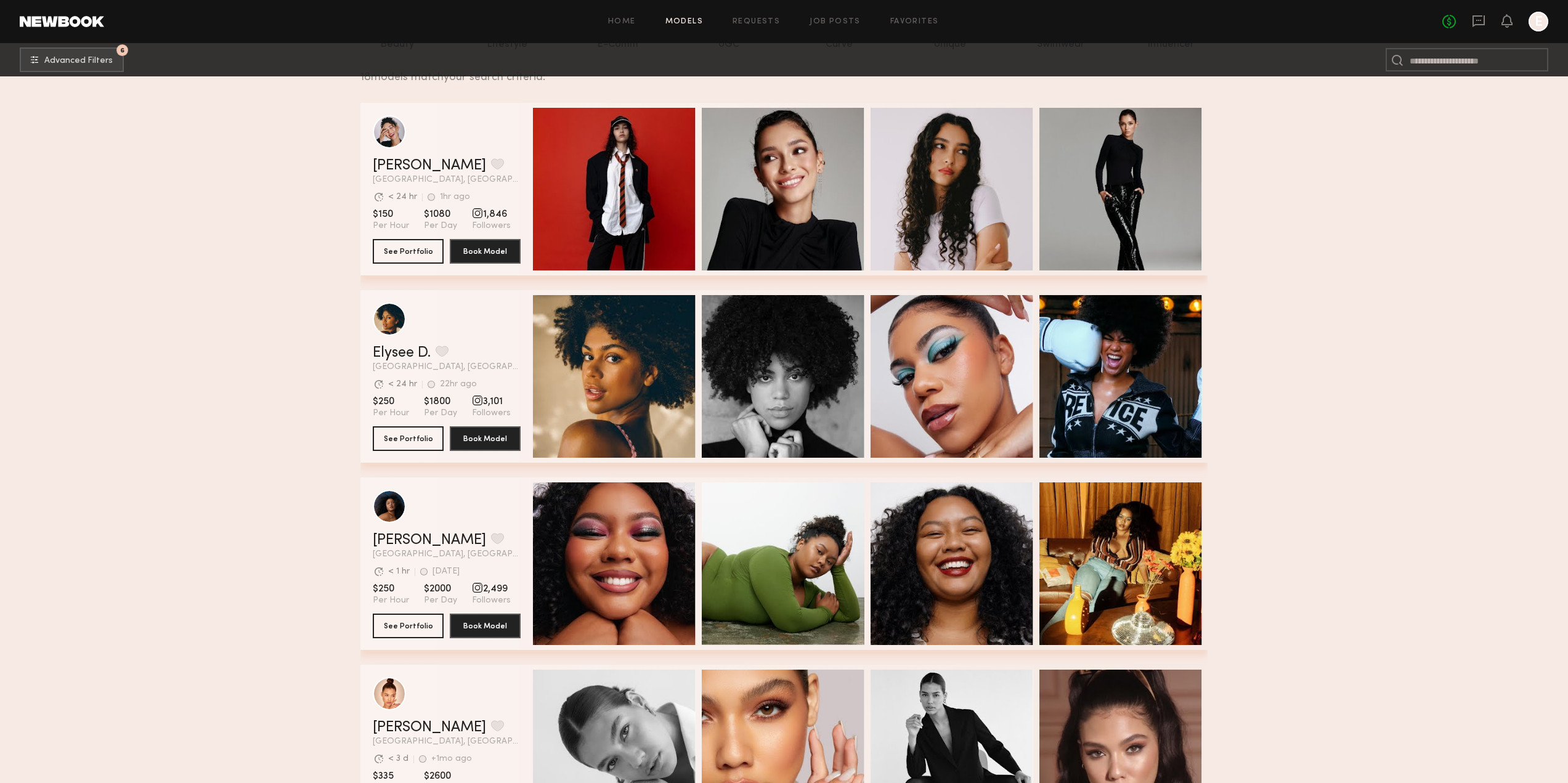
click at [470, 184] on span "Los Angeles, CA" at bounding box center [446, 180] width 148 height 9
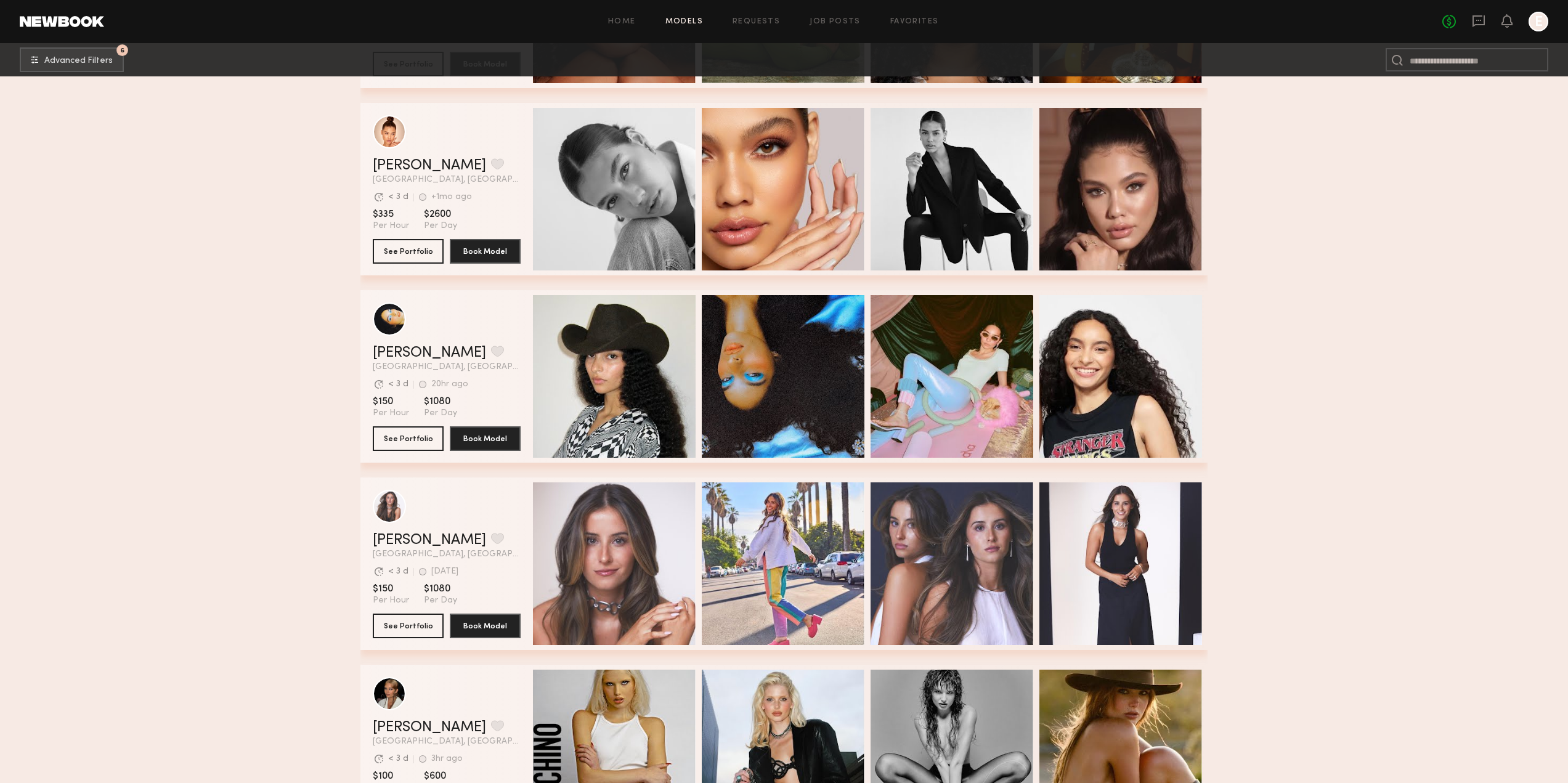
scroll to position [801, 0]
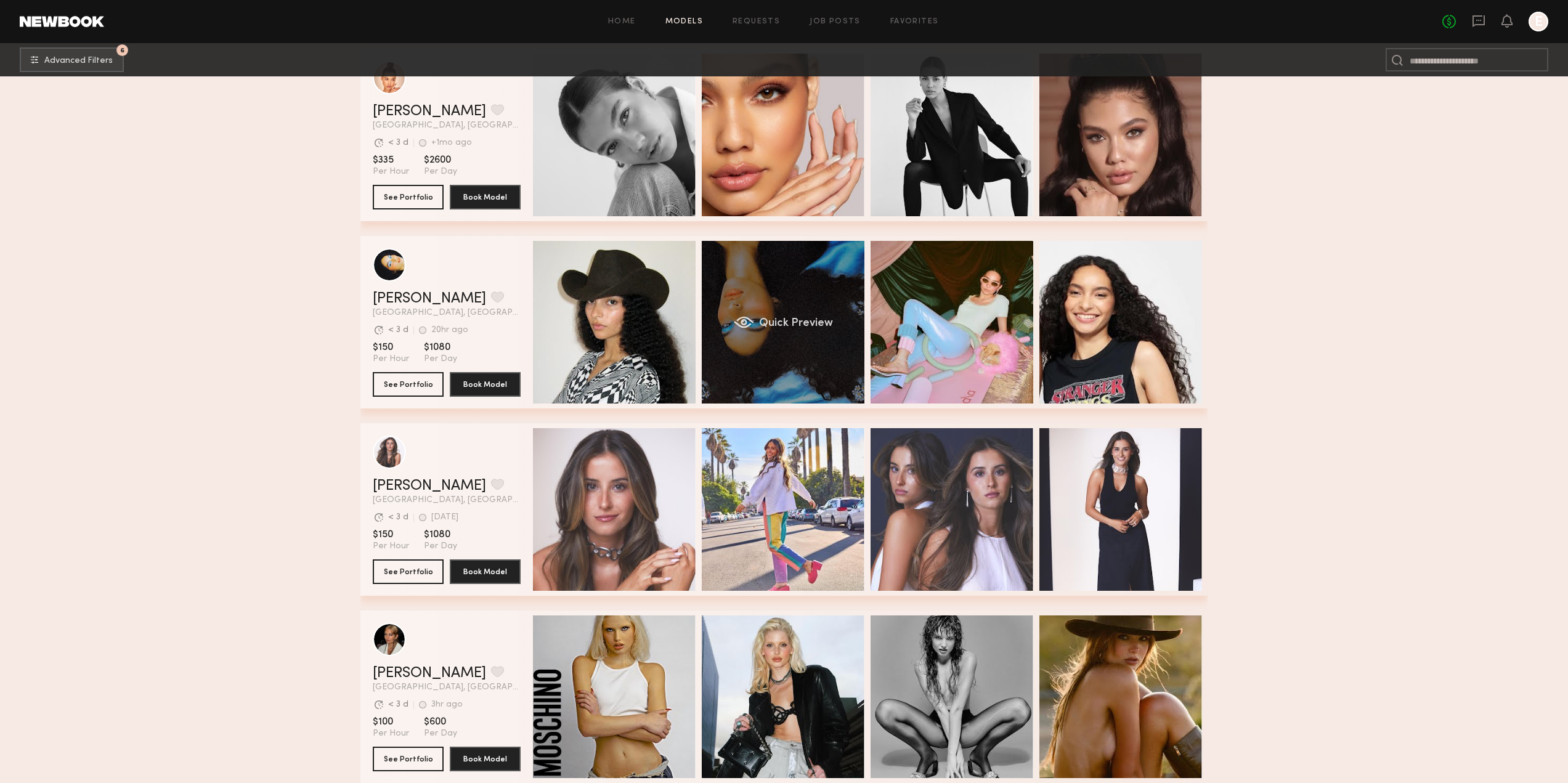
click at [818, 299] on div "Quick Preview" at bounding box center [783, 322] width 162 height 162
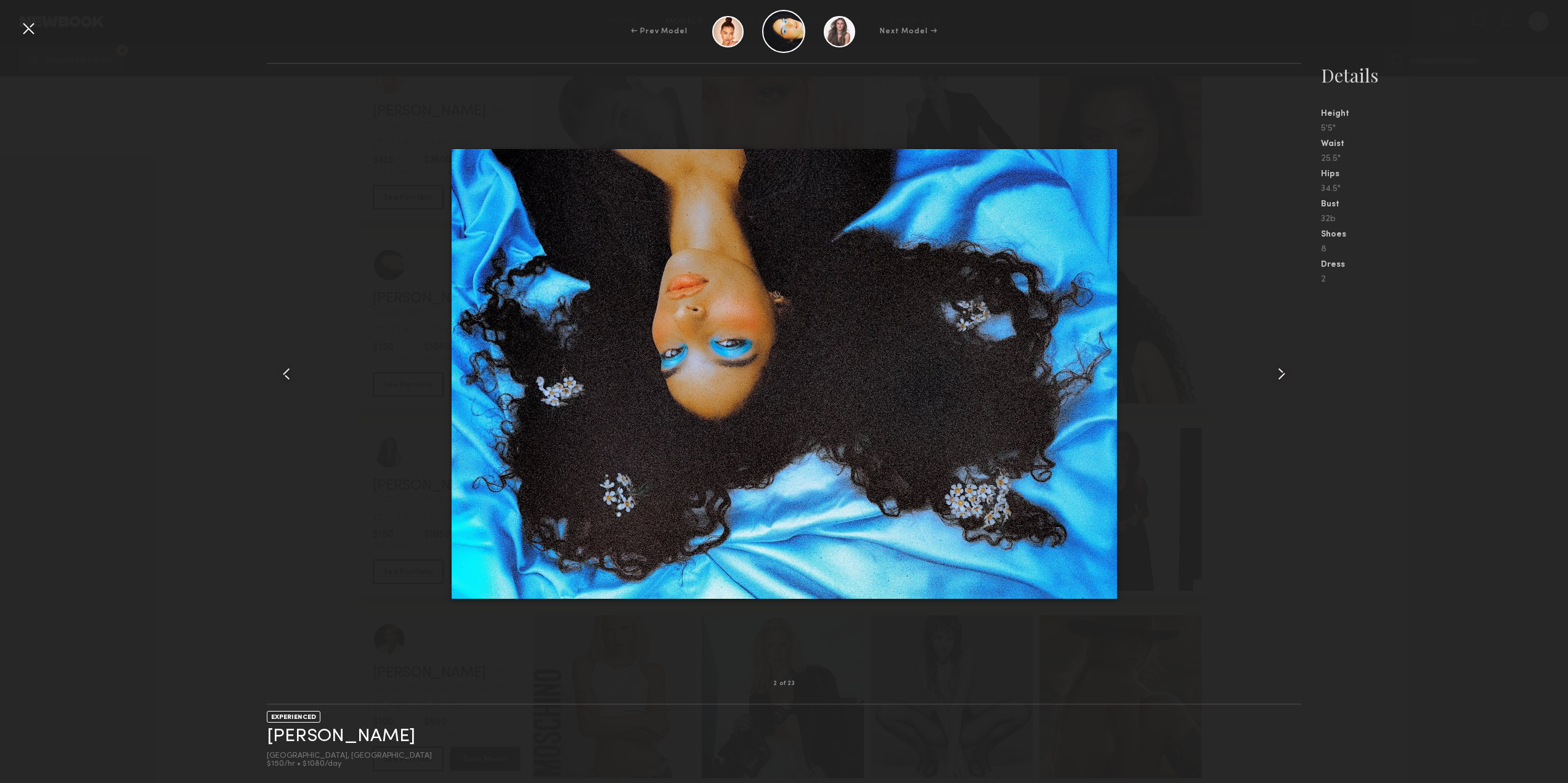
click at [1273, 367] on common-icon at bounding box center [1281, 374] width 20 height 20
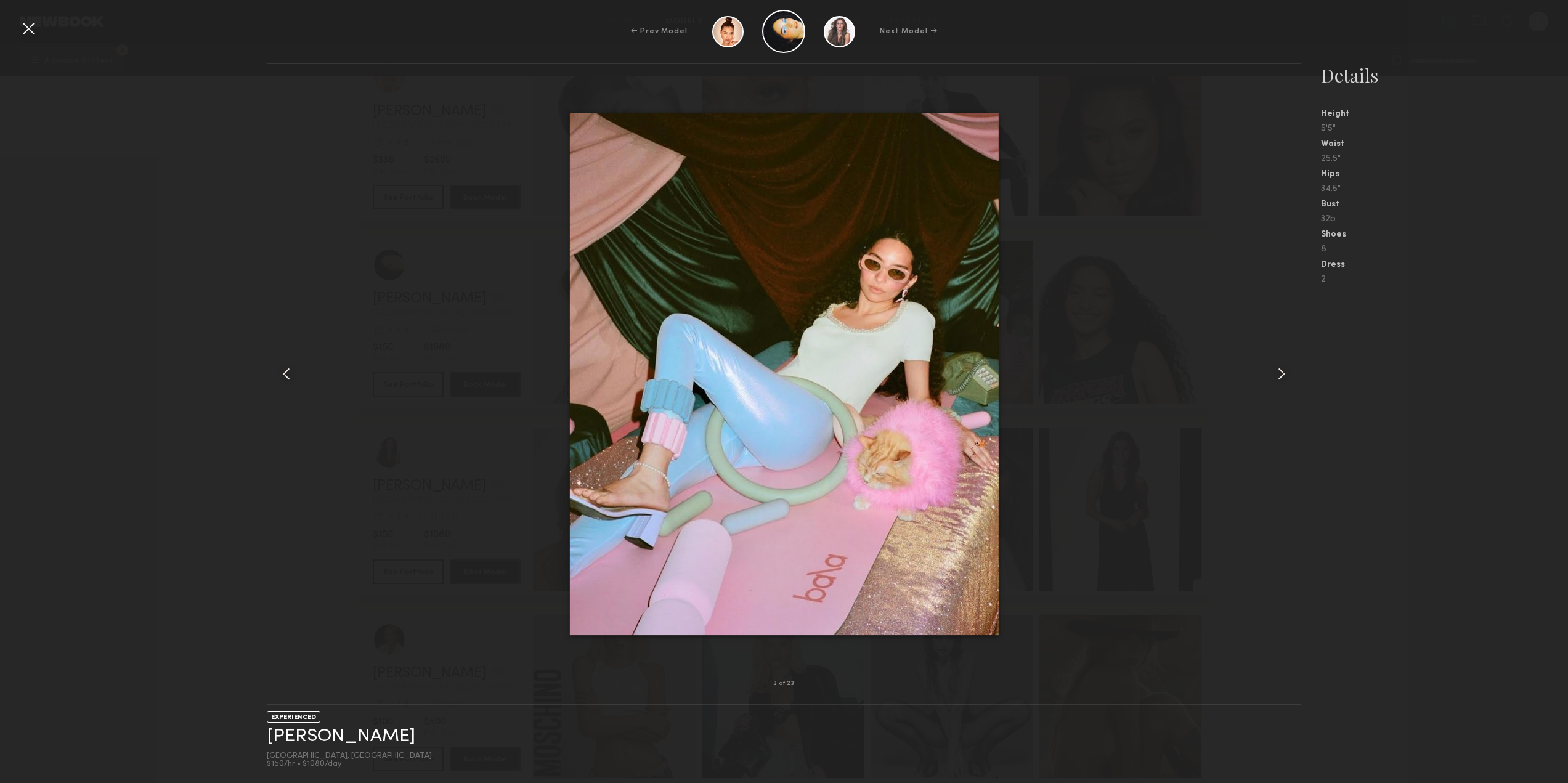
click at [1273, 367] on common-icon at bounding box center [1281, 374] width 20 height 20
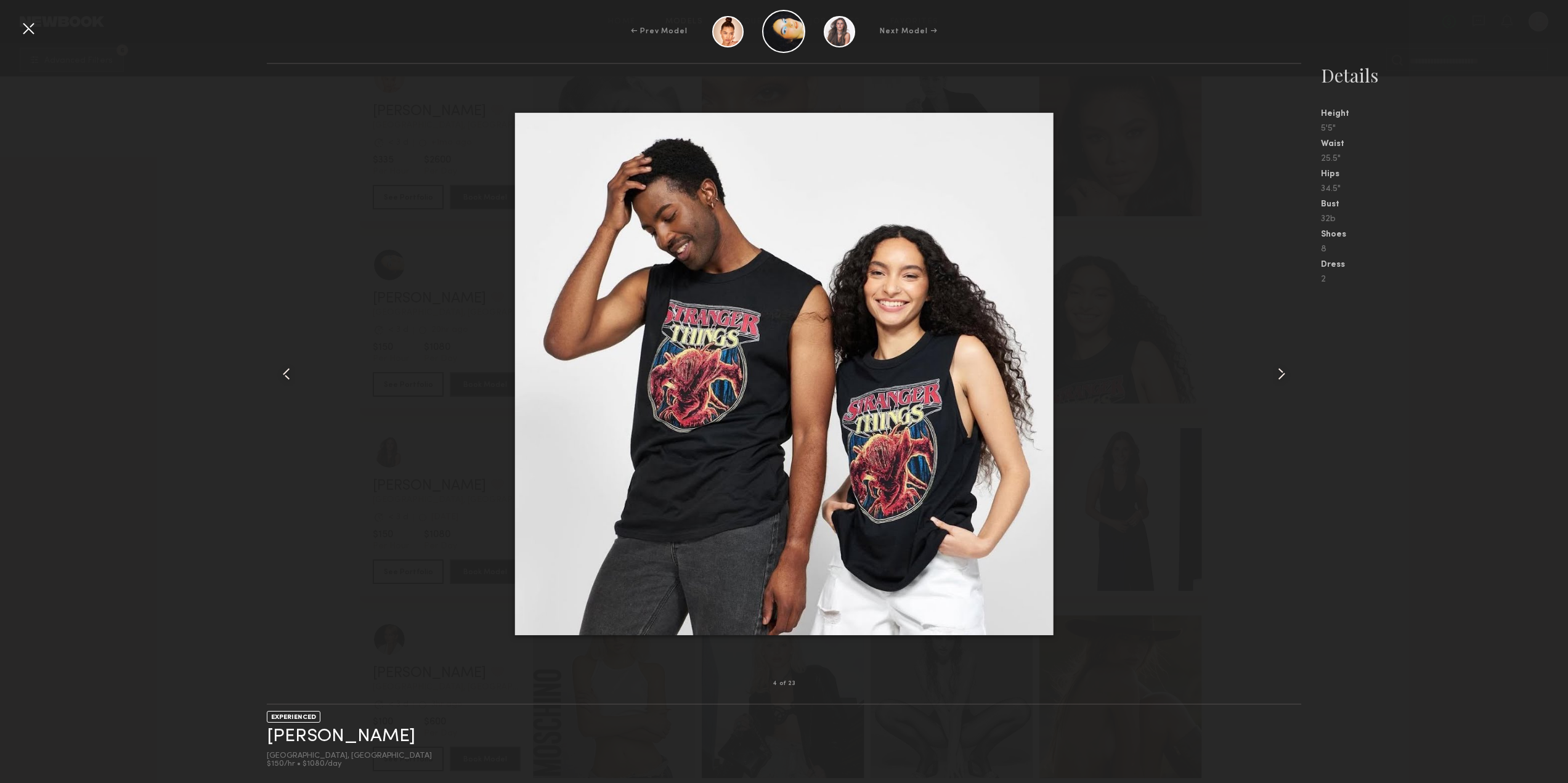
click at [1273, 367] on common-icon at bounding box center [1281, 374] width 20 height 20
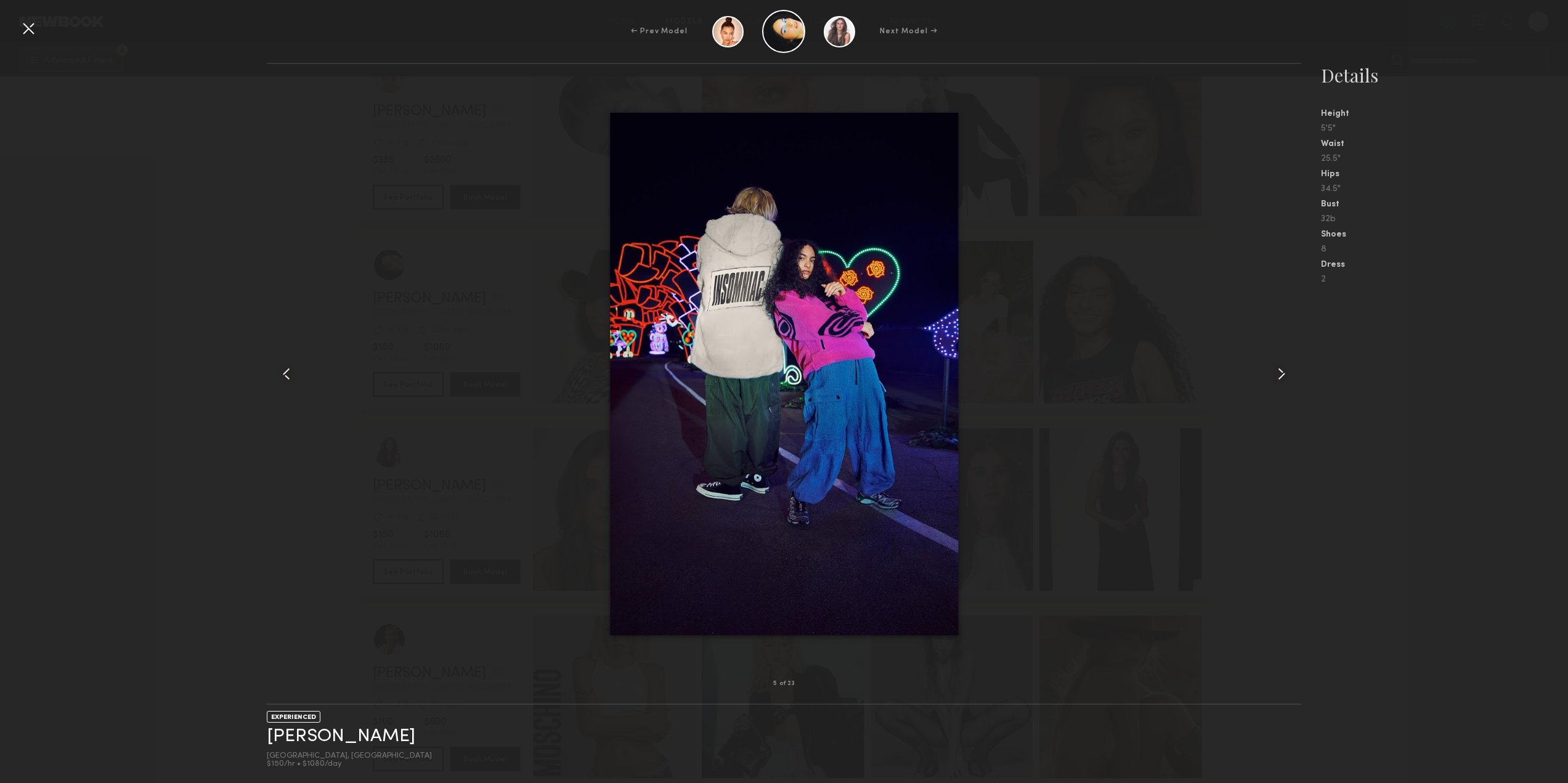
click at [1273, 367] on common-icon at bounding box center [1281, 374] width 20 height 20
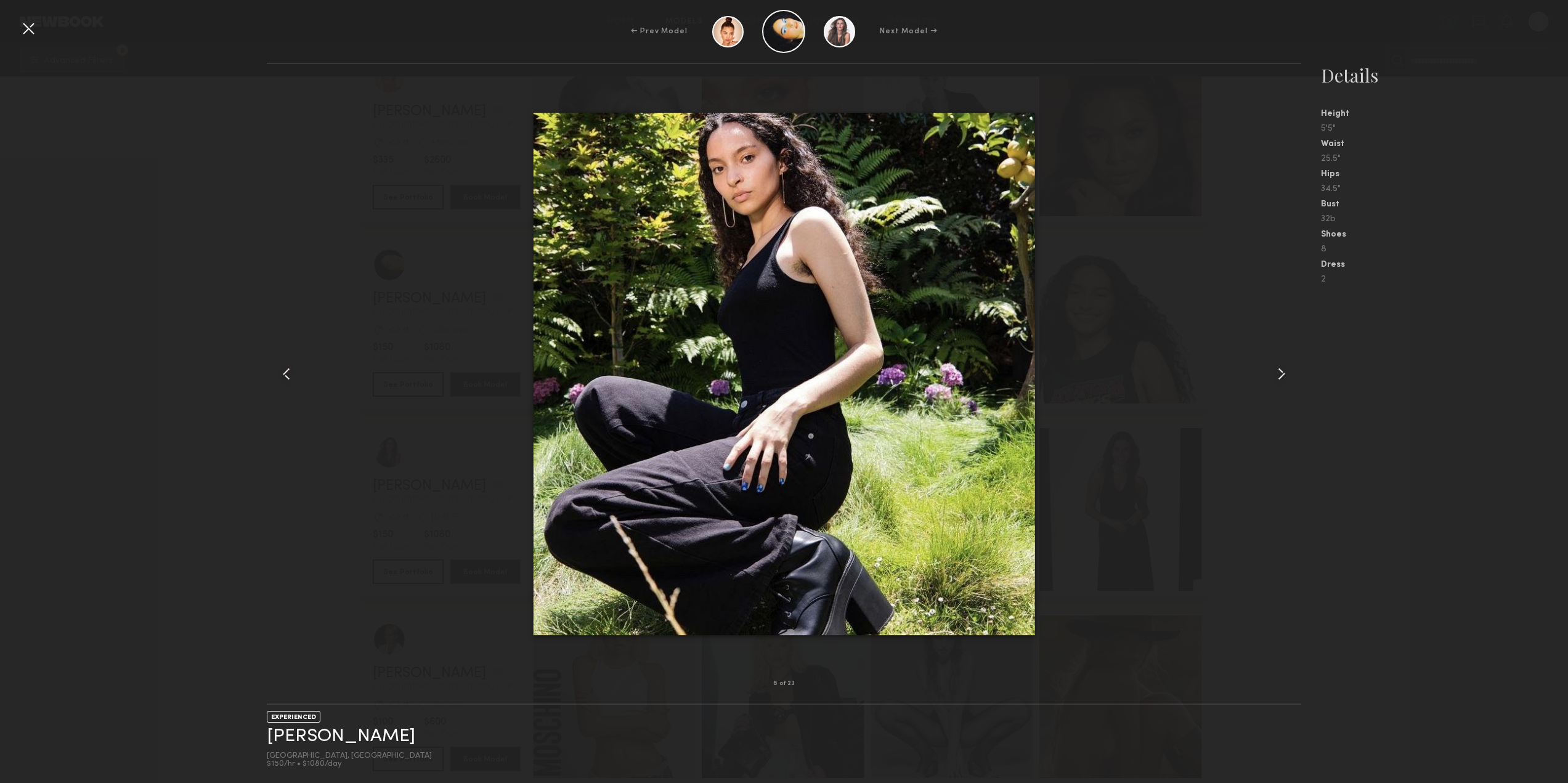
click at [1273, 367] on common-icon at bounding box center [1281, 374] width 20 height 20
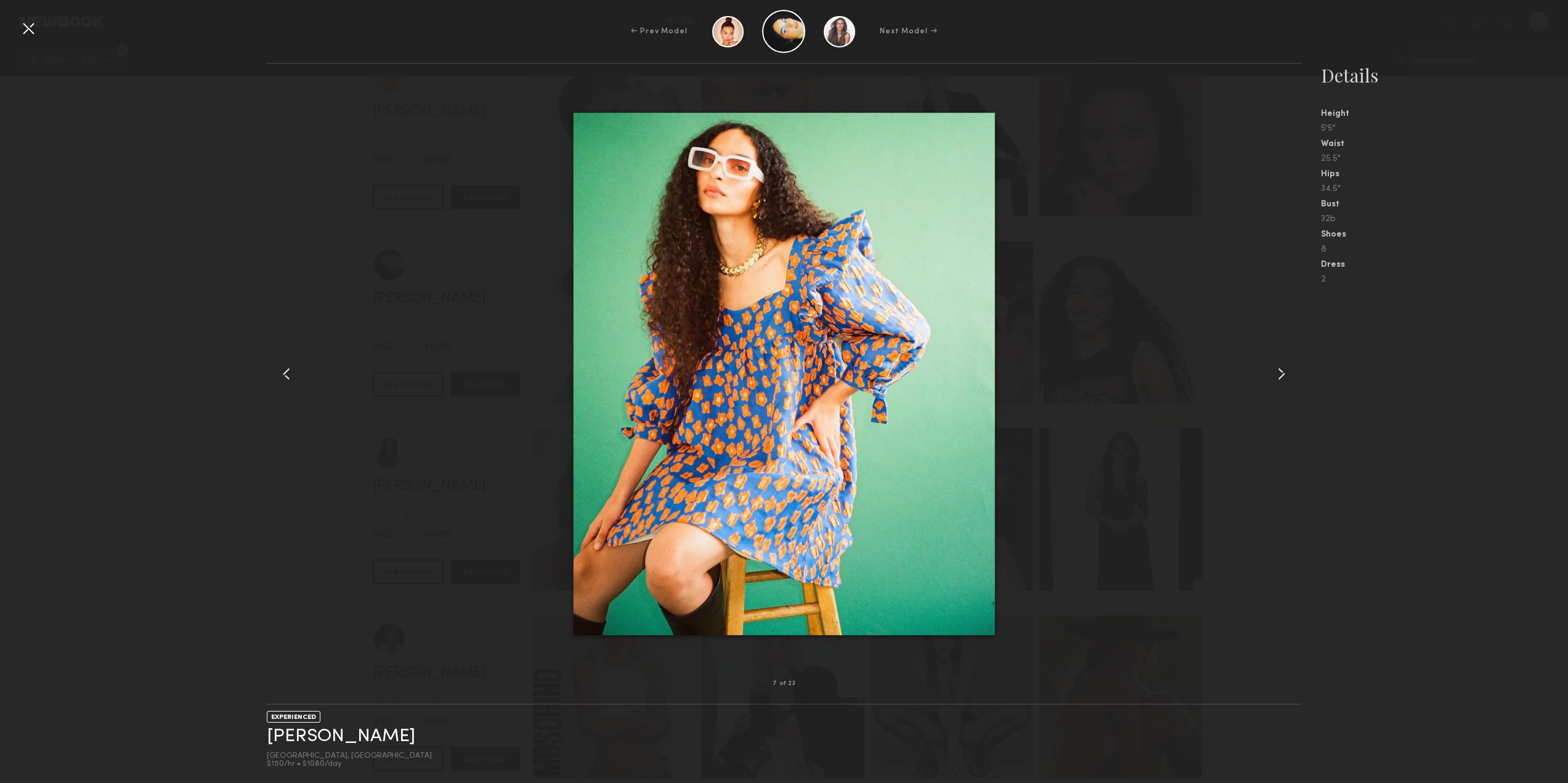
click at [1273, 367] on common-icon at bounding box center [1281, 374] width 20 height 20
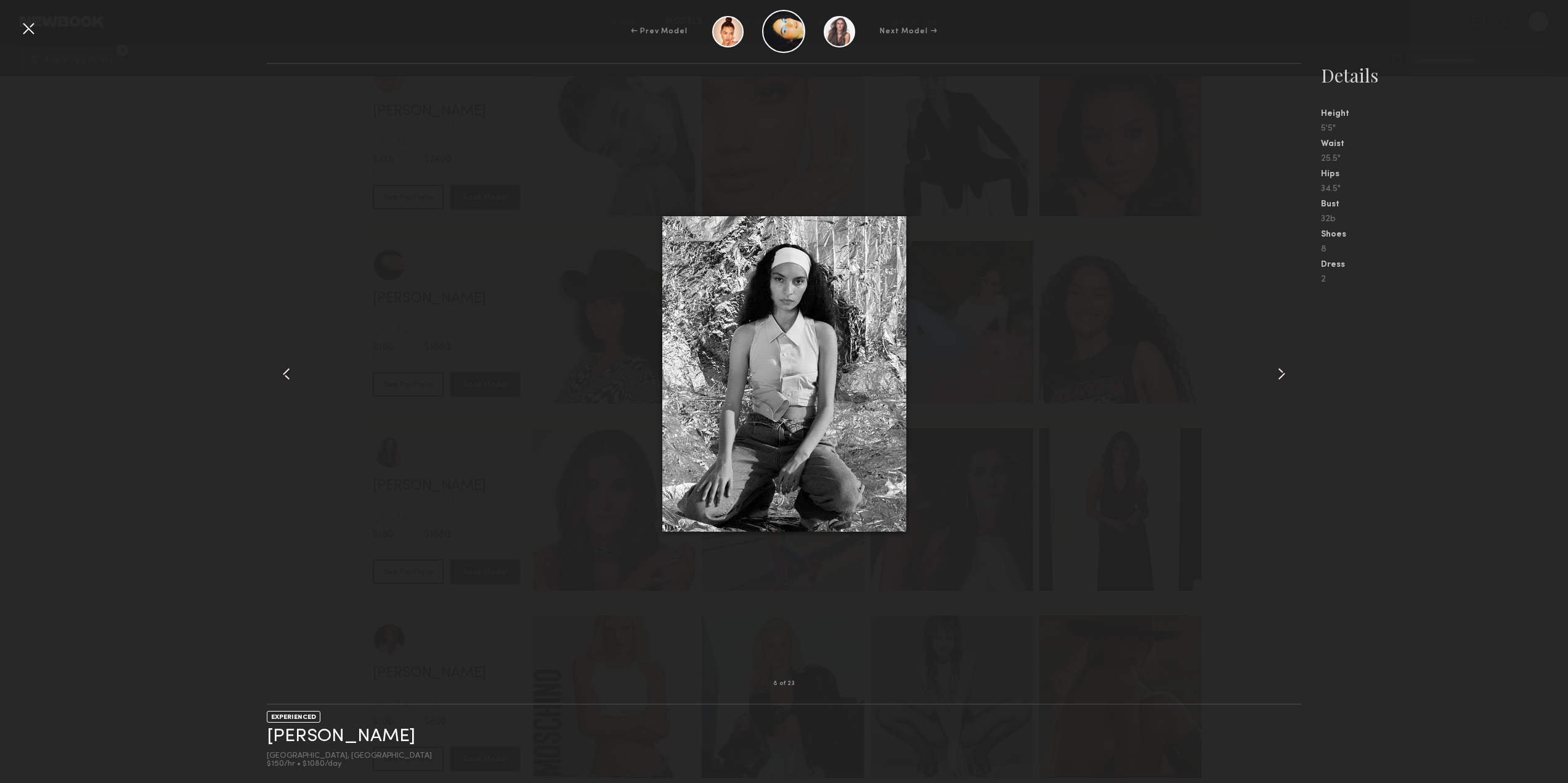
click at [1273, 367] on common-icon at bounding box center [1281, 374] width 20 height 20
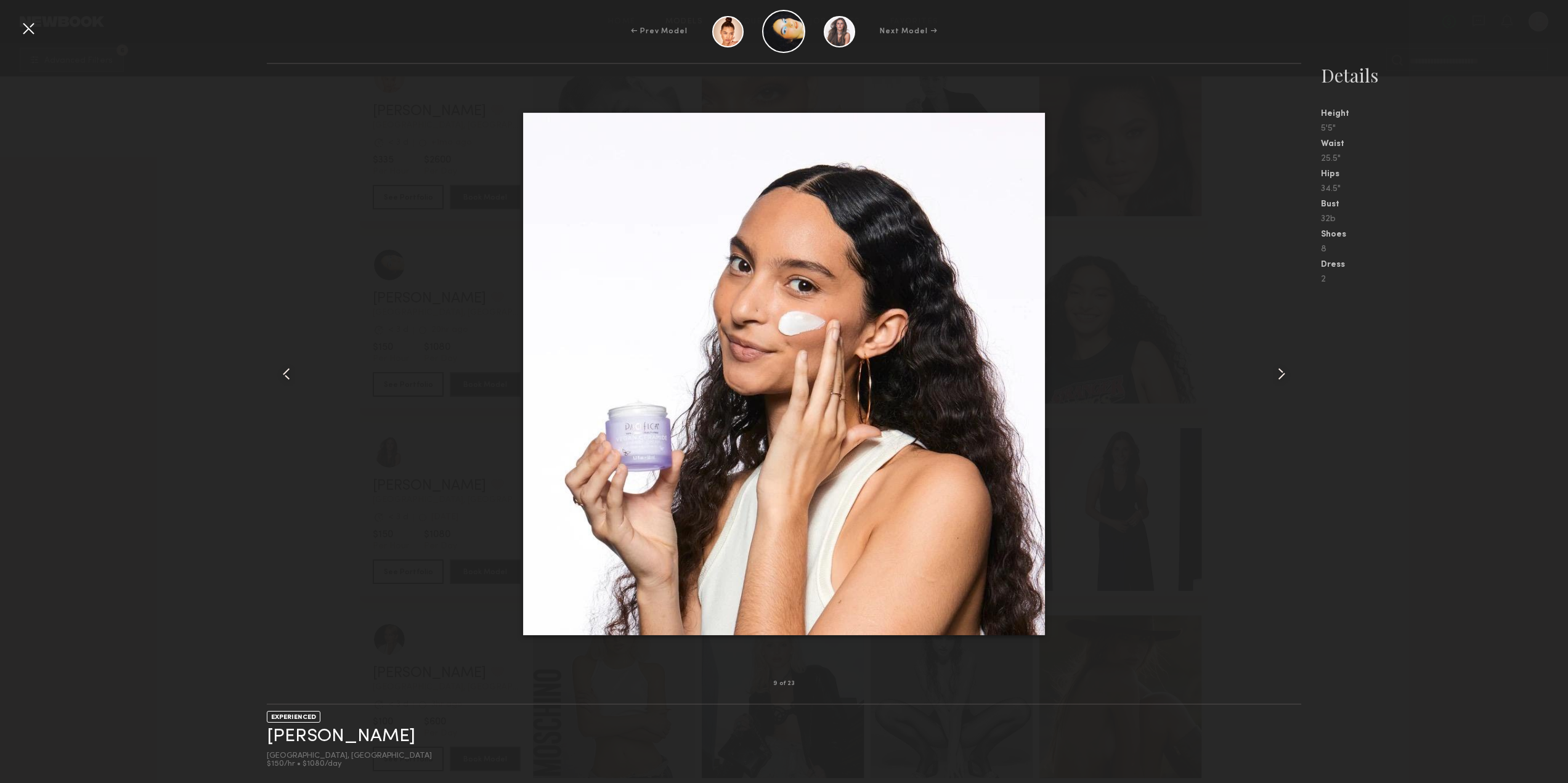
click at [1273, 367] on common-icon at bounding box center [1281, 374] width 20 height 20
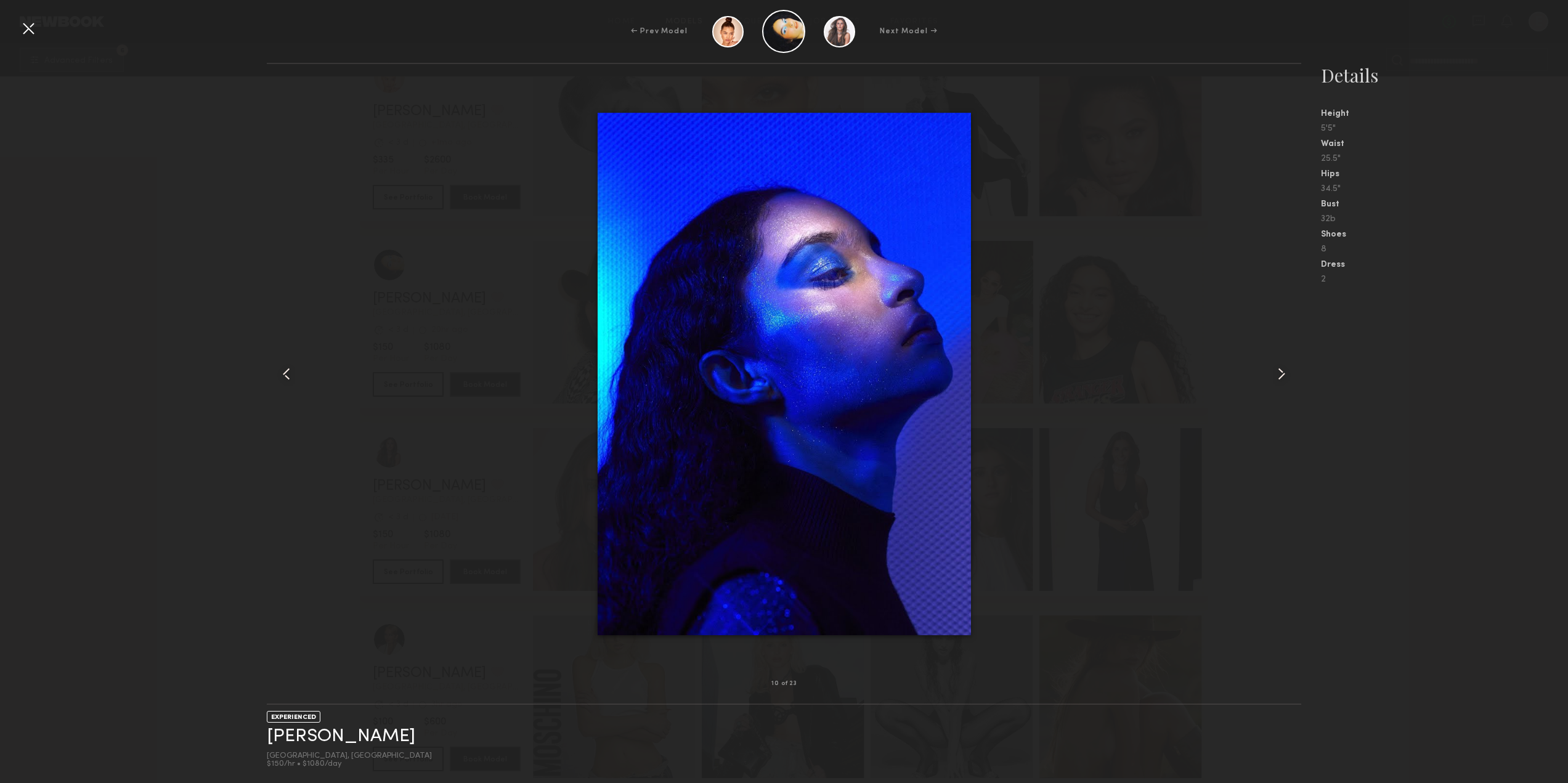
click at [1273, 367] on common-icon at bounding box center [1281, 374] width 20 height 20
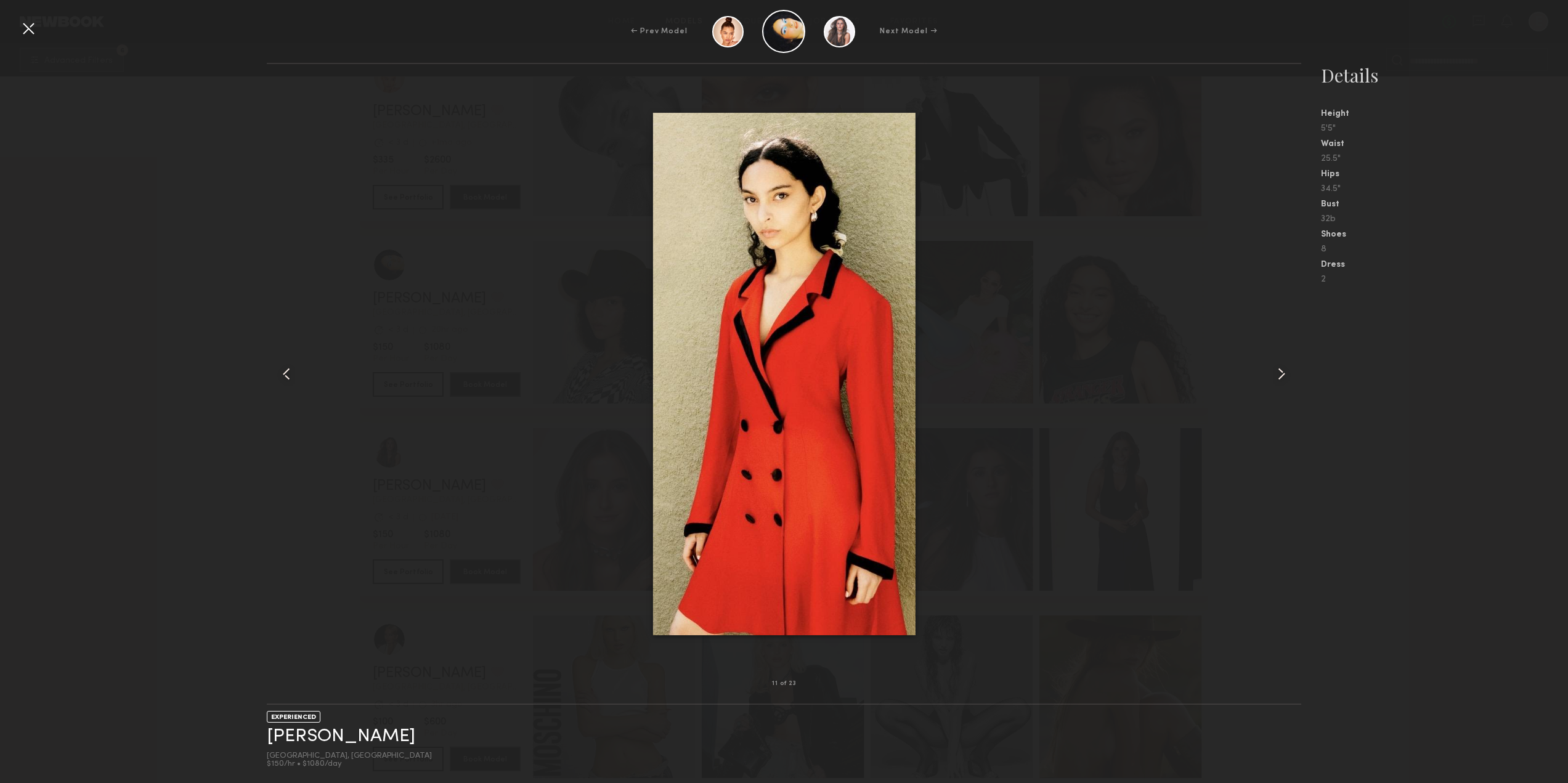
click at [1273, 367] on common-icon at bounding box center [1281, 374] width 20 height 20
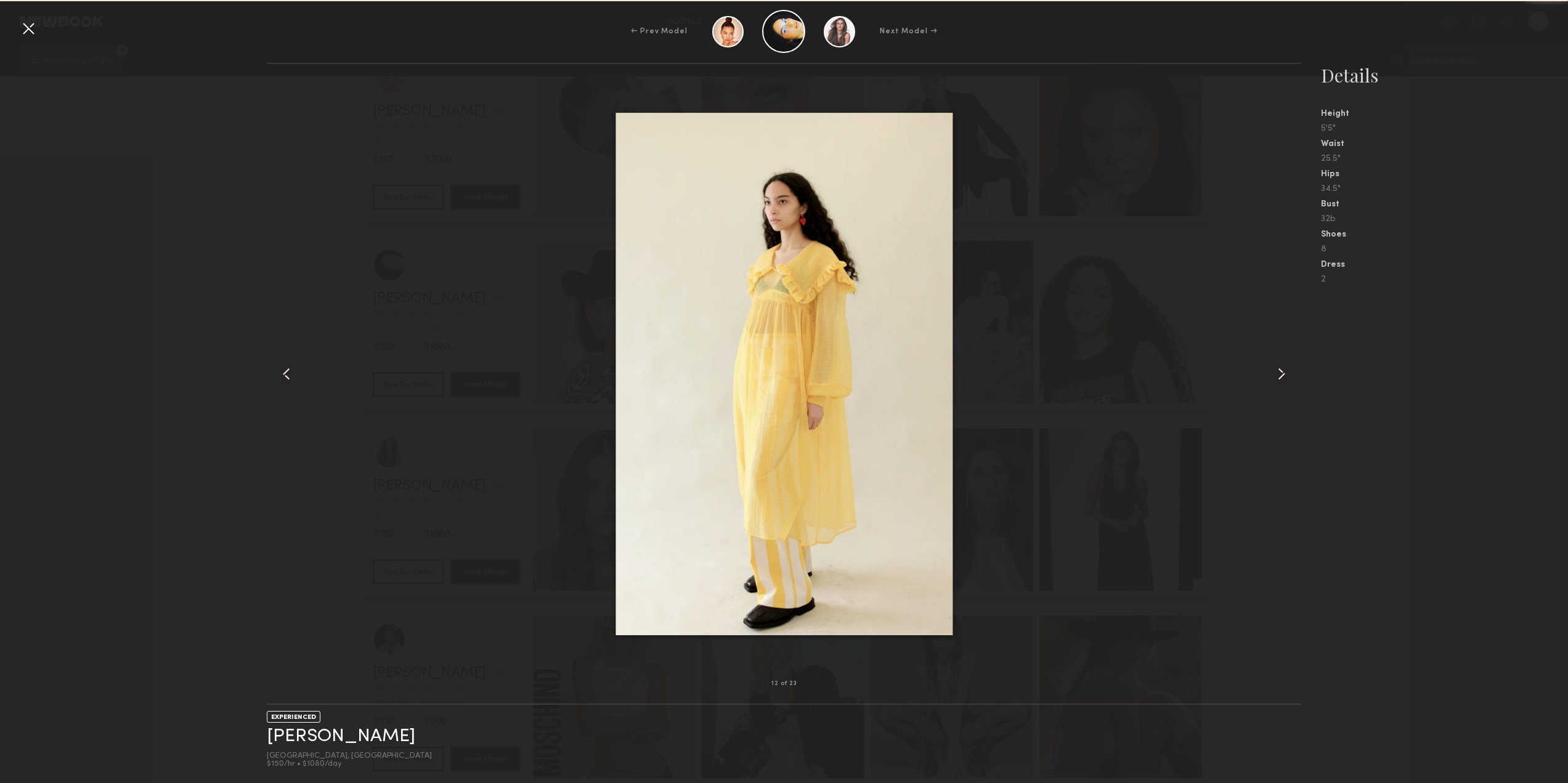
click at [1273, 367] on common-icon at bounding box center [1281, 374] width 20 height 20
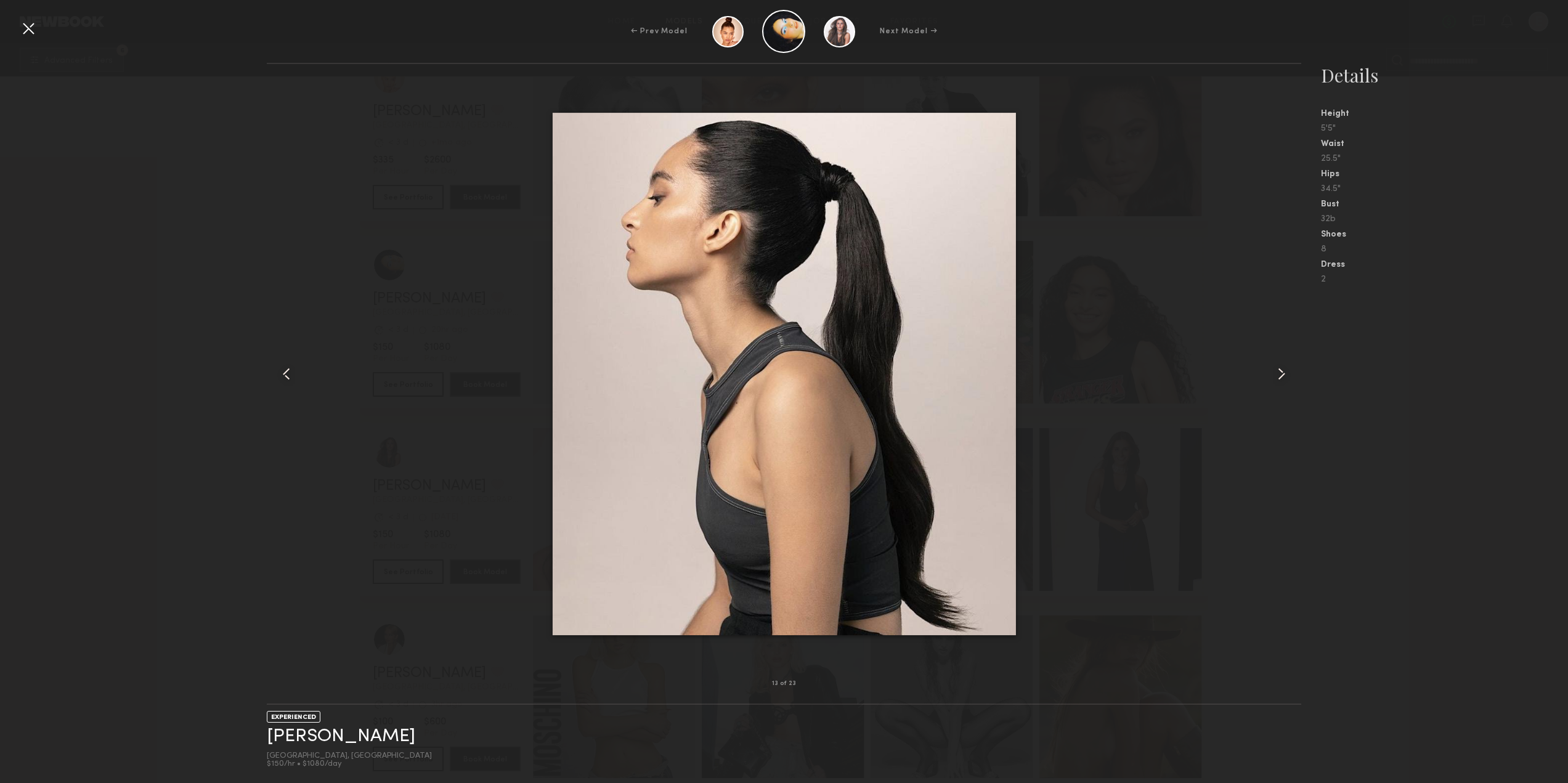
click at [33, 33] on div at bounding box center [29, 29] width 20 height 20
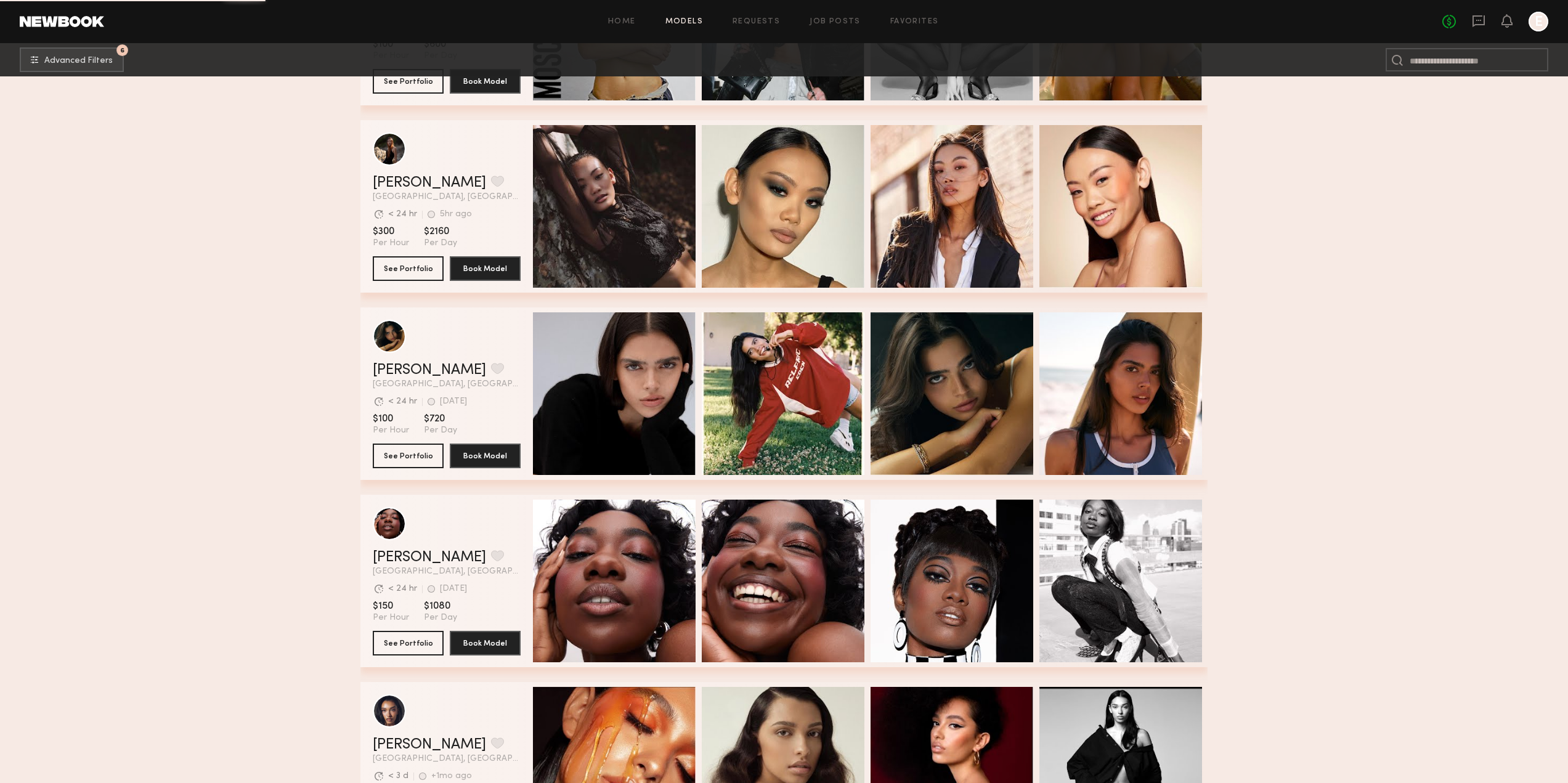
scroll to position [1725, 0]
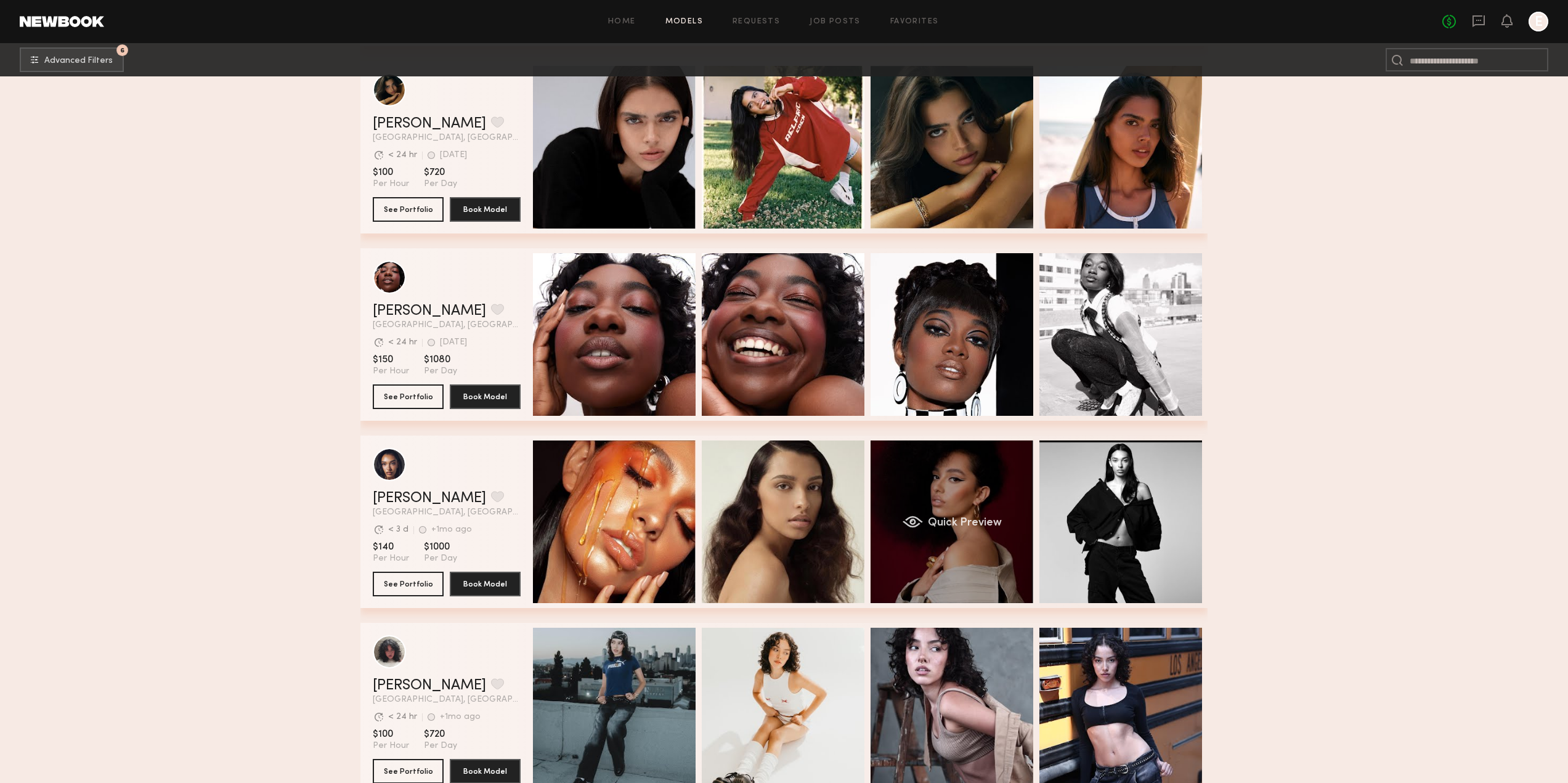
click at [989, 541] on div "Quick Preview" at bounding box center [951, 522] width 162 height 162
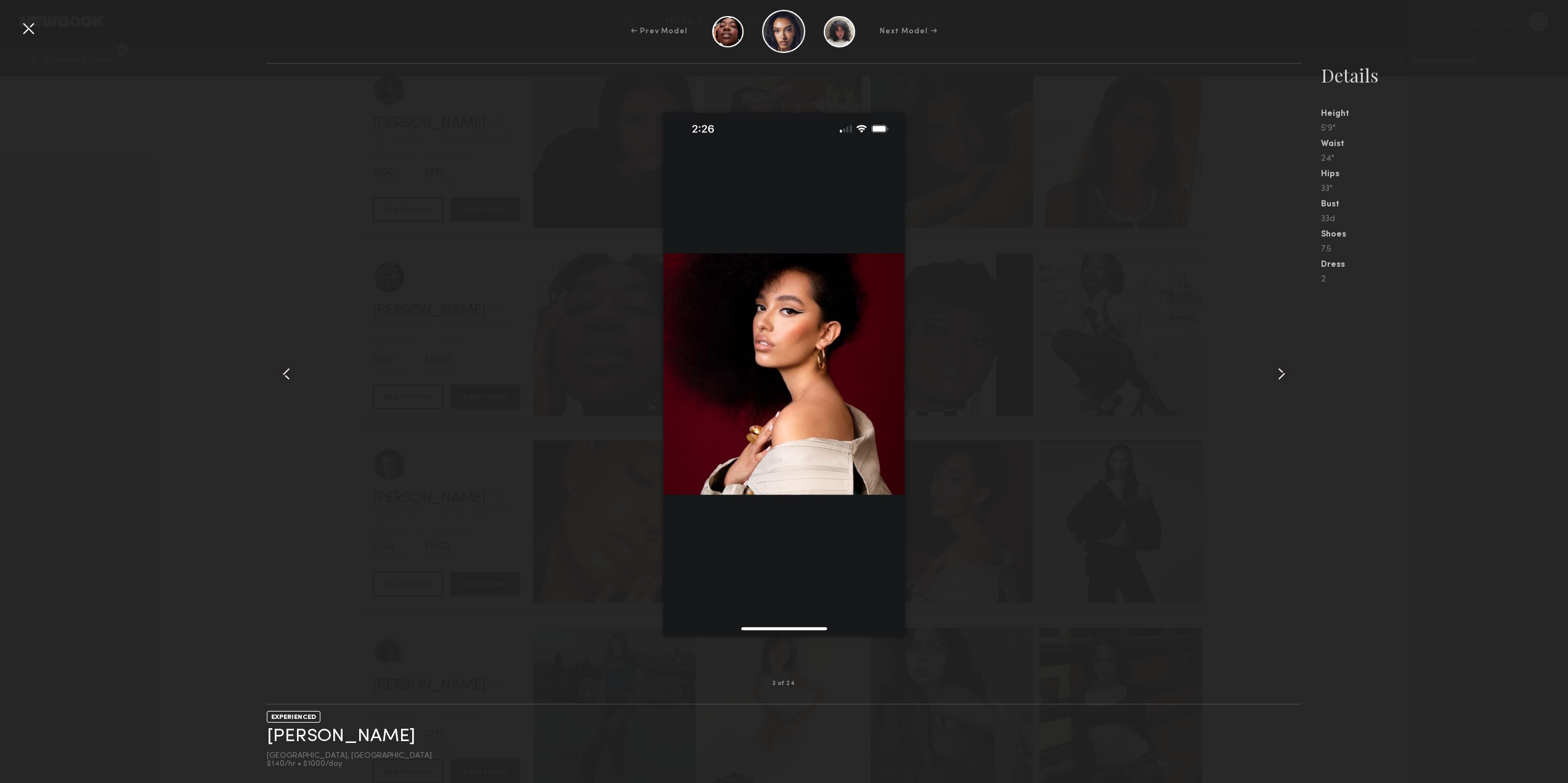
click at [1301, 364] on div at bounding box center [1281, 374] width 41 height 580
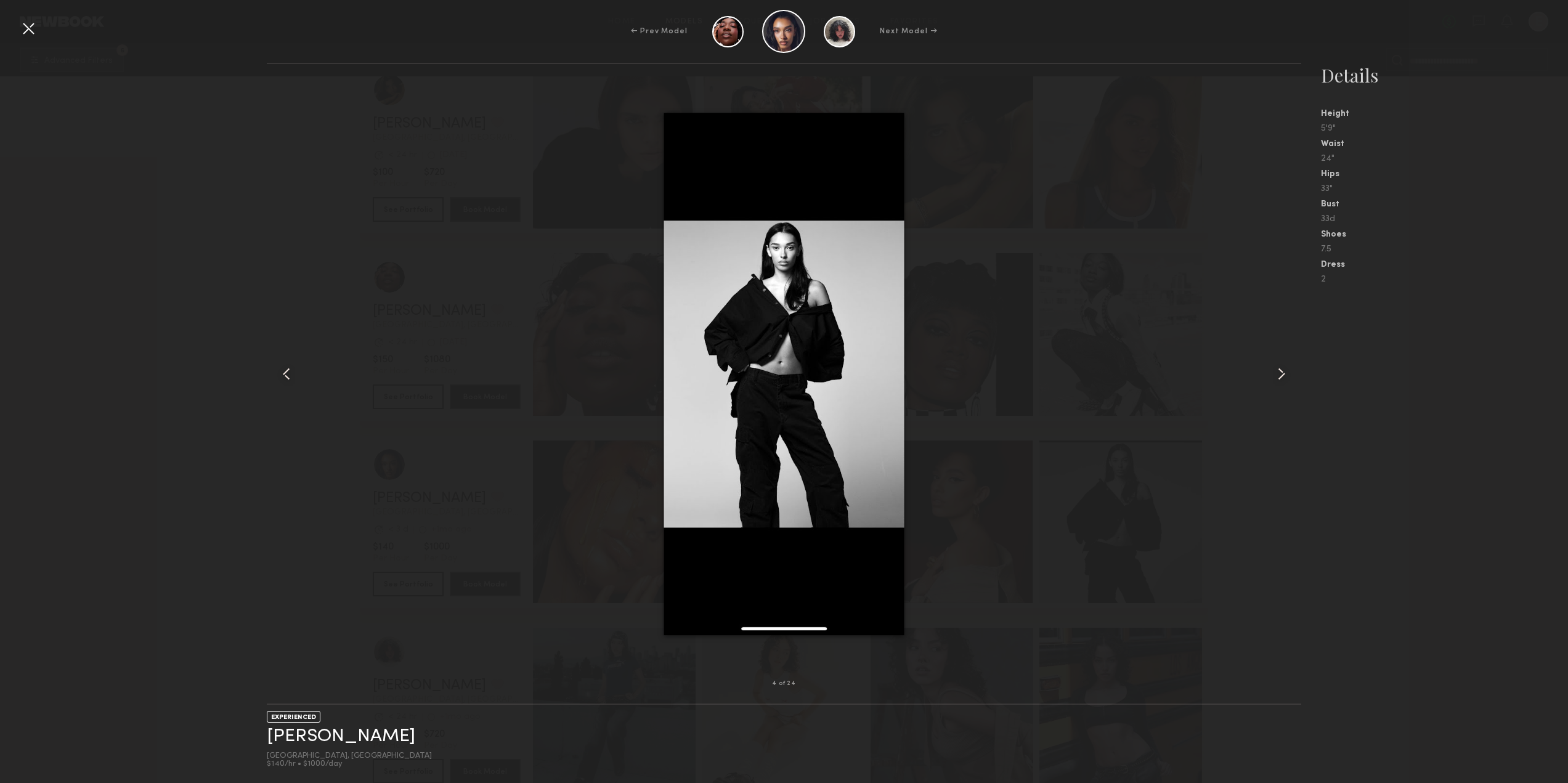
click at [1293, 371] on div at bounding box center [1281, 374] width 41 height 580
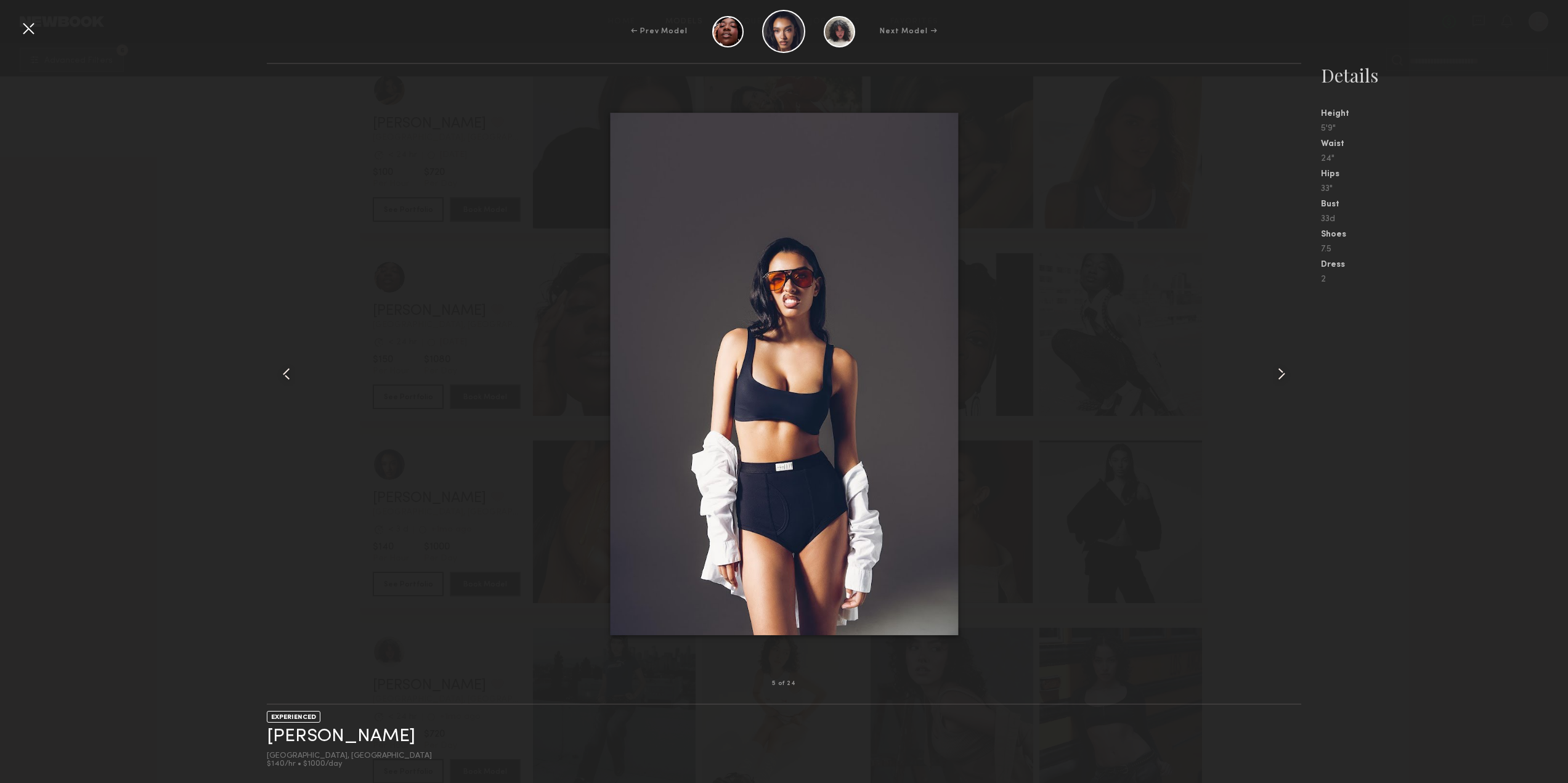
click at [1293, 371] on div at bounding box center [1281, 374] width 41 height 580
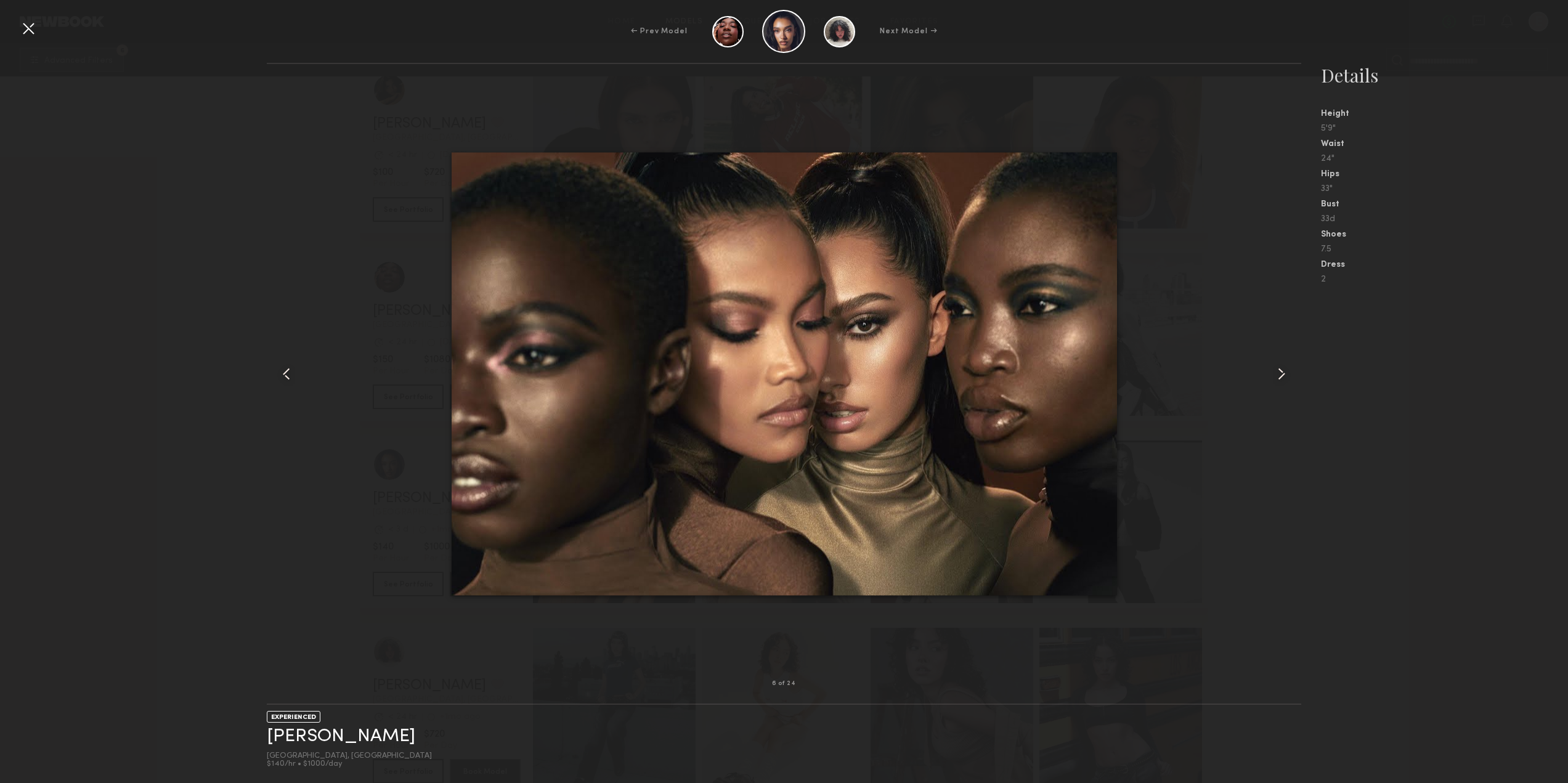
click at [1293, 371] on div at bounding box center [1281, 374] width 41 height 580
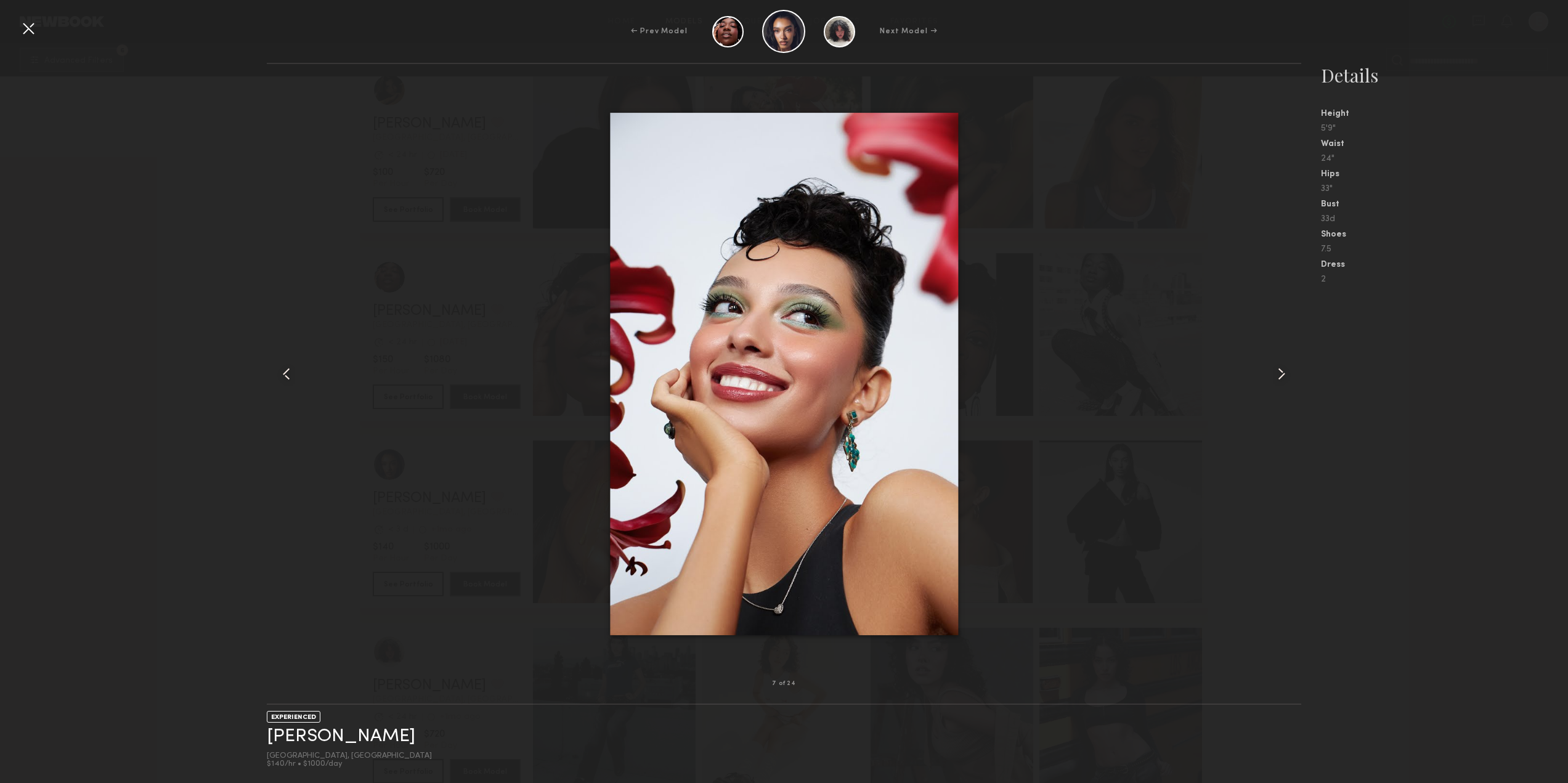
click at [1293, 371] on div at bounding box center [1281, 374] width 41 height 580
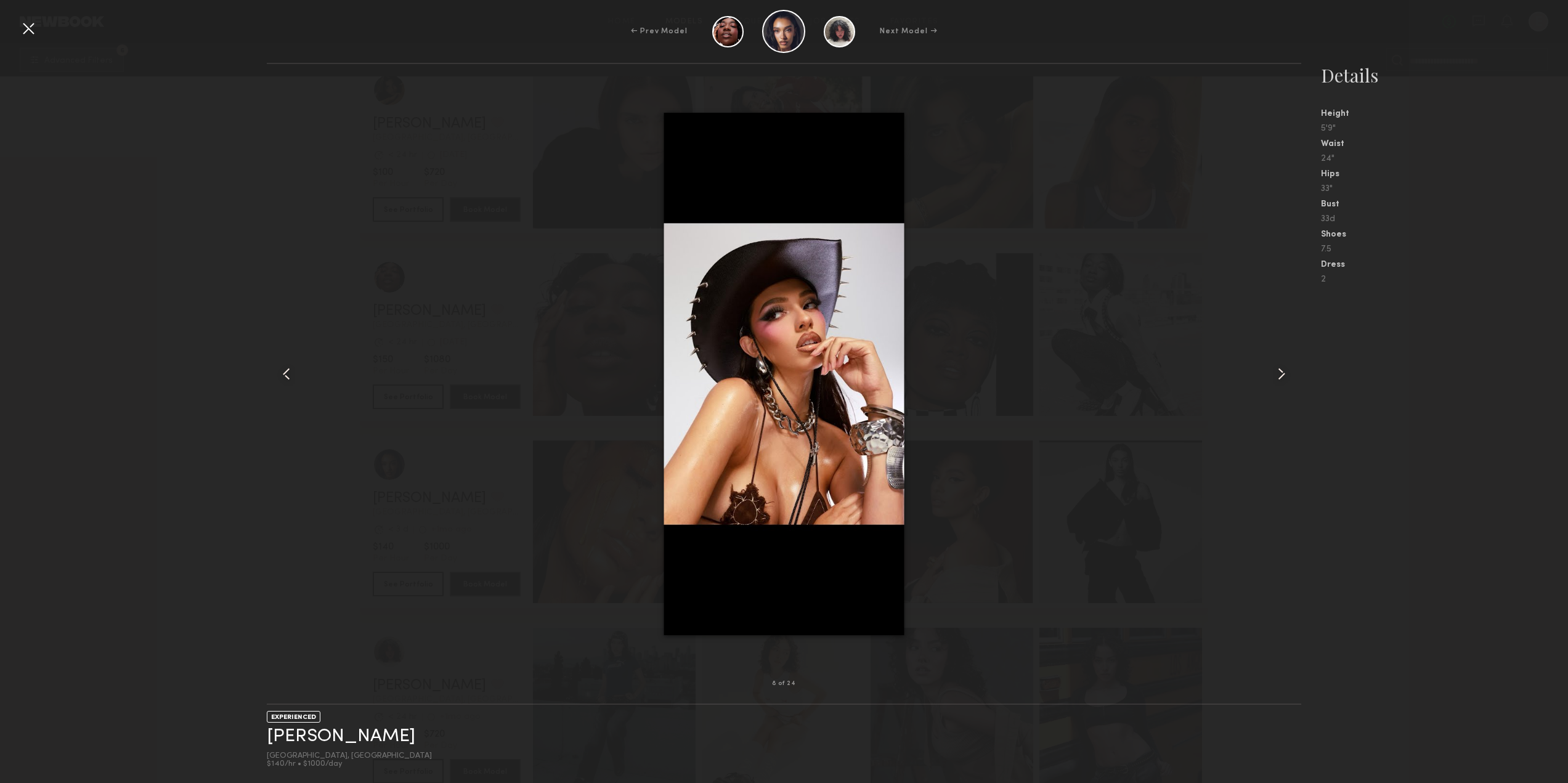
click at [1293, 371] on div at bounding box center [1281, 374] width 41 height 580
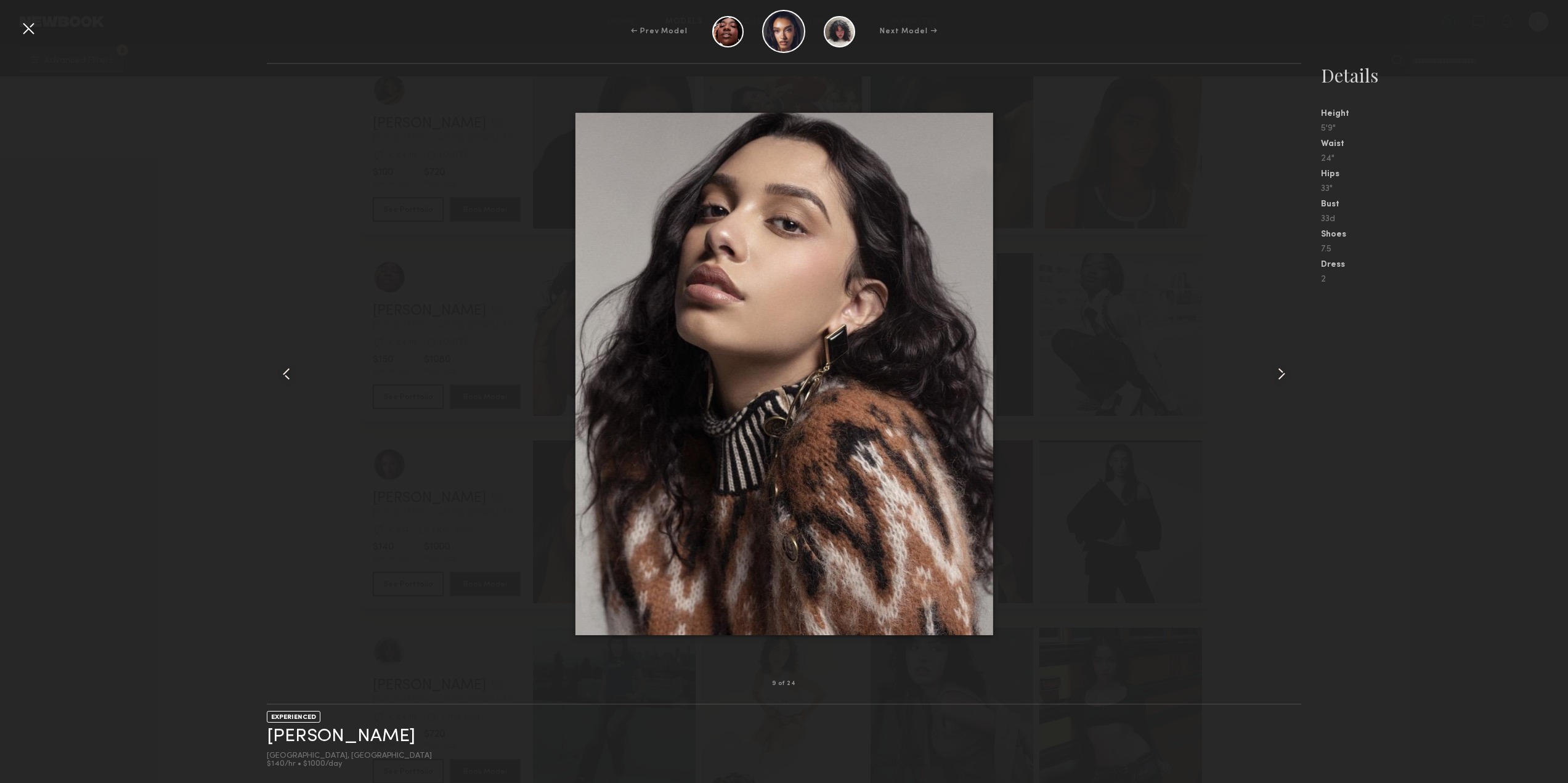
click at [1293, 371] on div at bounding box center [1281, 374] width 41 height 580
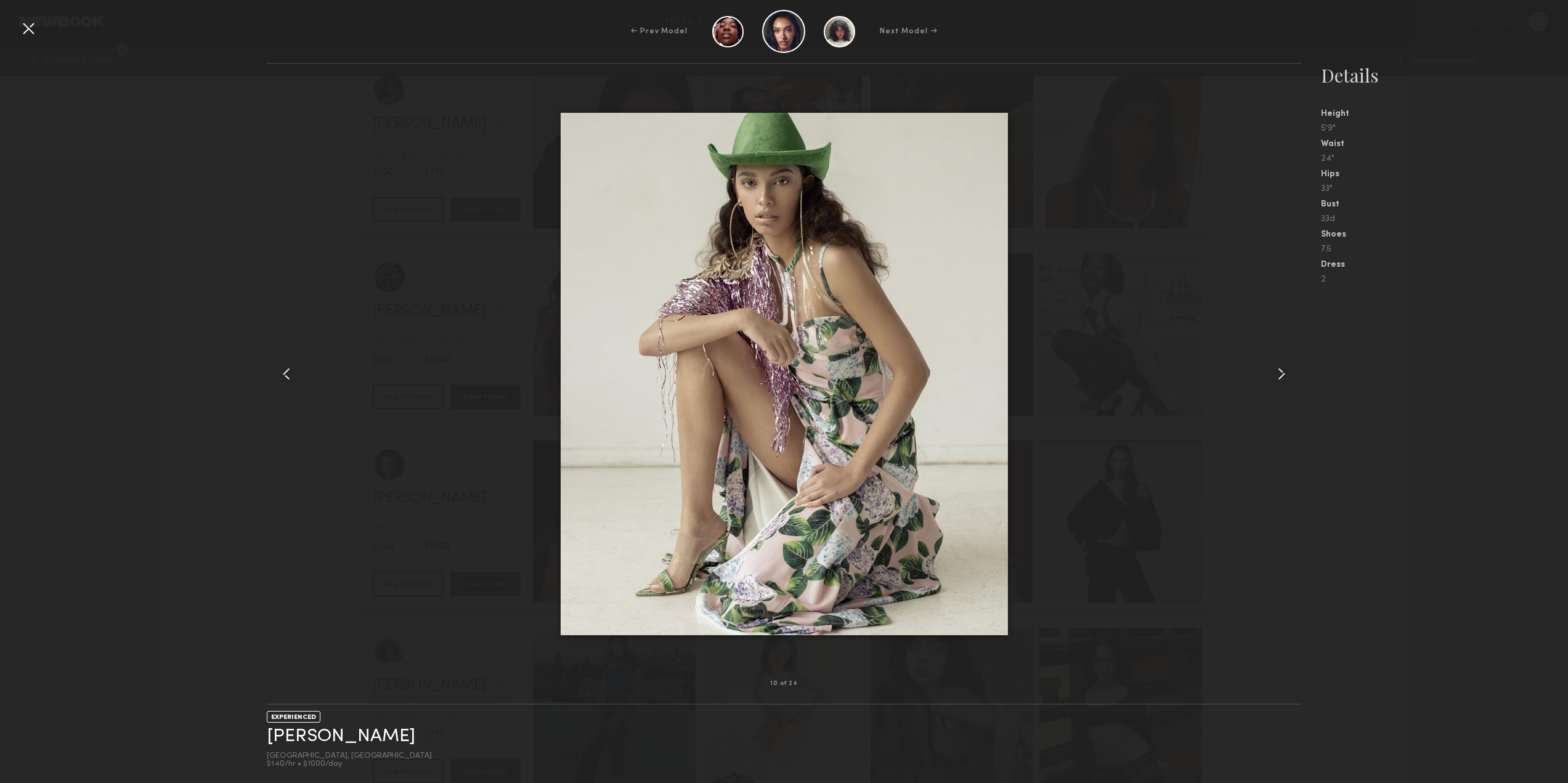
click at [1293, 371] on div at bounding box center [1281, 374] width 41 height 580
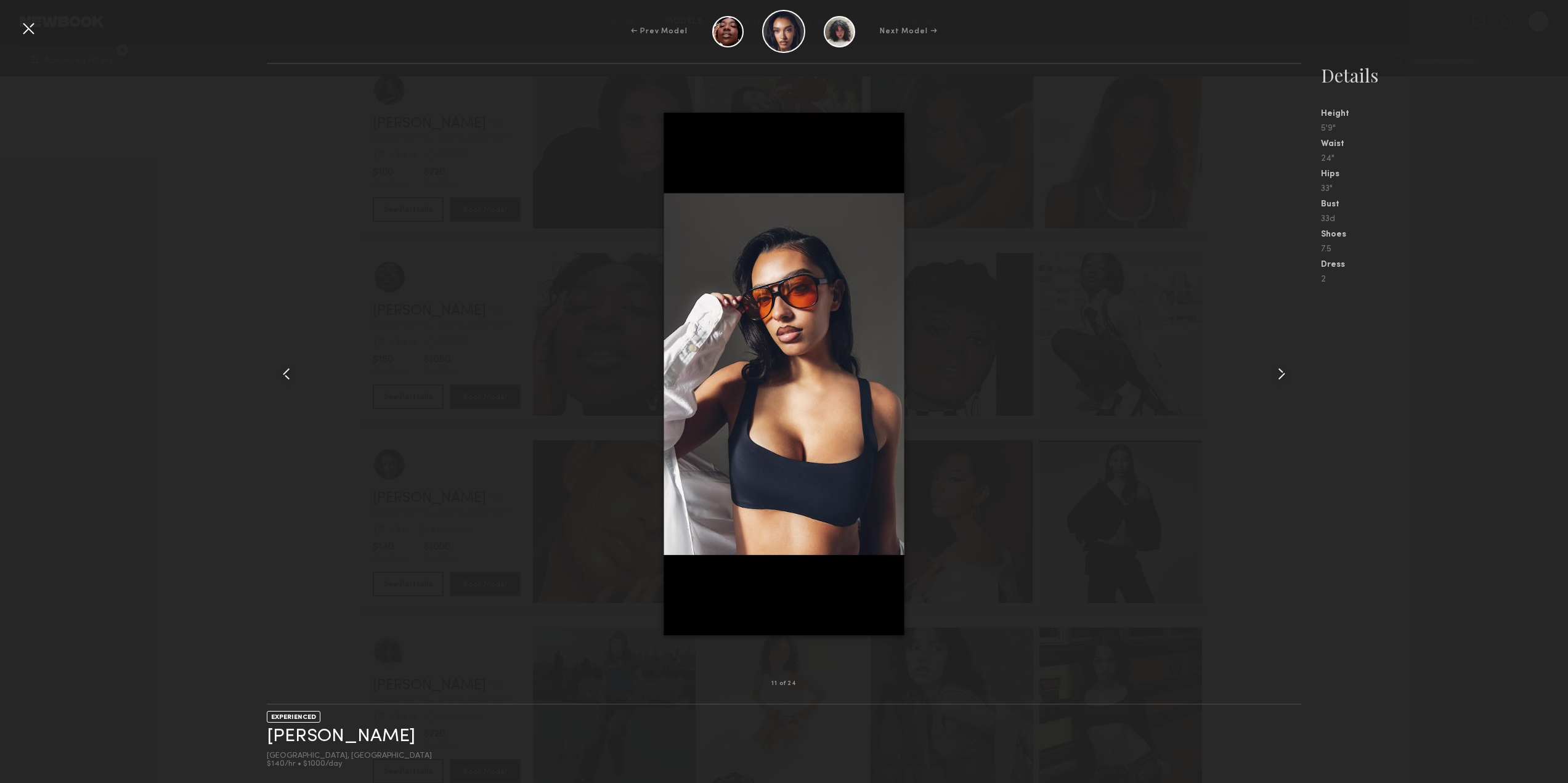
click at [1293, 371] on div at bounding box center [1281, 374] width 41 height 580
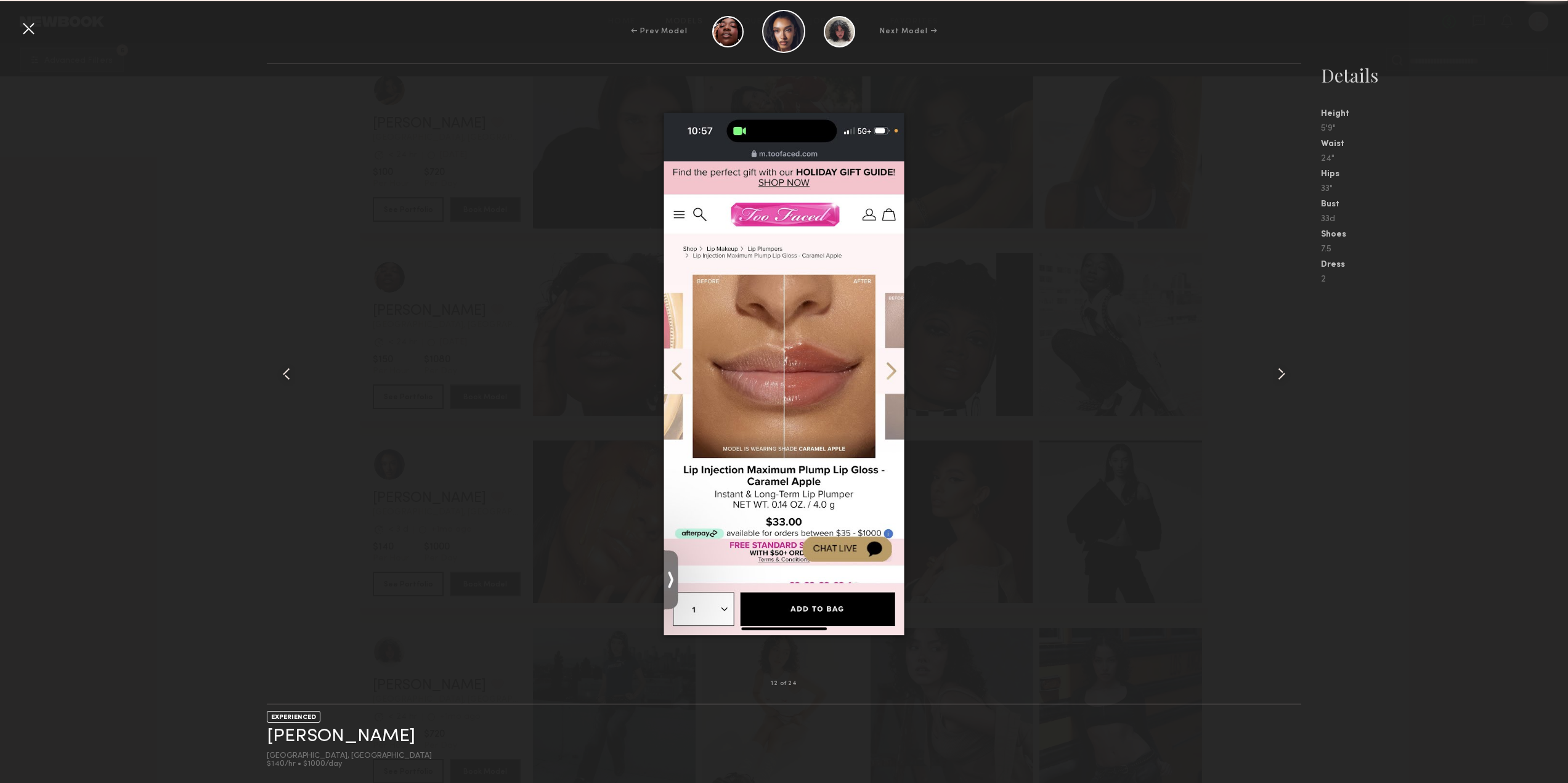
click at [1293, 371] on div at bounding box center [1281, 374] width 41 height 580
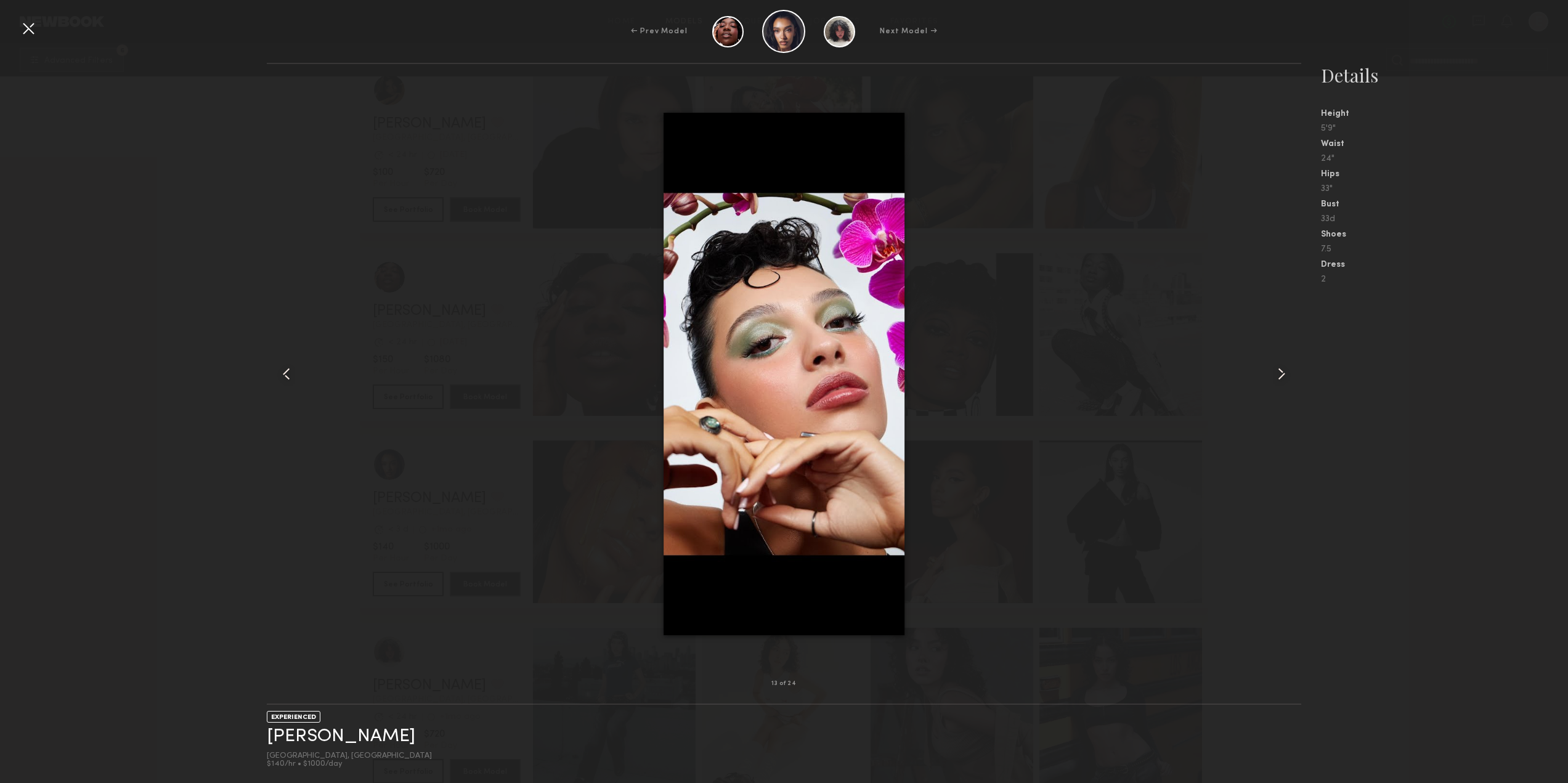
click at [1293, 371] on div at bounding box center [1281, 374] width 41 height 580
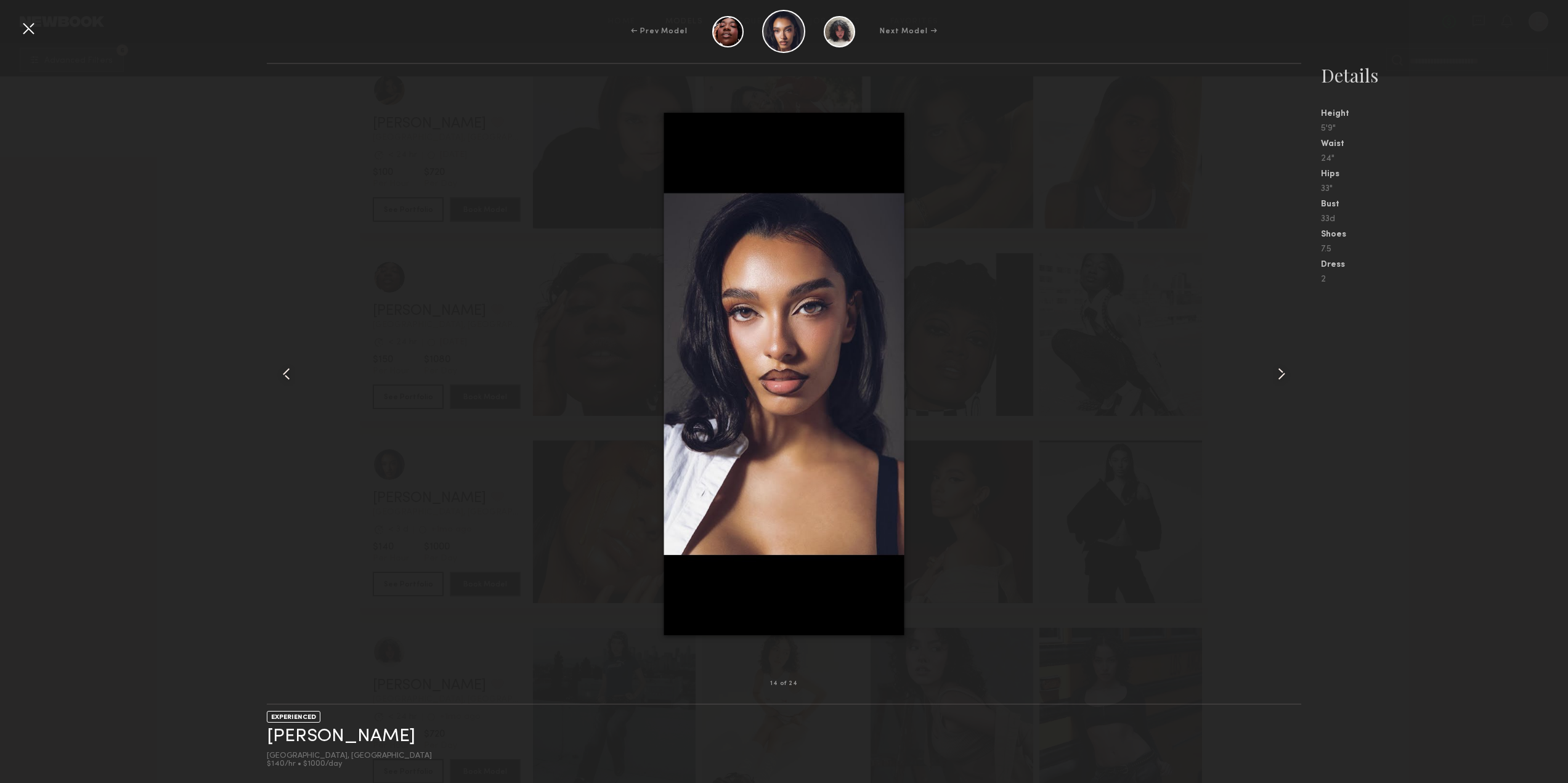
click at [1293, 371] on div at bounding box center [1281, 374] width 41 height 580
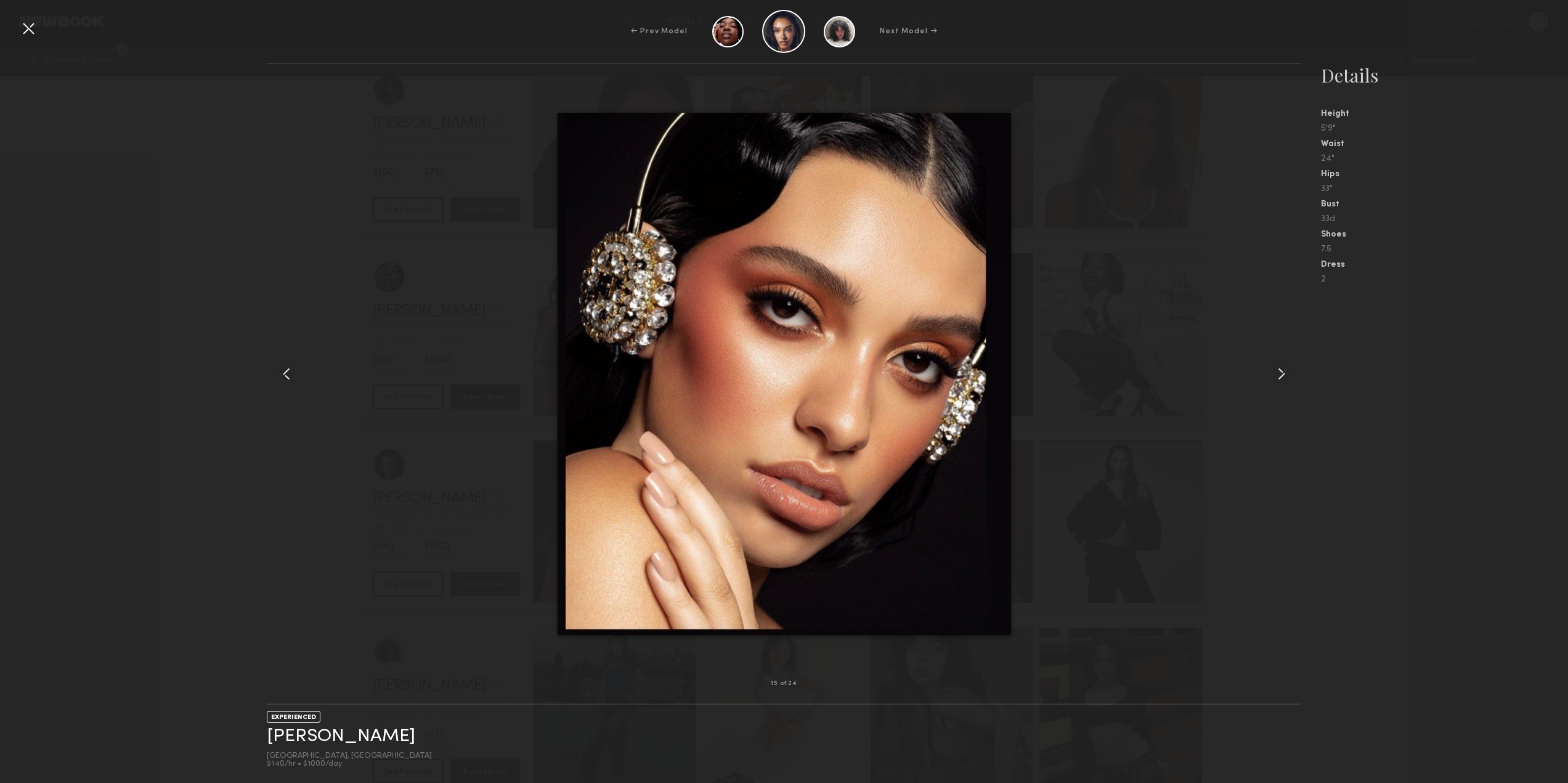
click at [1293, 371] on div at bounding box center [1281, 374] width 41 height 580
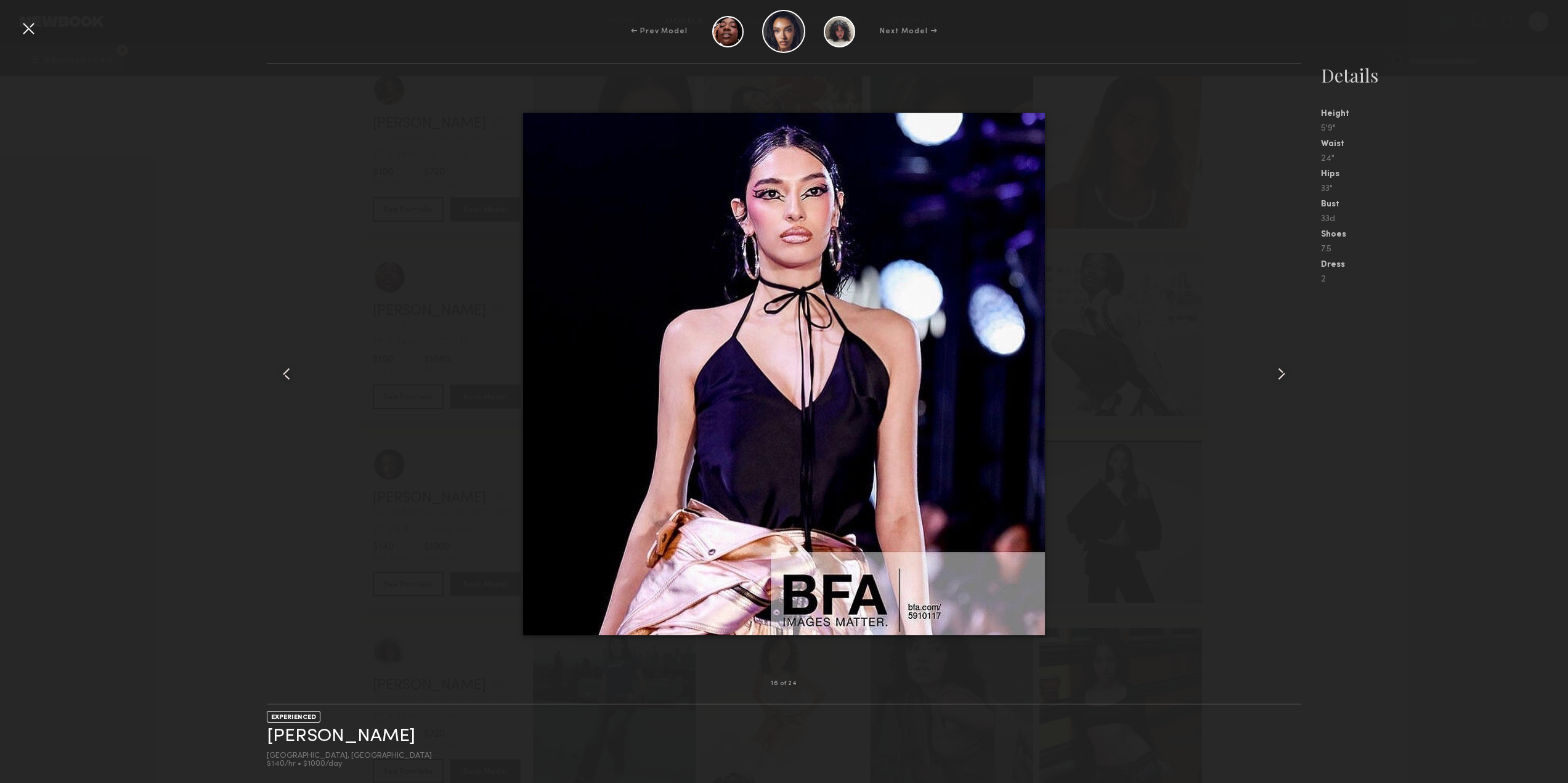
click at [1293, 371] on div at bounding box center [1281, 374] width 41 height 580
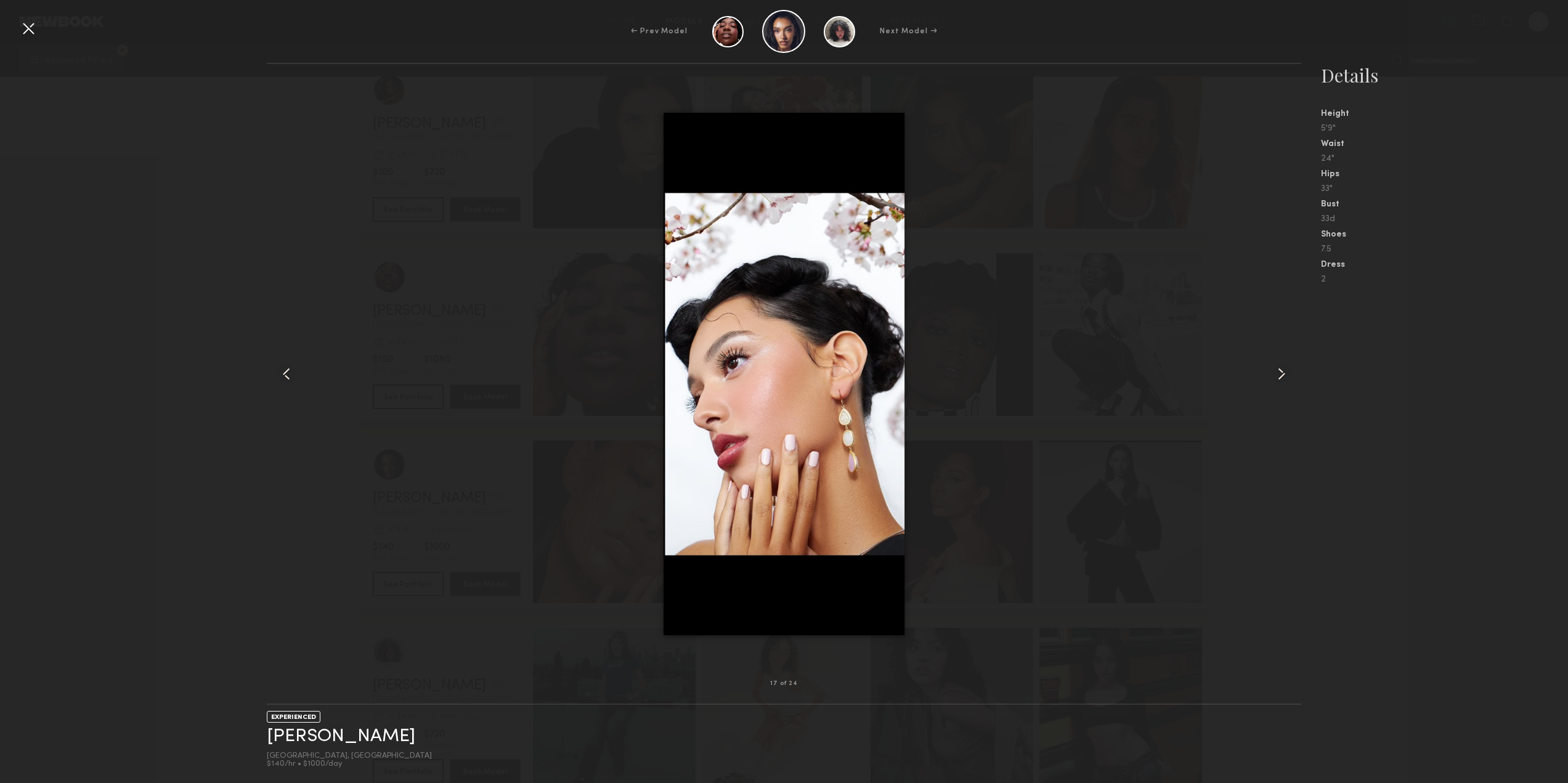
click at [1293, 371] on div at bounding box center [1281, 374] width 41 height 580
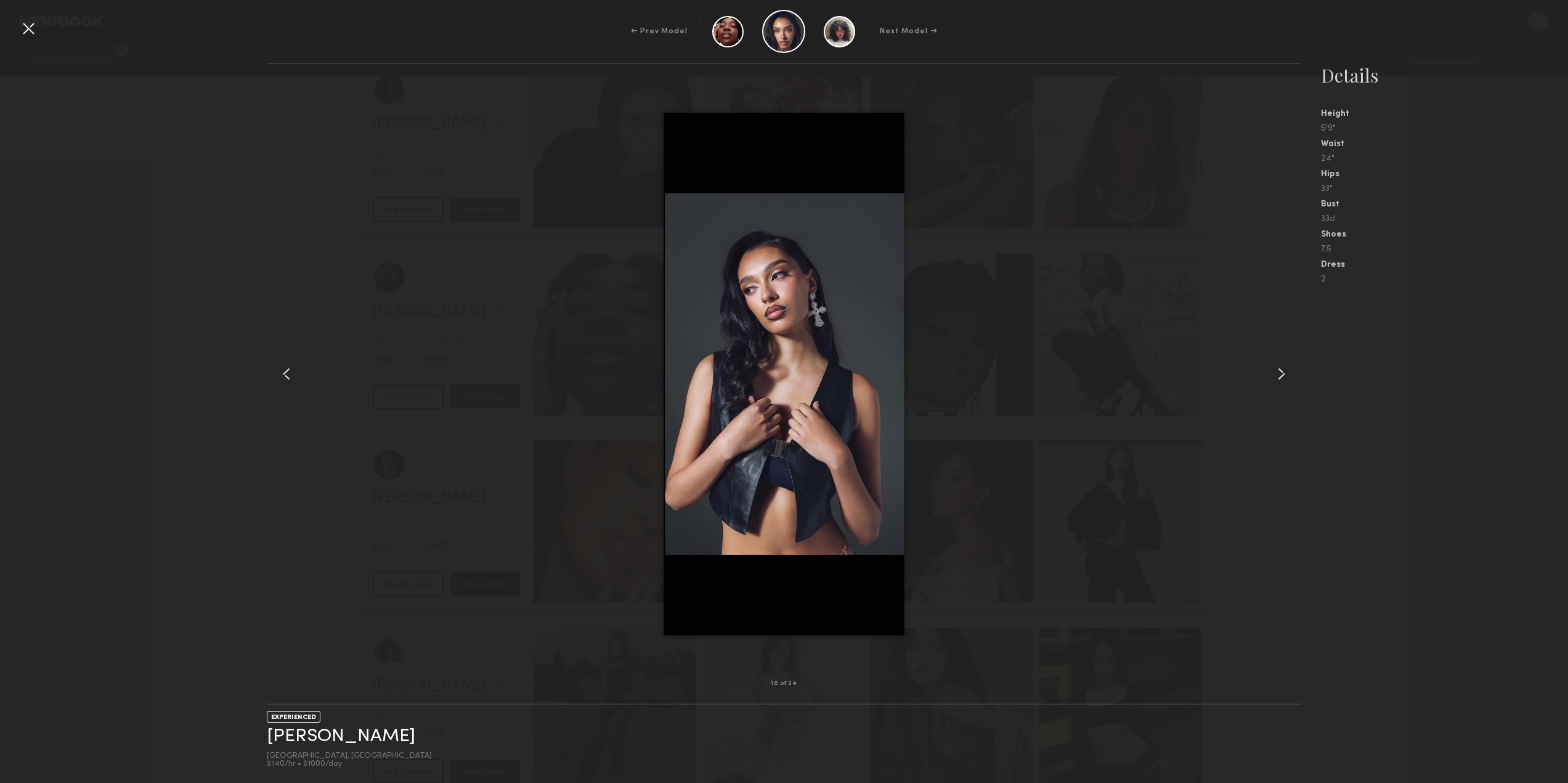
click at [1292, 371] on div at bounding box center [1281, 374] width 41 height 580
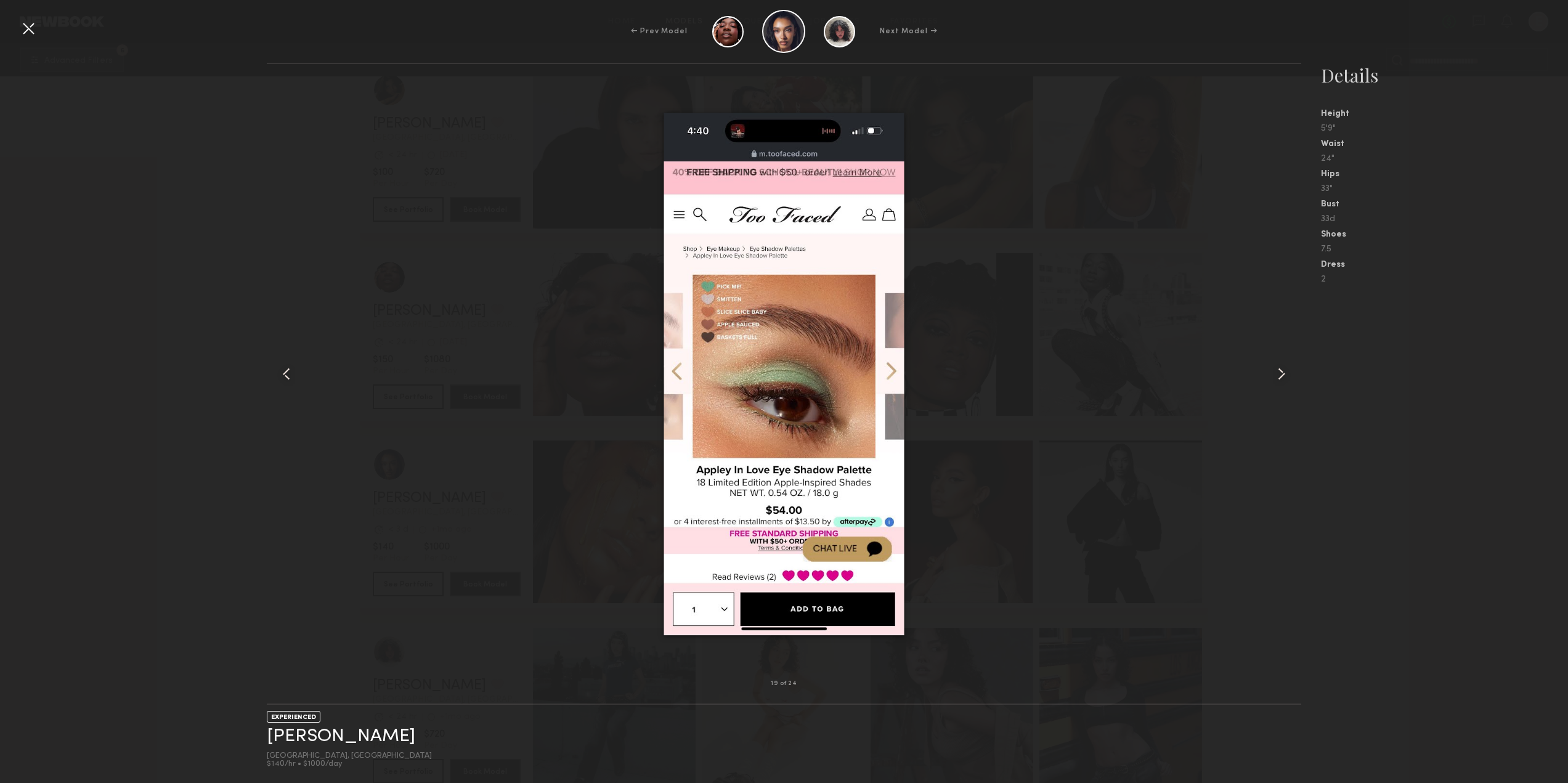
click at [1292, 371] on div at bounding box center [1281, 374] width 41 height 580
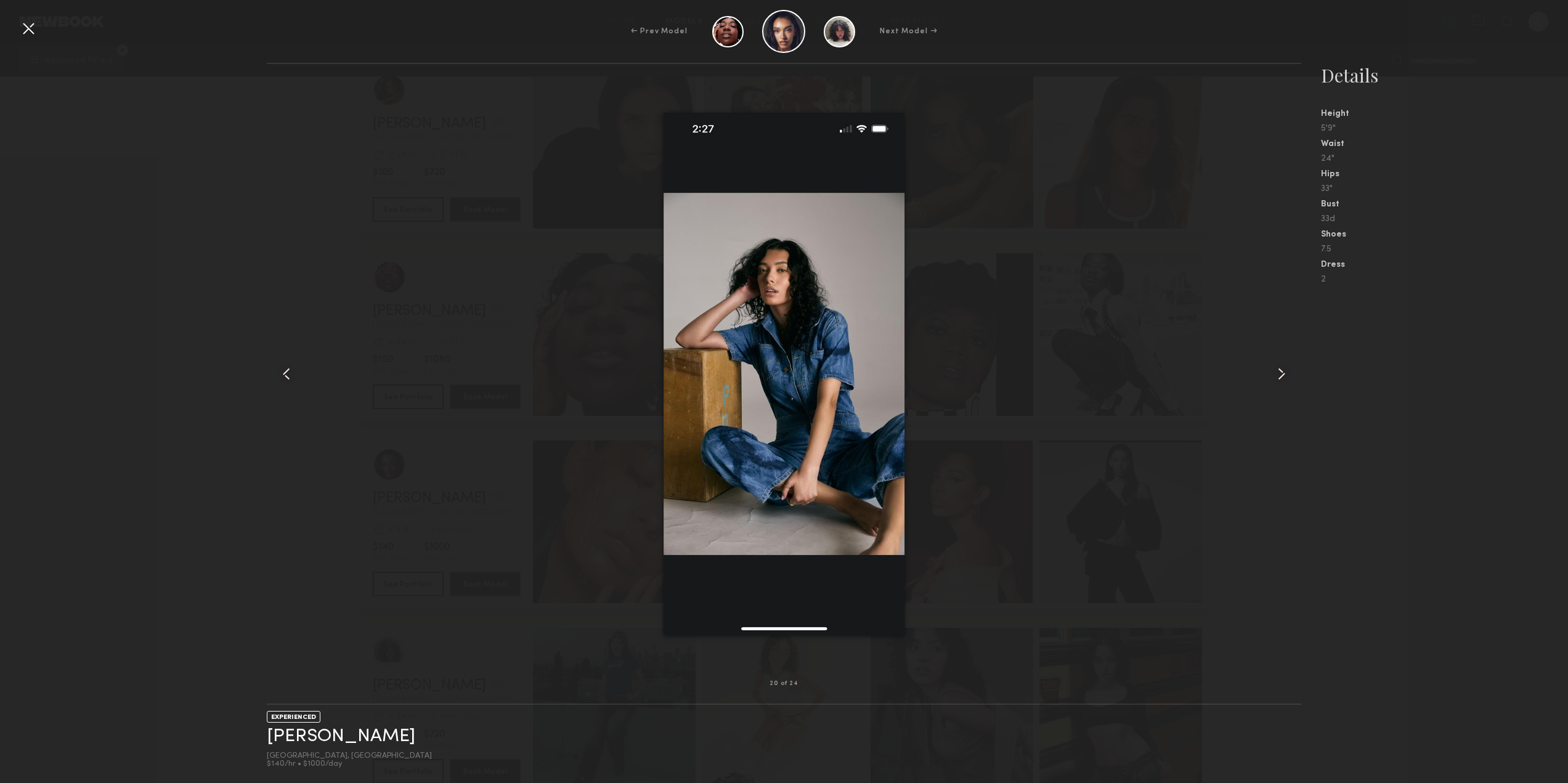
click at [1292, 371] on div at bounding box center [1281, 374] width 41 height 580
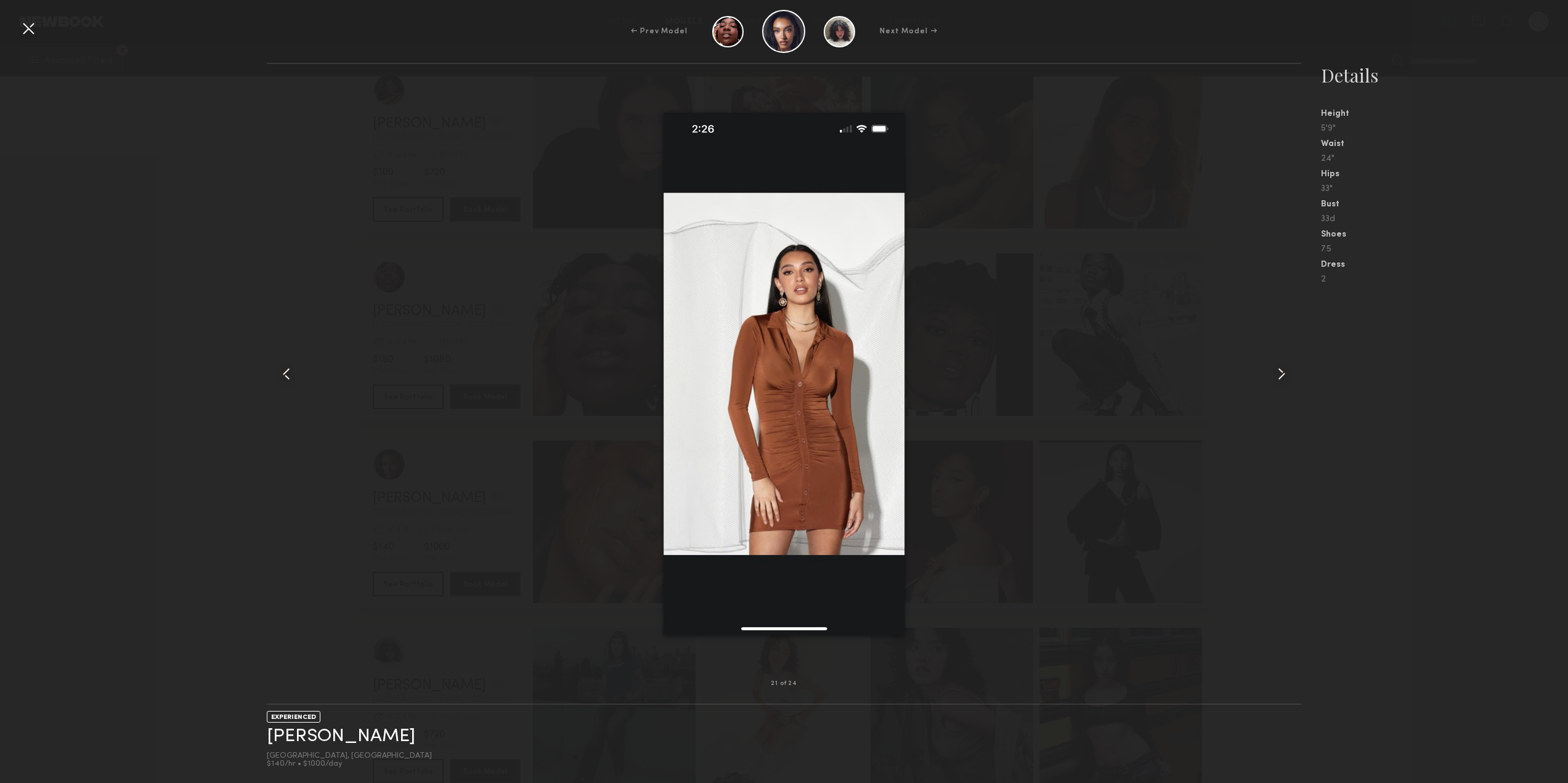
click at [1292, 371] on div at bounding box center [1281, 374] width 41 height 580
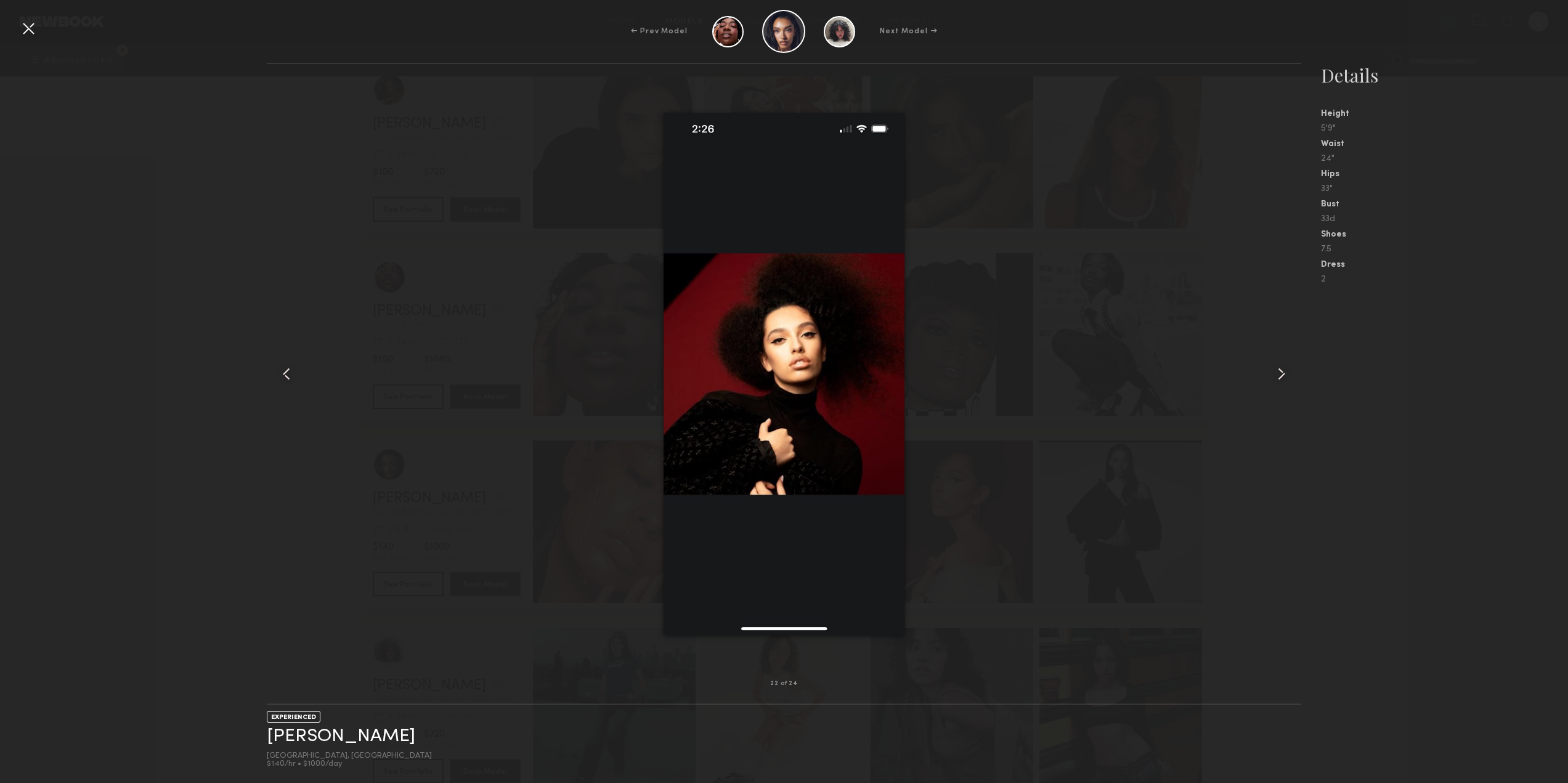
click at [1291, 371] on common-icon at bounding box center [1281, 374] width 20 height 20
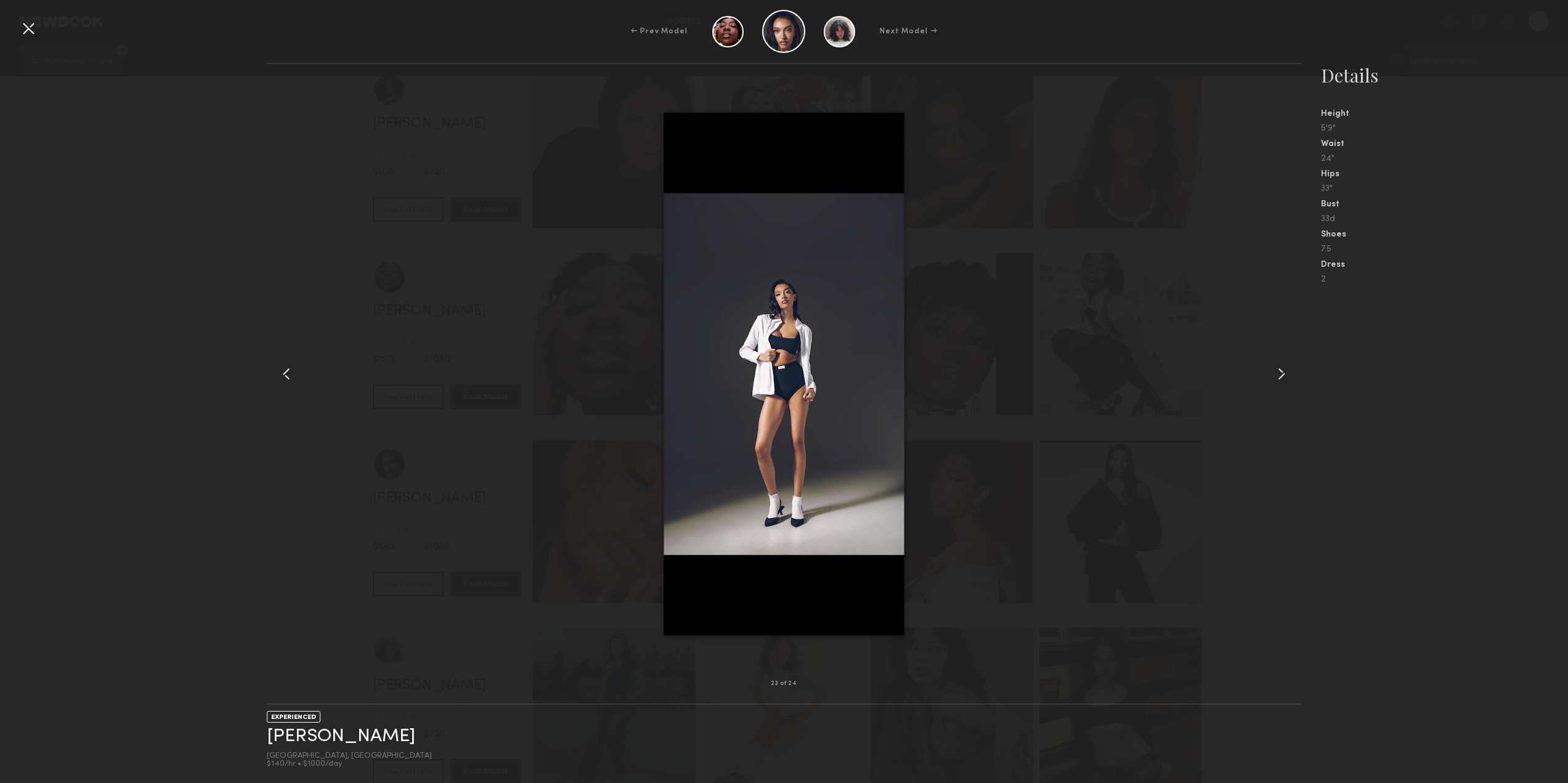
click at [1098, 417] on div at bounding box center [784, 374] width 1035 height 580
click at [254, 430] on div "23 of 24 EXPERIENCED Dominique L. Los Angeles, CA $140/hr • $1000/day Details H…" at bounding box center [784, 422] width 1568 height 720
click at [27, 23] on div at bounding box center [29, 29] width 20 height 20
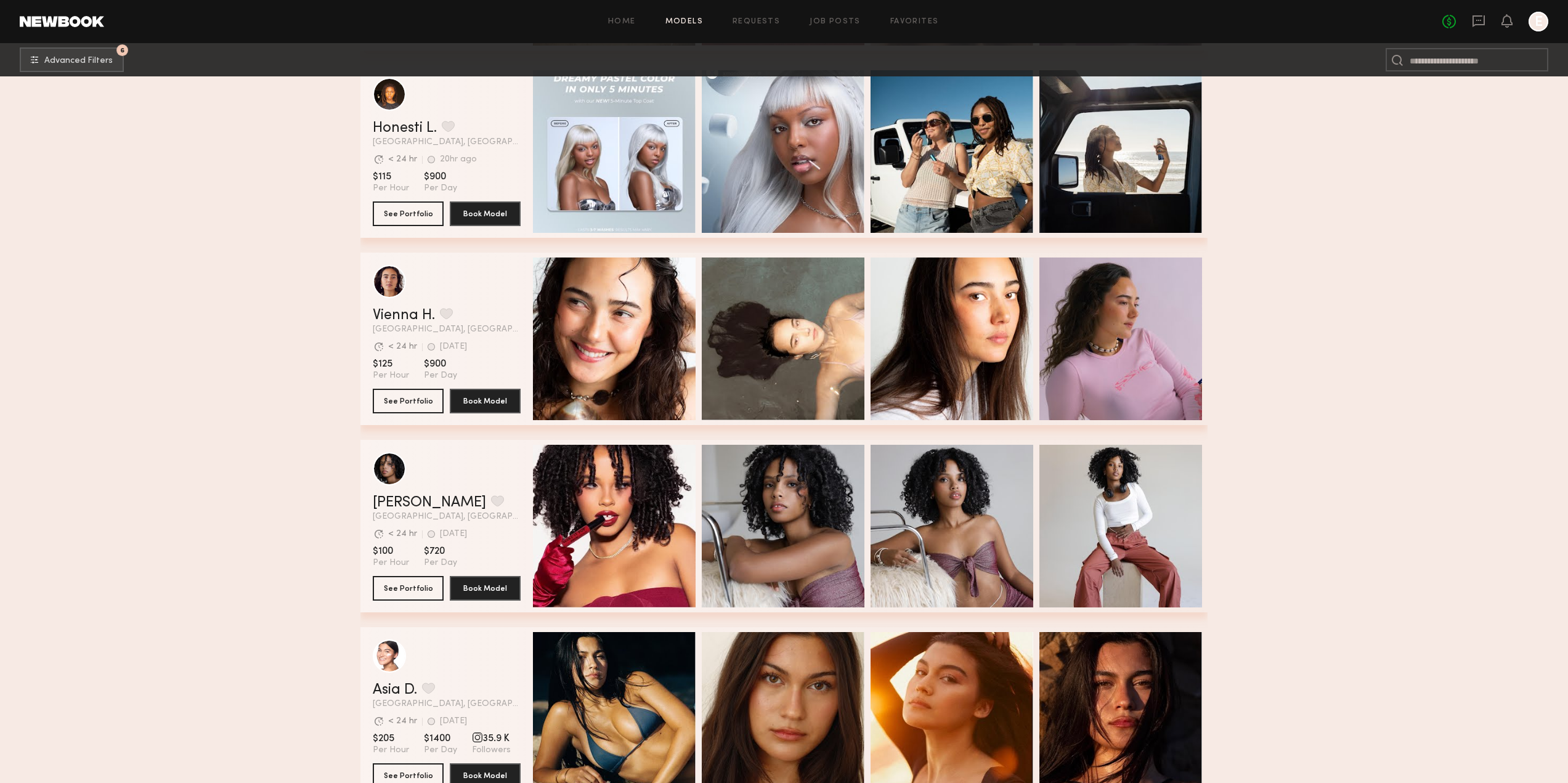
scroll to position [2772, 0]
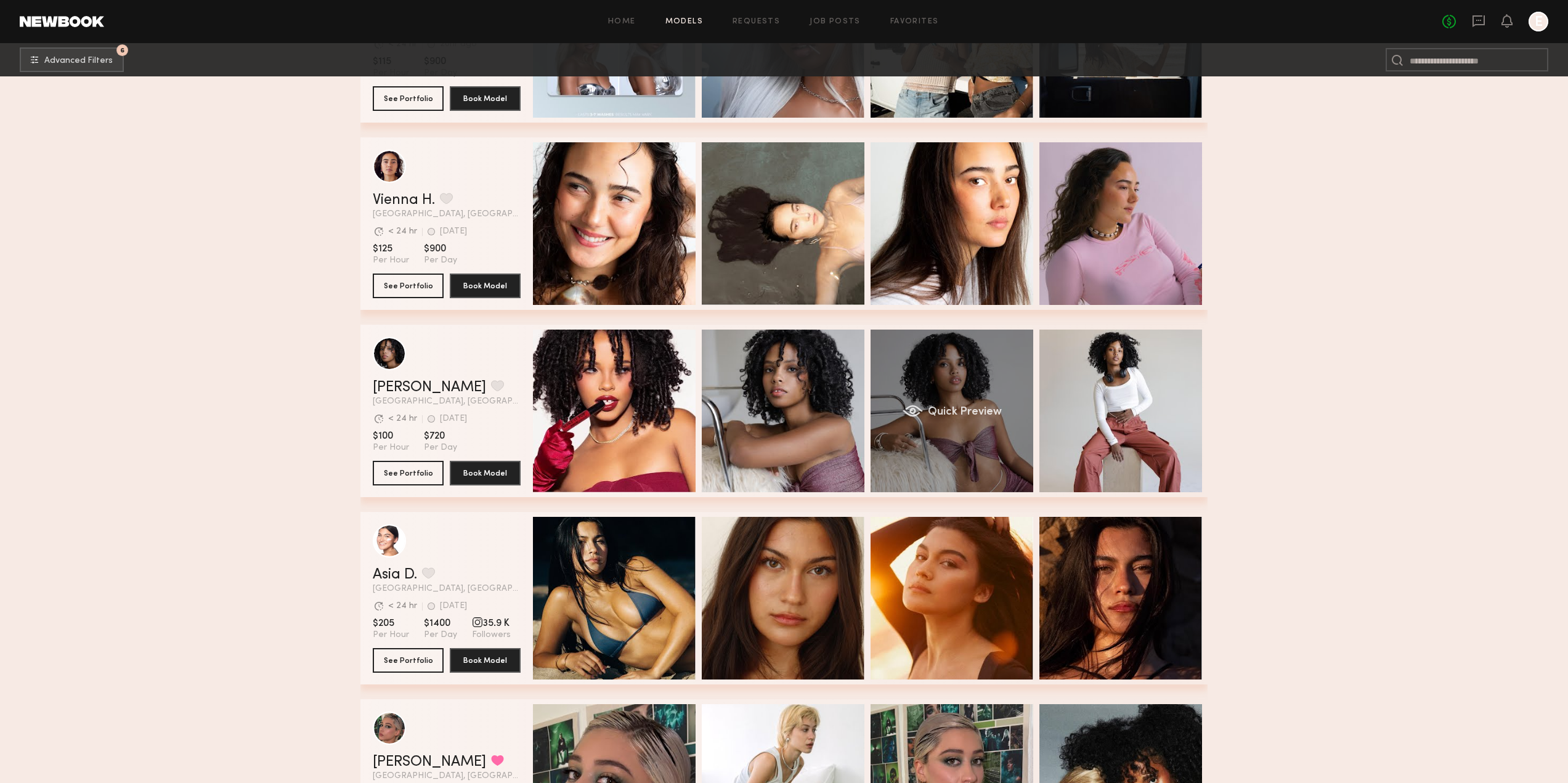
click at [932, 383] on div "Quick Preview" at bounding box center [951, 410] width 162 height 162
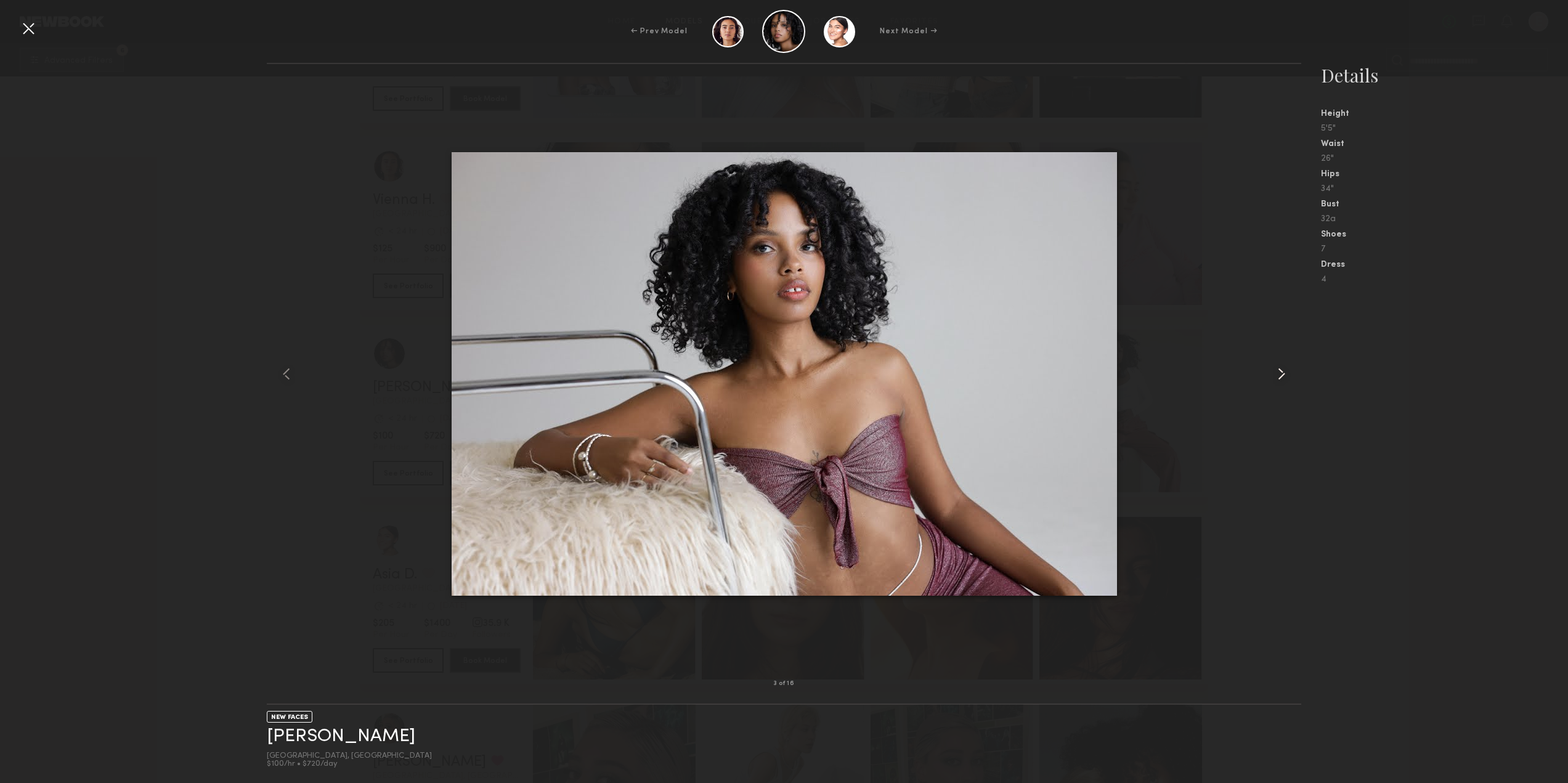
click at [1283, 369] on common-icon at bounding box center [1281, 374] width 20 height 20
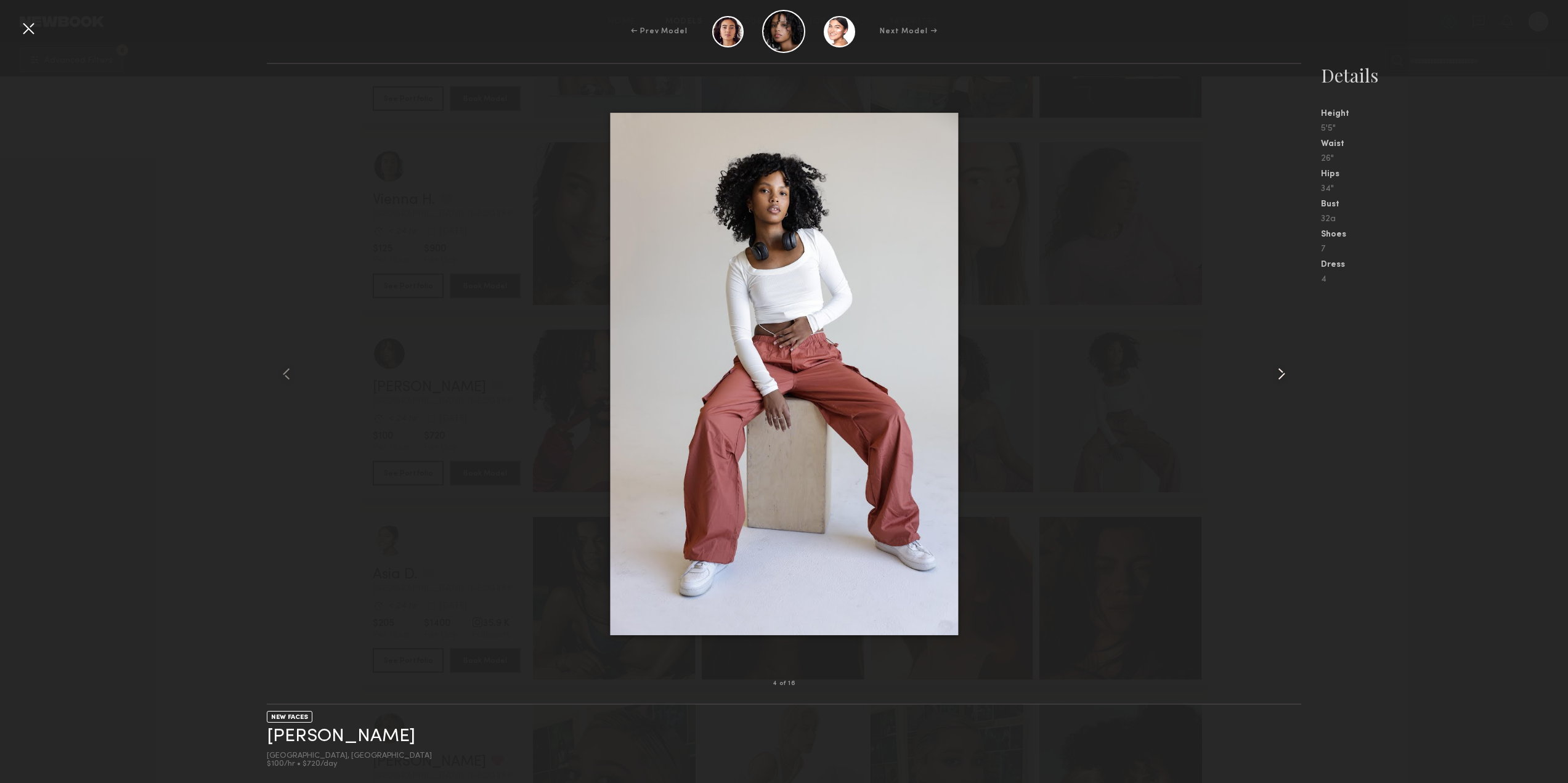
click at [1283, 369] on common-icon at bounding box center [1281, 374] width 20 height 20
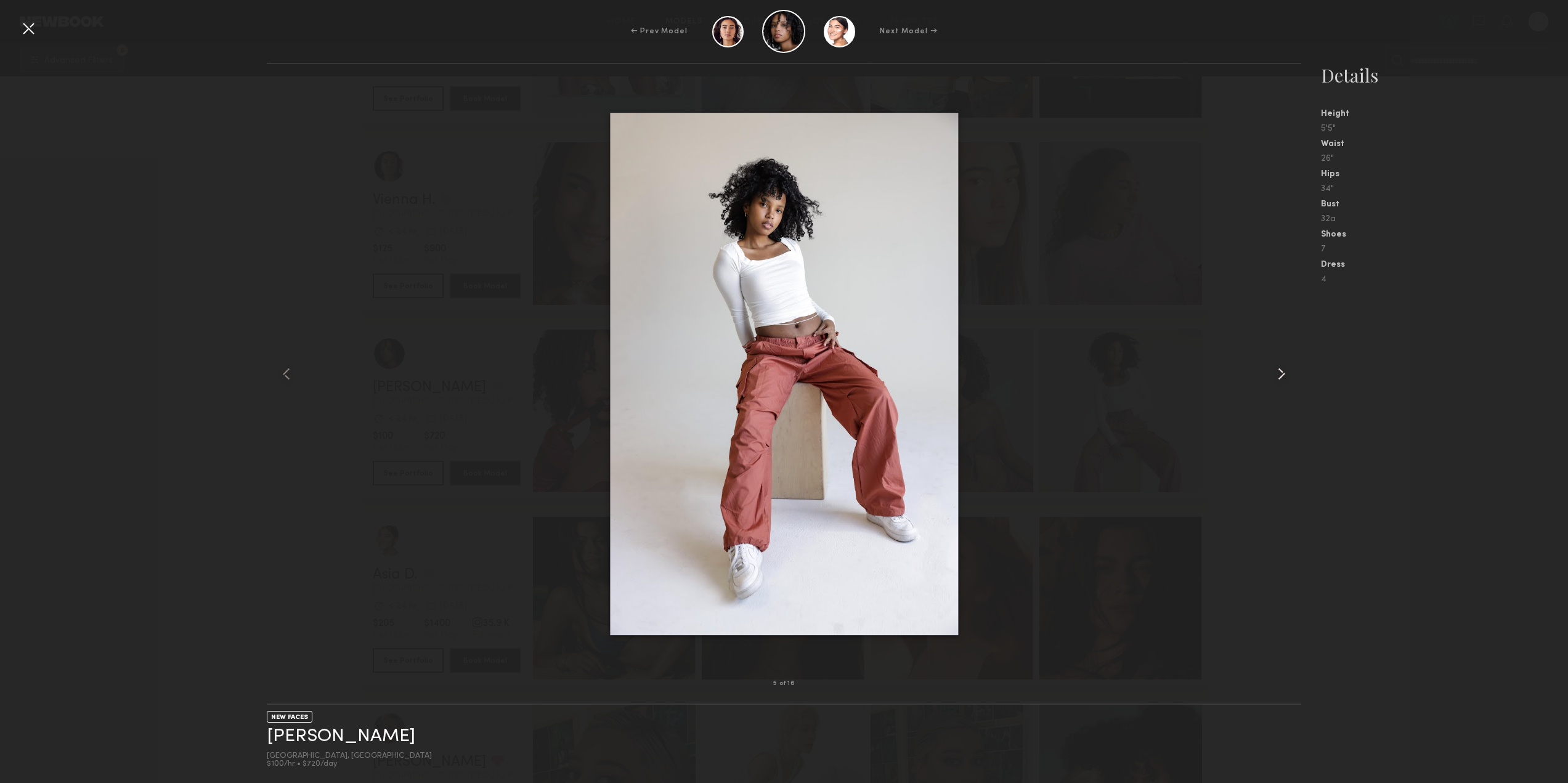
click at [1283, 369] on common-icon at bounding box center [1281, 374] width 20 height 20
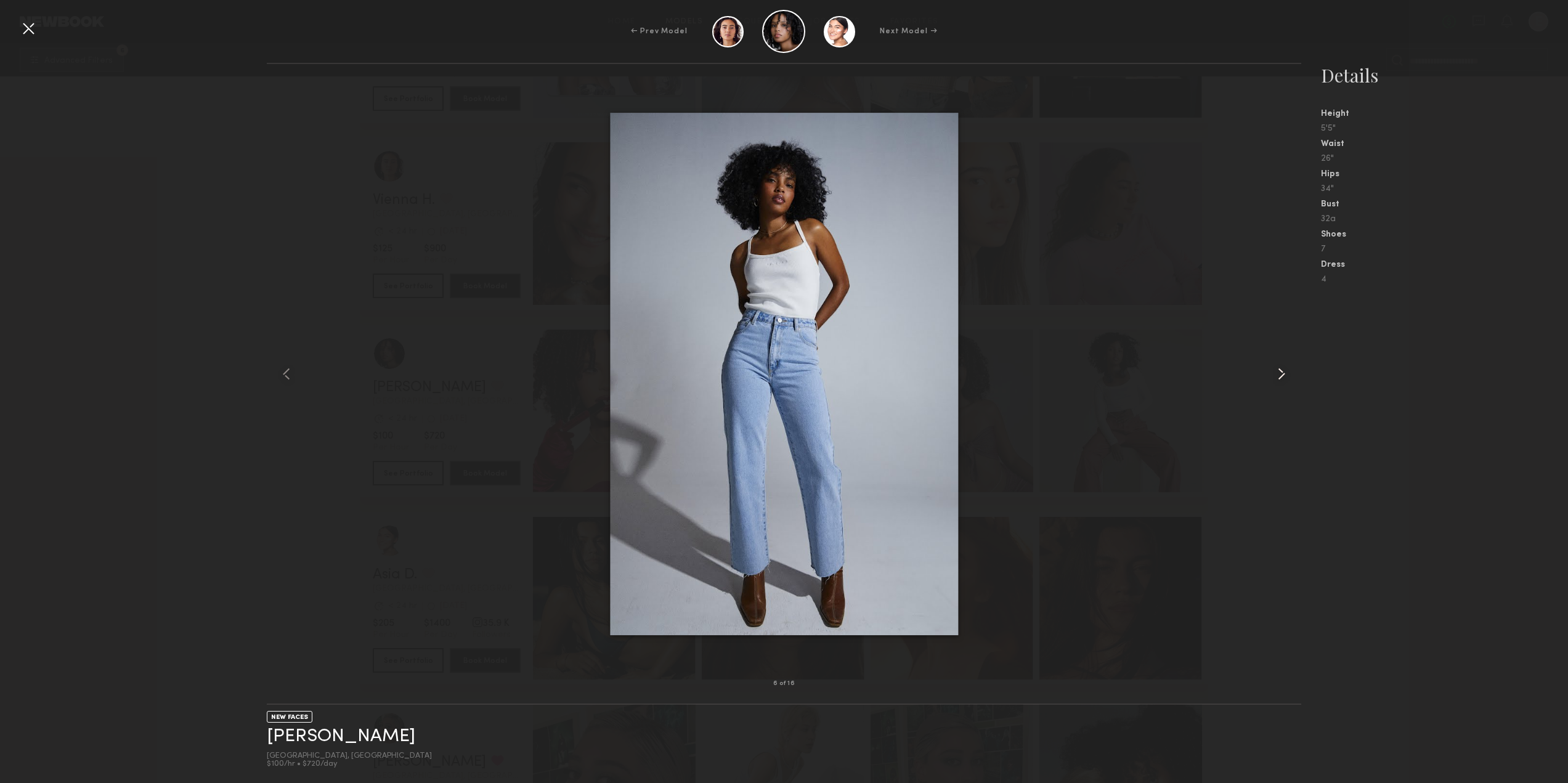
click at [1283, 369] on common-icon at bounding box center [1281, 374] width 20 height 20
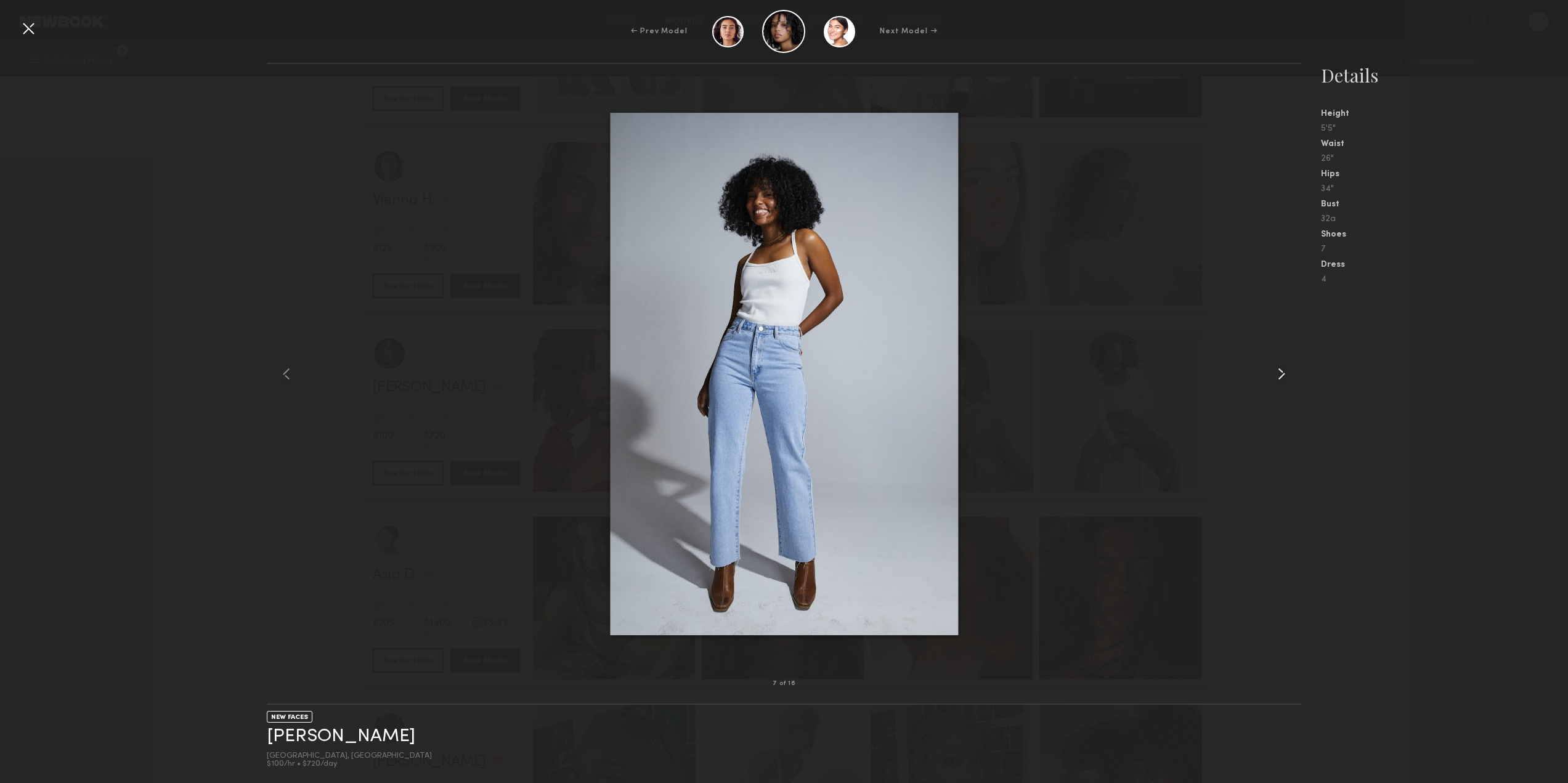
click at [1283, 369] on common-icon at bounding box center [1281, 374] width 20 height 20
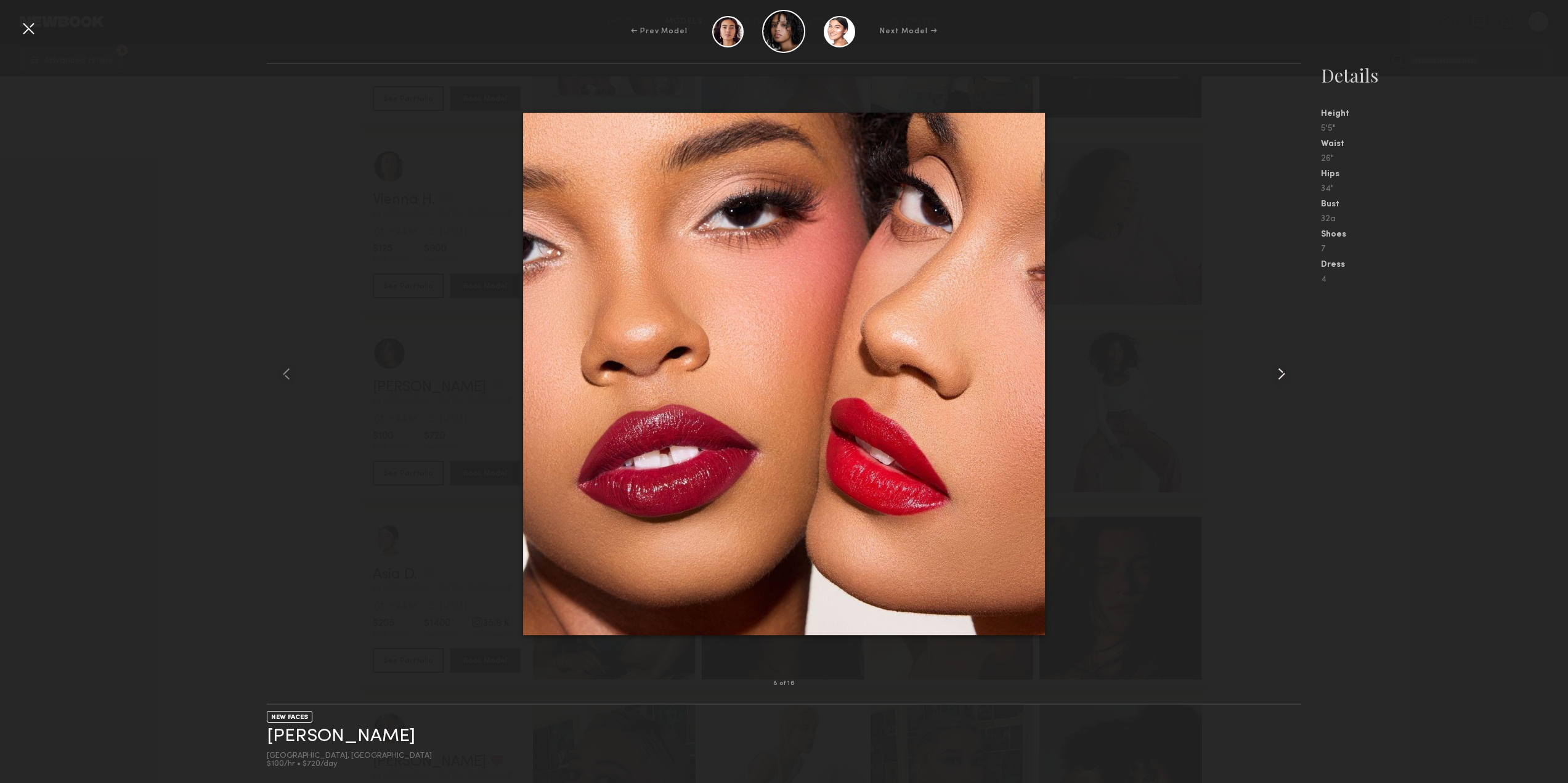
click at [1283, 369] on common-icon at bounding box center [1281, 374] width 20 height 20
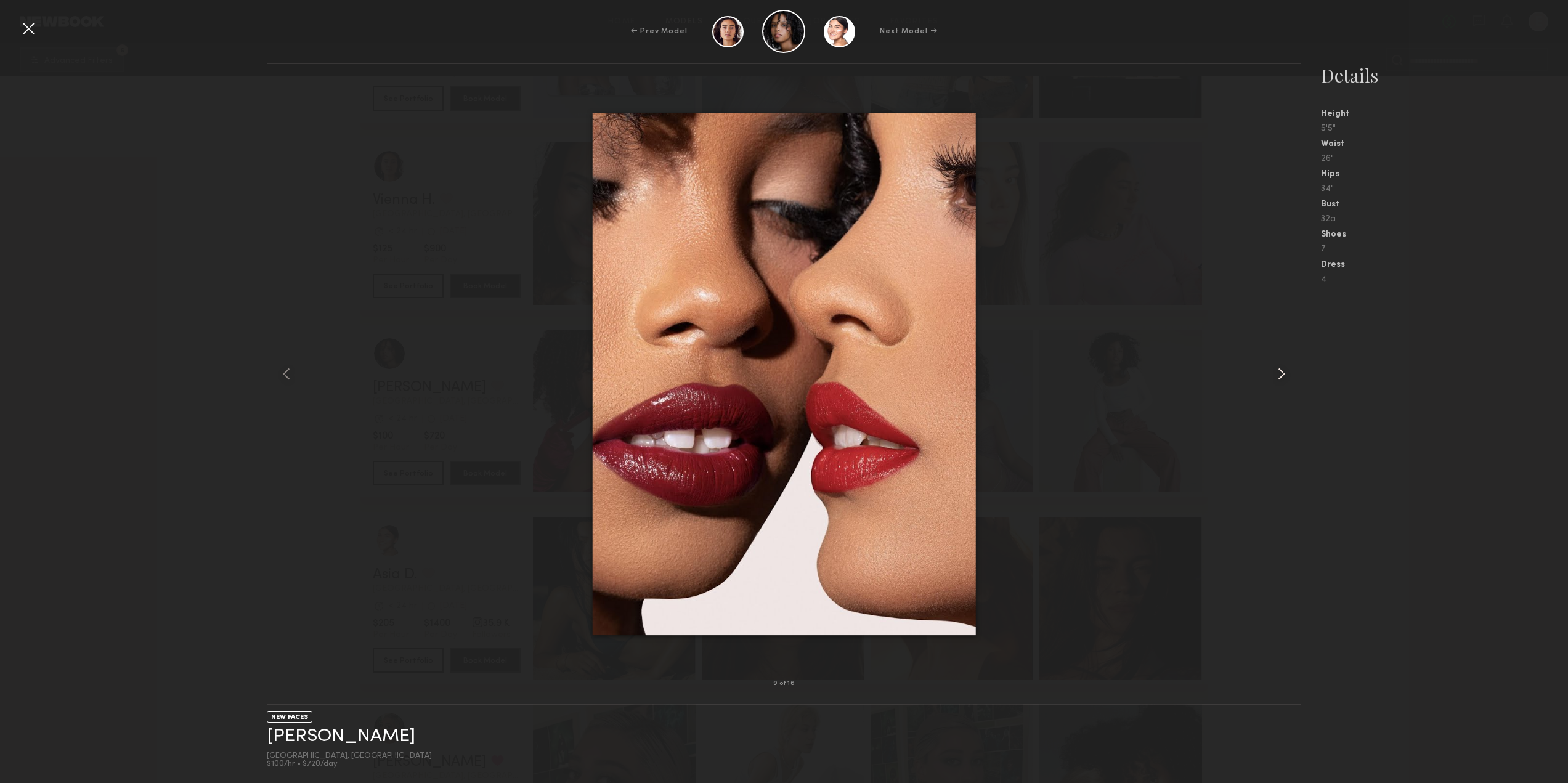
click at [1283, 369] on common-icon at bounding box center [1281, 374] width 20 height 20
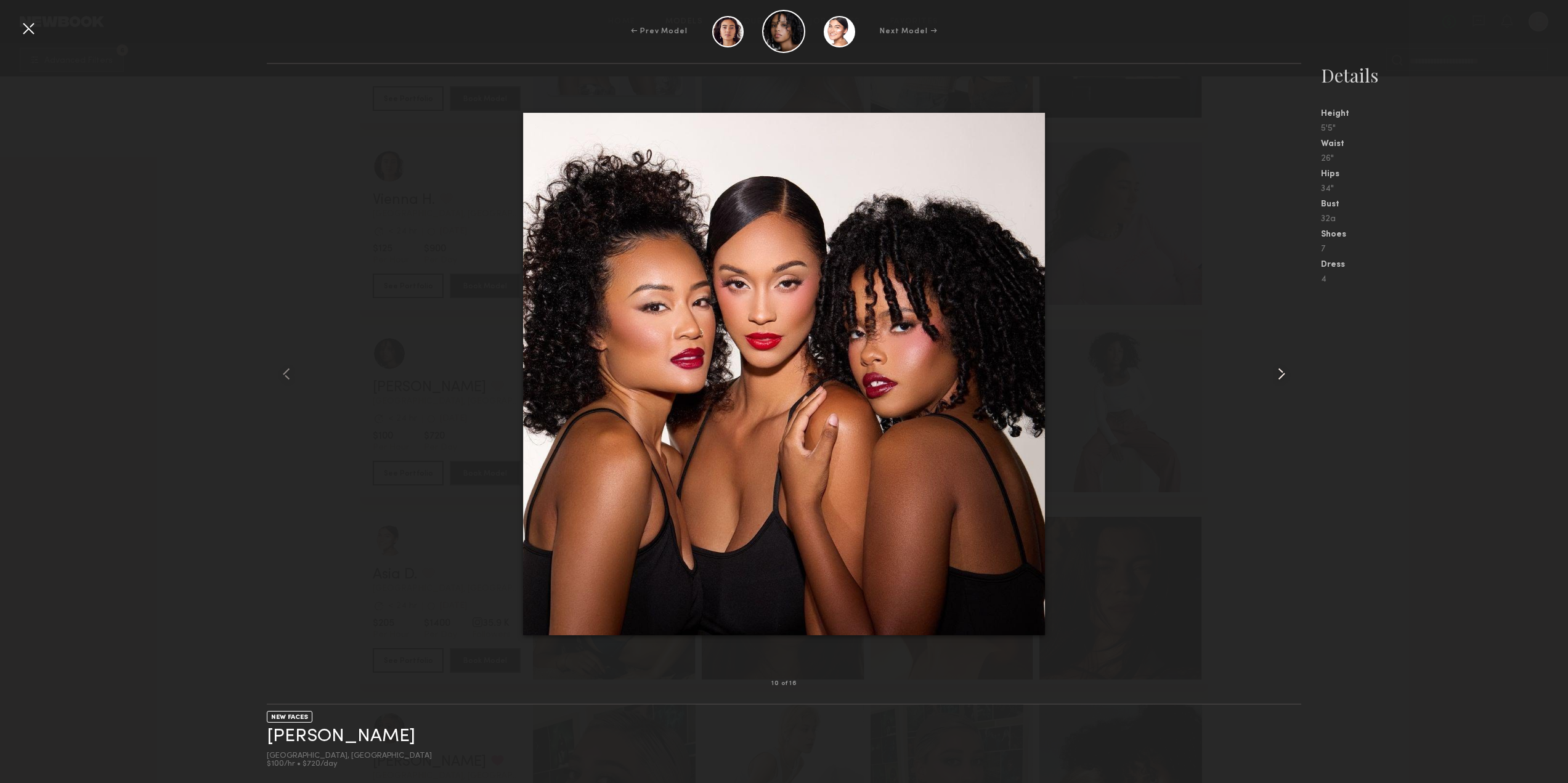
click at [1283, 369] on common-icon at bounding box center [1281, 374] width 20 height 20
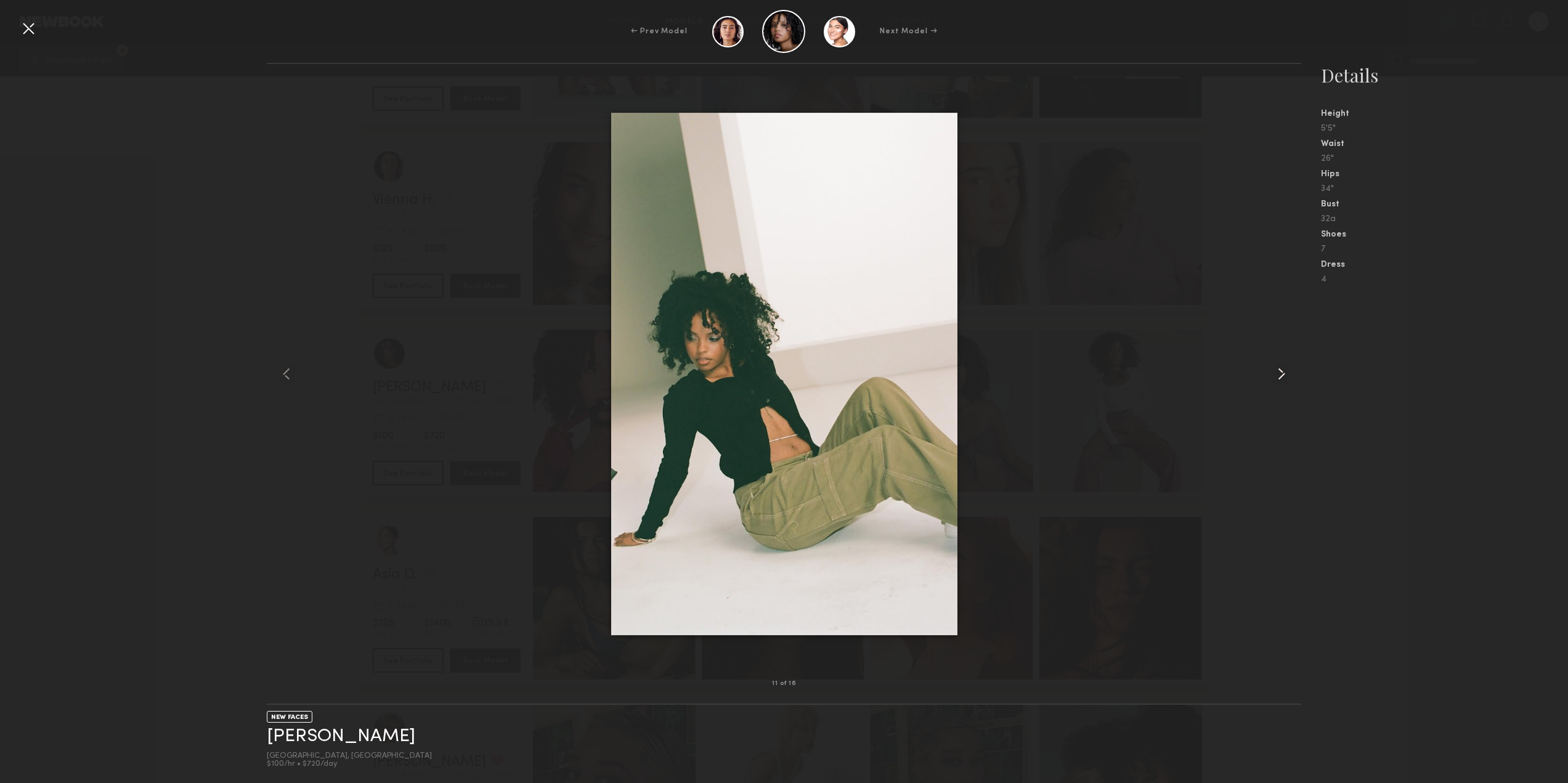
click at [1283, 369] on common-icon at bounding box center [1281, 374] width 20 height 20
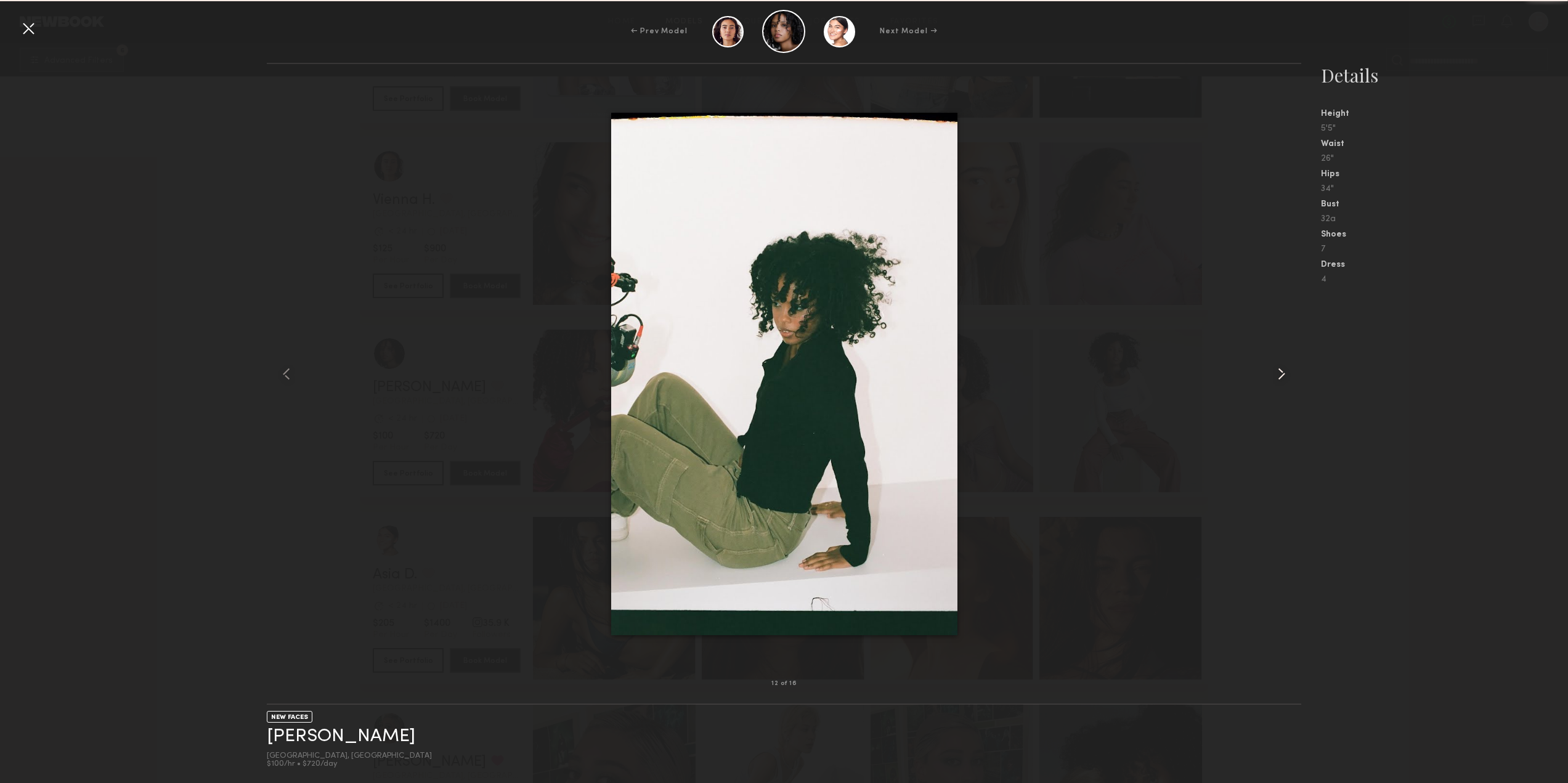
click at [1283, 369] on common-icon at bounding box center [1281, 374] width 20 height 20
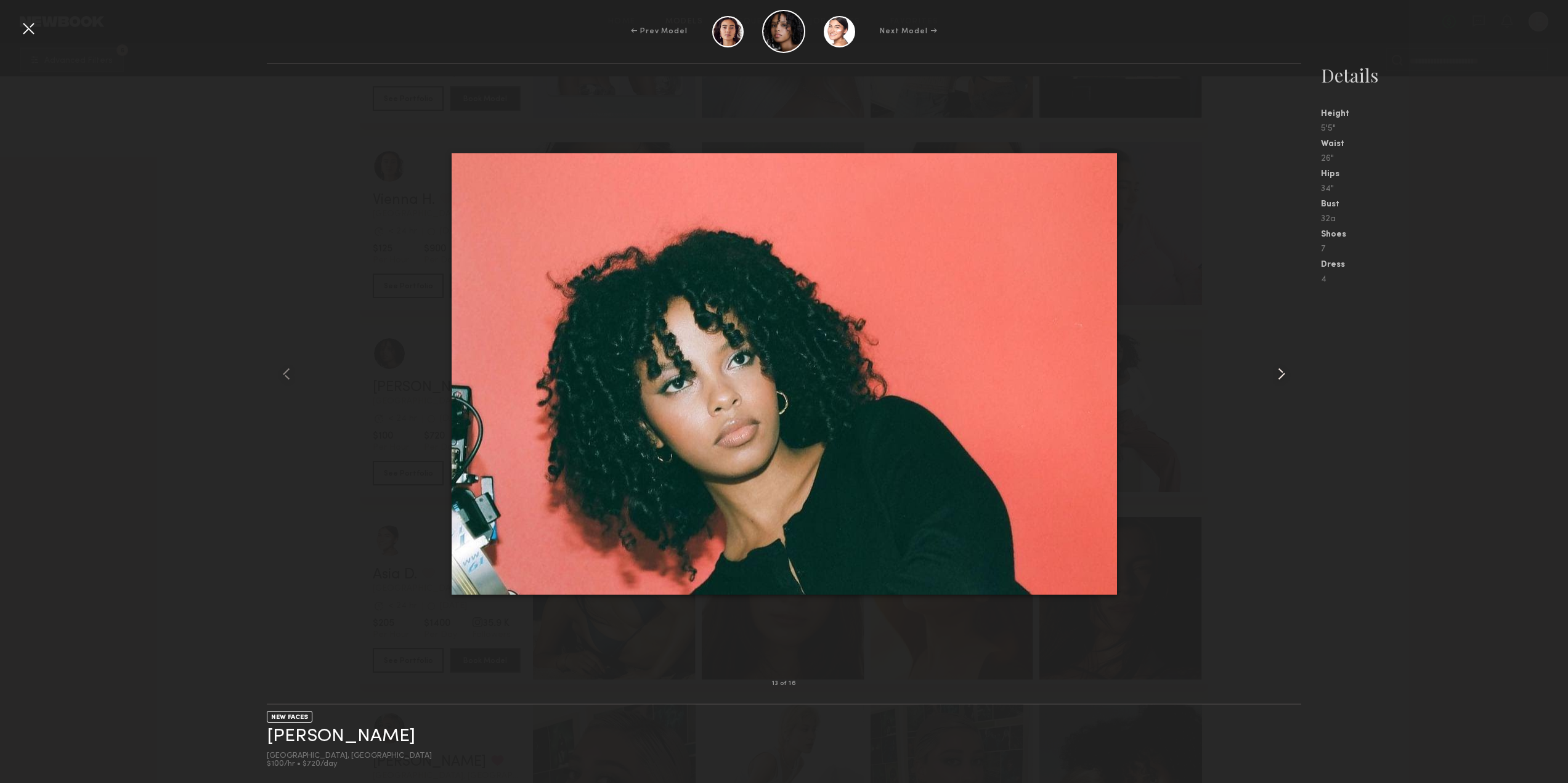
click at [1283, 369] on common-icon at bounding box center [1281, 374] width 20 height 20
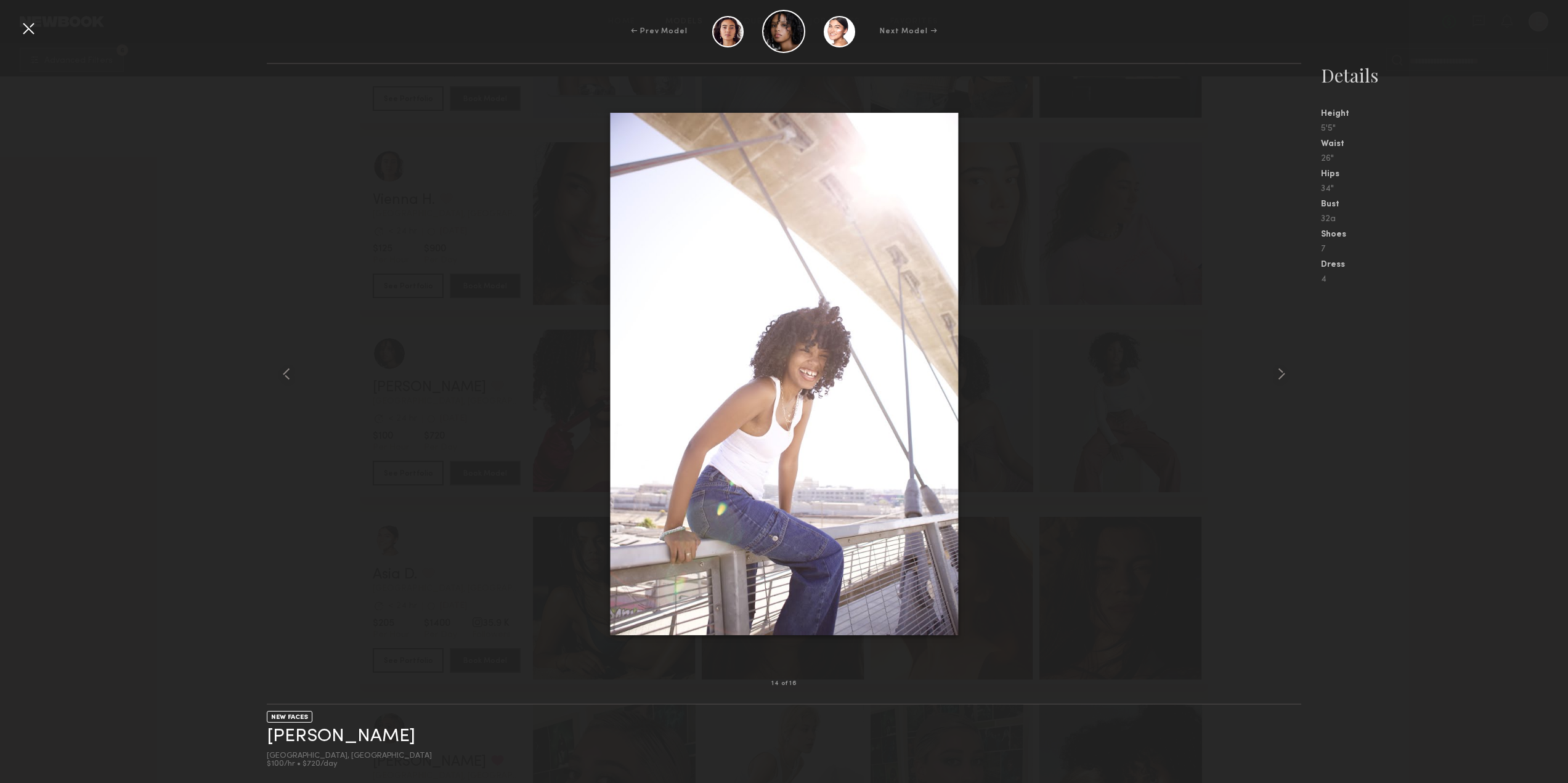
click at [1229, 369] on div at bounding box center [784, 374] width 1035 height 580
click at [1215, 373] on div at bounding box center [784, 374] width 1035 height 580
click at [1278, 374] on common-icon at bounding box center [1281, 374] width 20 height 20
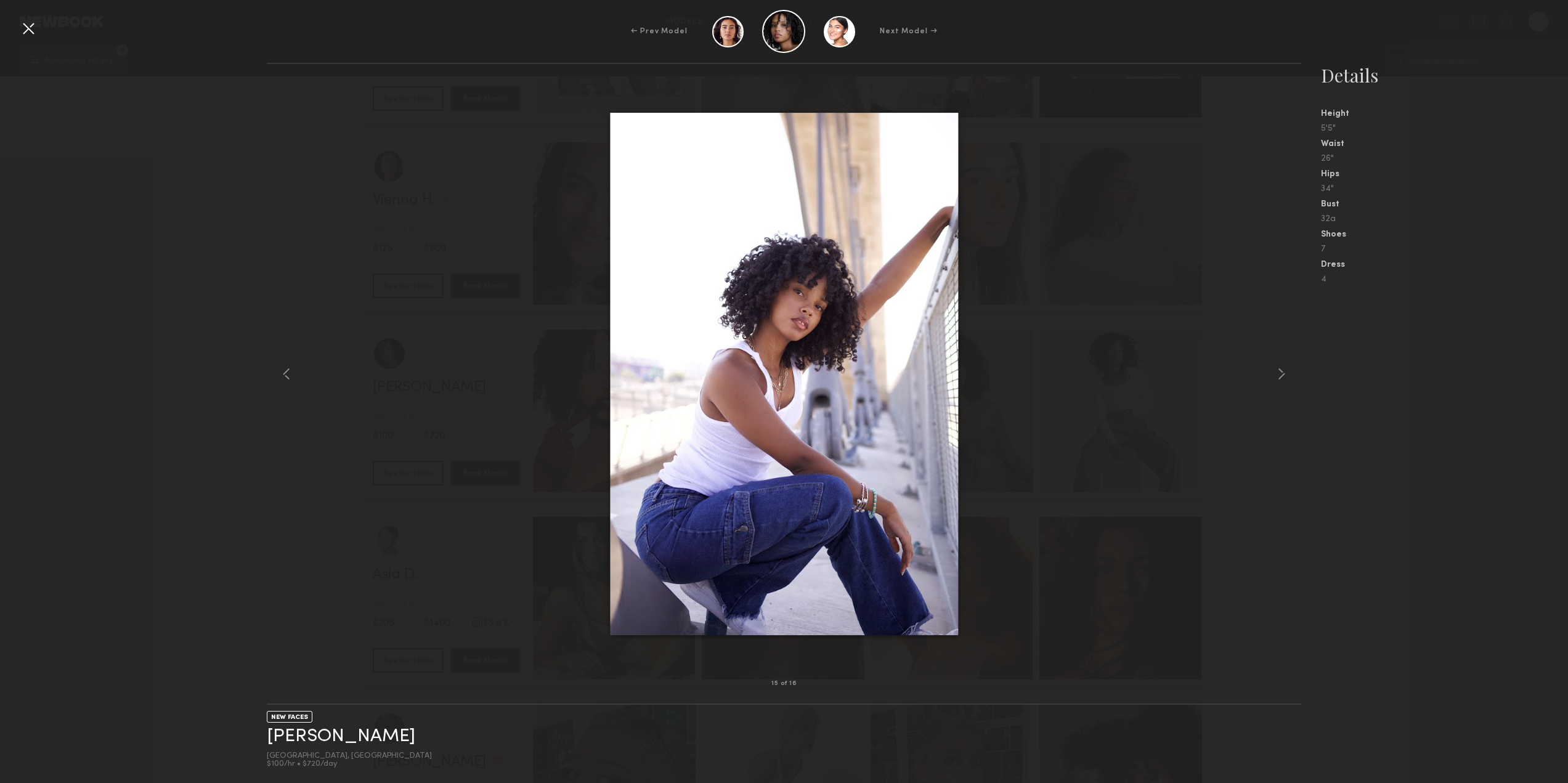
click at [29, 26] on div at bounding box center [29, 29] width 20 height 20
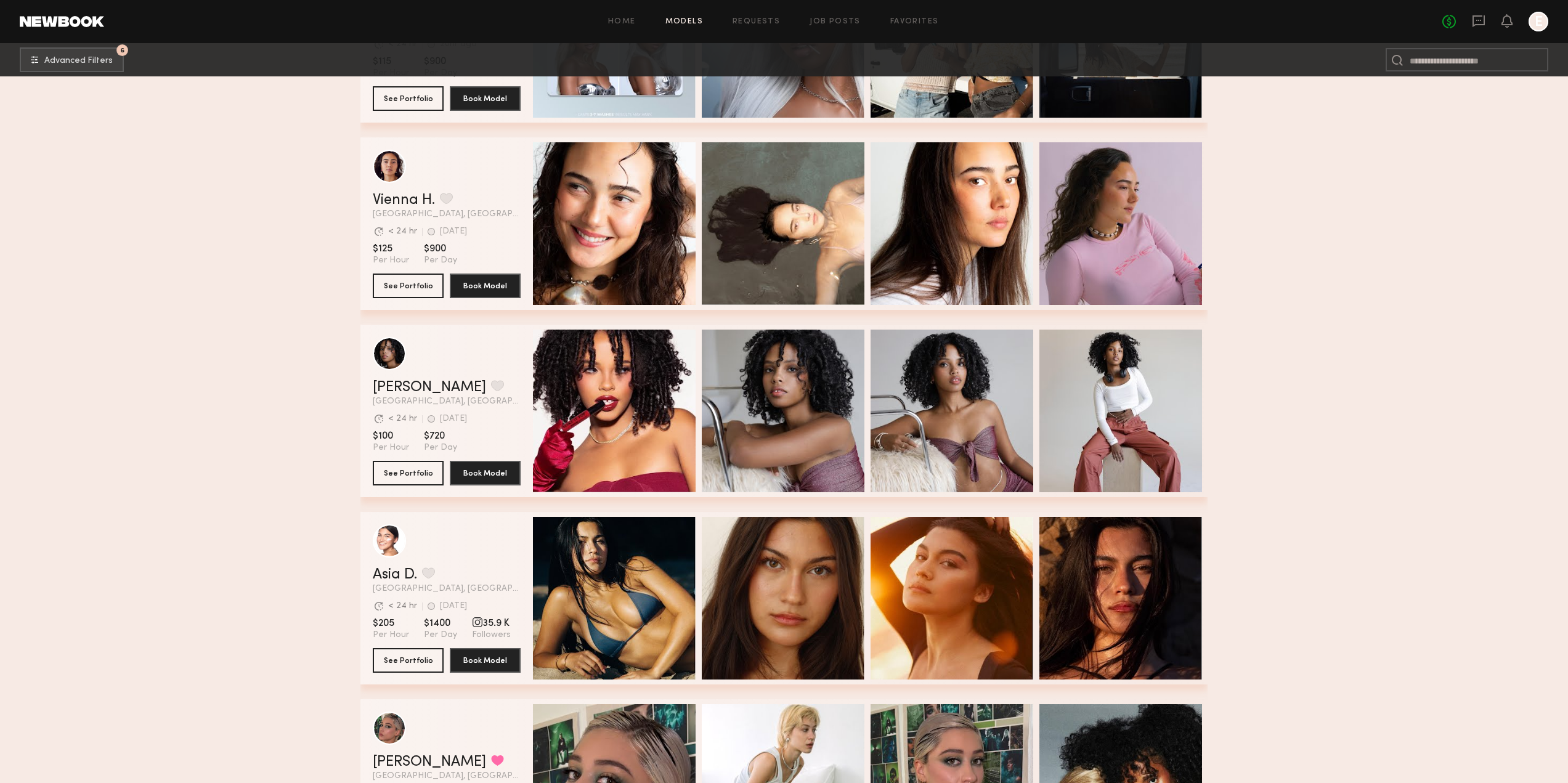
click at [460, 406] on span "Los Angeles, CA" at bounding box center [446, 401] width 148 height 9
click at [385, 348] on div "grid" at bounding box center [389, 353] width 33 height 33
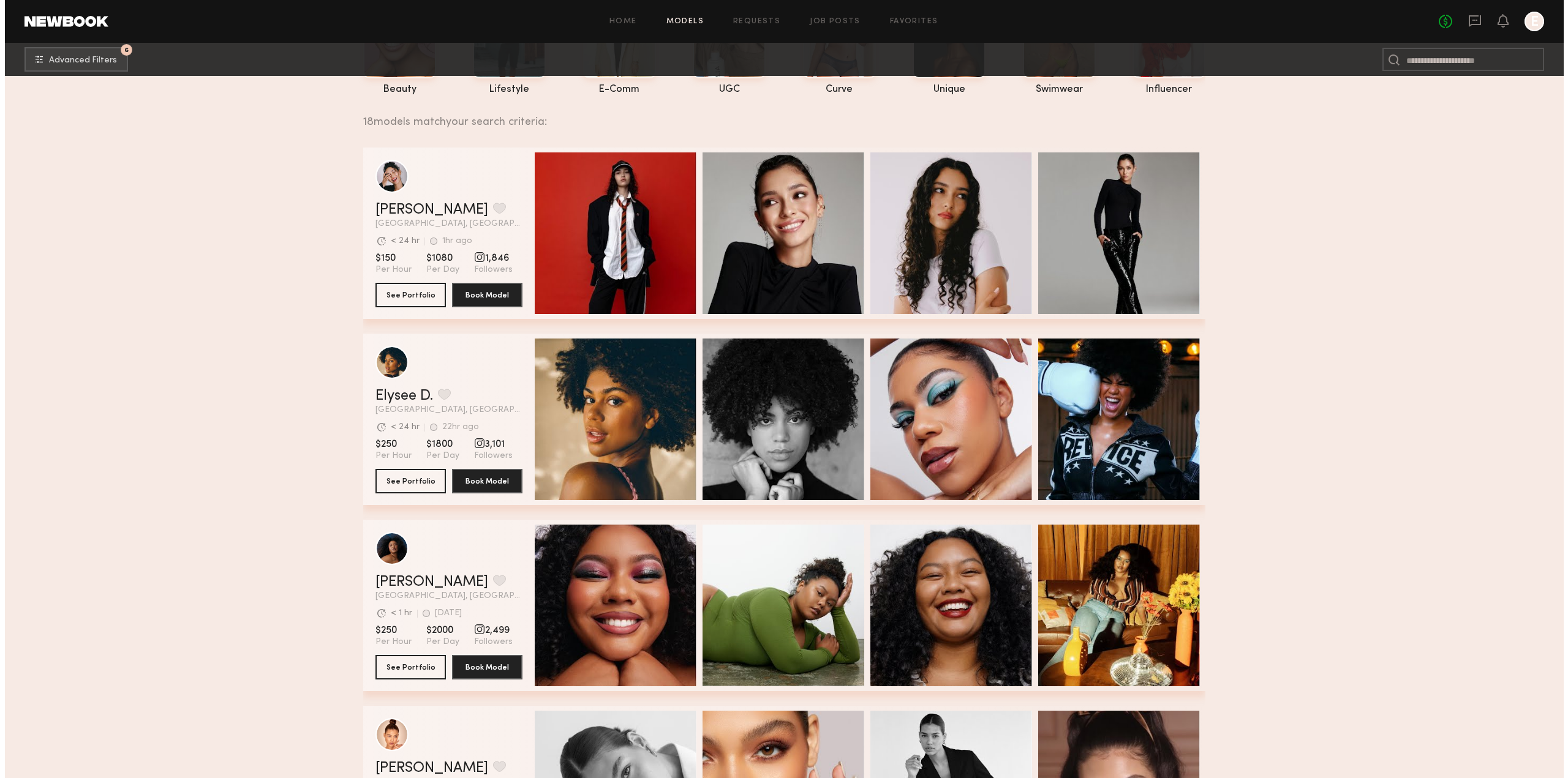
scroll to position [0, 0]
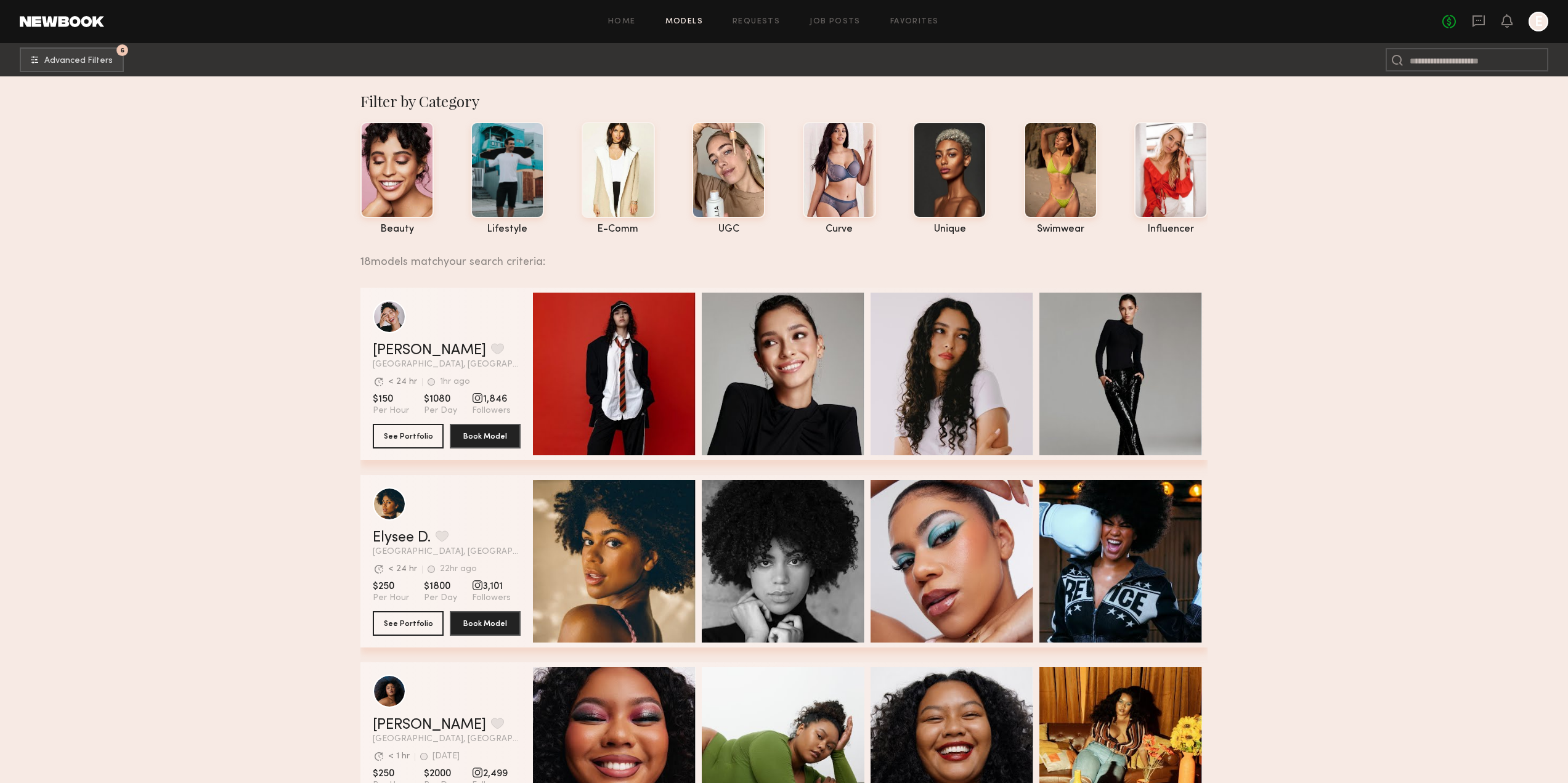
click at [1484, 28] on link at bounding box center [1478, 21] width 13 height 15
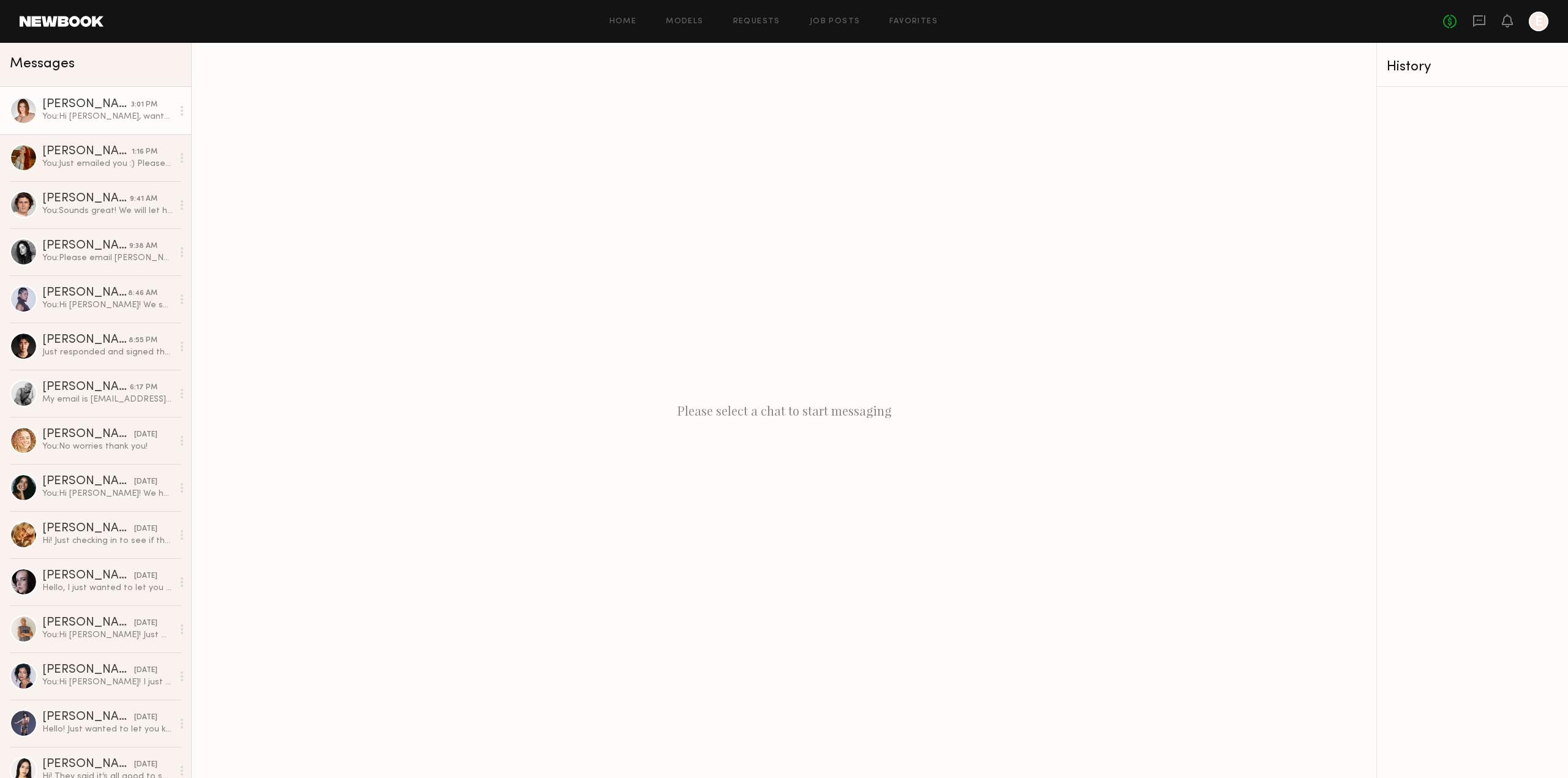
click at [90, 122] on div "You: Hi Camryn, wanted to follow up to see if you've been able to check your em…" at bounding box center [107, 117] width 130 height 12
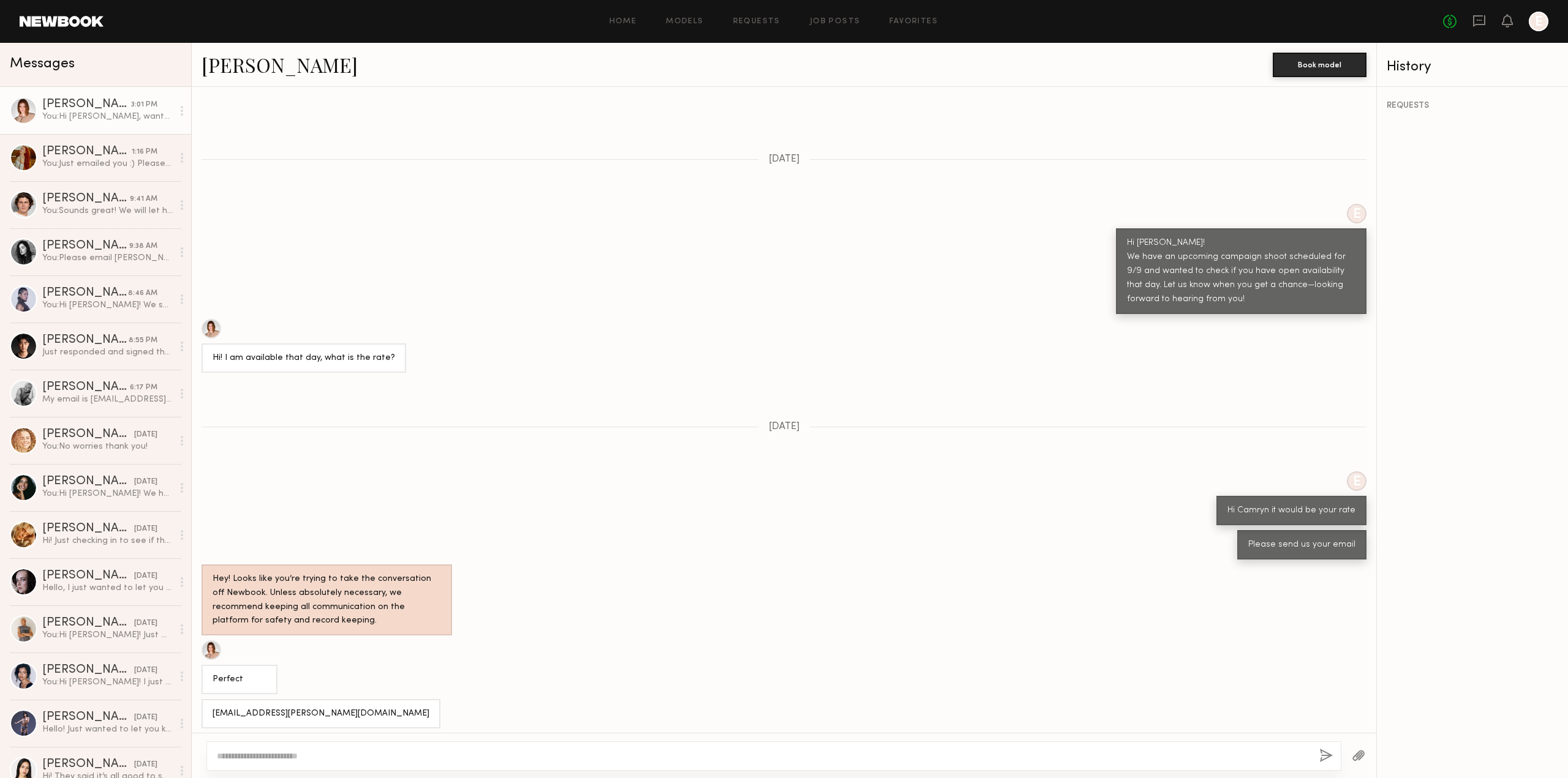
scroll to position [114, 0]
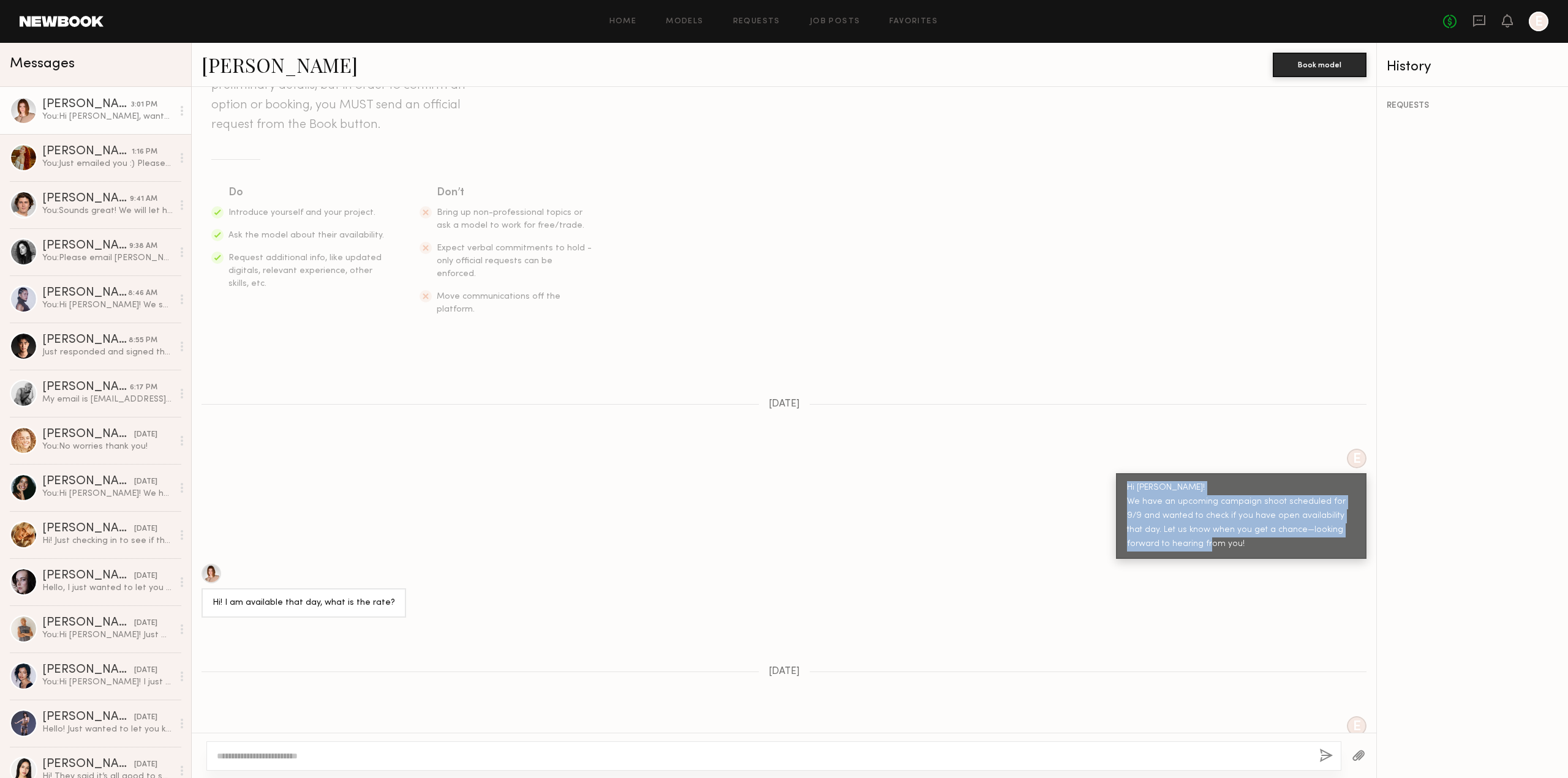
drag, startPoint x: 1120, startPoint y: 465, endPoint x: 1260, endPoint y: 517, distance: 149.3
click at [1260, 517] on div "Hi Camryn! We have an upcoming campaign shoot scheduled for 9/9 and wanted to c…" at bounding box center [1241, 516] width 228 height 70
copy div "Hi Camryn! We have an upcoming campaign shoot scheduled for 9/9 and wanted to c…"
click at [101, 118] on div "You: Hi Camryn, wanted to follow up to see if you've been able to check your em…" at bounding box center [107, 117] width 130 height 12
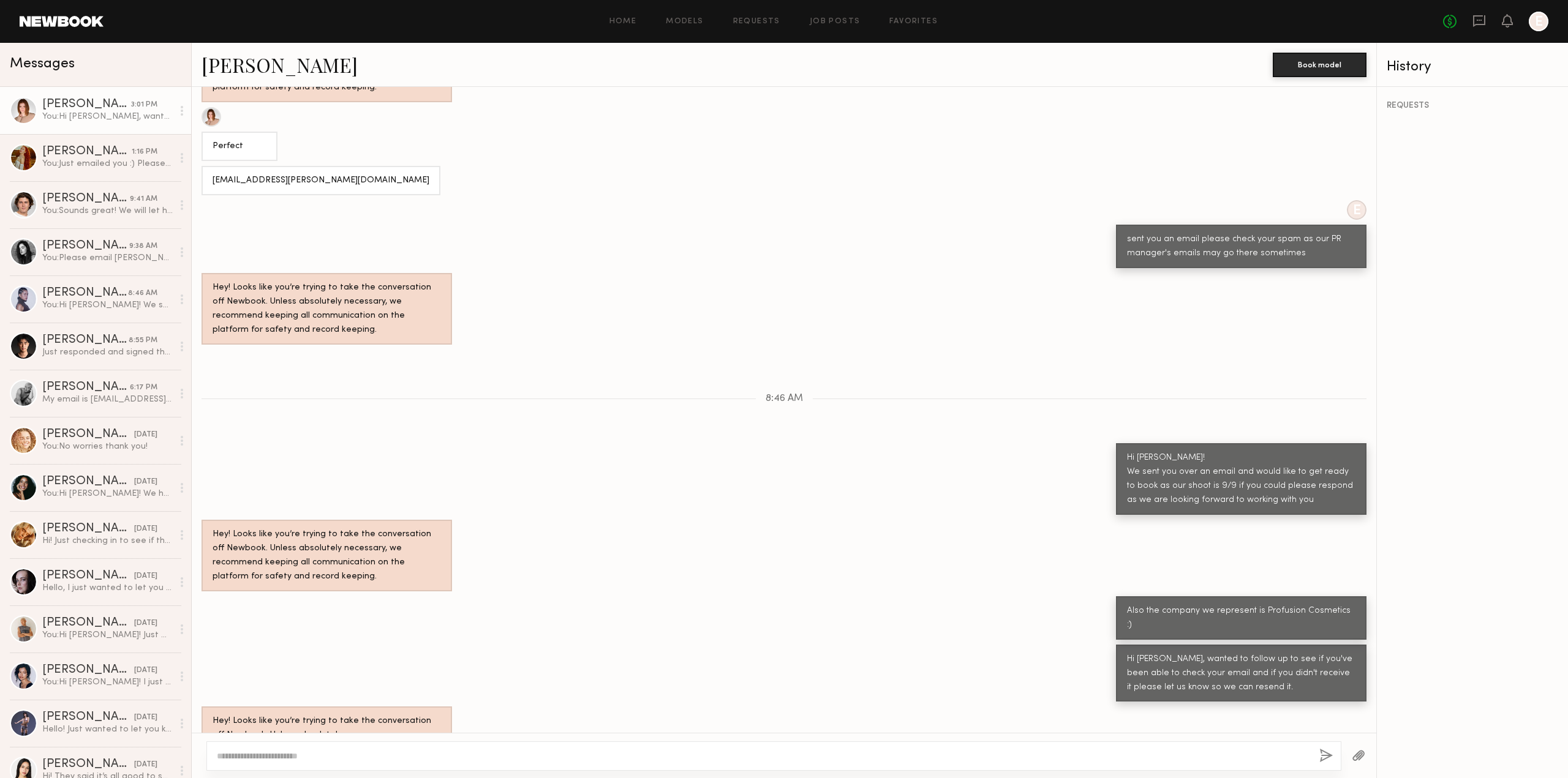
scroll to position [910, 0]
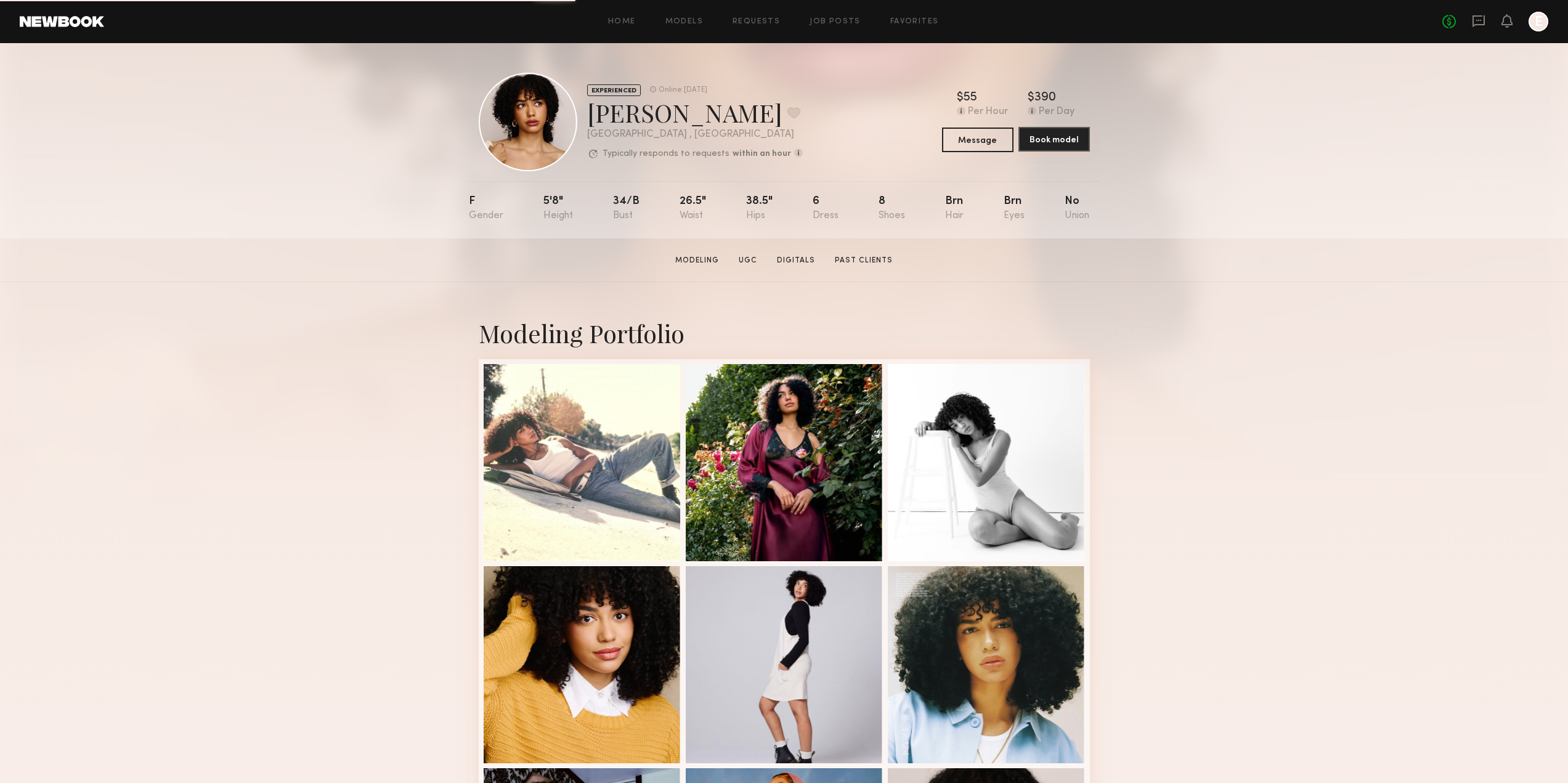
click at [1035, 144] on button "Book model" at bounding box center [1054, 139] width 71 height 25
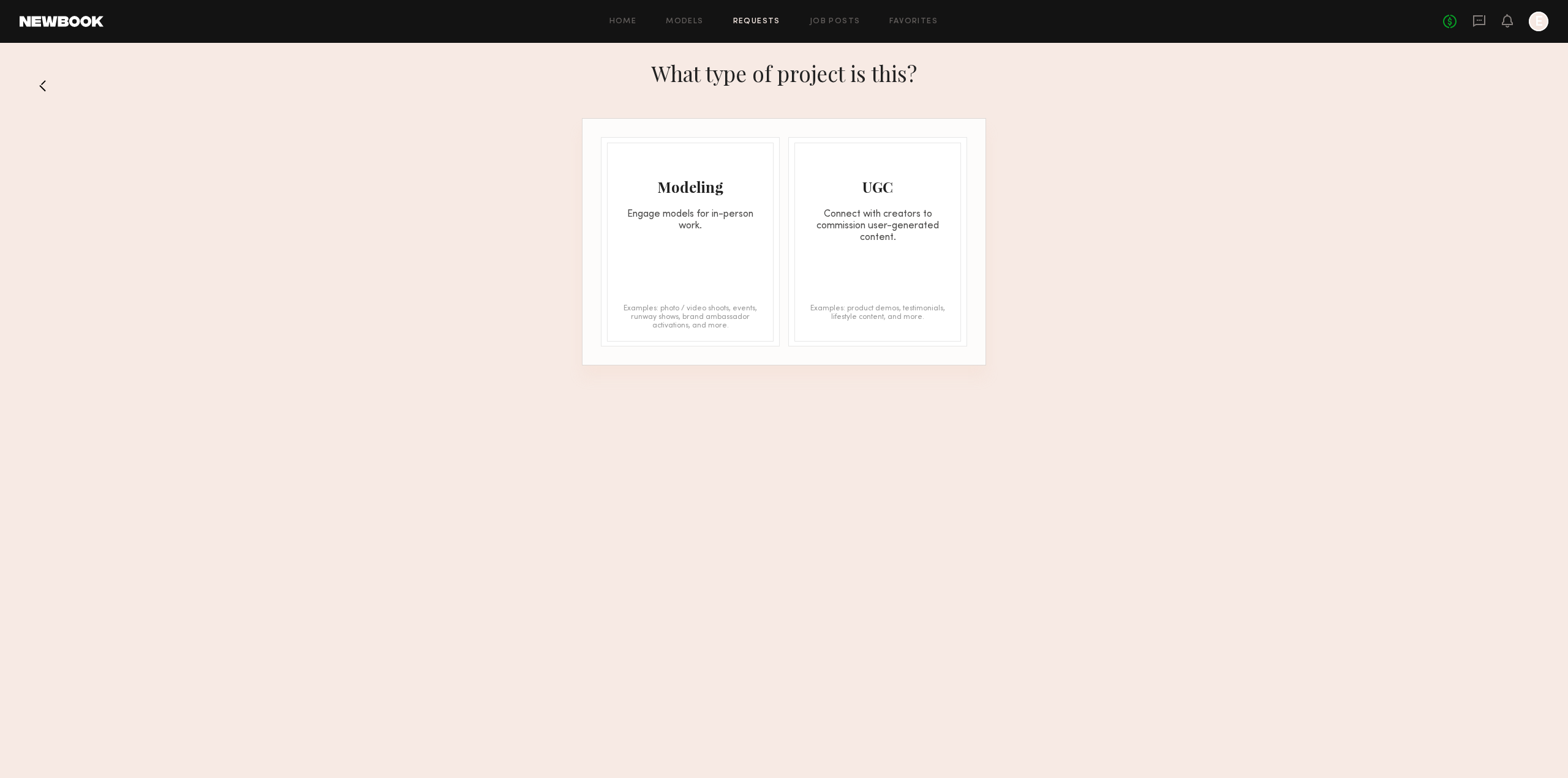
click at [657, 278] on div "Modeling Engage models for in-person work. Examples: photo / video shoots, even…" at bounding box center [690, 242] width 167 height 199
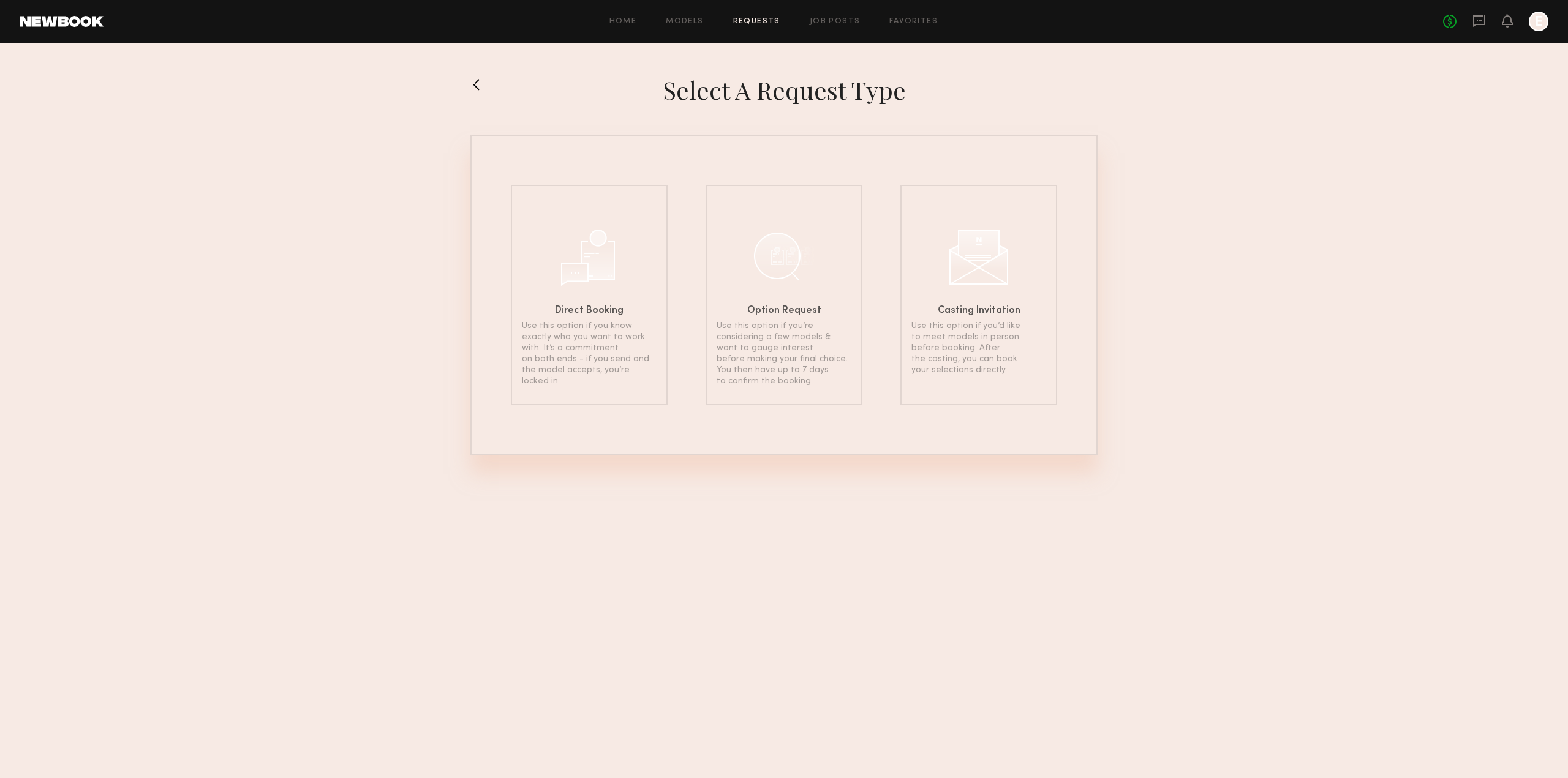
click at [493, 87] on div at bounding box center [497, 90] width 55 height 30
click at [466, 89] on section "Select a Request Type Direct Booking Use this option if you know exactly who yo…" at bounding box center [784, 265] width 1568 height 381
click at [470, 86] on button at bounding box center [480, 85] width 20 height 20
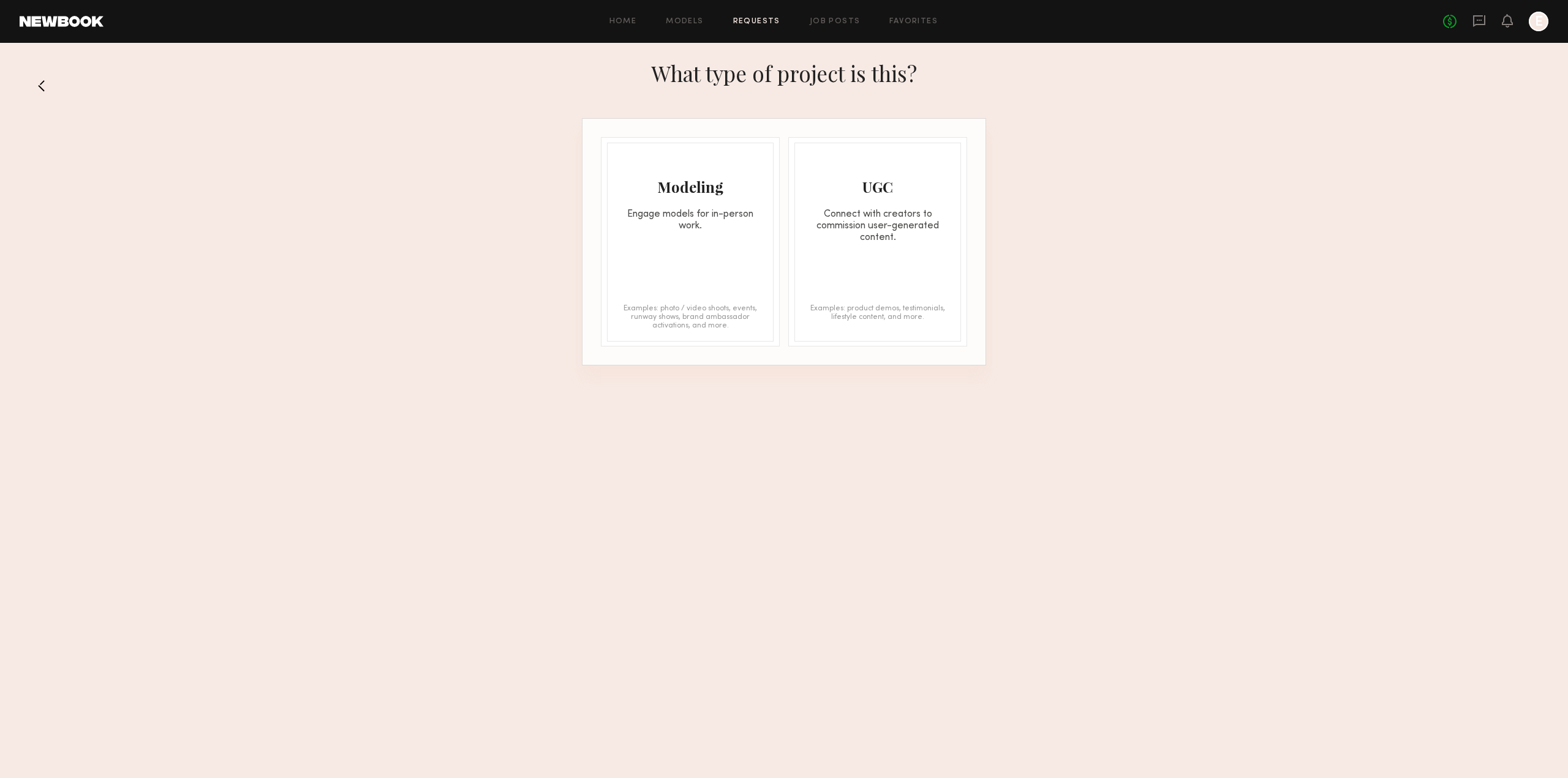
click at [41, 85] on button at bounding box center [47, 86] width 20 height 20
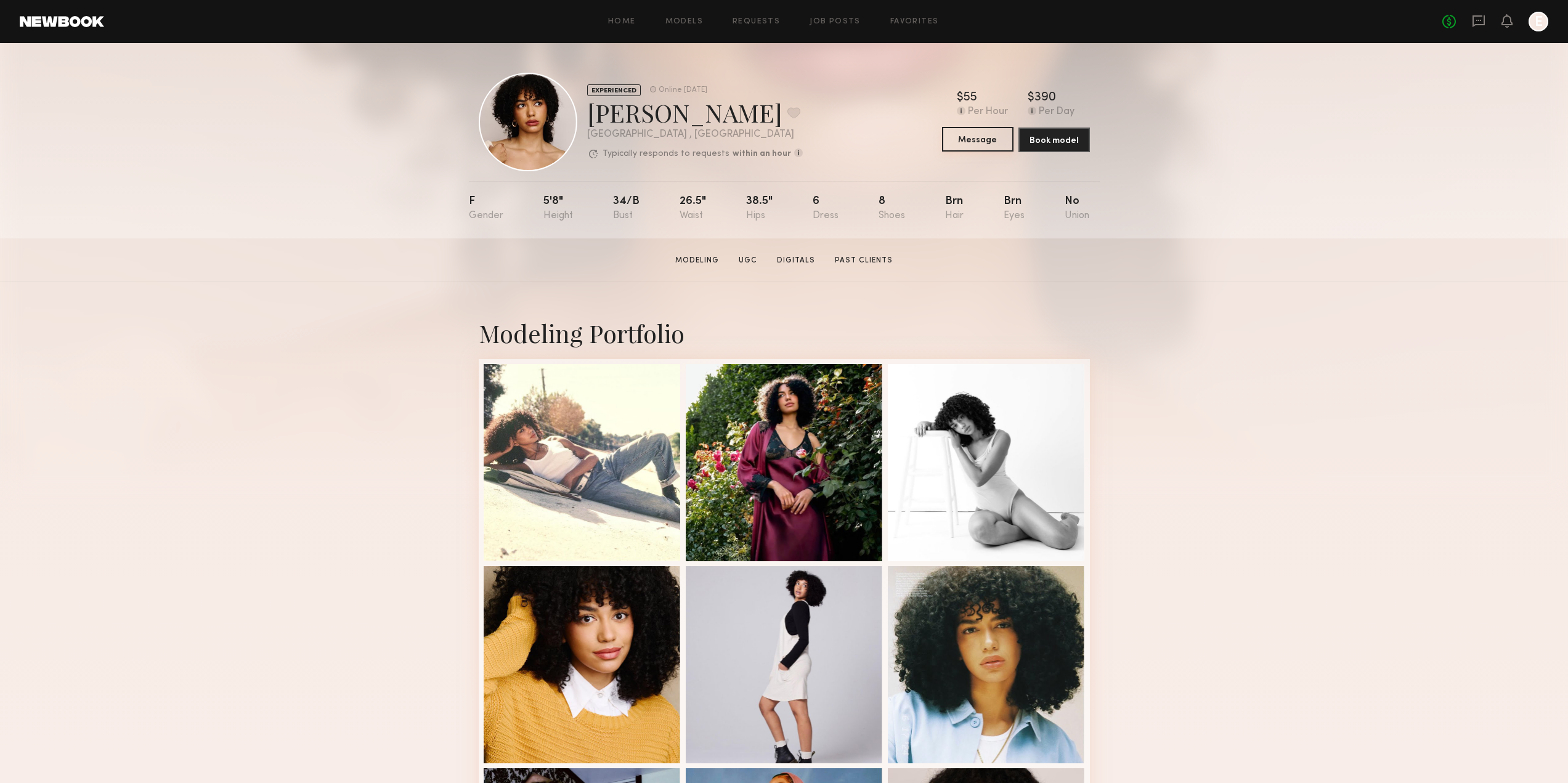
click at [987, 144] on button "Message" at bounding box center [977, 139] width 71 height 25
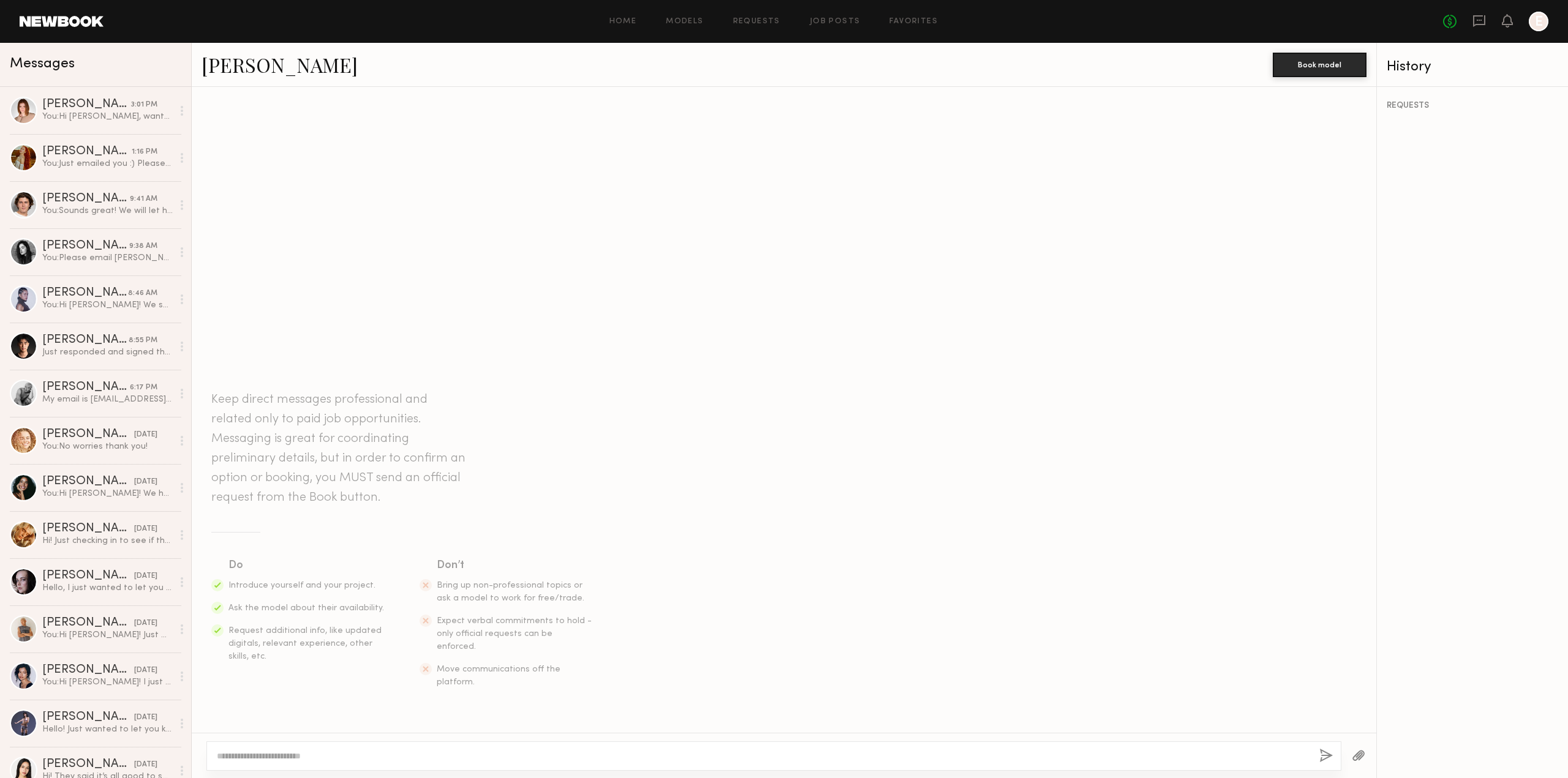
click at [278, 763] on div at bounding box center [774, 756] width 1135 height 29
click at [279, 756] on textarea at bounding box center [763, 756] width 1093 height 13
paste textarea "**********"
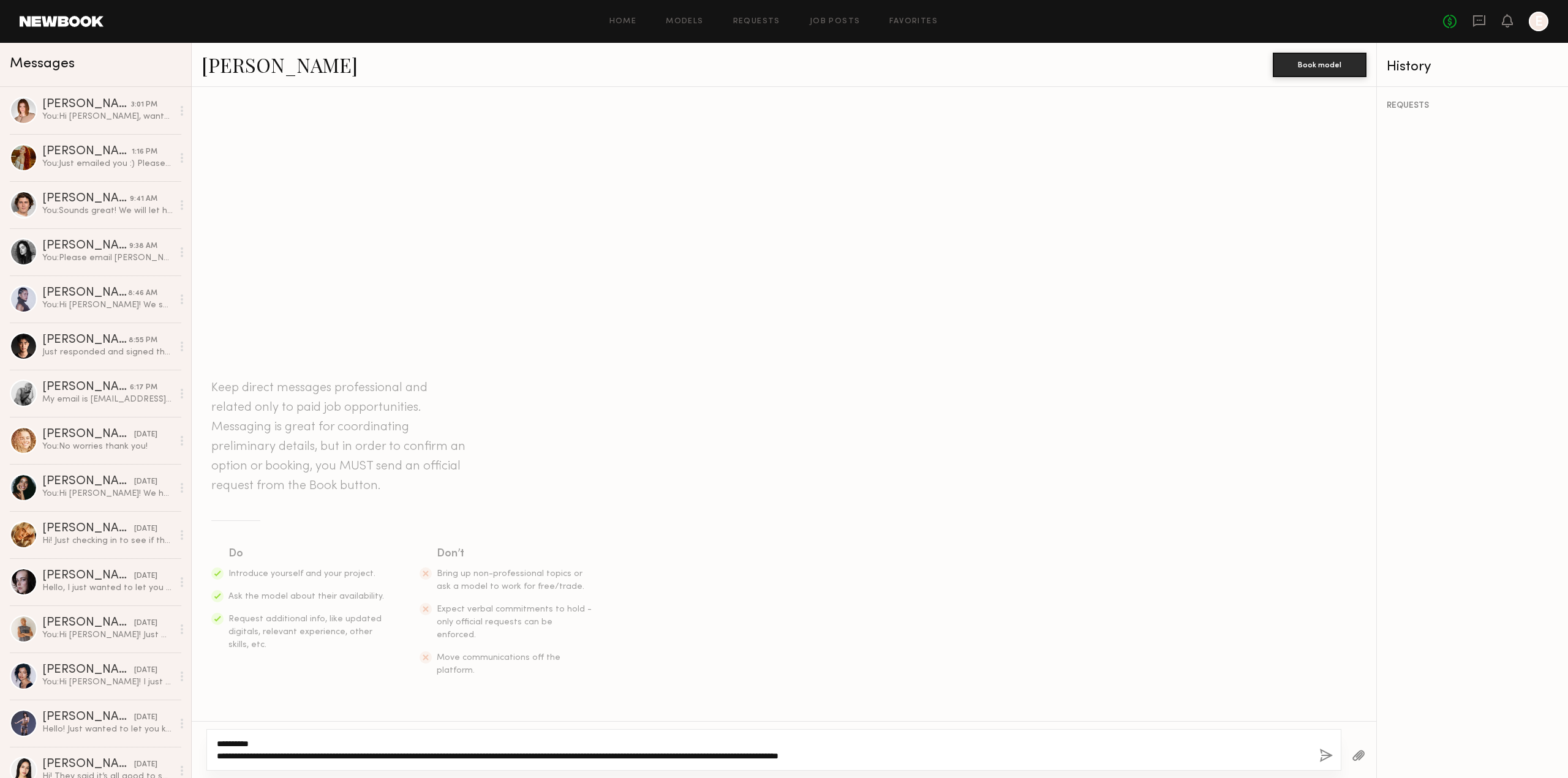
click at [255, 747] on textarea "**********" at bounding box center [763, 750] width 1093 height 24
click at [997, 761] on textarea "**********" at bounding box center [763, 750] width 1093 height 24
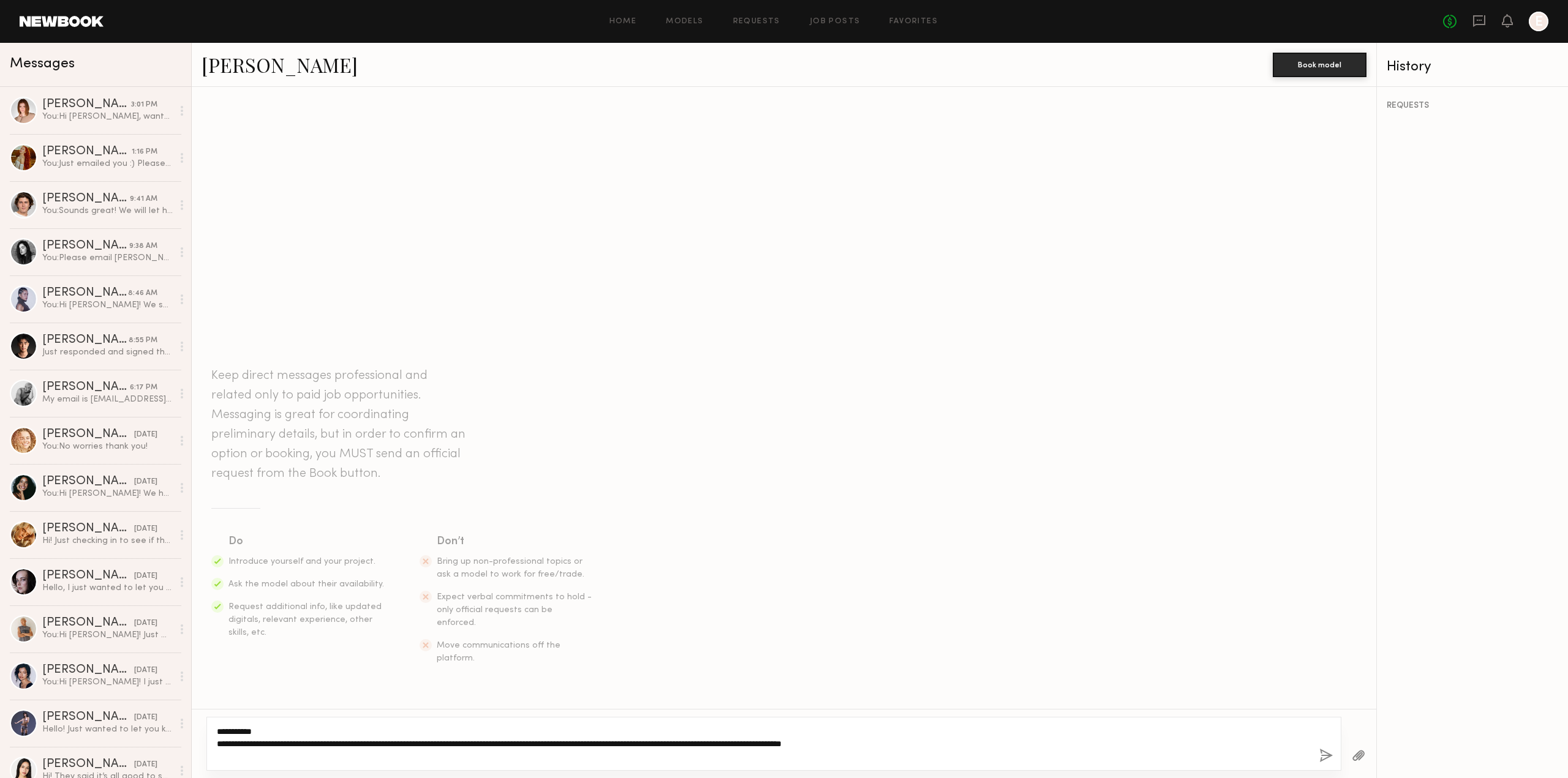
type textarea "**********"
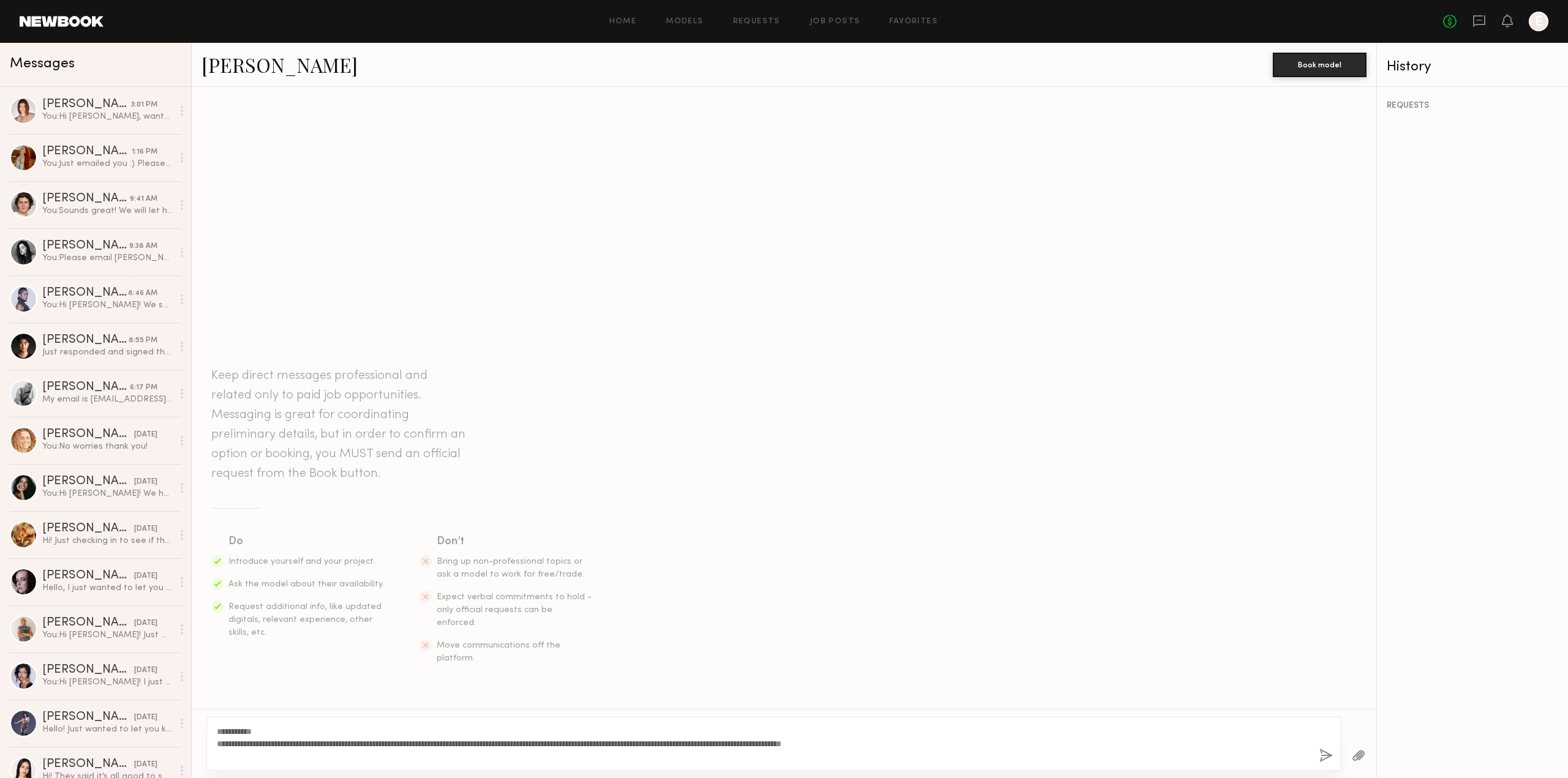
click at [1322, 758] on button "button" at bounding box center [1326, 756] width 13 height 15
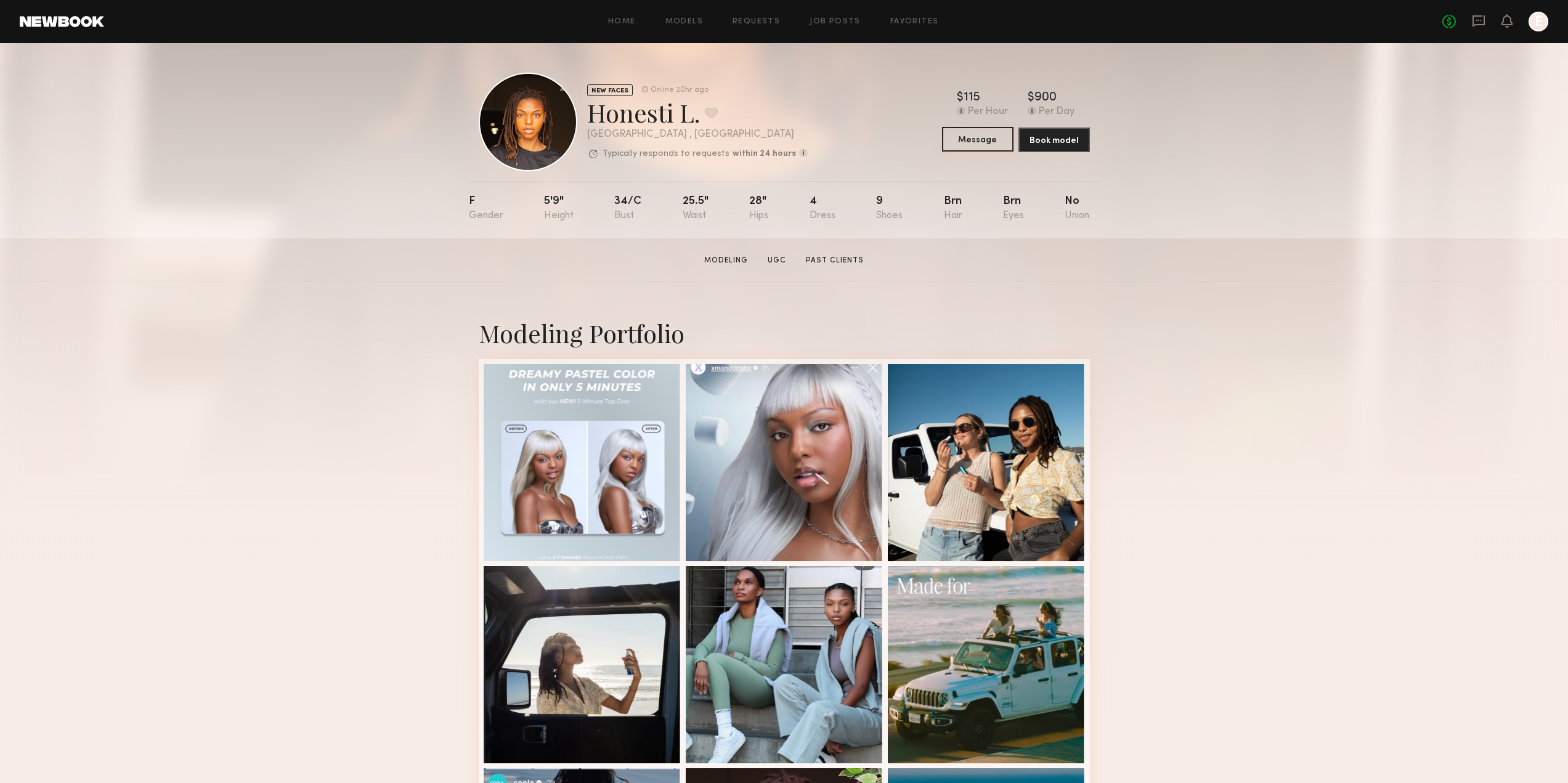
click at [984, 141] on button "Message" at bounding box center [977, 139] width 71 height 25
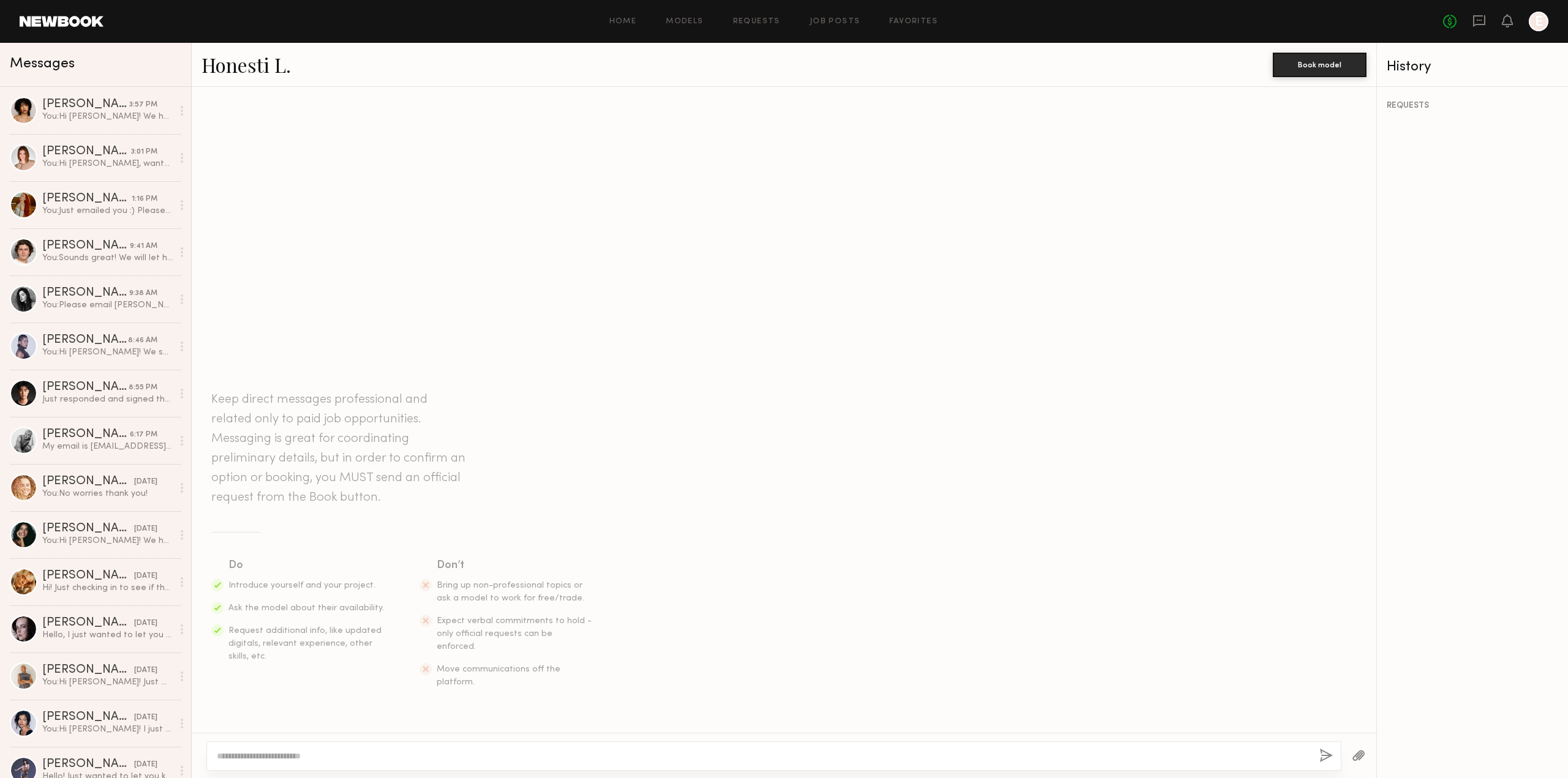
click at [540, 759] on textarea at bounding box center [763, 756] width 1093 height 13
click at [255, 745] on textarea "**********" at bounding box center [763, 750] width 1093 height 24
type textarea "**********"
click at [1325, 758] on button "button" at bounding box center [1326, 756] width 13 height 15
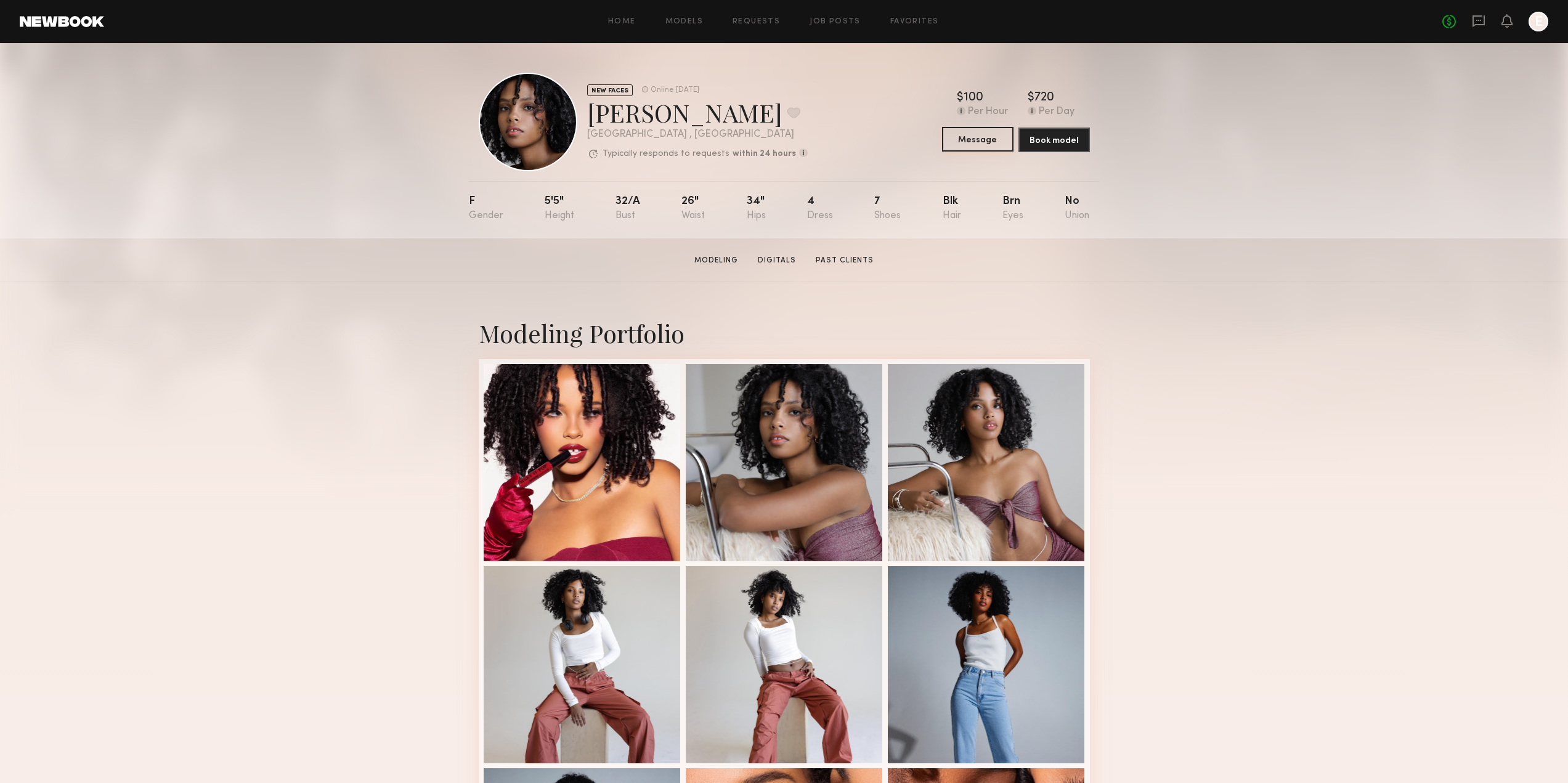
click at [956, 144] on button "Message" at bounding box center [977, 139] width 71 height 25
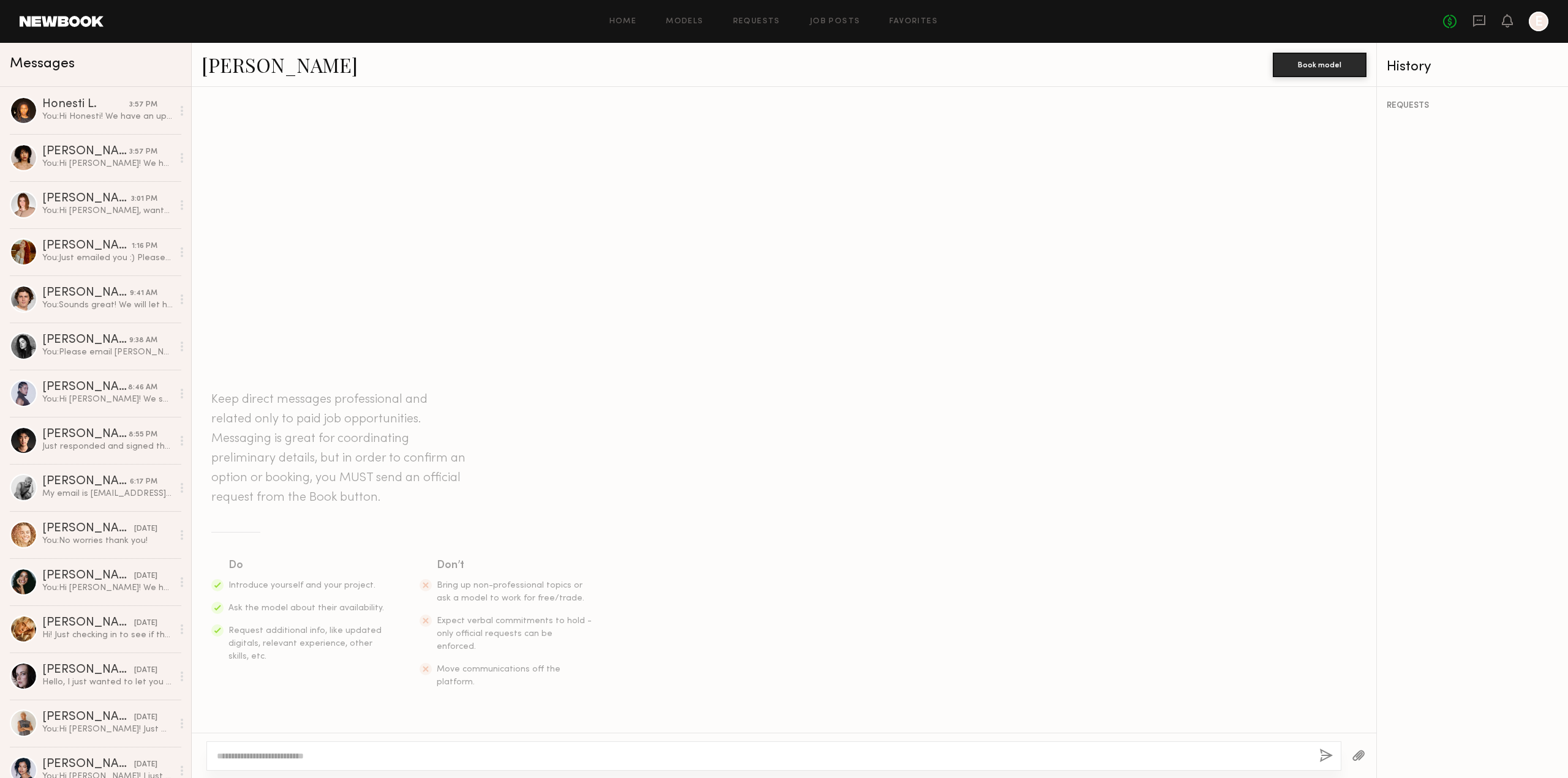
click at [302, 761] on textarea at bounding box center [763, 756] width 1093 height 13
click at [265, 740] on textarea "**********" at bounding box center [763, 750] width 1093 height 24
type textarea "**********"
drag, startPoint x: 1311, startPoint y: 754, endPoint x: 1324, endPoint y: 756, distance: 13.2
click at [1311, 755] on div "**********" at bounding box center [774, 750] width 1135 height 42
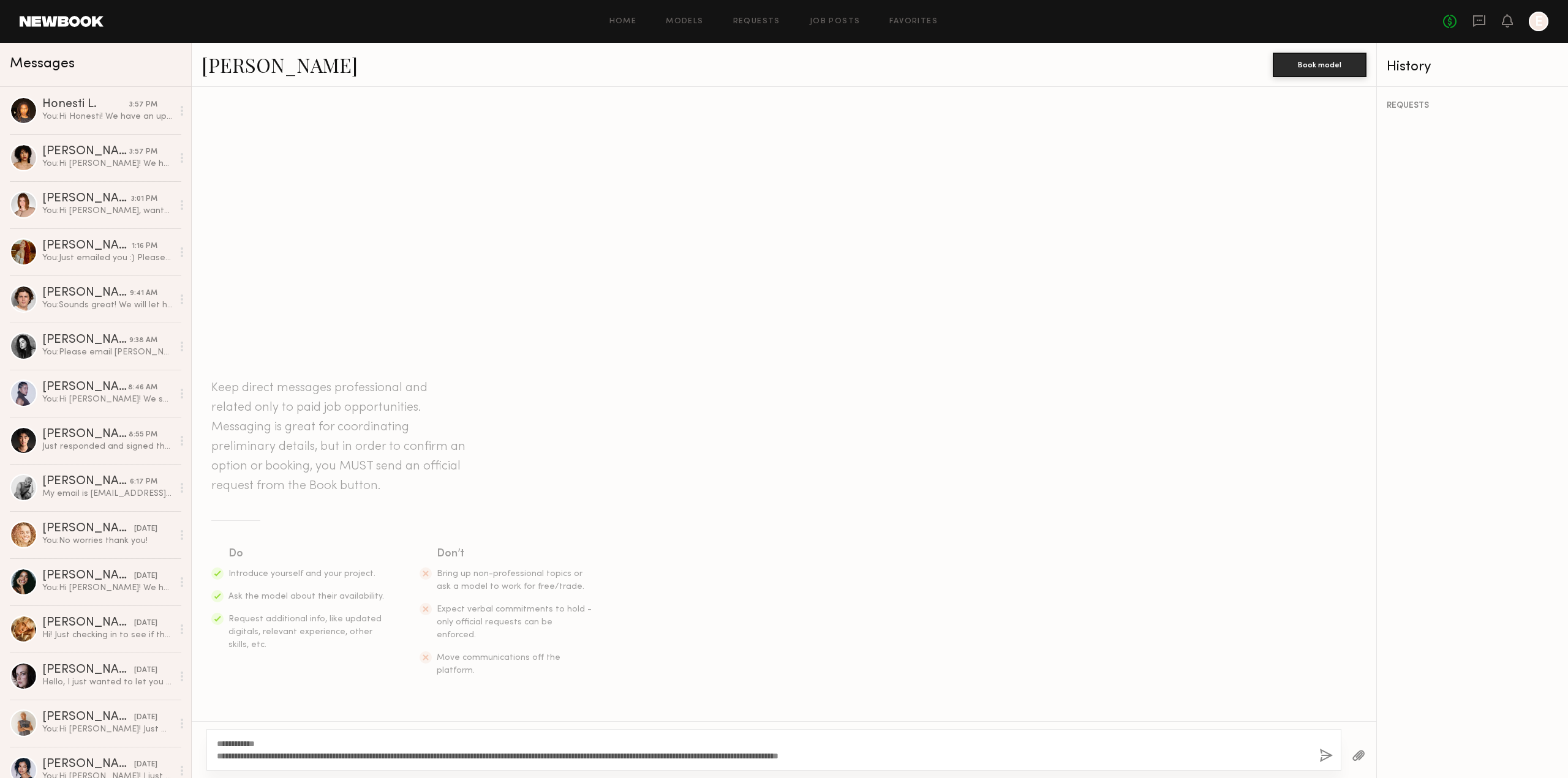
click at [1324, 756] on button "button" at bounding box center [1326, 756] width 13 height 15
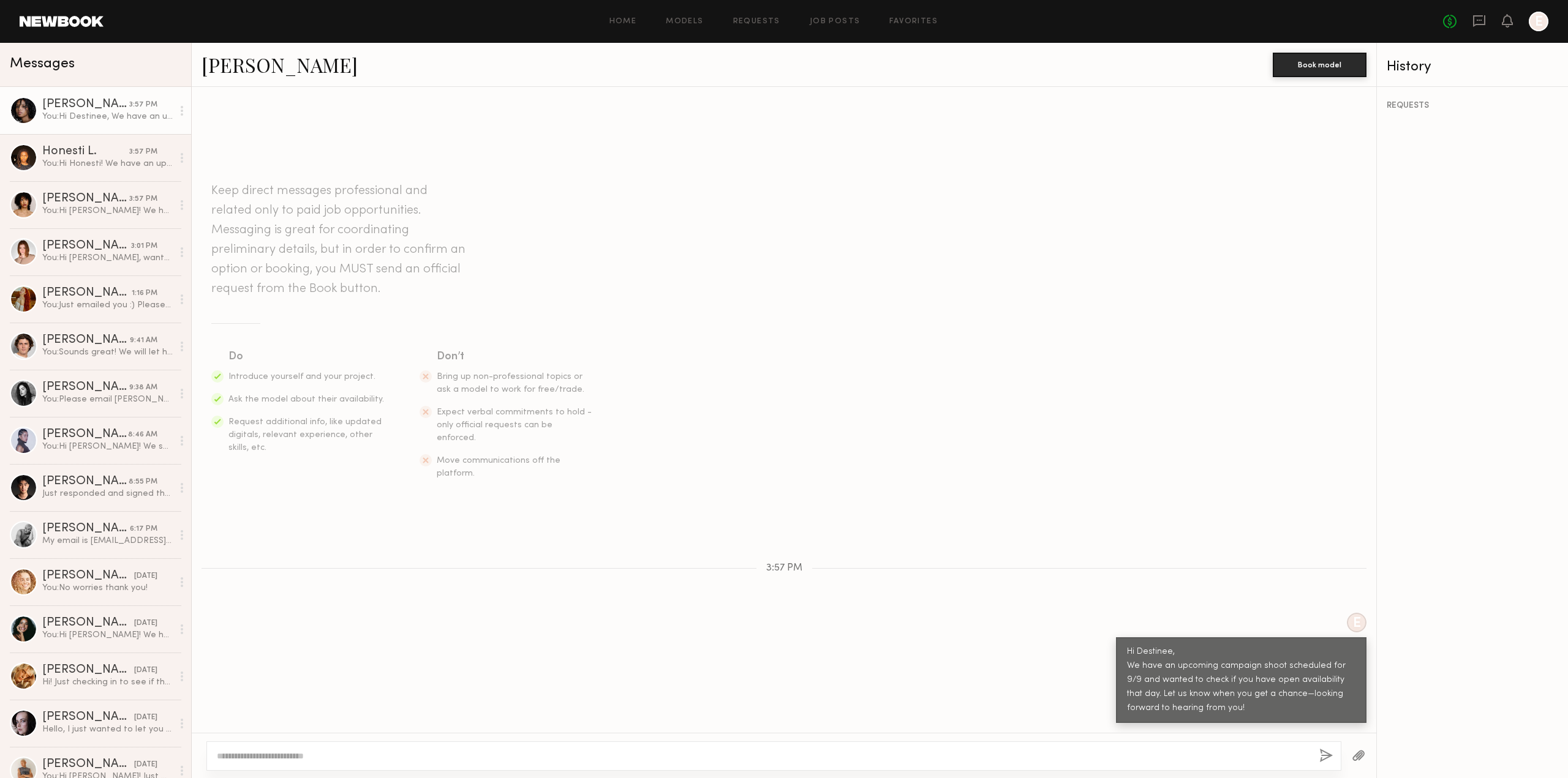
click at [893, 537] on div "Keep direct messages professional and related only to paid job opportunities. M…" at bounding box center [784, 409] width 1184 height 646
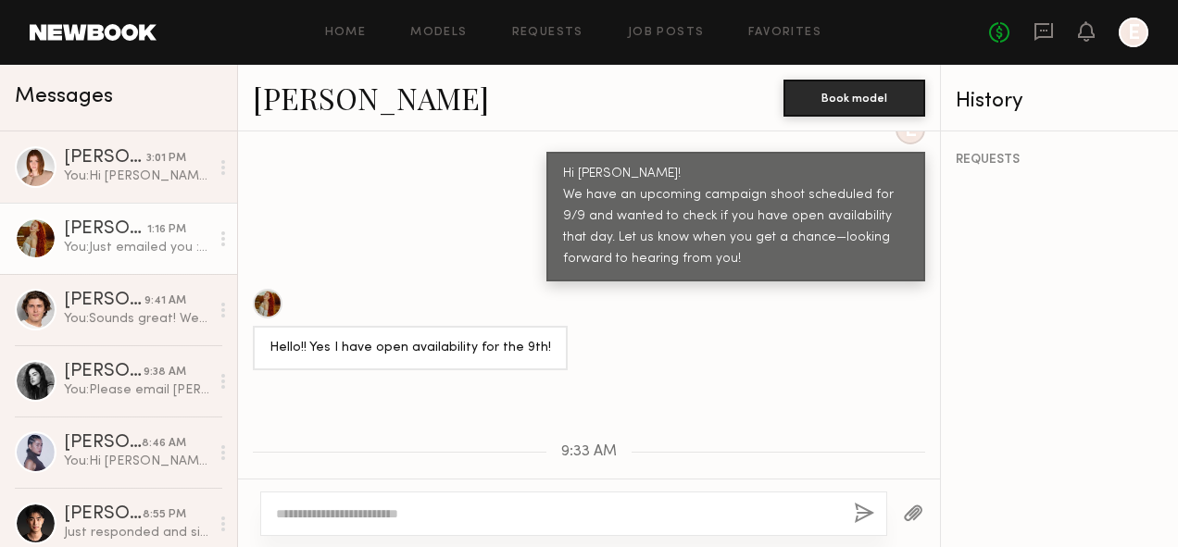
scroll to position [833, 0]
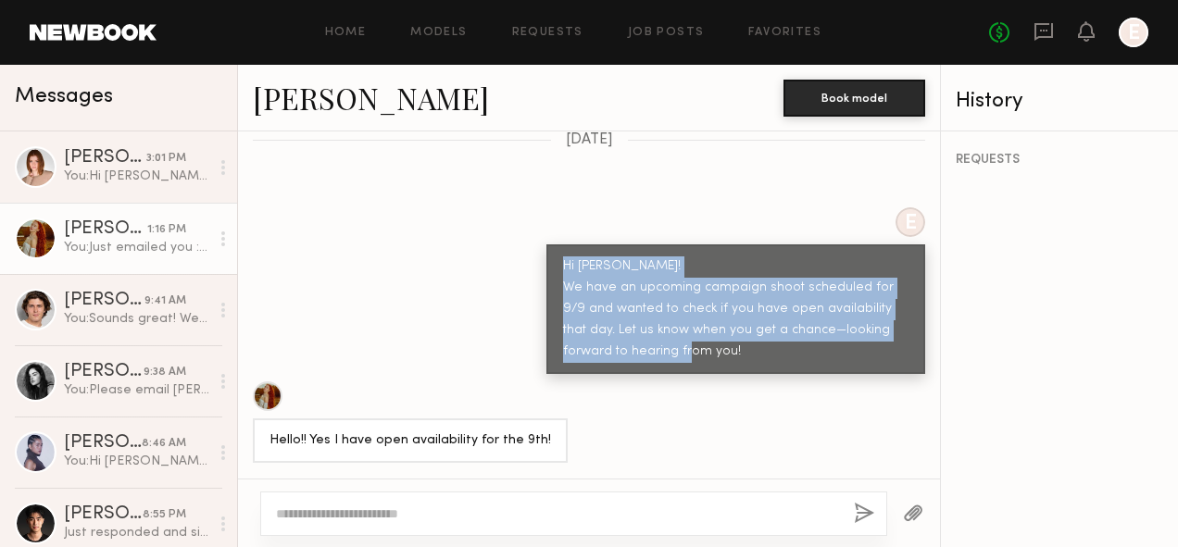
drag, startPoint x: 549, startPoint y: 222, endPoint x: 708, endPoint y: 315, distance: 184.2
click at [708, 315] on div "Hi [PERSON_NAME]! We have an upcoming campaign shoot scheduled for 9/9 and want…" at bounding box center [735, 310] width 345 height 106
copy div "Hi [PERSON_NAME]! We have an upcoming campaign shoot scheduled for 9/9 and want…"
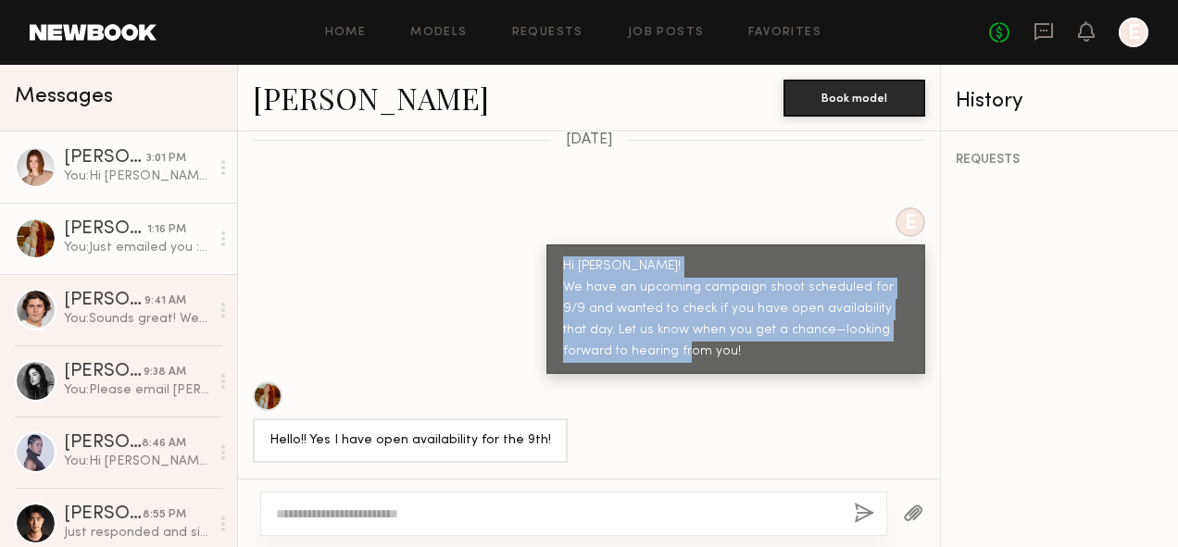
click at [147, 197] on link "[PERSON_NAME] 3:01 PM You: Hi [PERSON_NAME], wanted to follow up to see if you'…" at bounding box center [118, 166] width 237 height 71
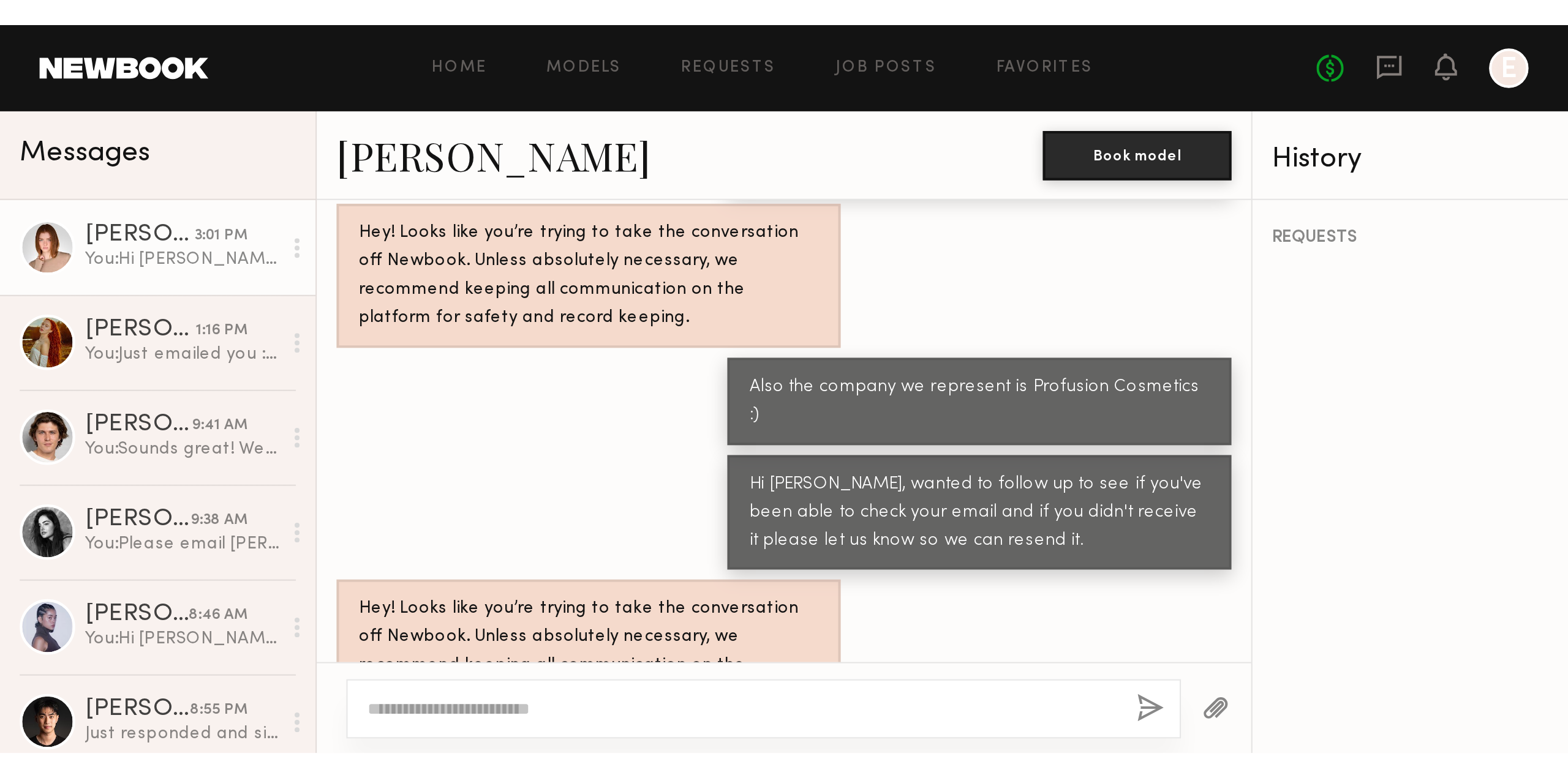
scroll to position [910, 0]
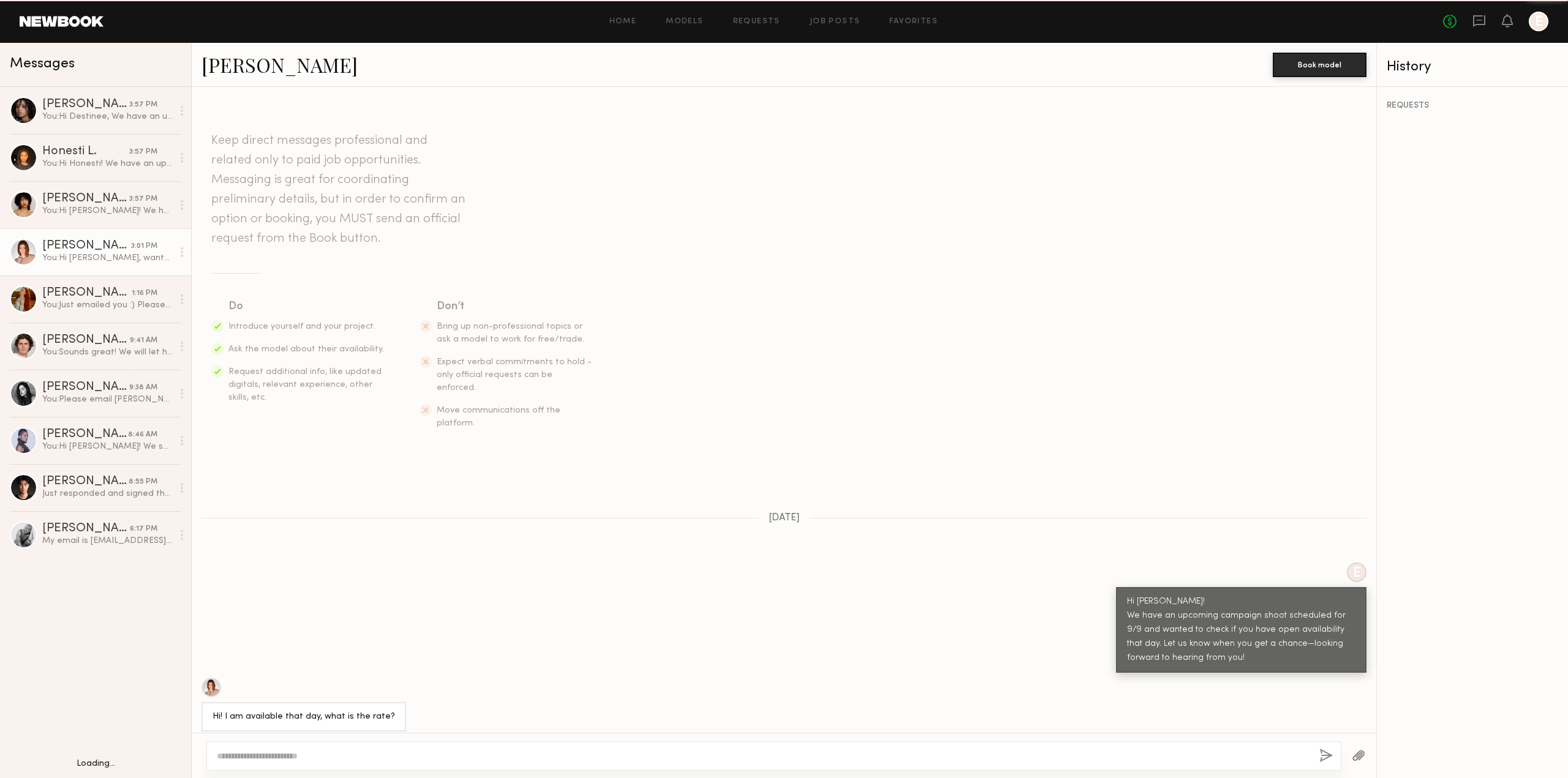
scroll to position [910, 0]
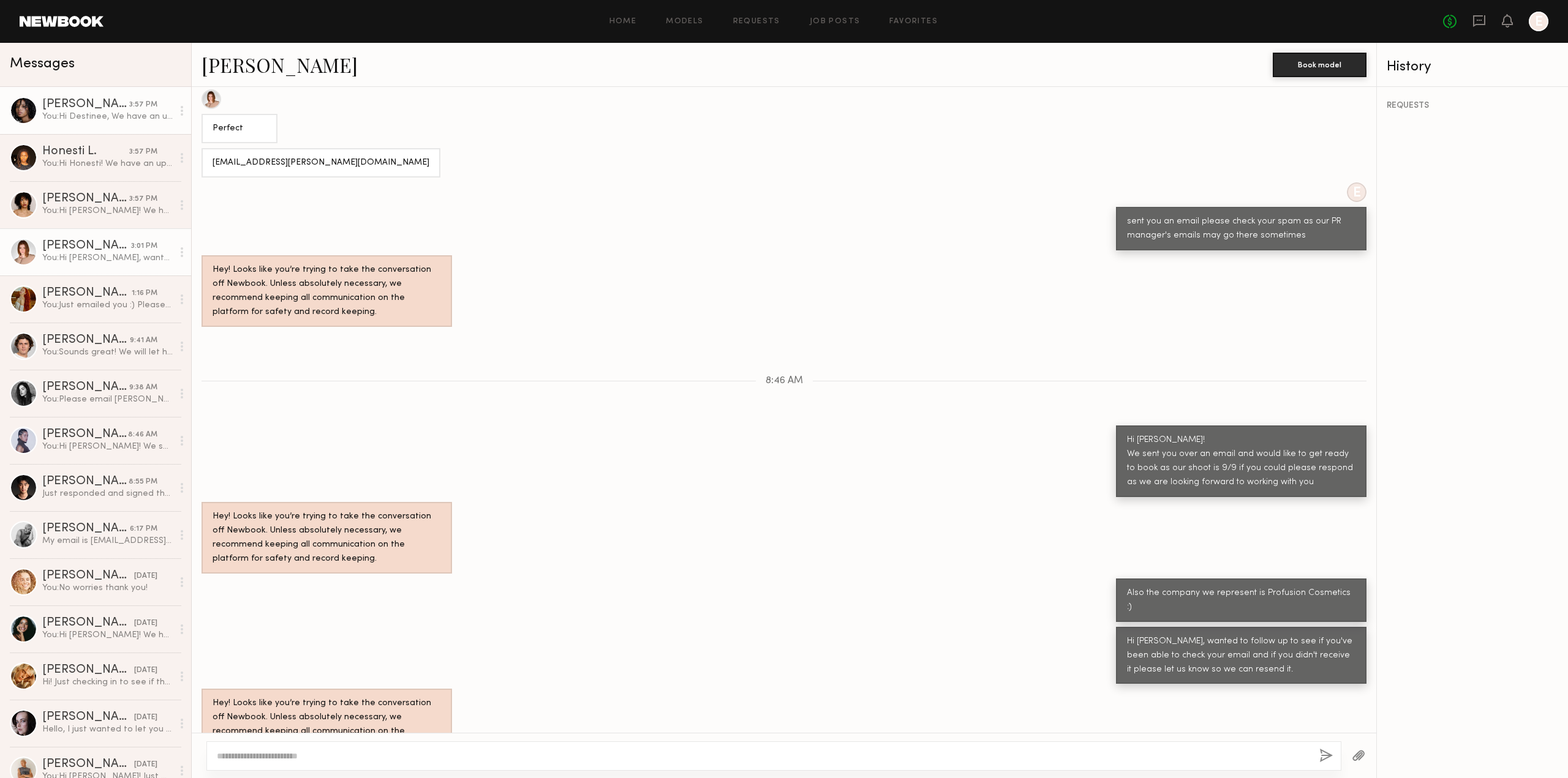
click at [79, 108] on div "[PERSON_NAME]" at bounding box center [85, 104] width 87 height 13
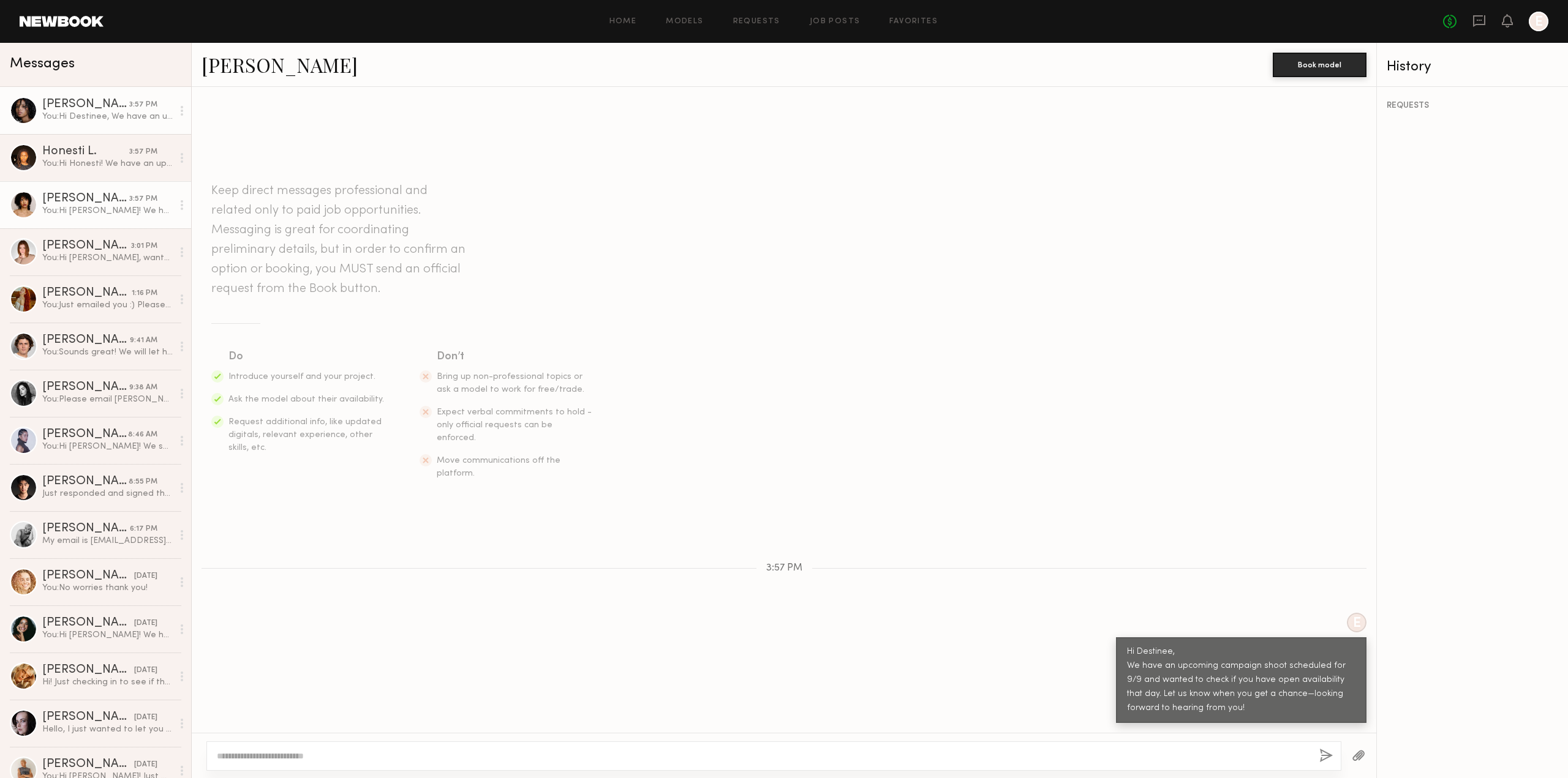
click at [88, 215] on div "You: Hi [PERSON_NAME]! We have an upcoming campaign shoot scheduled for 9/9 and…" at bounding box center [107, 211] width 130 height 12
click at [85, 317] on link "[PERSON_NAME] 1:16 PM You: Just emailed you :) Please check your spam aswell" at bounding box center [95, 299] width 191 height 47
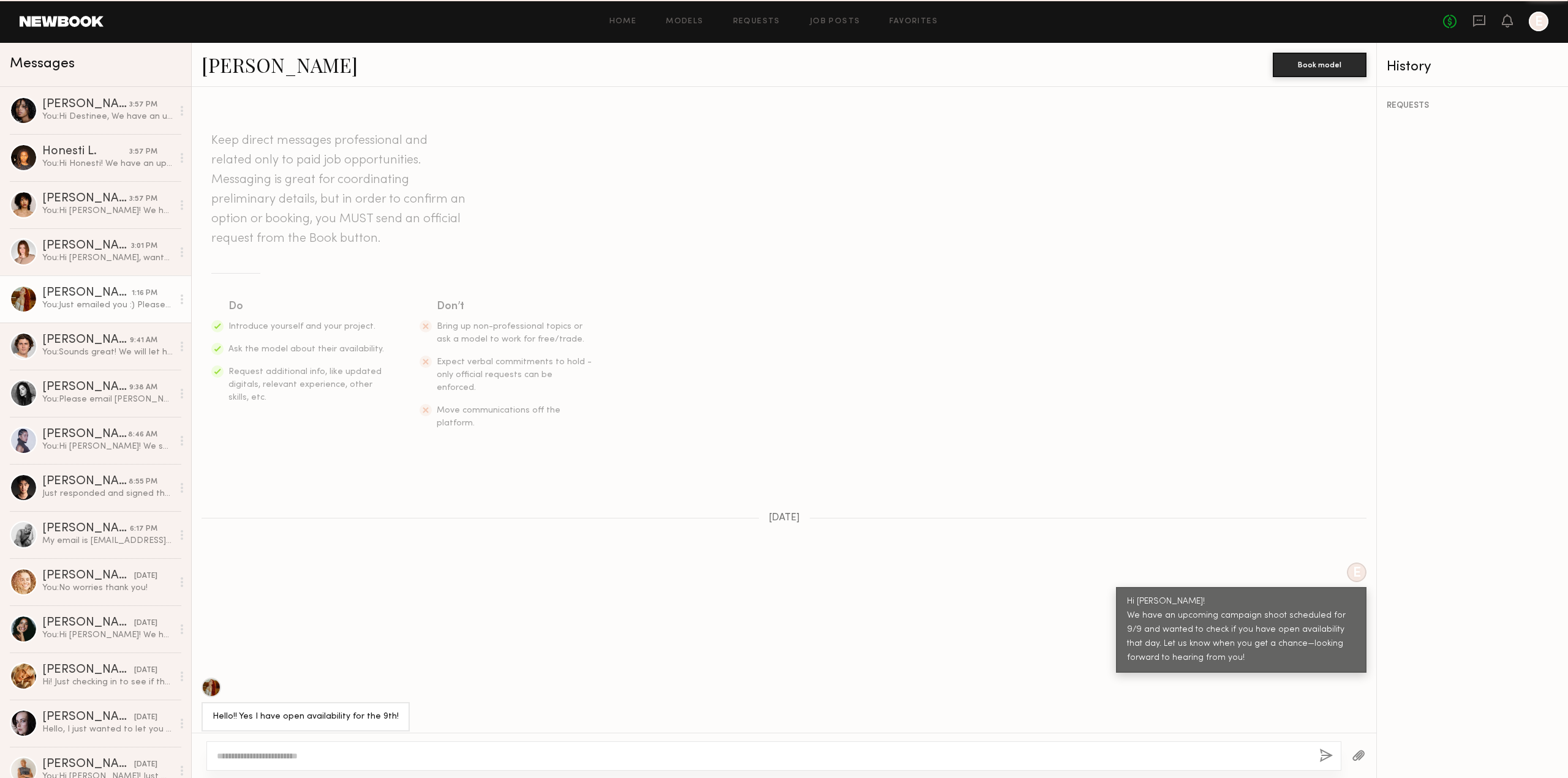
scroll to position [319, 0]
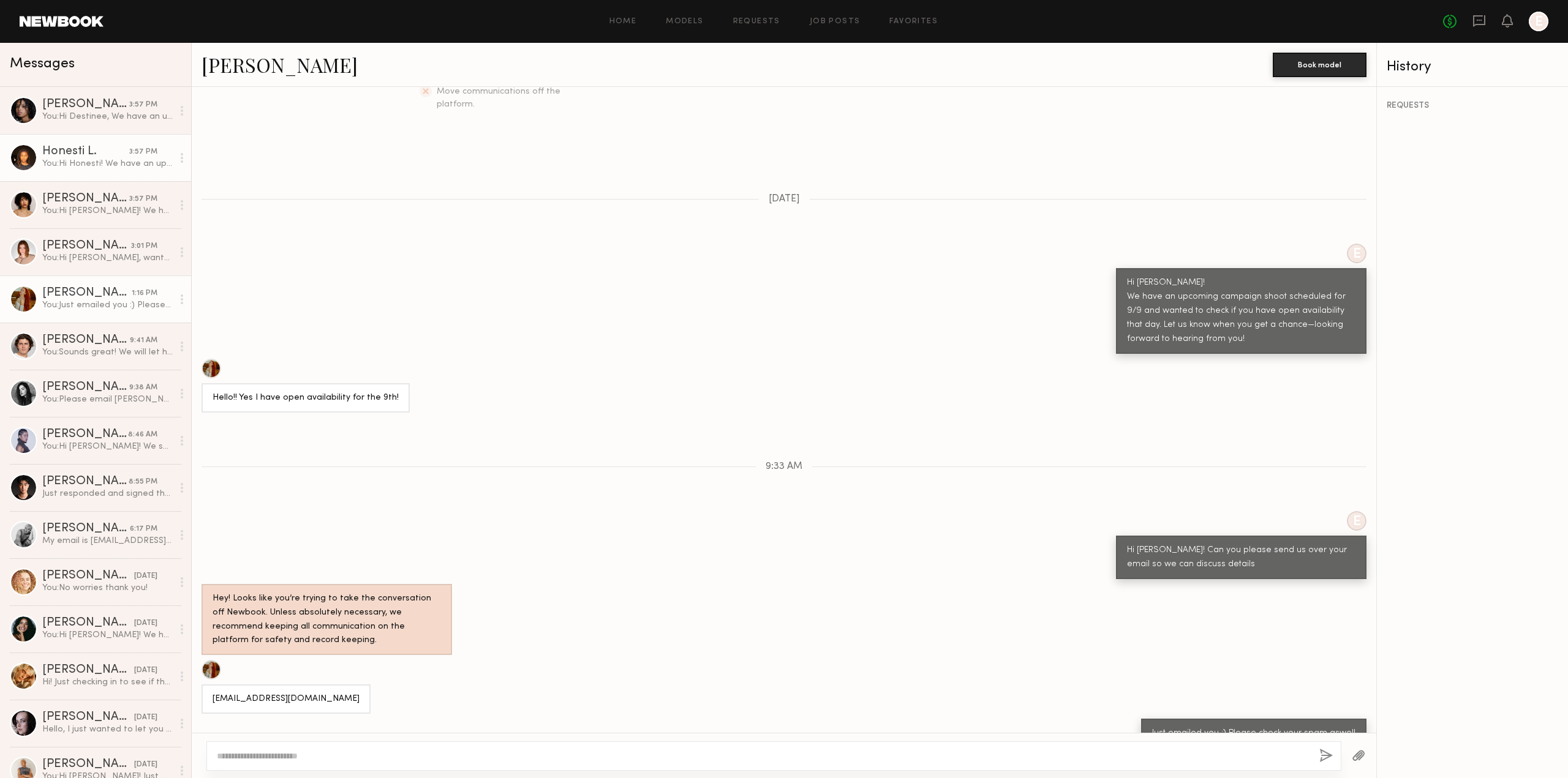
click at [117, 169] on div "You: Hi Honesti! We have an upcoming campaign shoot scheduled for 9/9 and wante…" at bounding box center [107, 164] width 130 height 12
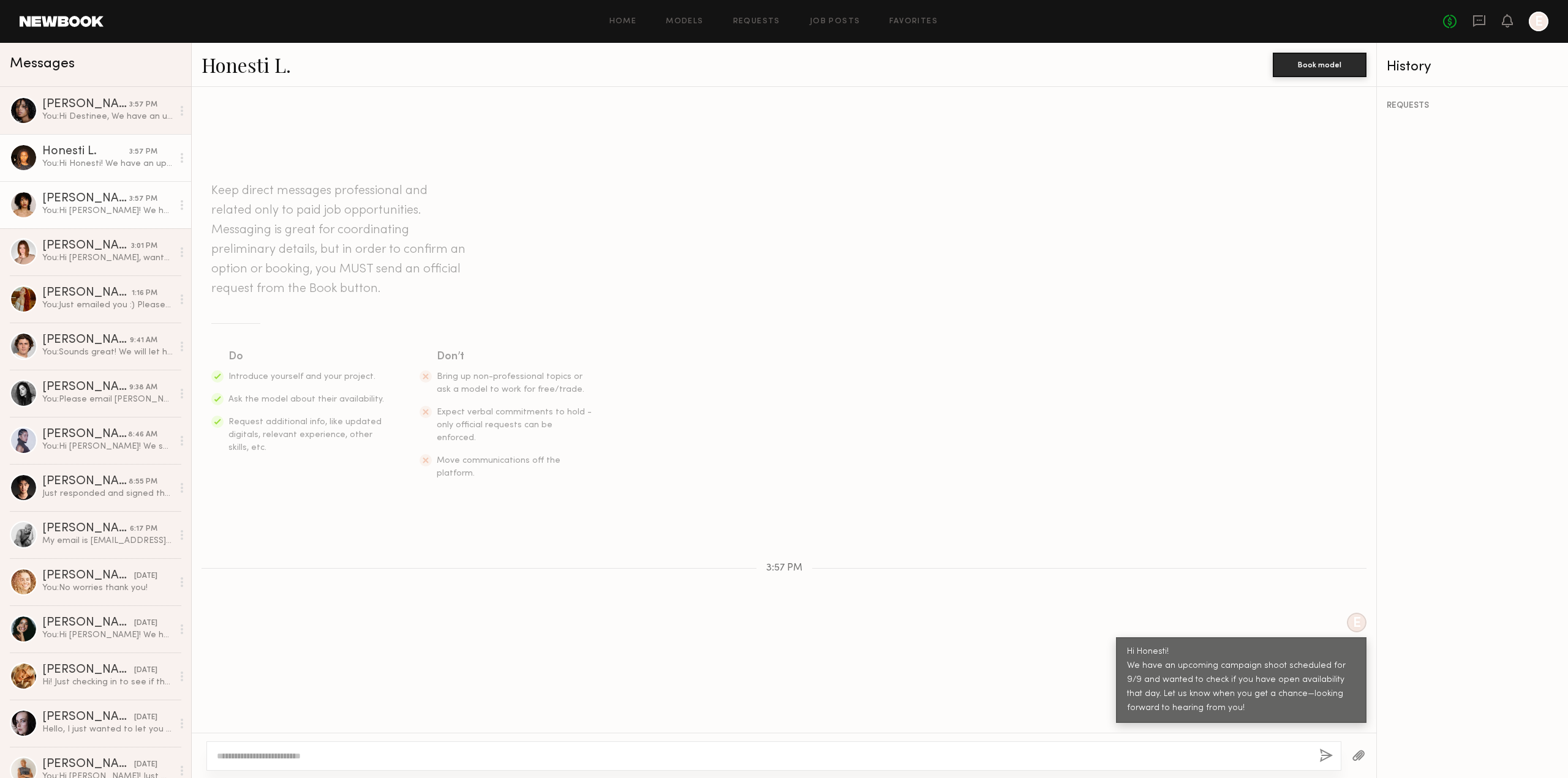
click at [73, 219] on link "[PERSON_NAME] 3:57 PM You: Hi [PERSON_NAME]! We have an upcoming campaign shoot…" at bounding box center [95, 204] width 191 height 47
click at [94, 215] on div "You: Hi [PERSON_NAME]! We have an upcoming campaign shoot scheduled for 9/9 and…" at bounding box center [107, 211] width 130 height 12
click at [659, 203] on div "Keep direct messages professional and related only to paid job opportunities. M…" at bounding box center [784, 318] width 1184 height 402
click at [288, 67] on link "[PERSON_NAME]" at bounding box center [280, 65] width 156 height 26
click at [134, 168] on div "You: Hi Honesti! We have an upcoming campaign shoot scheduled for 9/9 and wante…" at bounding box center [107, 164] width 130 height 12
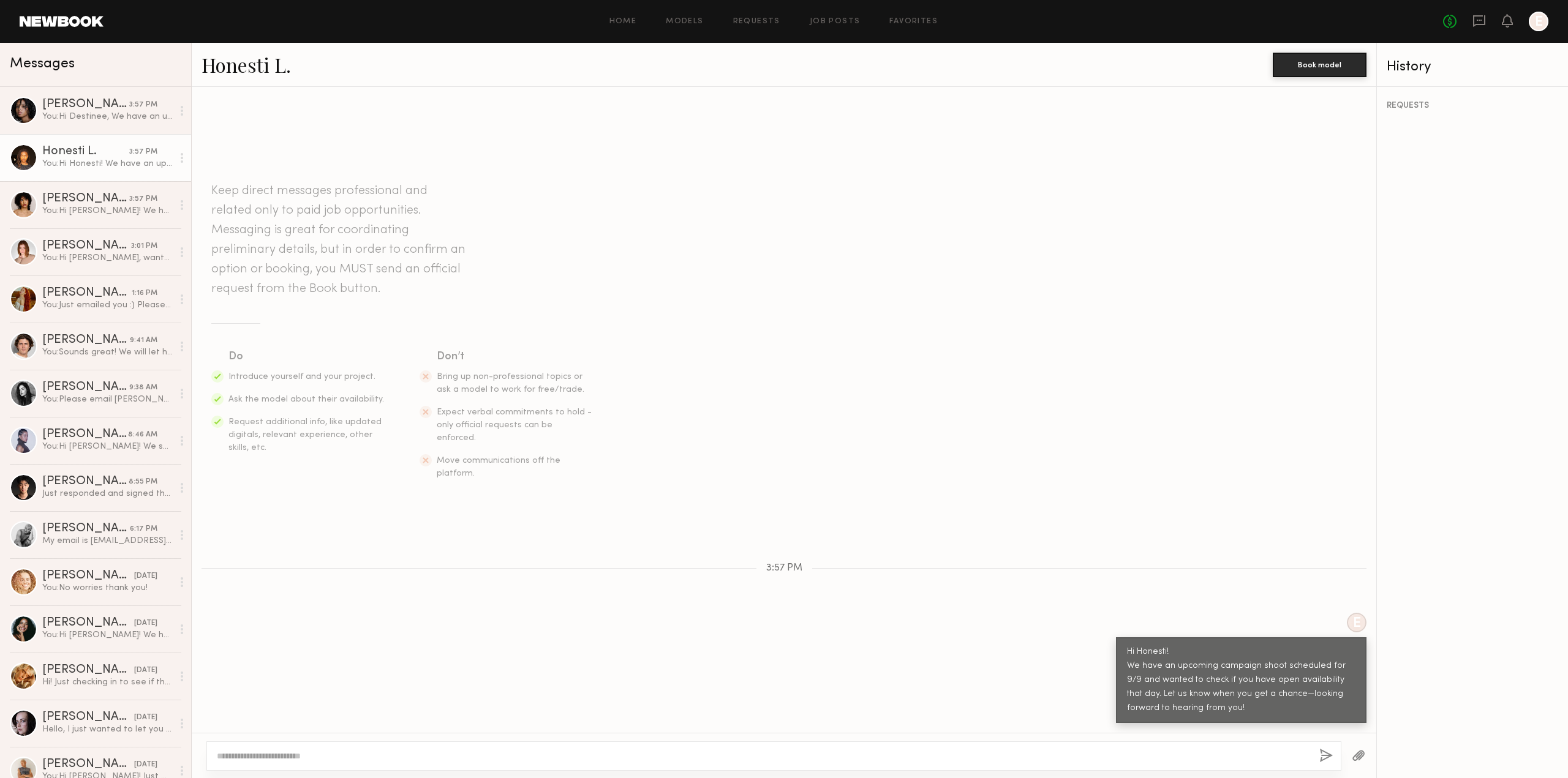
click at [275, 71] on link "Honesti L." at bounding box center [246, 65] width 89 height 26
click at [129, 101] on div "3:57 PM" at bounding box center [143, 105] width 28 height 12
click at [246, 71] on link "Destinee S." at bounding box center [280, 65] width 156 height 26
